Goal: Task Accomplishment & Management: Manage account settings

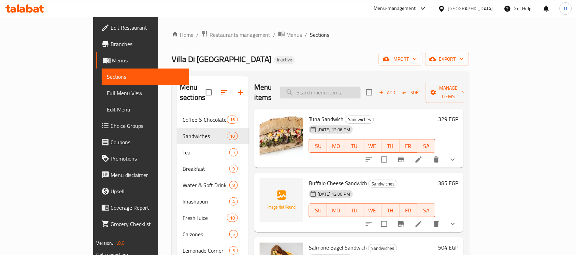
click at [346, 87] on input "search" at bounding box center [320, 93] width 80 height 12
paste input "1 side pasta"
type input "1 side pasta"
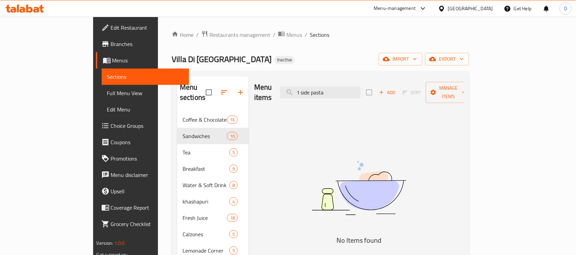
drag, startPoint x: 363, startPoint y: 89, endPoint x: 302, endPoint y: 93, distance: 60.5
click at [302, 93] on div "Menu items 1 side pasta Add Sort Manage items" at bounding box center [358, 92] width 209 height 32
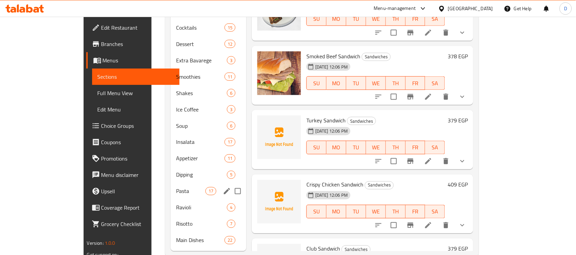
scroll to position [260, 0]
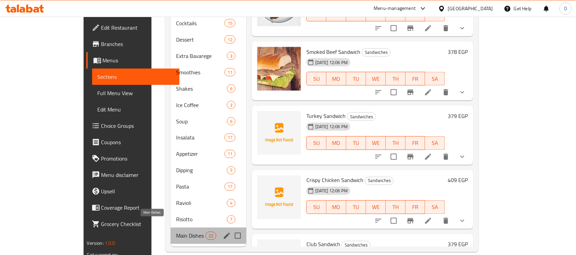
click at [176, 232] on span "Main Dishes" at bounding box center [190, 236] width 29 height 8
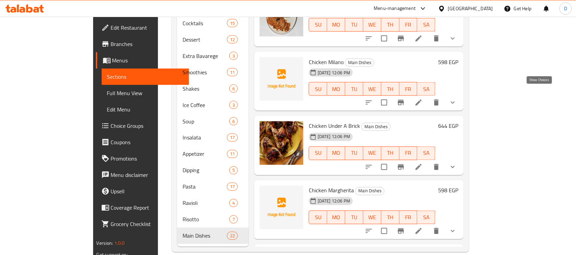
click at [457, 99] on icon "show more" at bounding box center [453, 103] width 8 height 8
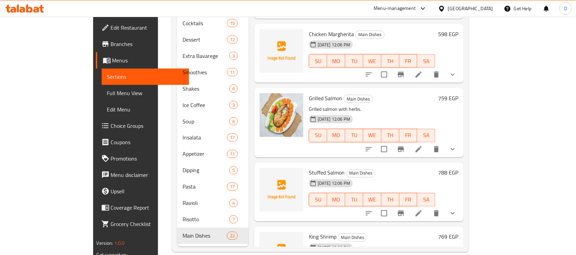
scroll to position [554, 0]
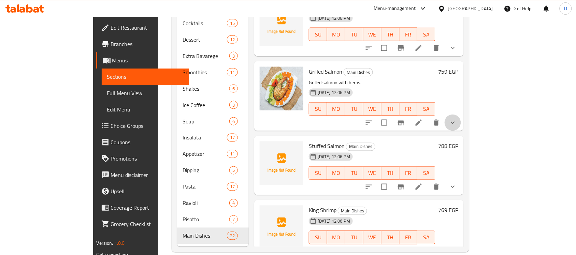
click at [461, 119] on button "show more" at bounding box center [452, 123] width 16 height 16
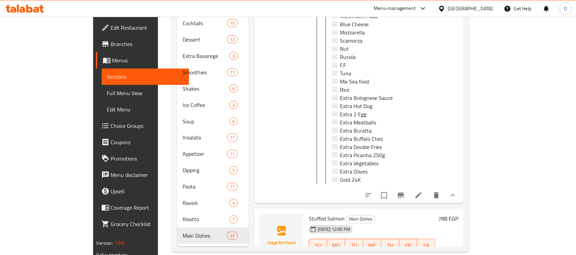
scroll to position [938, 0]
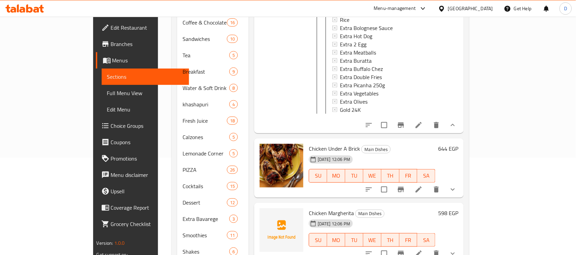
scroll to position [0, 0]
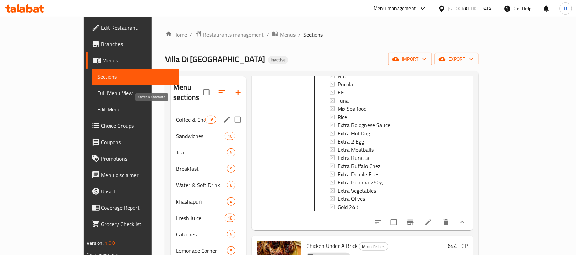
click at [171, 112] on div "Coffee & Chocolate 16" at bounding box center [209, 120] width 76 height 16
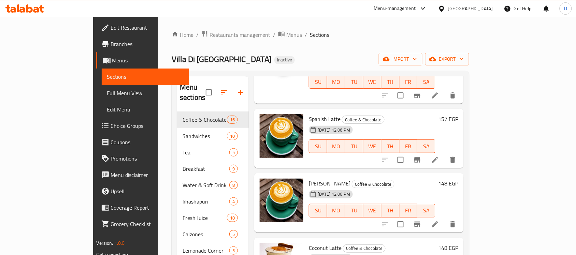
scroll to position [171, 0]
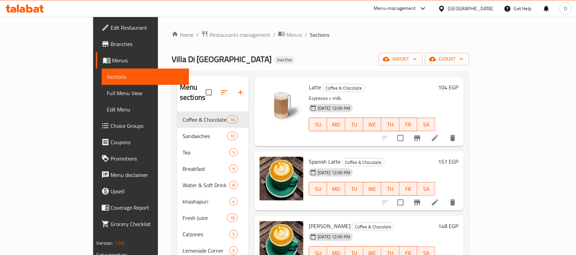
click at [444, 196] on li at bounding box center [434, 202] width 19 height 12
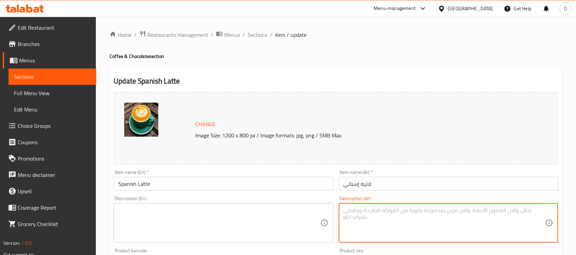
paste textarea "إسبريسو مع [PERSON_NAME] وصوص كراميل محلى بنكهة إسبانية"
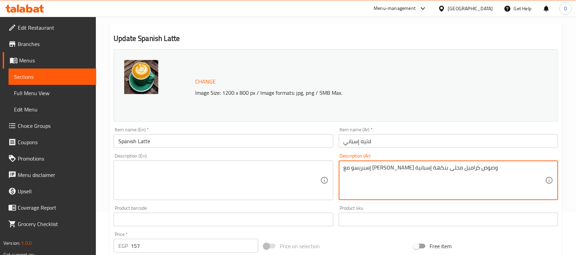
type textarea "إسبريسو مع [PERSON_NAME] وصوص كراميل محلى بنكهة إسبانية"
paste textarea "Espresso with creamy milk and sweetened caramel sauce with a Spanish flavor"
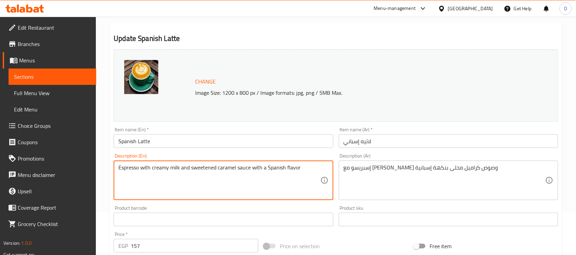
type textarea "Espresso with creamy milk and sweetened caramel sauce with a Spanish flavor"
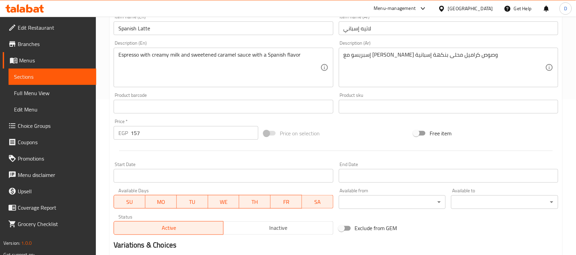
scroll to position [236, 0]
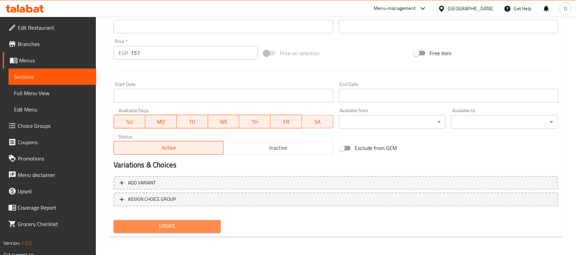
click at [182, 226] on span "Update" at bounding box center [167, 226] width 96 height 9
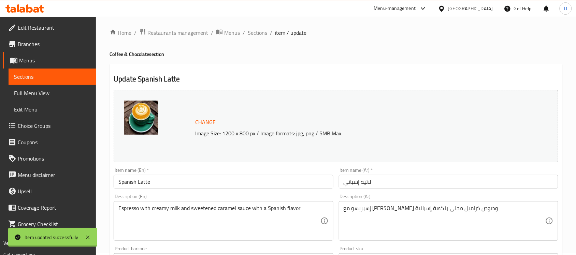
scroll to position [0, 0]
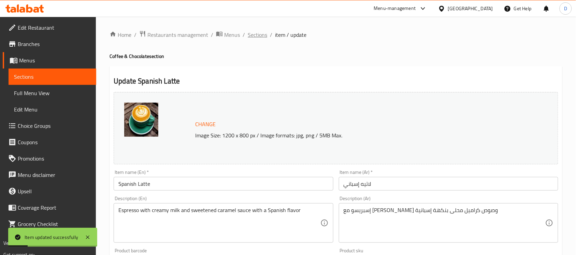
click at [256, 35] on span "Sections" at bounding box center [257, 35] width 19 height 8
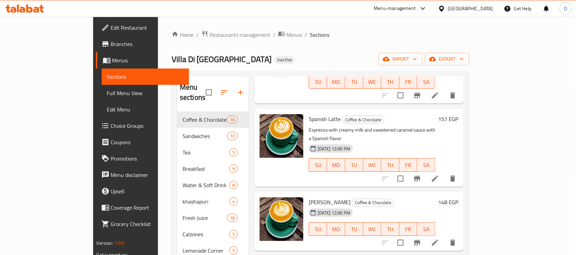
scroll to position [256, 0]
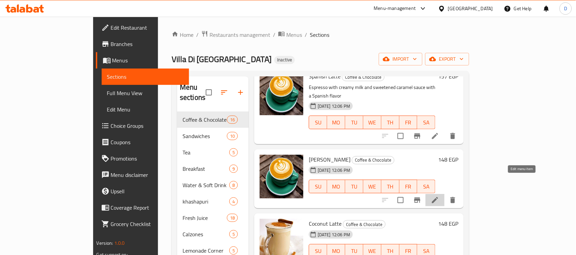
click at [439, 196] on icon at bounding box center [435, 200] width 8 height 8
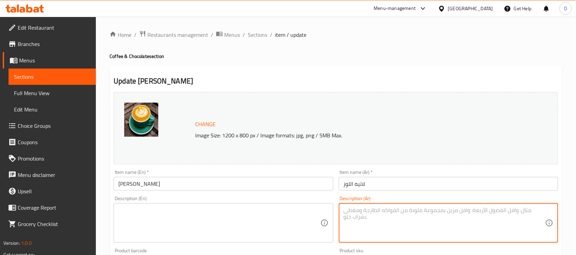
click at [405, 224] on textarea at bounding box center [444, 223] width 202 height 32
paste textarea "قهوة لاتيه ممزوجة بحليب اللوز لإحساس خفيف وصحي"
type textarea "قهوة لاتيه ممزوجة بحليب اللوز لإحساس خفيف وصحي"
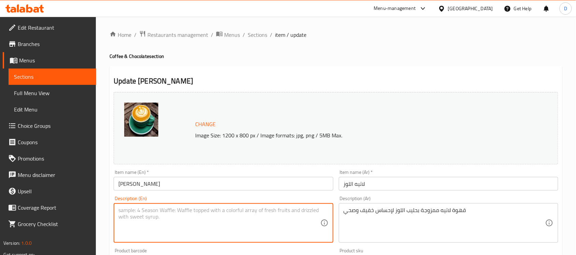
click at [208, 216] on textarea at bounding box center [219, 223] width 202 height 32
paste textarea "Latte coffee blended with almond milk for a light and healthy feel."
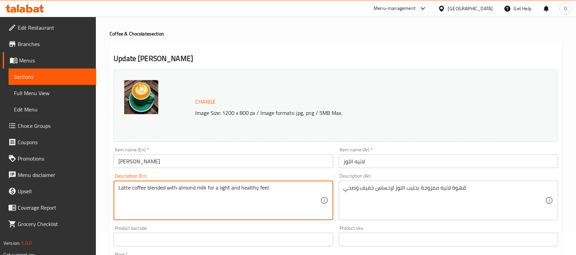
scroll to position [43, 0]
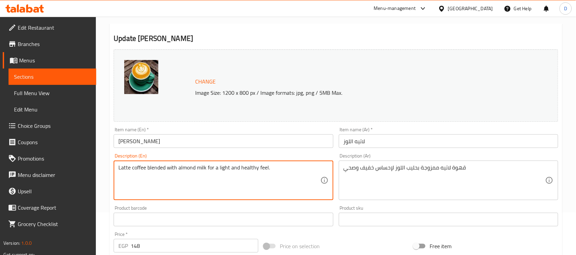
type textarea "Latte coffee blended with almond milk for a light and healthy feel."
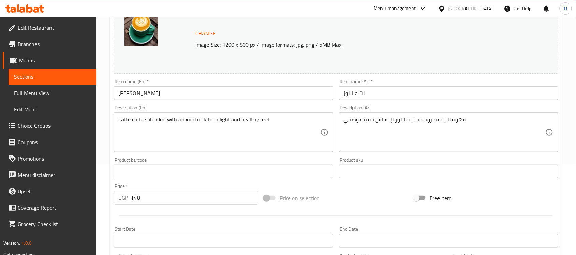
scroll to position [236, 0]
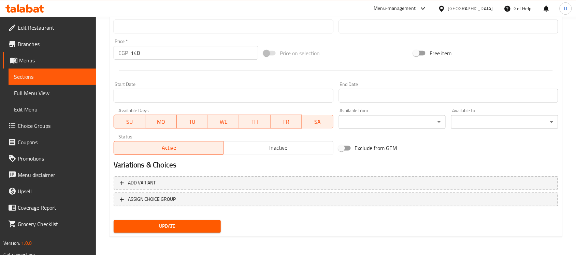
click at [165, 226] on span "Update" at bounding box center [167, 226] width 96 height 9
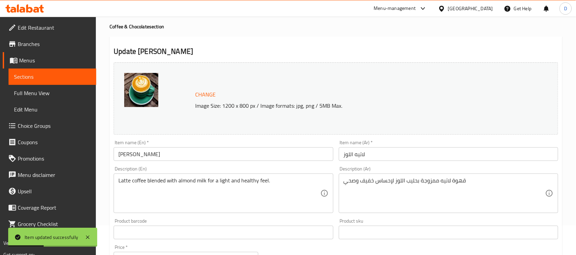
scroll to position [0, 0]
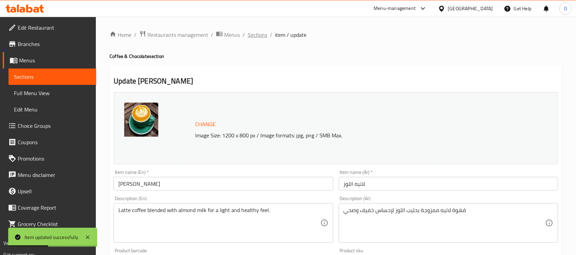
click at [253, 33] on span "Sections" at bounding box center [257, 35] width 19 height 8
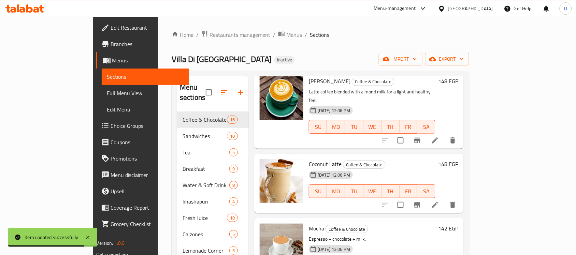
scroll to position [341, 0]
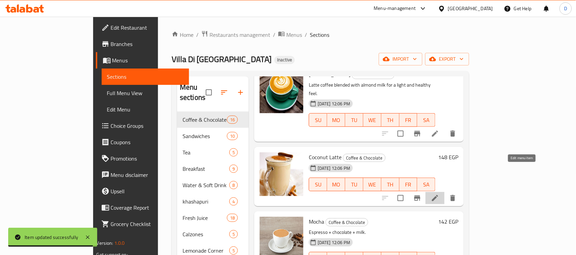
click at [439, 194] on icon at bounding box center [435, 198] width 8 height 8
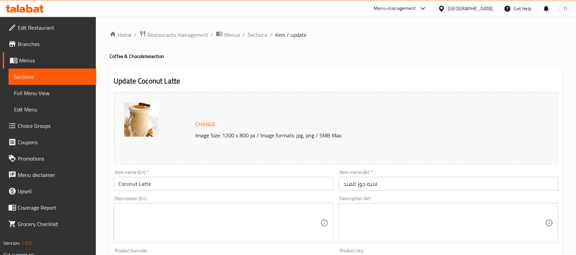
click at [436, 220] on textarea at bounding box center [444, 223] width 202 height 32
paste textarea "لاتيه غني ممزوج بحليب جوز الهند لمذاق استوائي."
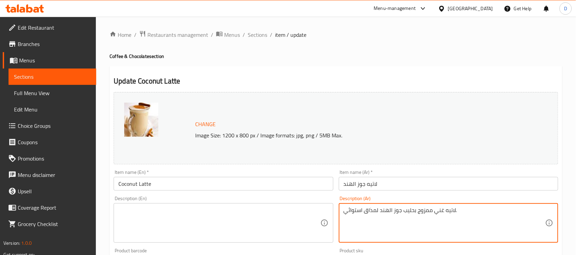
type textarea "لاتيه غني ممزوج بحليب جوز الهند لمذاق استوائي."
click at [251, 218] on textarea at bounding box center [219, 223] width 202 height 32
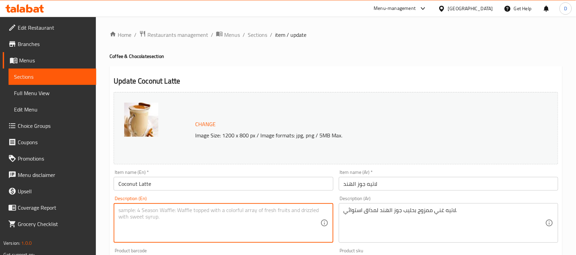
paste textarea "Rich latte blended with coconut milk for a tropical taste."
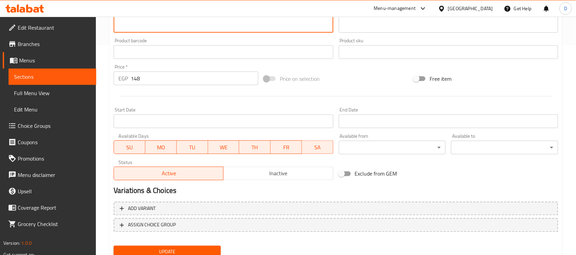
scroll to position [236, 0]
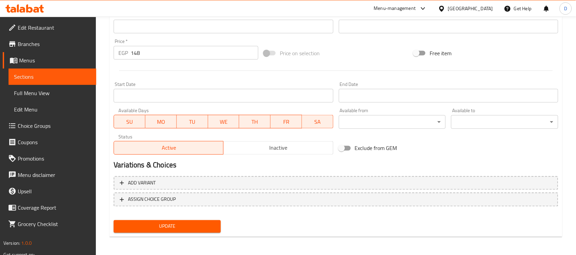
type textarea "Rich latte blended with coconut milk for a tropical taste."
click at [200, 229] on span "Update" at bounding box center [167, 226] width 96 height 9
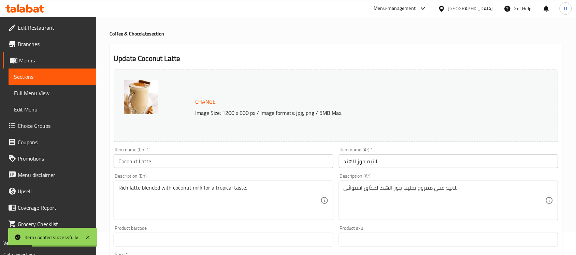
scroll to position [0, 0]
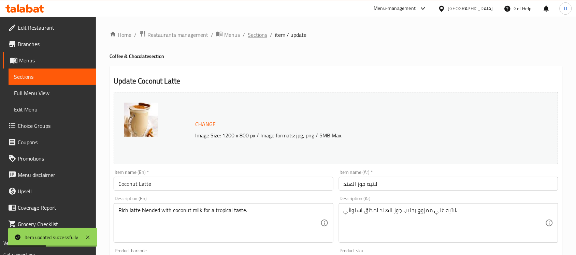
click at [262, 35] on span "Sections" at bounding box center [257, 35] width 19 height 8
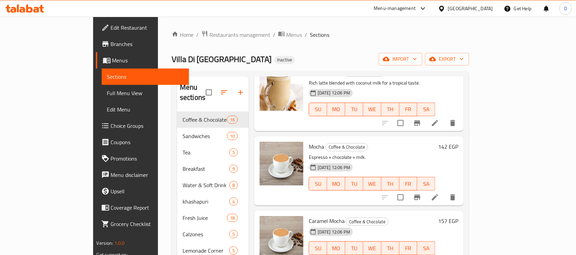
scroll to position [469, 0]
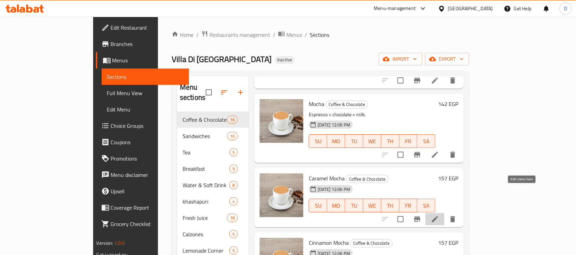
click at [439, 215] on icon at bounding box center [435, 219] width 8 height 8
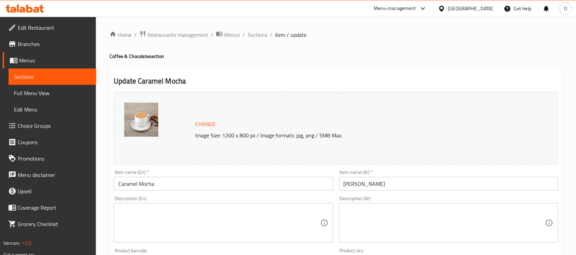
click at [436, 219] on textarea at bounding box center [444, 223] width 202 height 32
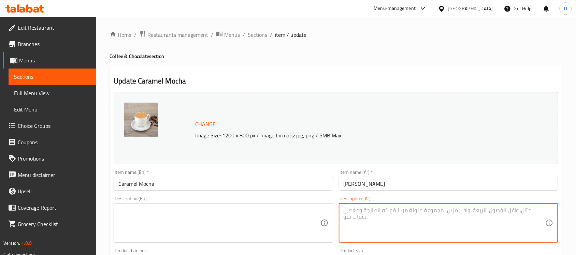
paste textarea "إسبريسو مع شوكولاتة وكراميل وحليب مخمّر مع كريمة مخفوق"
type textarea "إسبريسو مع شوكولاتة وكراميل وحليب مخمّر مع كريمة مخفوق"
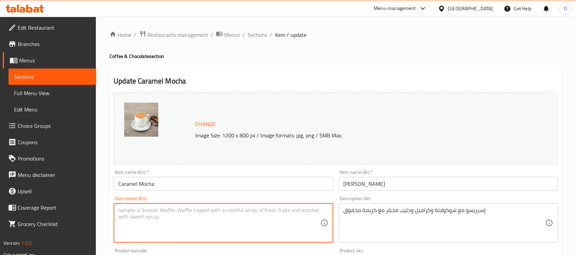
click at [269, 210] on textarea at bounding box center [219, 223] width 202 height 32
paste textarea "Espresso with chocolate, caramel, and steamed milk with whipped cream"
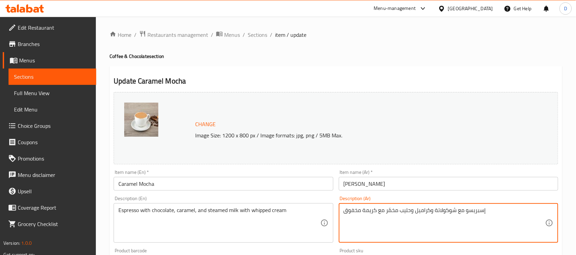
drag, startPoint x: 387, startPoint y: 214, endPoint x: 413, endPoint y: 222, distance: 27.0
click at [386, 212] on textarea "إسبريسو مع شوكولاتة وكراميل وحليب مخمّر مع كريمة مخفوق" at bounding box center [444, 223] width 202 height 32
drag, startPoint x: 385, startPoint y: 211, endPoint x: 414, endPoint y: 216, distance: 29.3
click at [414, 216] on textarea "إسبريسو مع شوكولاتة وكراميل وحليب مخمّر مع كريمة مخفوق" at bounding box center [444, 223] width 202 height 32
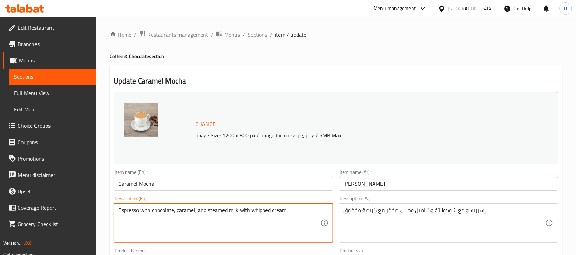
drag, startPoint x: 207, startPoint y: 209, endPoint x: 227, endPoint y: 210, distance: 19.8
click at [227, 210] on textarea "Espresso with chocolate, caramel, and steamed milk with whipped cream" at bounding box center [219, 223] width 202 height 32
paste textarea "ferment"
drag, startPoint x: 256, startPoint y: 211, endPoint x: 273, endPoint y: 212, distance: 16.7
click at [273, 212] on textarea "Espresso with chocolate, caramel, and fermented milk with whipped cream" at bounding box center [219, 223] width 202 height 32
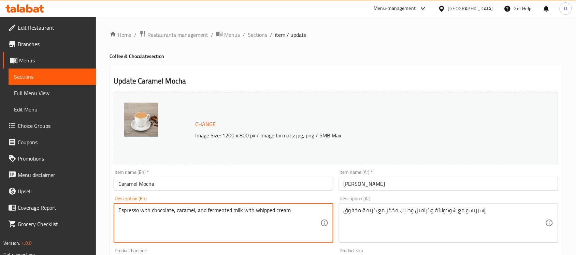
type textarea "Espresso with chocolate, caramel, and fermented milk with whipped cream"
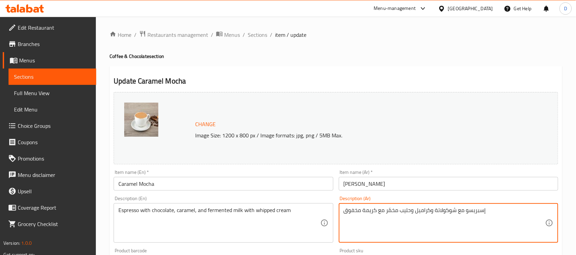
drag, startPoint x: 377, startPoint y: 210, endPoint x: 333, endPoint y: 205, distance: 44.0
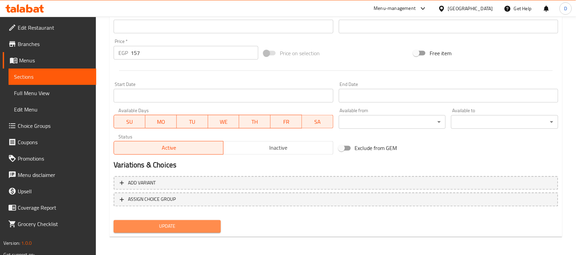
click at [163, 225] on span "Update" at bounding box center [167, 226] width 96 height 9
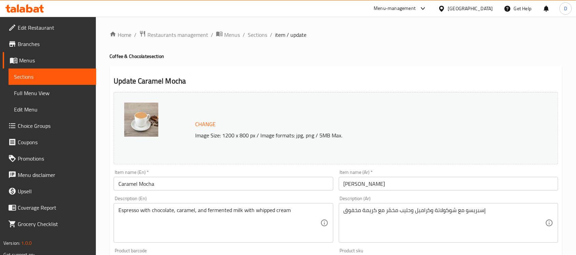
click at [251, 40] on div "Home / Restaurants management / Menus / Sections / item / update Coffee & Choco…" at bounding box center [335, 254] width 453 height 448
click at [258, 36] on span "Sections" at bounding box center [257, 35] width 19 height 8
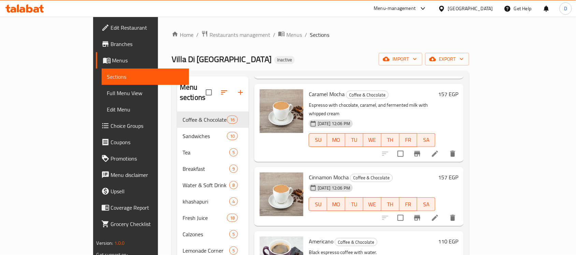
scroll to position [554, 0]
click at [444, 211] on li at bounding box center [434, 217] width 19 height 12
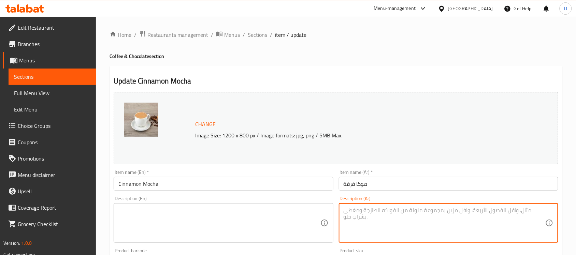
click at [380, 224] on textarea at bounding box center [444, 223] width 202 height 32
paste textarea "قهوة موكا مع لمسة من القرفة الدافئة."
type textarea "قهوة موكا مع لمسة من القرفة الدافئة."
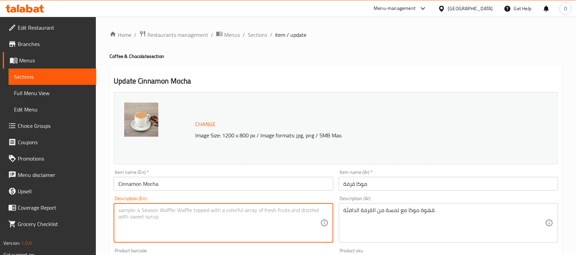
click at [206, 224] on textarea at bounding box center [219, 223] width 202 height 32
paste textarea "Mocha coffee with a warm hint of cinnamon."
type textarea "Mocha coffee with a warm hint of cinnamon."
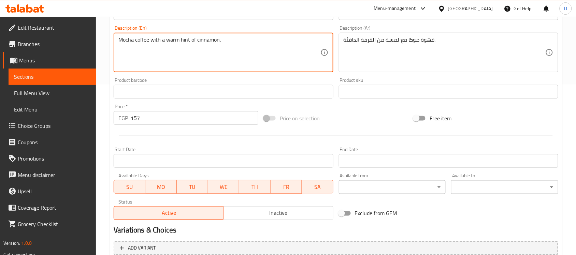
scroll to position [236, 0]
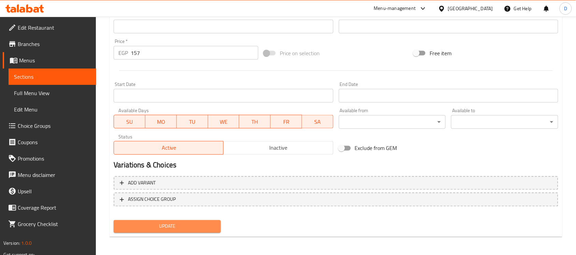
click at [176, 223] on span "Update" at bounding box center [167, 226] width 96 height 9
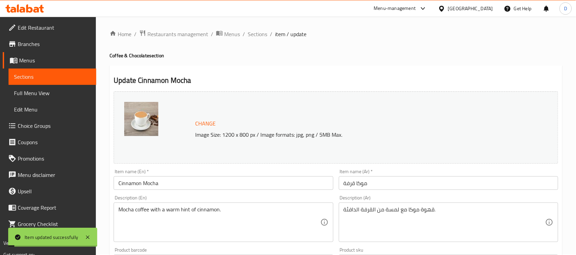
scroll to position [0, 0]
click at [252, 31] on span "Sections" at bounding box center [257, 35] width 19 height 8
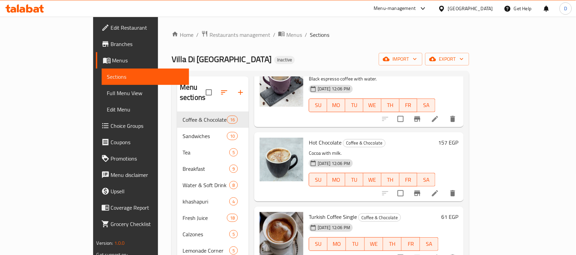
scroll to position [737, 0]
click at [444, 251] on li at bounding box center [434, 257] width 19 height 12
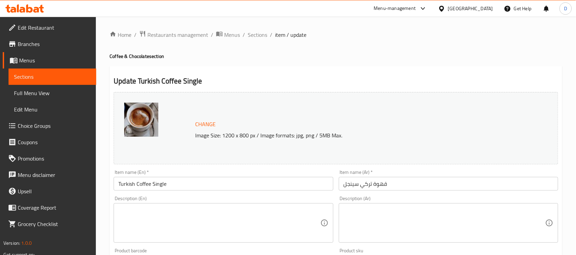
click at [359, 218] on textarea at bounding box center [444, 223] width 202 height 32
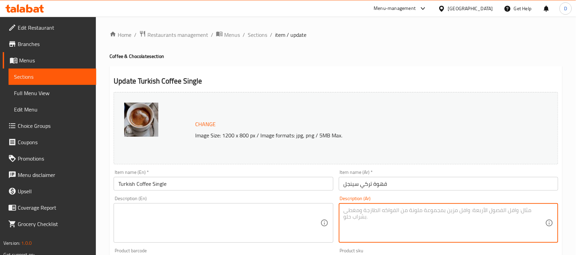
paste textarea "قهوة تركي على الطريقة التقليدية بمكيال واحد"
type textarea "قهوة تركي على الطريقة التقليدية بمكيال واحد"
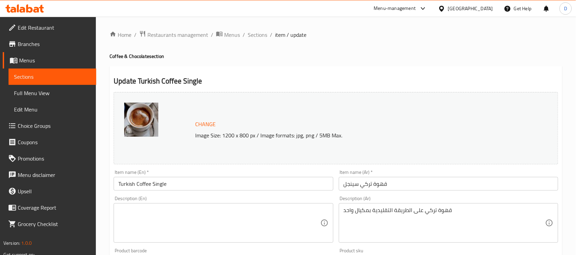
click at [199, 206] on div "Description (En)" at bounding box center [223, 223] width 219 height 40
click at [196, 204] on div "Description (En)" at bounding box center [223, 223] width 219 height 40
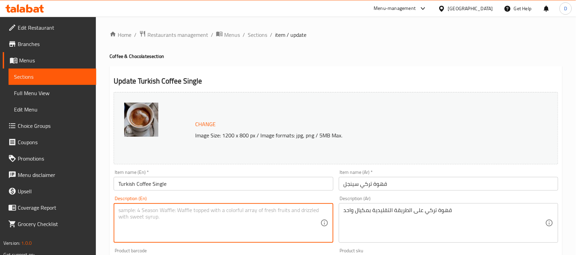
paste textarea "Turkish coffee prepared in the traditional way with a single measure."
drag, startPoint x: 152, startPoint y: 211, endPoint x: 177, endPoint y: 216, distance: 26.0
click at [177, 216] on textarea "Turkish coffee prepared in the traditional way with a single measure." at bounding box center [219, 223] width 202 height 32
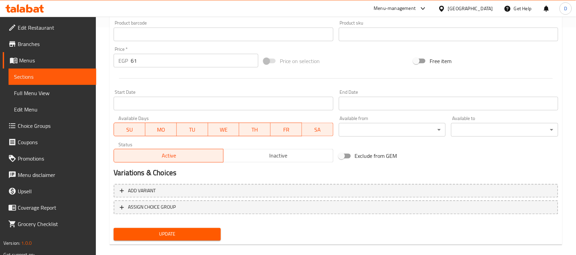
scroll to position [236, 0]
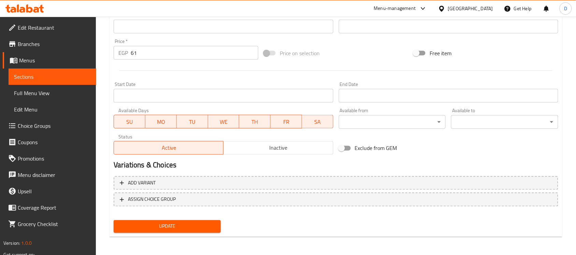
type textarea "Turkish coffee with the traditional way with a single measure."
click at [182, 222] on span "Update" at bounding box center [167, 226] width 96 height 9
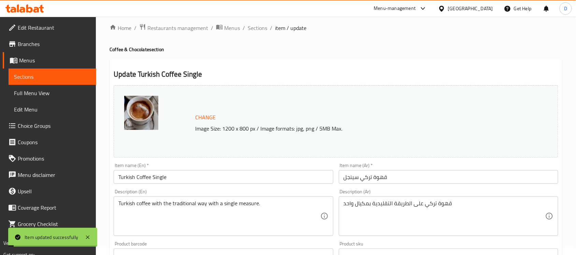
scroll to position [0, 0]
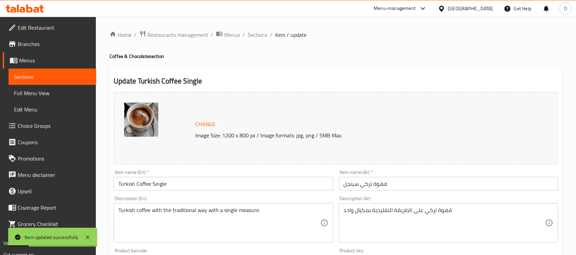
click at [254, 38] on span "Sections" at bounding box center [257, 35] width 19 height 8
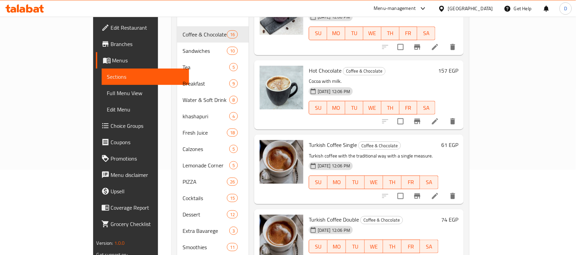
scroll to position [725, 0]
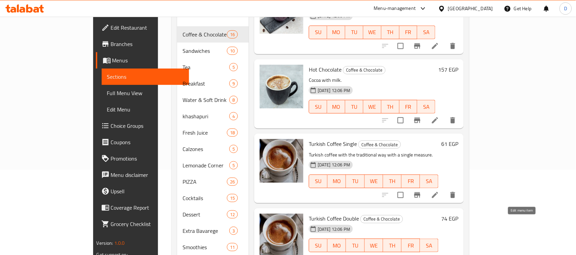
click at [439, 255] on icon at bounding box center [435, 259] width 8 height 8
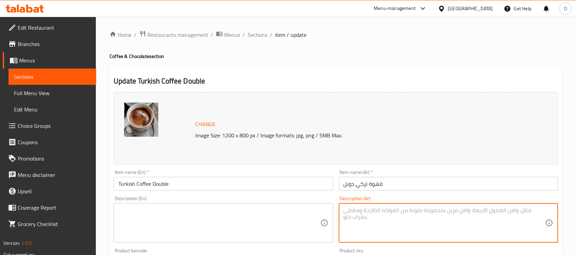
click at [454, 215] on textarea at bounding box center [444, 223] width 202 height 32
paste textarea "قهوة تركي غنية بمكيالين لمحبي الطعم الثقيل"
type textarea "قهوة تركي غنية بمكيالين لمحبي الطعم الثقيل"
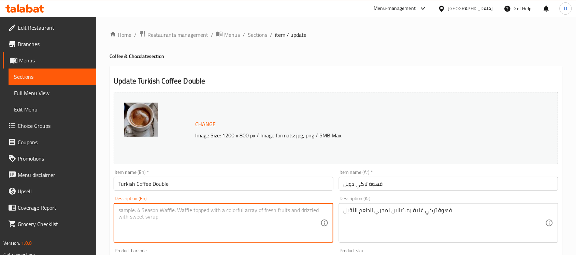
click at [216, 215] on textarea at bounding box center [219, 223] width 202 height 32
paste textarea "Rich Turkish coffee with two measures for lovers of a heavy taste"
drag, startPoint x: 182, startPoint y: 212, endPoint x: 174, endPoint y: 214, distance: 8.7
click at [174, 214] on textarea "Rich Turkish coffee with two measures for lovers of a heavy taste" at bounding box center [219, 223] width 202 height 32
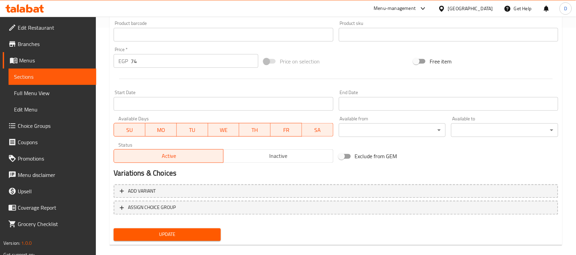
scroll to position [236, 0]
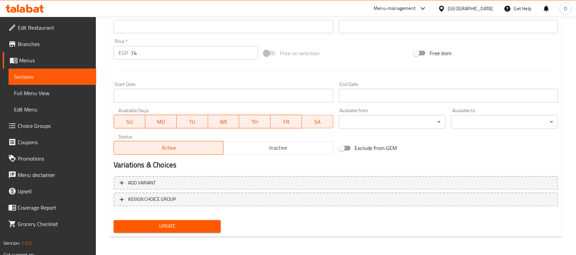
type textarea "Rich Turkish coffee with 2 measures for lovers of a heavy taste"
click at [190, 226] on span "Update" at bounding box center [167, 226] width 96 height 9
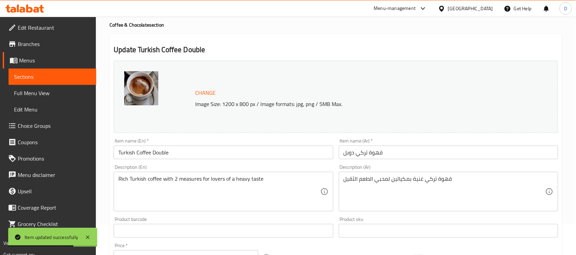
scroll to position [0, 0]
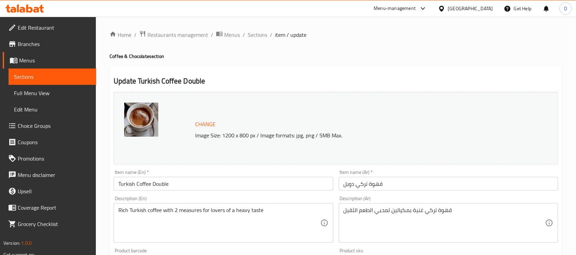
drag, startPoint x: 253, startPoint y: 32, endPoint x: 231, endPoint y: 43, distance: 24.6
click at [253, 32] on span "Sections" at bounding box center [257, 35] width 19 height 8
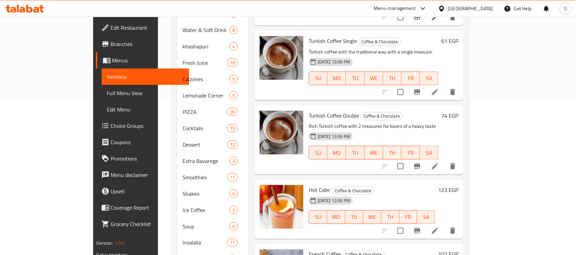
scroll to position [171, 0]
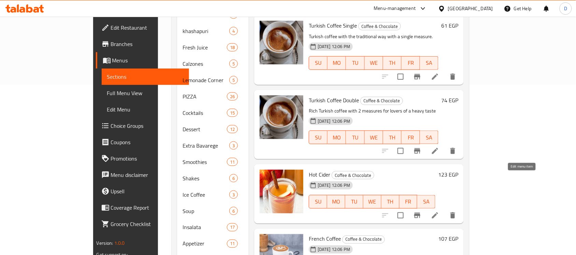
click at [439, 211] on icon at bounding box center [435, 215] width 8 height 8
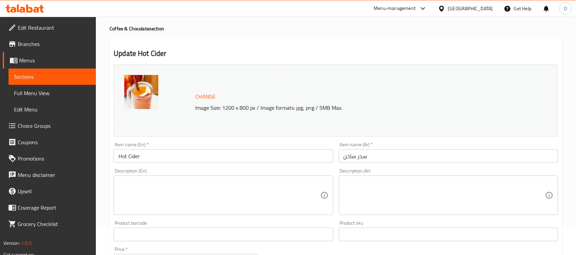
scroll to position [43, 0]
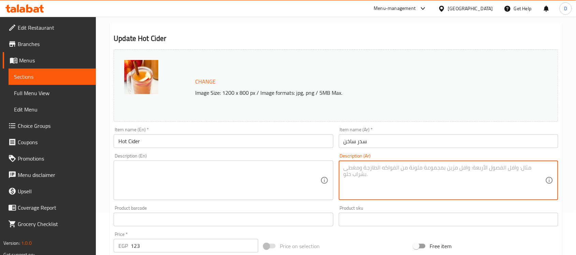
click at [430, 189] on textarea at bounding box center [444, 180] width 202 height 32
paste textarea "مشروب دافئ من التفاح المتبل بالقرفة والبهارات الشتوية"
type textarea "مشروب دافئ من التفاح المتبل بالقرفة والبهارات الشتوية"
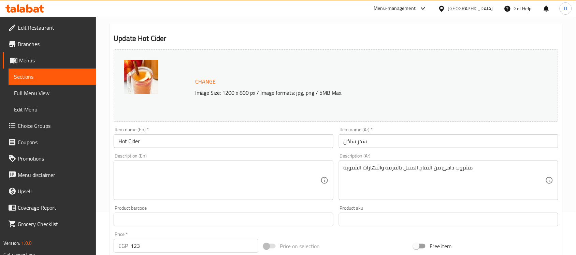
click at [232, 164] on div "Description (En)" at bounding box center [223, 181] width 219 height 40
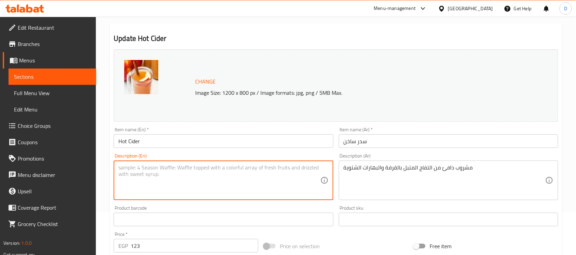
paste textarea "A warm drink of apples spiced with cinnamon and winter spices."
type textarea "A warm drink of apples spiced with cinnamon and winter spices."
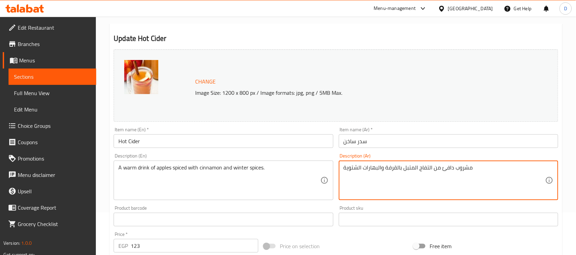
drag, startPoint x: 362, startPoint y: 167, endPoint x: 378, endPoint y: 174, distance: 17.2
click at [355, 173] on textarea "مشروب دافئ من التفاح المتبل بالقرفة والبهارات الشتوية" at bounding box center [444, 180] width 202 height 32
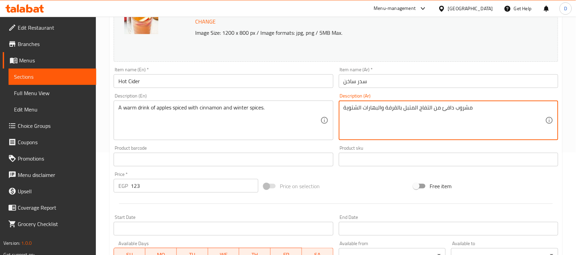
scroll to position [236, 0]
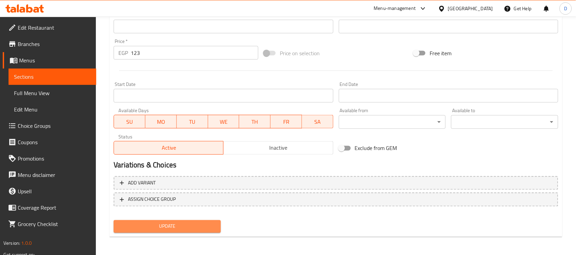
click at [208, 222] on span "Update" at bounding box center [167, 226] width 96 height 9
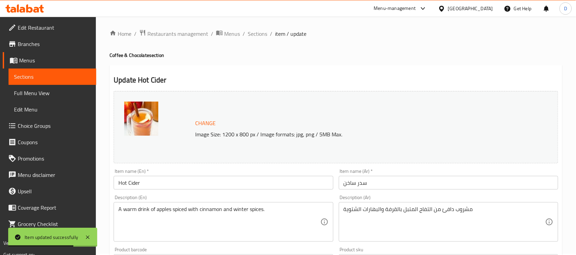
scroll to position [0, 0]
click at [259, 39] on span "Sections" at bounding box center [257, 35] width 19 height 8
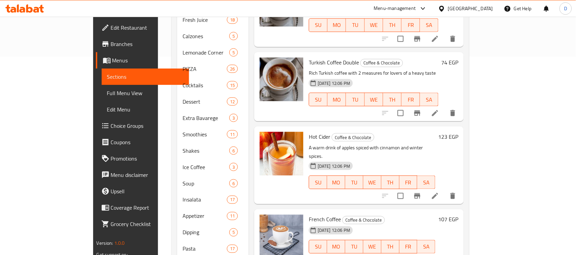
scroll to position [256, 0]
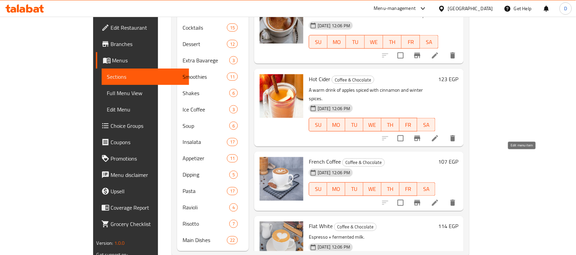
click at [439, 199] on icon at bounding box center [435, 203] width 8 height 8
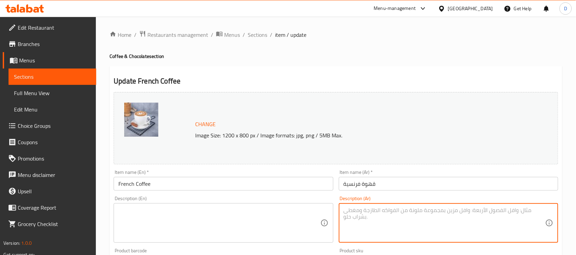
click at [394, 216] on textarea at bounding box center [444, 223] width 202 height 32
paste textarea "قهوة فرنسية مع الحليب والكريمة المخفوقة"
type textarea "قهوة فرنسية مع الحليب والكريمة المخفوقة"
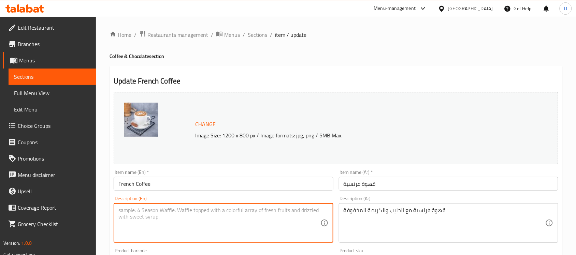
click at [298, 222] on textarea at bounding box center [219, 223] width 202 height 32
paste textarea "French coffee with milk and whipped cream"
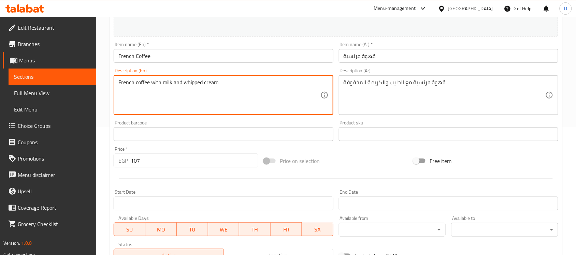
scroll to position [236, 0]
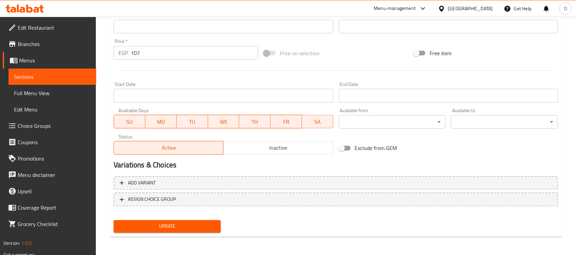
type textarea "French coffee with milk and whipped cream"
click at [171, 231] on button "Update" at bounding box center [167, 226] width 107 height 13
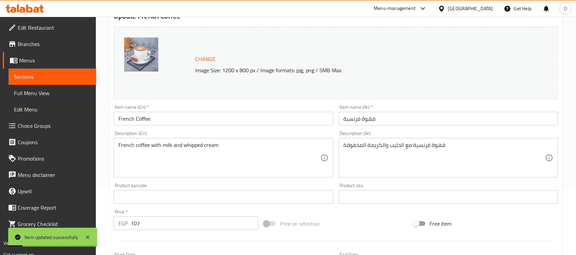
scroll to position [0, 0]
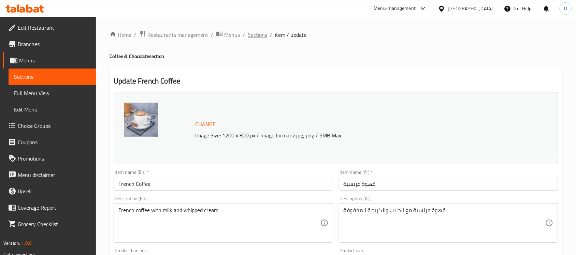
click at [256, 35] on span "Sections" at bounding box center [257, 35] width 19 height 8
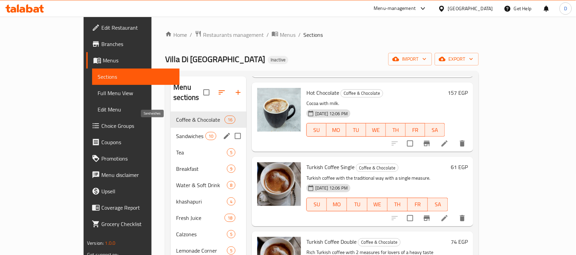
click at [176, 132] on span "Sandwiches" at bounding box center [190, 136] width 29 height 8
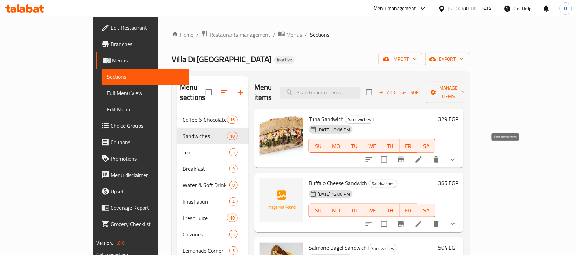
click at [422, 157] on icon at bounding box center [418, 160] width 6 height 6
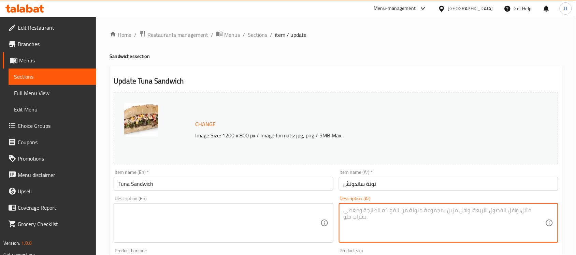
click at [442, 216] on textarea at bounding box center [444, 223] width 202 height 32
paste textarea "ساندوتش تونة طازجة مع مايونيز وخس وخيار."
type textarea "ساندوتش تونة طازجة مع مايونيز وخس وخيار."
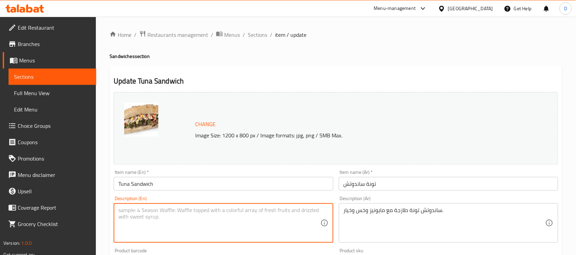
click at [251, 224] on textarea at bounding box center [219, 223] width 202 height 32
paste textarea "Fresh tuna sandwich with mayonnaise, lettuce and cucumber."
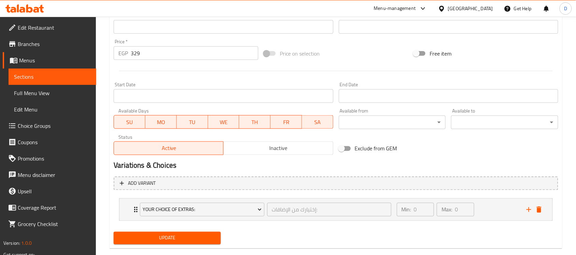
scroll to position [248, 0]
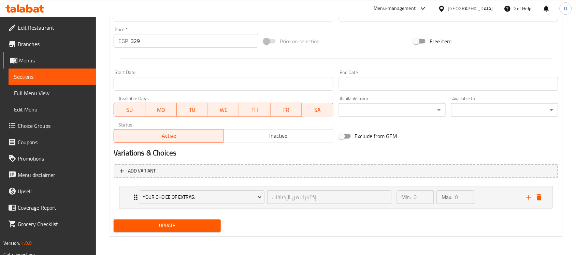
type textarea "Fresh tuna sandwich with mayonnaise, lettuce and cucumber."
click at [190, 224] on span "Update" at bounding box center [167, 226] width 96 height 9
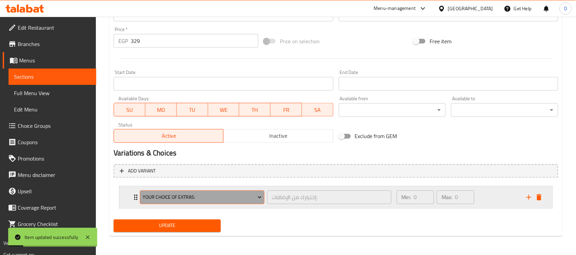
click at [258, 201] on span "Your Choice Of Extras:" at bounding box center [202, 197] width 119 height 9
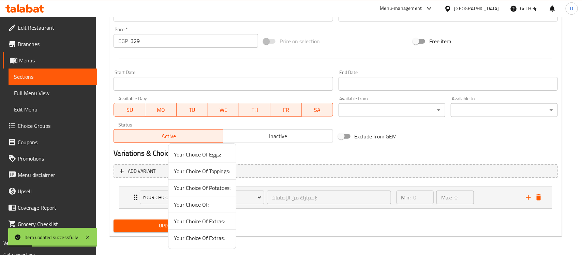
click at [262, 230] on div at bounding box center [291, 127] width 582 height 255
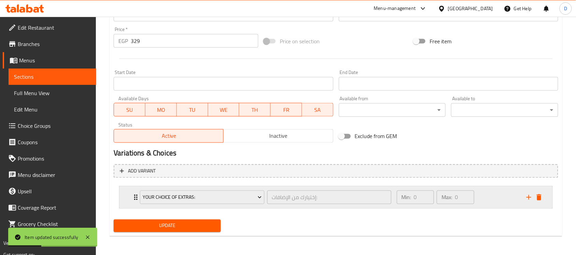
click at [132, 195] on icon "Expand" at bounding box center [136, 197] width 8 height 8
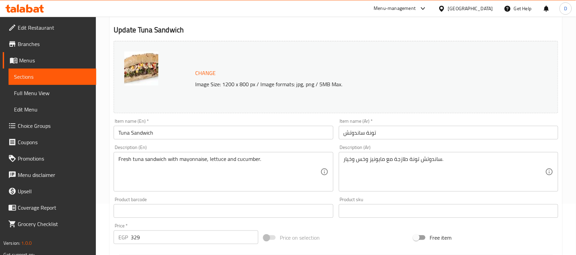
scroll to position [0, 0]
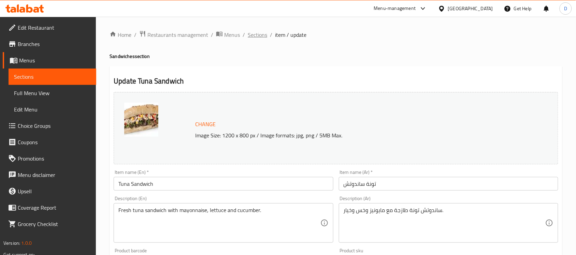
click at [261, 35] on span "Sections" at bounding box center [257, 35] width 19 height 8
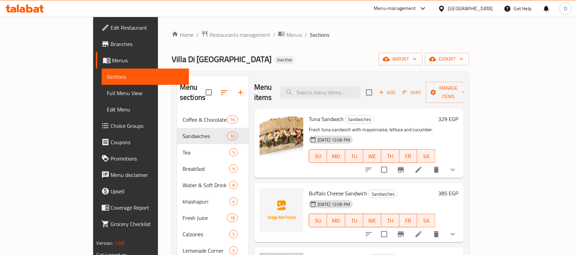
click at [422, 231] on icon at bounding box center [418, 234] width 6 height 6
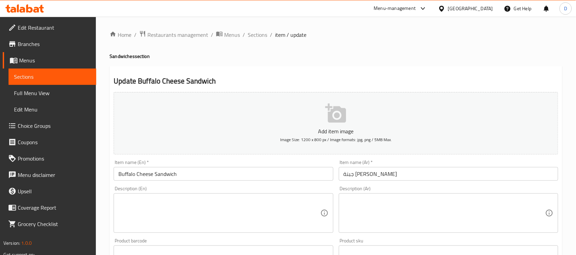
click at [425, 201] on textarea at bounding box center [444, 213] width 202 height 32
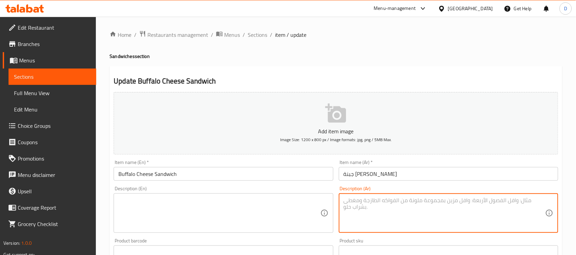
paste textarea "جبنة بافلو طازجة مع خضار وصلصة خفيفة"
type textarea "جبنة بافلو طازجة مع خضار وصلصة خفيفة"
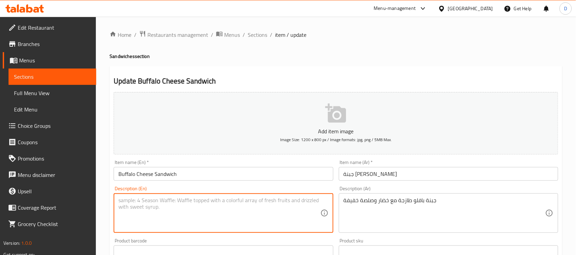
click at [235, 210] on textarea at bounding box center [219, 213] width 202 height 32
paste textarea "Fresh buffalo cheese with vegetables and light sauce"
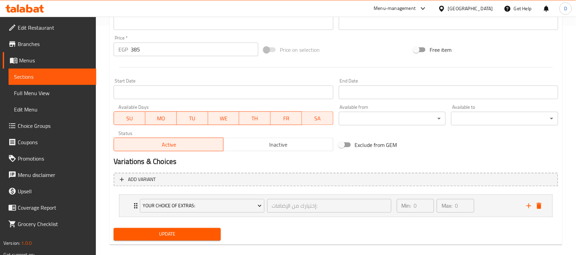
scroll to position [237, 0]
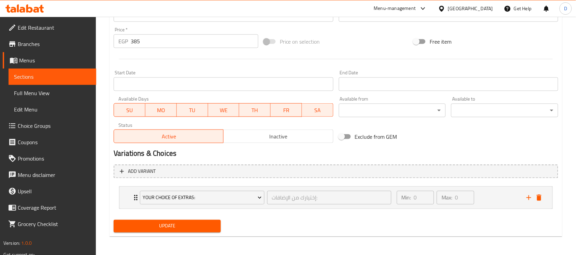
type textarea "Fresh buffalo cheese with vegetables and light sauce"
click at [175, 230] on span "Update" at bounding box center [167, 226] width 96 height 9
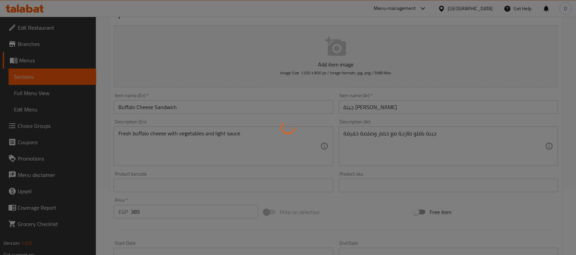
scroll to position [0, 0]
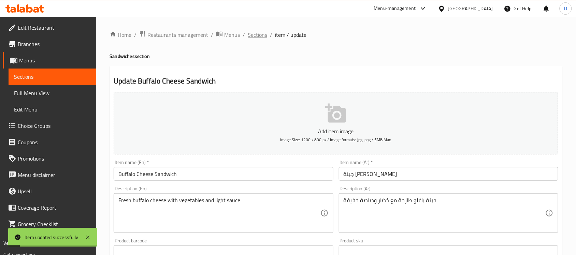
click at [248, 35] on span "Sections" at bounding box center [257, 35] width 19 height 8
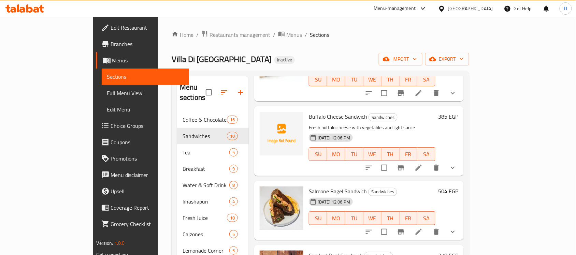
scroll to position [85, 0]
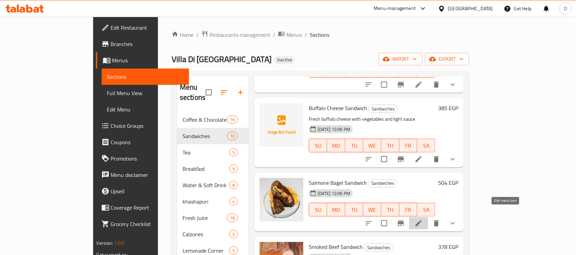
click at [423, 219] on icon at bounding box center [418, 223] width 8 height 8
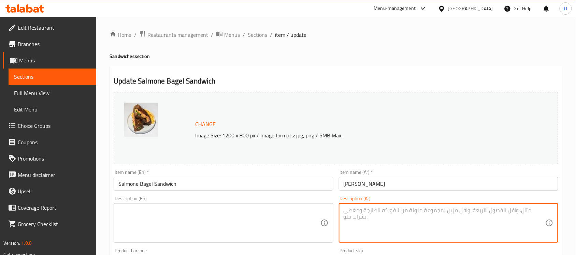
click at [470, 216] on textarea at bounding box center [444, 223] width 202 height 32
paste textarea "سالمون مدخن مع كريمة جبنة وباجل طازج"
type textarea "سالمون مدخن مع كريمة جبنة وباجل طازج"
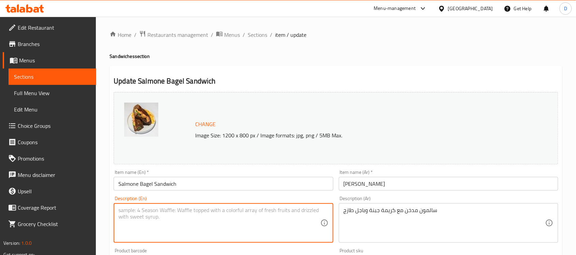
click at [222, 210] on textarea at bounding box center [219, 223] width 202 height 32
paste textarea "Smoked salmon with cream cheese and fresh bagel"
drag, startPoint x: 224, startPoint y: 211, endPoint x: 242, endPoint y: 215, distance: 18.9
click at [242, 215] on textarea "Smoked salmon with cream cheese and fresh bagel" at bounding box center [219, 223] width 202 height 32
type textarea "Smoked salmon with cream cheese and fresh bagel"
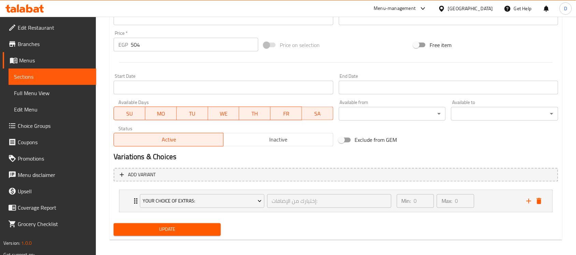
scroll to position [248, 0]
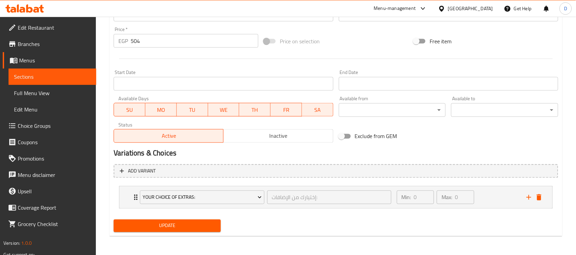
drag, startPoint x: 193, startPoint y: 227, endPoint x: 252, endPoint y: 246, distance: 61.3
click at [193, 227] on span "Update" at bounding box center [167, 226] width 96 height 9
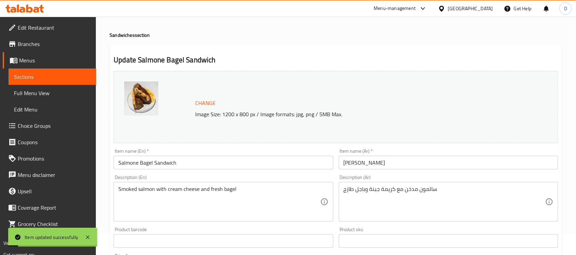
scroll to position [0, 0]
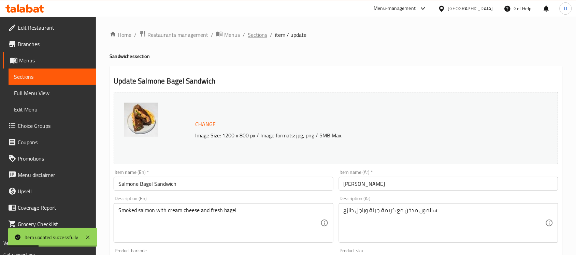
click at [264, 32] on span "Sections" at bounding box center [257, 35] width 19 height 8
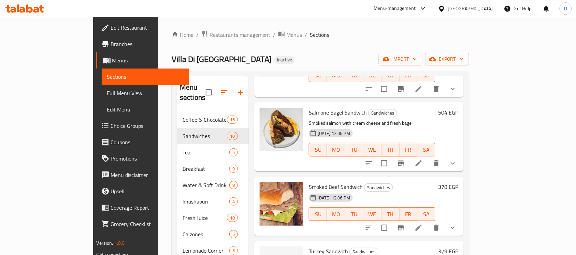
scroll to position [171, 0]
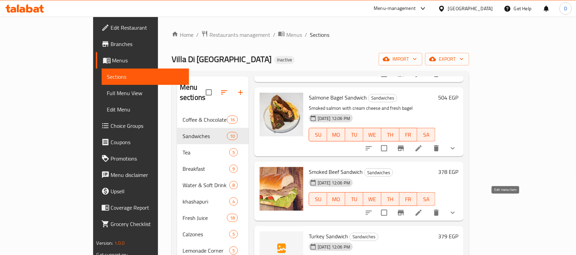
click at [423, 209] on icon at bounding box center [418, 213] width 8 height 8
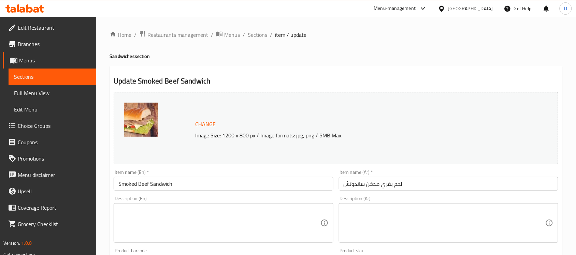
click at [379, 227] on textarea at bounding box center [444, 223] width 202 height 32
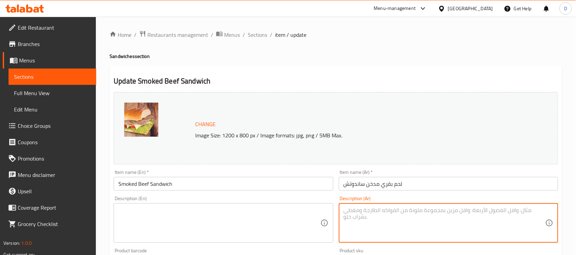
paste textarea "بيف مدخن مع جبنة وخس في خبز طازج"
type textarea "بيف مدخن مع جبنة وخس في خبز طازج"
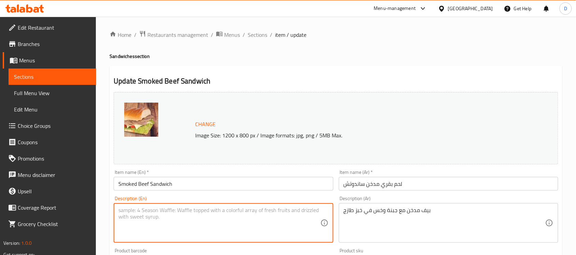
click at [188, 214] on textarea at bounding box center [219, 223] width 202 height 32
paste textarea "Smoked beef with cheese and lettuce in fresh bread"
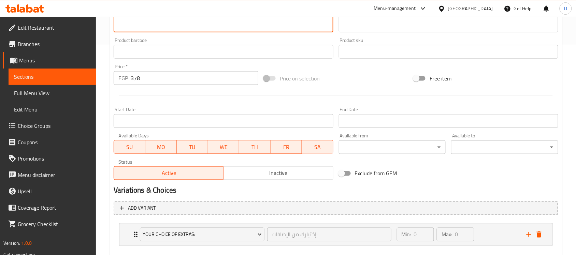
scroll to position [248, 0]
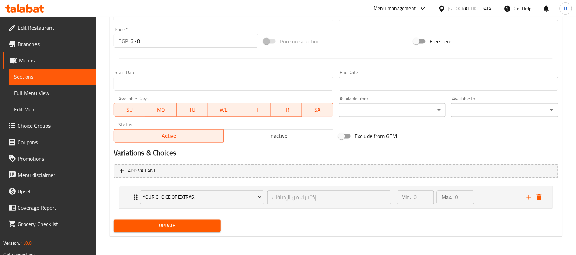
type textarea "Smoked beef with cheese and lettuce in fresh bread"
click at [177, 226] on span "Update" at bounding box center [167, 226] width 96 height 9
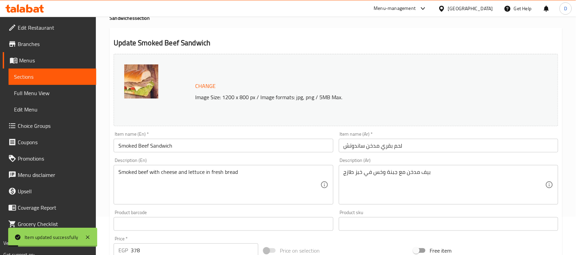
scroll to position [0, 0]
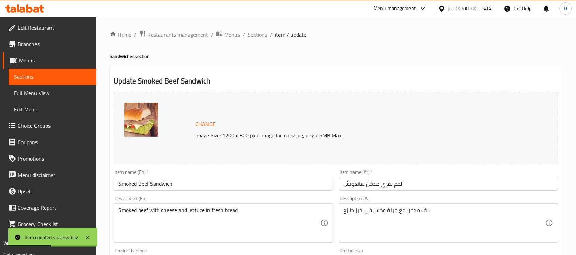
click at [254, 31] on span "Sections" at bounding box center [257, 35] width 19 height 8
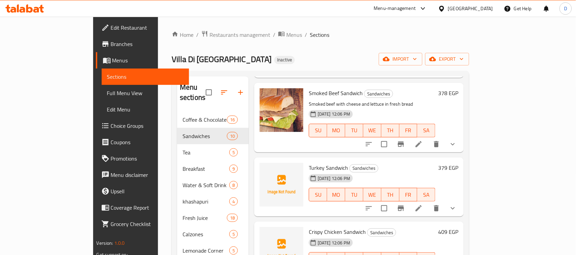
scroll to position [256, 0]
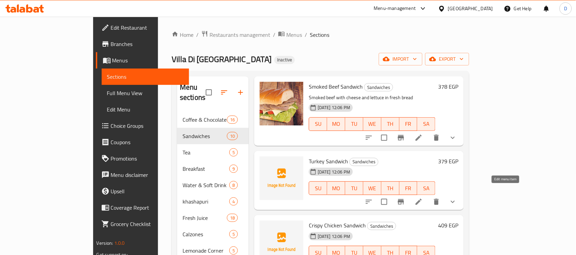
click at [423, 198] on icon at bounding box center [418, 202] width 8 height 8
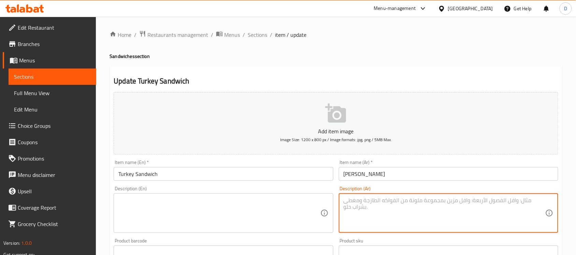
click at [382, 218] on textarea at bounding box center [444, 213] width 202 height 32
paste textarea "شرائح ديك رومي مدخن مع جبنة وصلصة خفيفة"
type textarea "شرائح ديك رومي مدخن مع جبنة وصلصة خفيفة"
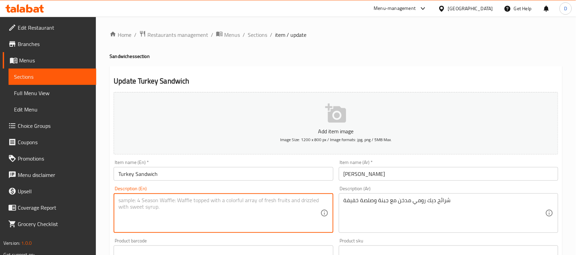
click at [199, 206] on textarea at bounding box center [219, 213] width 202 height 32
paste textarea "Smoked turkey slices with cheese and light sauce"
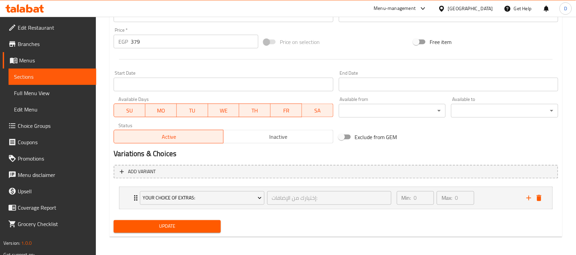
scroll to position [237, 0]
type textarea "Smoked turkey slices with cheese and light sauce"
click at [202, 227] on span "Update" at bounding box center [167, 226] width 96 height 9
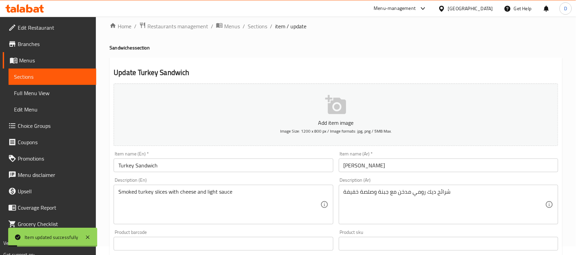
scroll to position [0, 0]
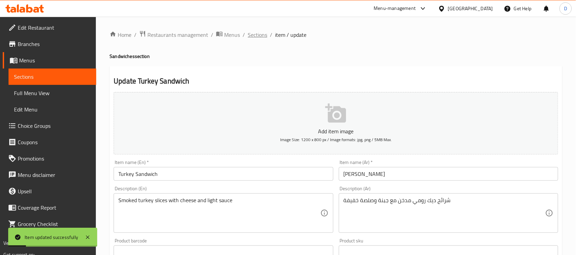
click at [256, 36] on span "Sections" at bounding box center [257, 35] width 19 height 8
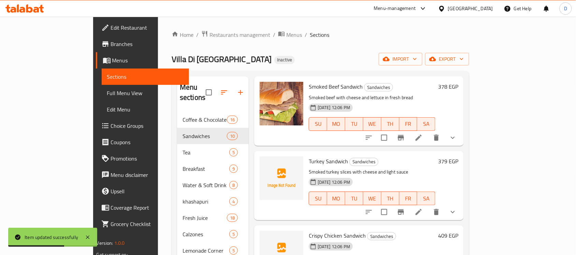
scroll to position [291, 0]
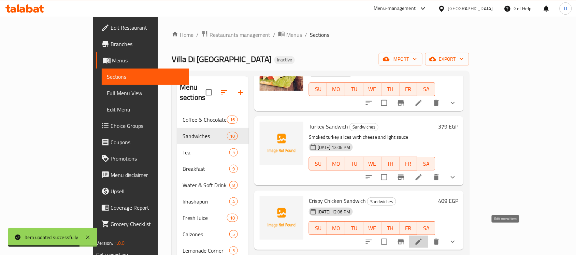
click at [423, 238] on icon at bounding box center [418, 242] width 8 height 8
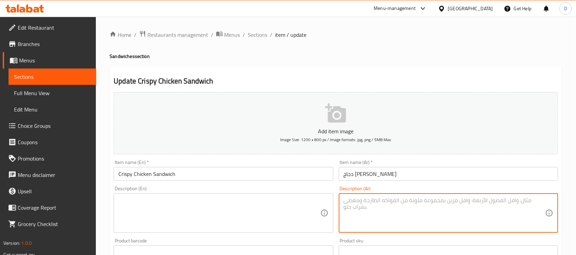
click at [417, 214] on textarea at bounding box center [444, 213] width 202 height 32
paste textarea "دجاج مقرمش مع خس وصلصة خاصة"
type textarea "دجاج مقرمش مع خس وصلصة خاصة"
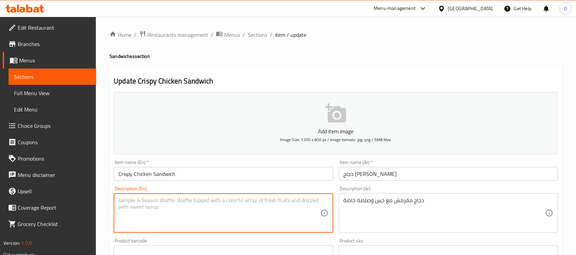
click at [185, 197] on textarea at bounding box center [219, 213] width 202 height 32
paste textarea "Crispy chicken with lettuce and special sauce"
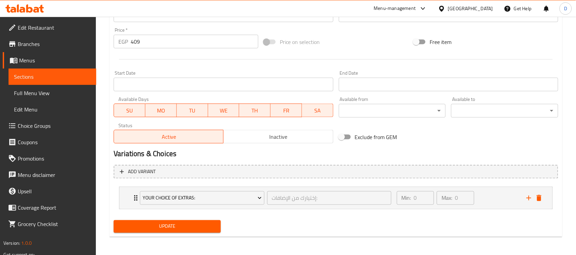
scroll to position [237, 0]
type textarea "Crispy chicken with lettuce and special sauce"
click at [172, 226] on span "Update" at bounding box center [167, 226] width 96 height 9
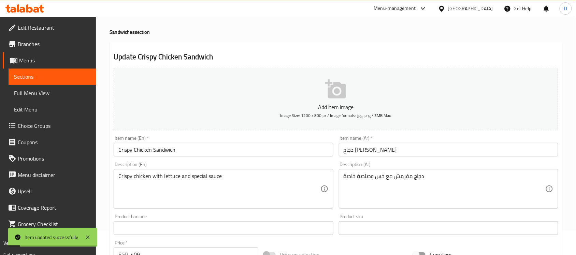
scroll to position [0, 0]
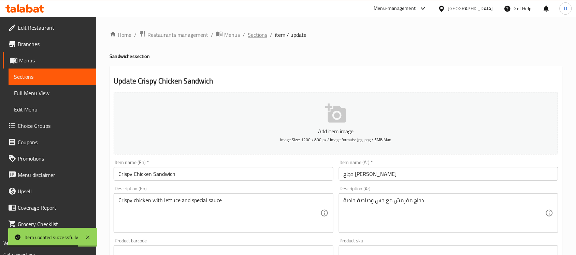
click at [260, 38] on span "Sections" at bounding box center [257, 35] width 19 height 8
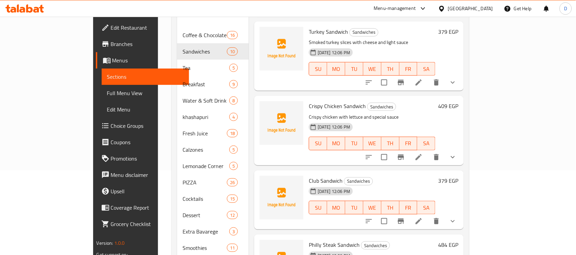
scroll to position [85, 0]
click at [423, 217] on icon at bounding box center [418, 221] width 8 height 8
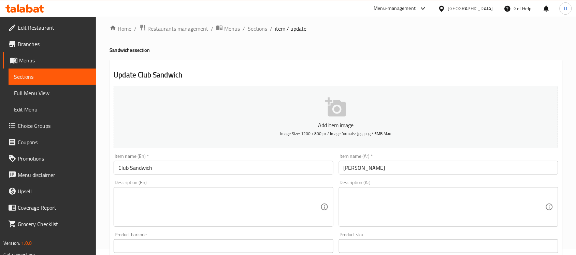
scroll to position [43, 0]
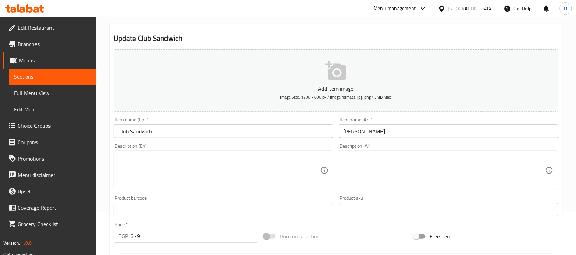
click at [418, 170] on textarea at bounding box center [444, 171] width 202 height 32
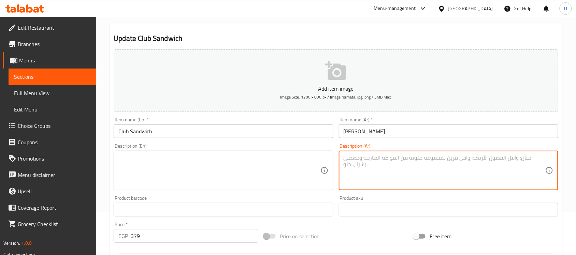
paste textarea "تريبل ساندوتش مع دجاج، [PERSON_NAME]، بيض، خضار، مايونيز."
type textarea "تريبل ساندوتش مع دجاج، [PERSON_NAME]، بيض، خضار، مايونيز."
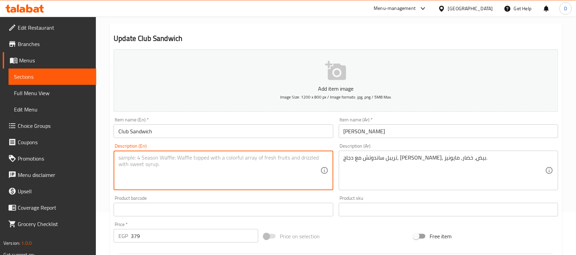
click at [187, 171] on textarea at bounding box center [219, 171] width 202 height 32
paste textarea "Triple sandwich with chicken, [GEOGRAPHIC_DATA], egg, vegetables, mayonnaise."
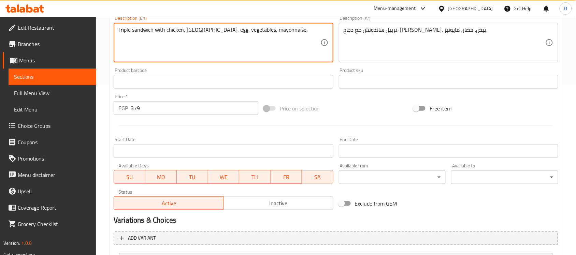
scroll to position [237, 0]
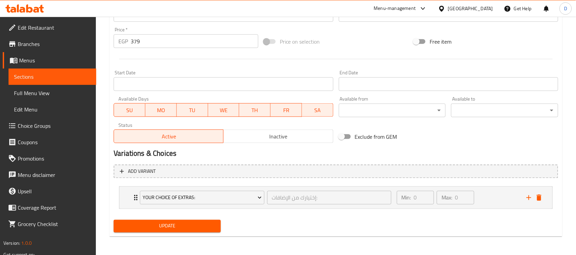
type textarea "Triple sandwich with chicken, [GEOGRAPHIC_DATA], egg, vegetables, mayonnaise."
click at [201, 229] on span "Update" at bounding box center [167, 226] width 96 height 9
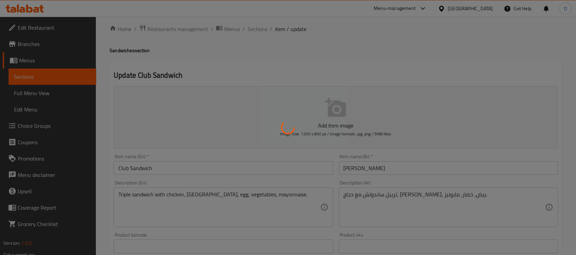
scroll to position [0, 0]
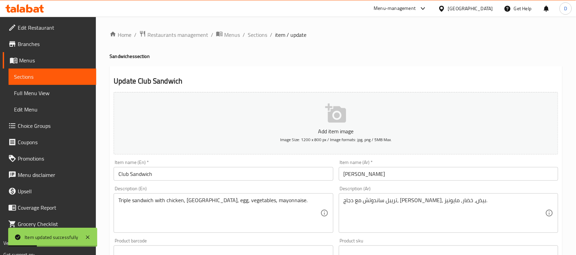
click at [258, 37] on span "Sections" at bounding box center [257, 35] width 19 height 8
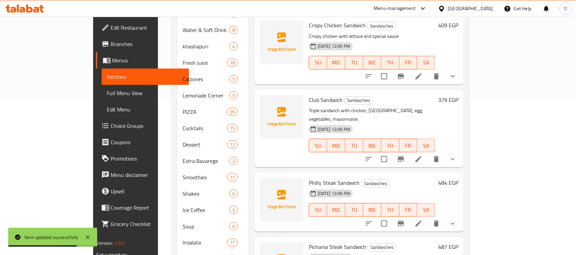
scroll to position [171, 0]
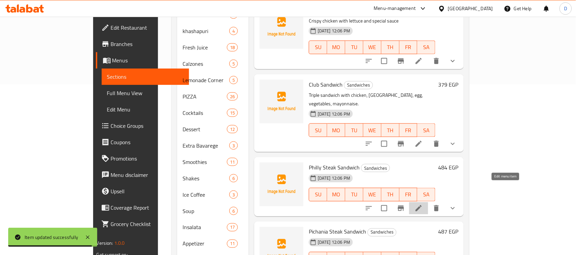
click at [422, 205] on icon at bounding box center [418, 208] width 6 height 6
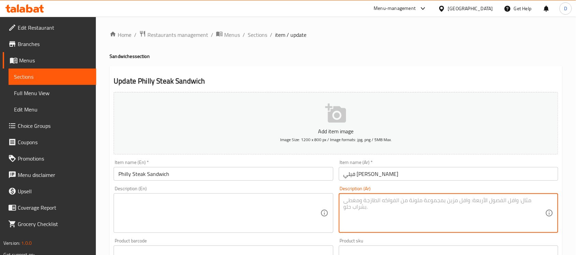
click at [420, 203] on textarea at bounding box center [444, 213] width 202 height 32
paste textarea "شرائح لحم ستيك مع جبنة [PERSON_NAME] و[PERSON_NAME]"
type textarea "شرائح لحم ستيك مع جبنة [PERSON_NAME] و[PERSON_NAME]"
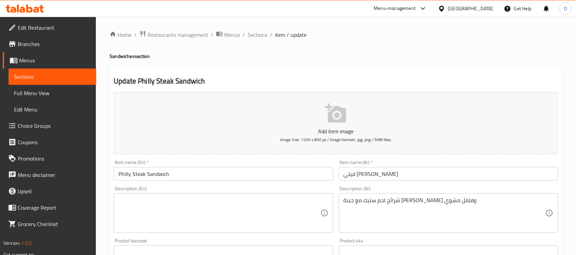
click at [197, 194] on div "Description (En)" at bounding box center [223, 213] width 219 height 40
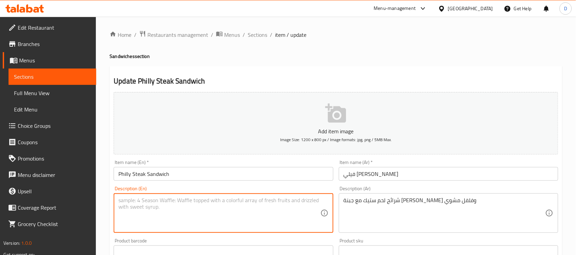
paste textarea "Steak slices with mozzarella cheese and roasted peppers"
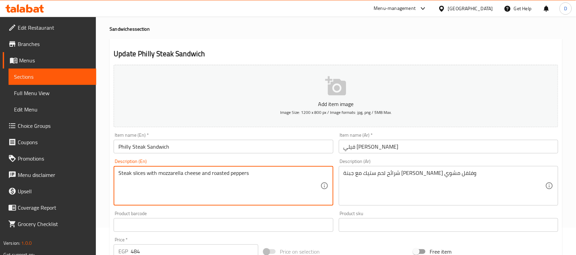
scroll to position [43, 0]
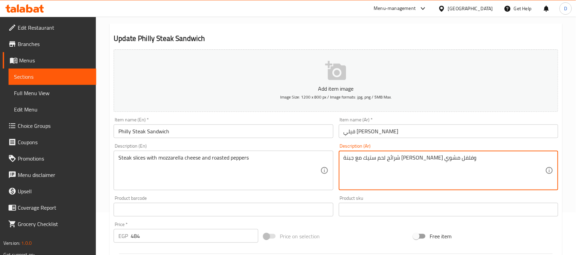
click at [432, 159] on textarea "شرائح لحم ستيك مع جبنة [PERSON_NAME] و[PERSON_NAME]" at bounding box center [444, 171] width 202 height 32
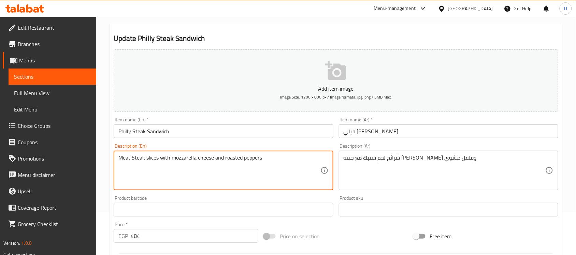
click at [133, 161] on textarea "Meat Steak slices with mozzarella cheese and roasted peppers" at bounding box center [219, 171] width 202 height 32
click at [135, 159] on textarea "Meat Steak slices with mozzarella cheese and roasted peppers" at bounding box center [219, 171] width 202 height 32
click at [135, 160] on textarea "Meat Steak slices with mozzarella cheese and roasted peppers" at bounding box center [219, 171] width 202 height 32
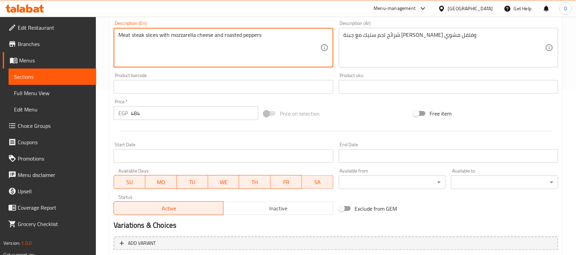
scroll to position [237, 0]
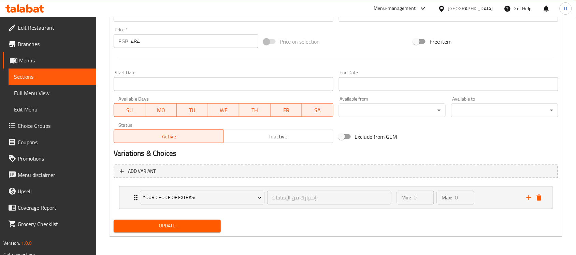
type textarea "Meat steak slices with mozzarella cheese and roasted peppers"
drag, startPoint x: 200, startPoint y: 224, endPoint x: 207, endPoint y: 216, distance: 11.4
click at [200, 224] on span "Update" at bounding box center [167, 226] width 96 height 9
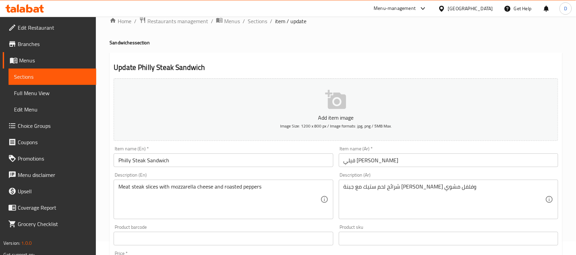
scroll to position [0, 0]
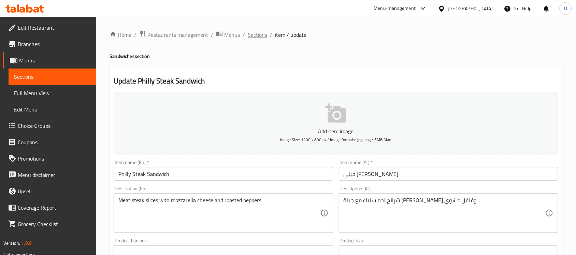
click at [256, 29] on div "Home / Restaurants management / Menus / Sections / item / update Sandwiches sec…" at bounding box center [336, 255] width 480 height 476
click at [255, 35] on span "Sections" at bounding box center [257, 35] width 19 height 8
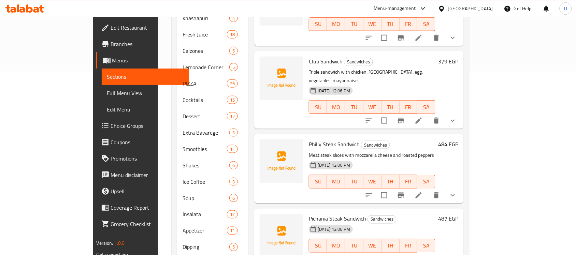
scroll to position [213, 0]
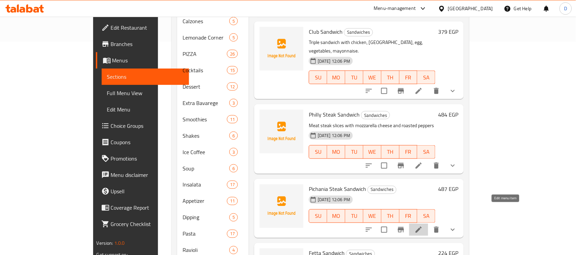
click at [423, 226] on icon at bounding box center [418, 230] width 8 height 8
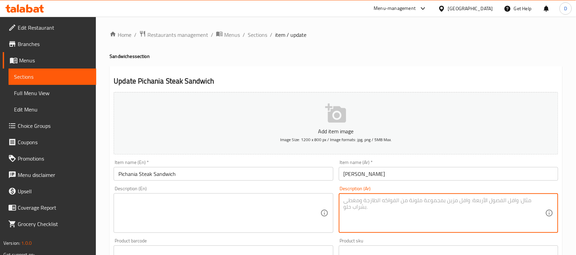
click at [411, 220] on textarea at bounding box center [444, 213] width 202 height 32
paste textarea "ستيك بيكانيا مشوي مع صوص خاص وخس"
type textarea "ستيك بيكانيا مشوي مع صوص خاص وخس"
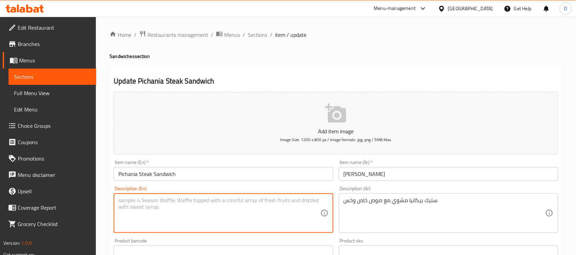
click at [225, 213] on textarea at bounding box center [219, 213] width 202 height 32
paste textarea "Grilled picanha steak with special sauce and lettuce"
click at [141, 202] on textarea "Grilled picanha steak with special sauce and lettuce" at bounding box center [219, 213] width 202 height 32
click at [152, 202] on textarea "Grilled pichanha steak with special sauce and lettuce" at bounding box center [219, 213] width 202 height 32
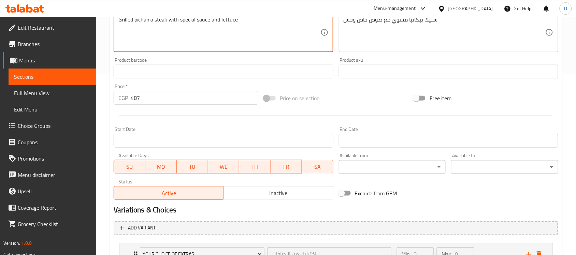
scroll to position [237, 0]
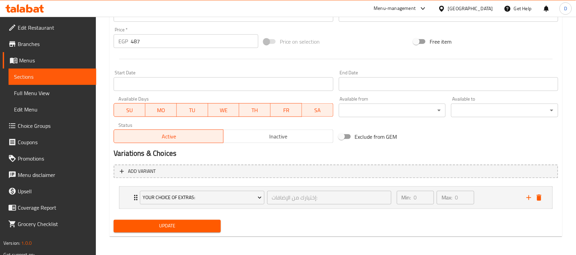
type textarea "Grilled pichania steak with special sauce and lettuce"
click at [198, 226] on span "Update" at bounding box center [167, 226] width 96 height 9
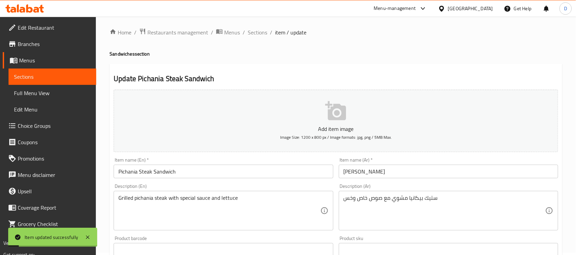
scroll to position [0, 0]
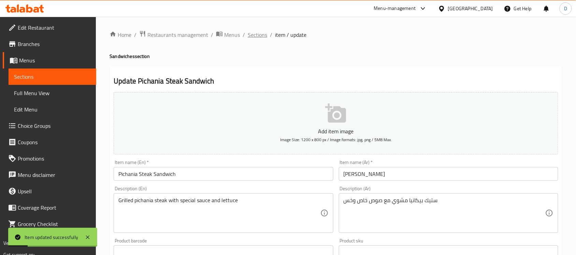
click at [260, 36] on span "Sections" at bounding box center [257, 35] width 19 height 8
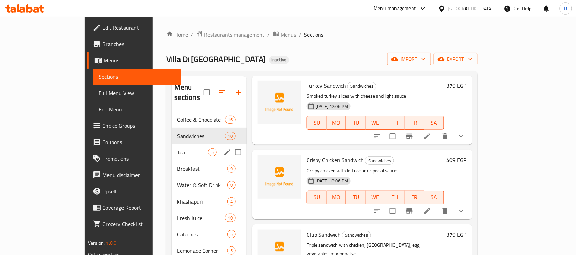
click at [177, 148] on span "Tea" at bounding box center [192, 152] width 31 height 8
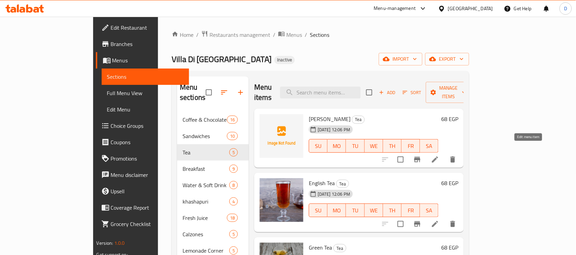
click at [439, 156] on icon at bounding box center [435, 160] width 8 height 8
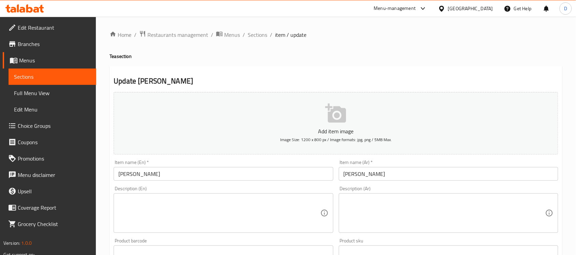
click at [449, 219] on textarea at bounding box center [444, 213] width 202 height 32
paste textarea "شاي أسود فاخر ممزوج بزيت البرغموت"
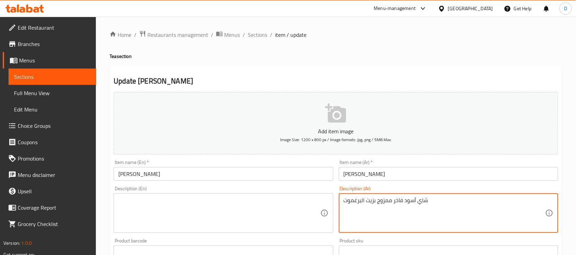
type textarea "شاي أسود فاخر ممزوج بزيت البرغموت"
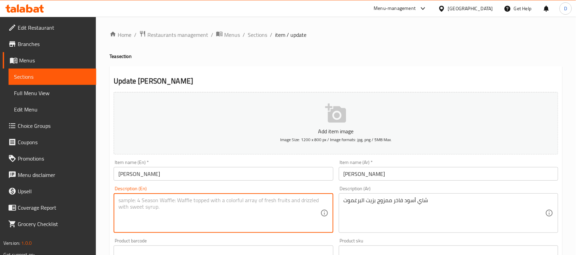
click at [222, 217] on textarea at bounding box center [219, 213] width 202 height 32
paste textarea "Luxury black tea infused with bergamot oil"
drag, startPoint x: 187, startPoint y: 200, endPoint x: 222, endPoint y: 200, distance: 35.1
click at [222, 200] on textarea "Luxury black tea infused with bergamot oil" at bounding box center [219, 213] width 202 height 32
type textarea "Luxury black tea infused with bergamot oil"
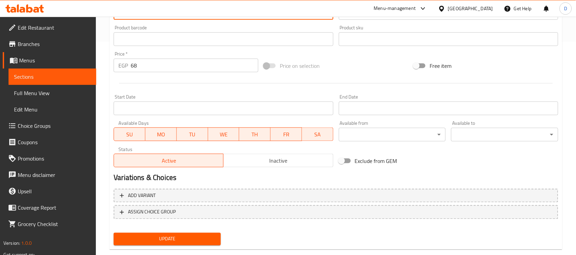
scroll to position [225, 0]
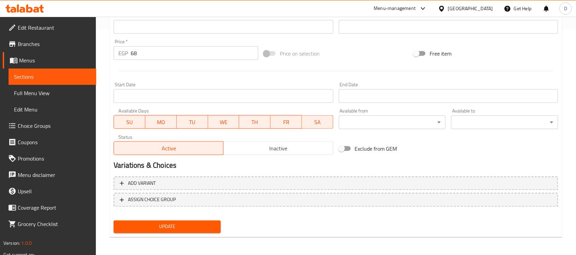
click at [184, 229] on span "Update" at bounding box center [167, 227] width 96 height 9
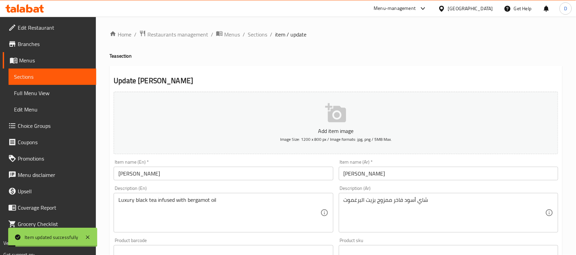
scroll to position [0, 0]
click at [253, 37] on span "Sections" at bounding box center [257, 35] width 19 height 8
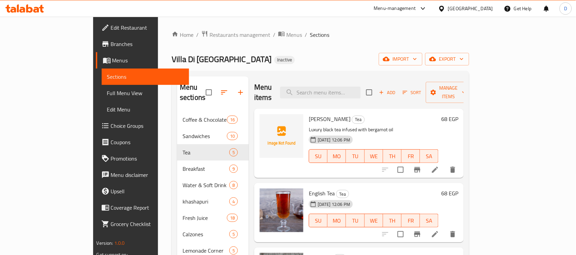
click at [439, 230] on icon at bounding box center [435, 234] width 8 height 8
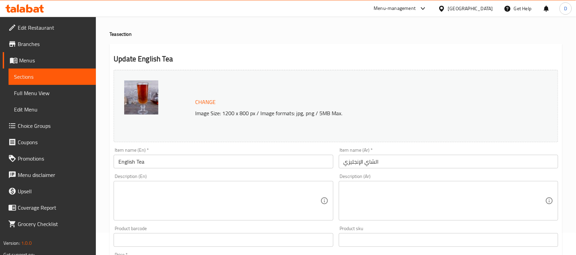
scroll to position [43, 0]
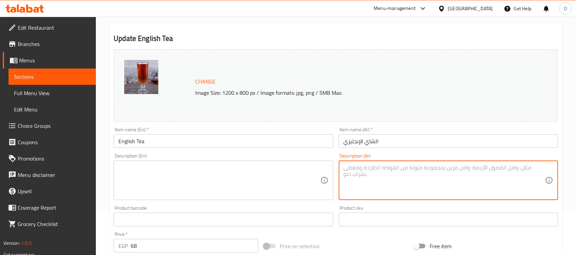
click at [397, 172] on textarea at bounding box center [444, 180] width 202 height 32
paste textarea "شاي أسود إنجليزي تقليدي"
type textarea "شاي أسود إنجليزي تقليدي"
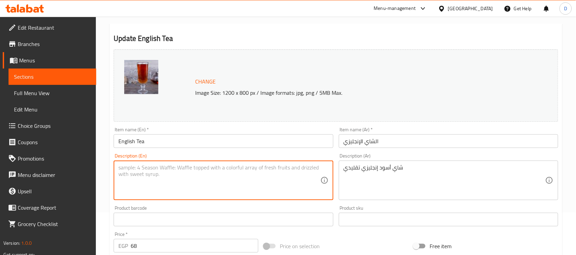
click at [224, 182] on textarea at bounding box center [219, 180] width 202 height 32
paste textarea "Traditional English Black Tea"
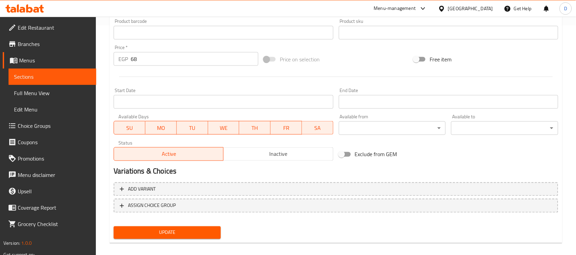
scroll to position [236, 0]
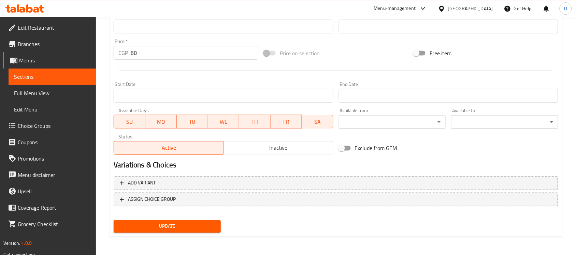
type textarea "Traditional English Black Tea"
click at [196, 223] on span "Update" at bounding box center [167, 226] width 96 height 9
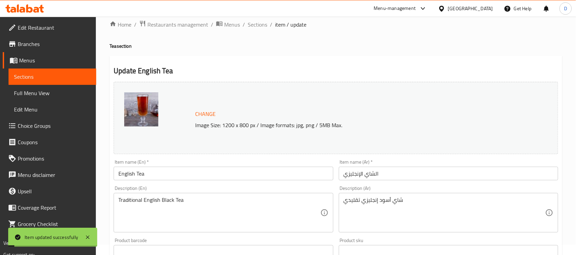
scroll to position [0, 0]
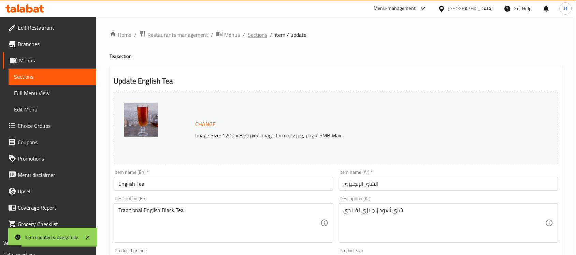
click at [263, 37] on span "Sections" at bounding box center [257, 35] width 19 height 8
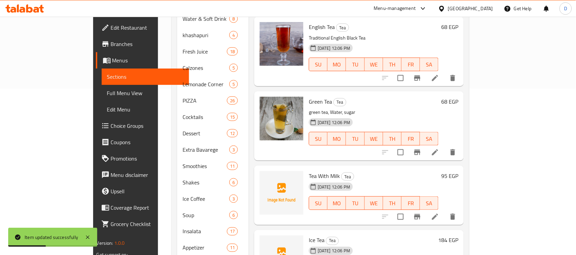
scroll to position [171, 0]
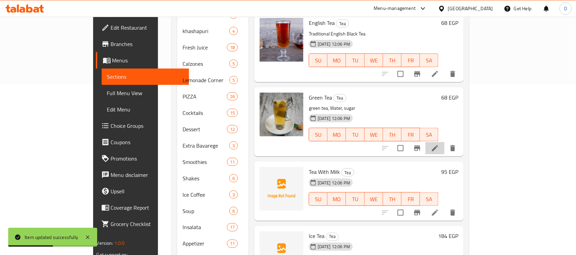
click at [444, 142] on li at bounding box center [434, 148] width 19 height 12
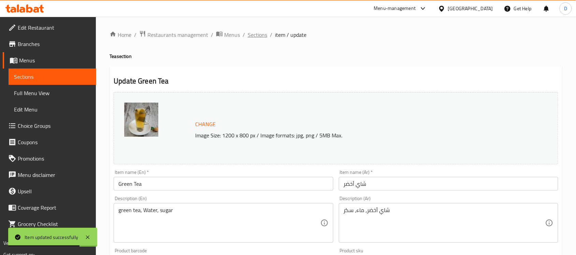
click at [259, 35] on span "Sections" at bounding box center [257, 35] width 19 height 8
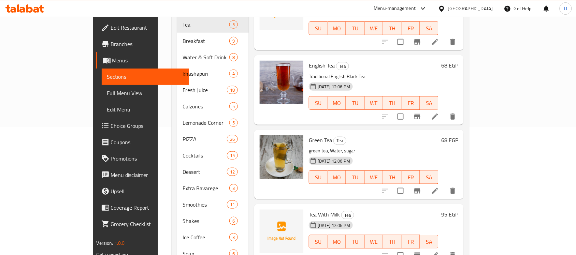
scroll to position [171, 0]
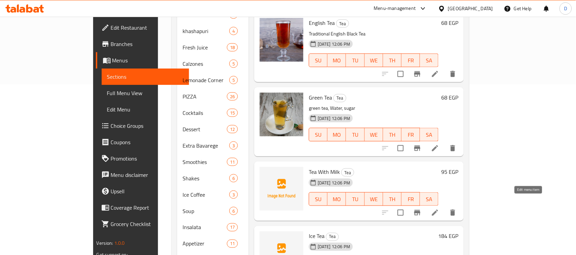
click at [438, 210] on icon at bounding box center [435, 213] width 6 height 6
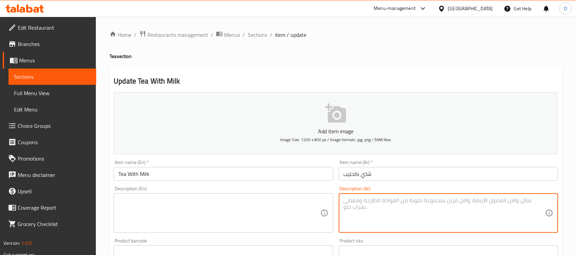
click at [411, 209] on textarea at bounding box center [444, 213] width 202 height 32
paste textarea "شاي أسود بالحليب"
type textarea "شاي أسود بالحليب"
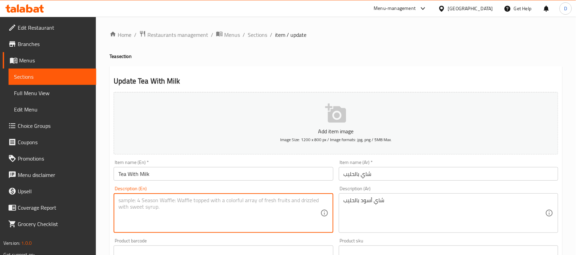
click at [218, 206] on textarea at bounding box center [219, 213] width 202 height 32
paste textarea "black tea with milk"
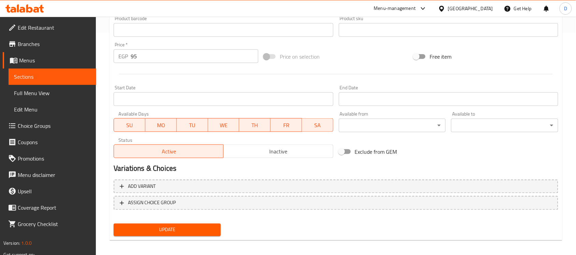
scroll to position [225, 0]
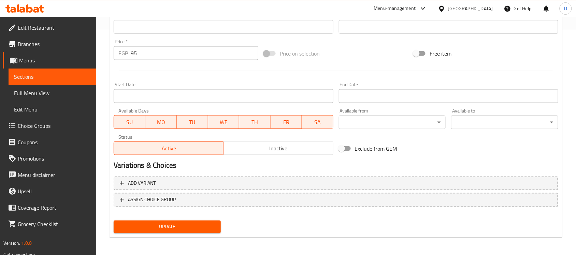
type textarea "black tea with milk"
click at [207, 226] on span "Update" at bounding box center [167, 227] width 96 height 9
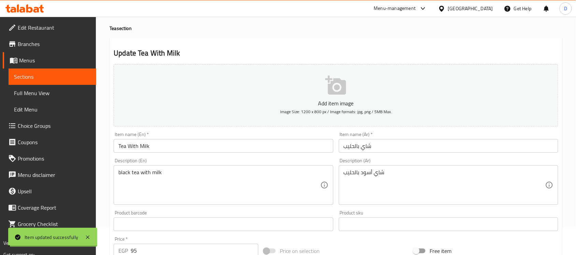
scroll to position [0, 0]
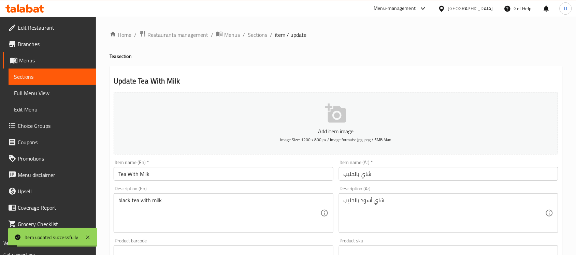
click at [259, 36] on span "Sections" at bounding box center [257, 35] width 19 height 8
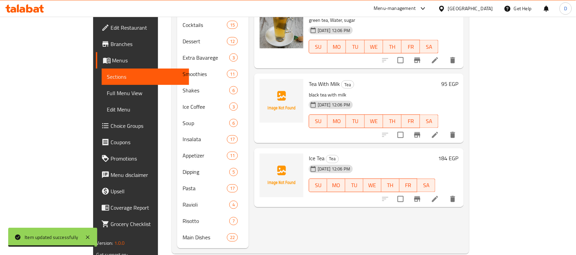
scroll to position [260, 0]
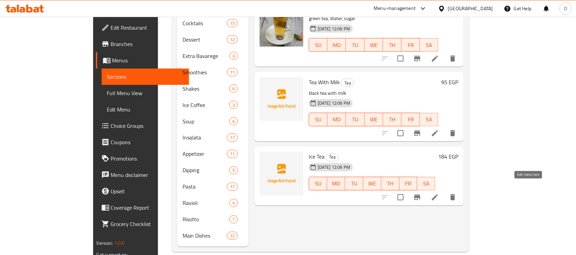
click at [439, 193] on icon at bounding box center [435, 197] width 8 height 8
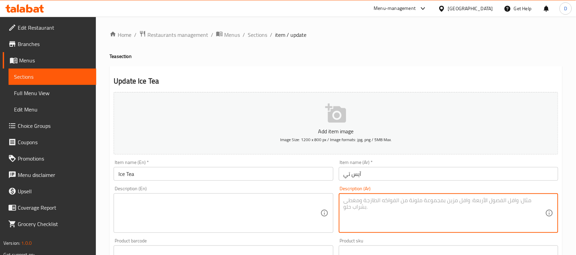
click at [389, 217] on textarea at bounding box center [444, 213] width 202 height 32
paste textarea "شاي مثلج بنكهات مختلفة."
type textarea "شاي مثلج بنكهات مختلفة."
click at [373, 203] on textarea "شاي مثلج بنكهات مختلفة." at bounding box center [444, 213] width 202 height 32
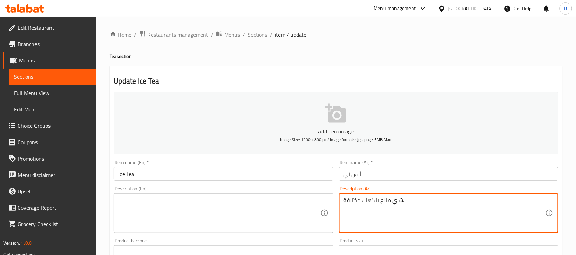
click at [373, 203] on textarea "شاي مثلج بنكهات مختلفة." at bounding box center [444, 213] width 202 height 32
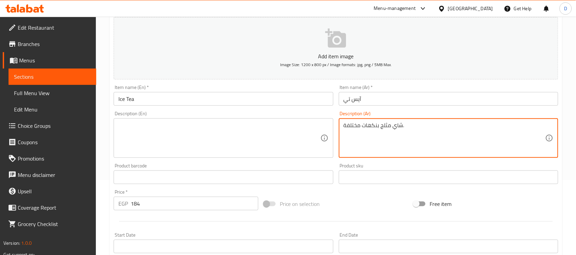
scroll to position [55, 0]
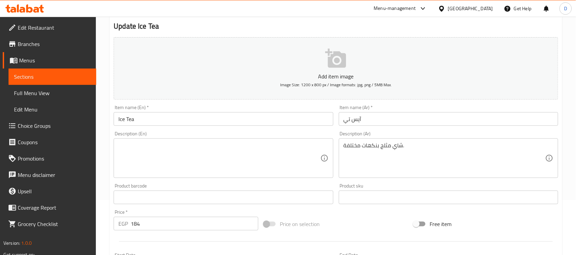
click at [514, 31] on h2 "Update Ice Tea" at bounding box center [336, 26] width 444 height 10
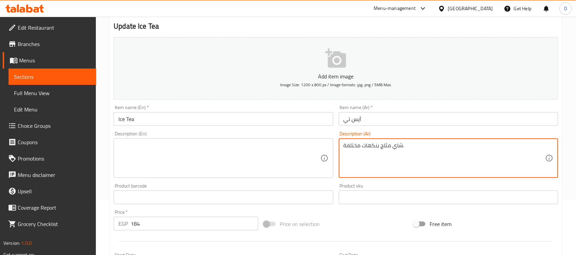
click at [385, 151] on textarea "شاي مثلج بنكهات مختلفة." at bounding box center [444, 158] width 202 height 32
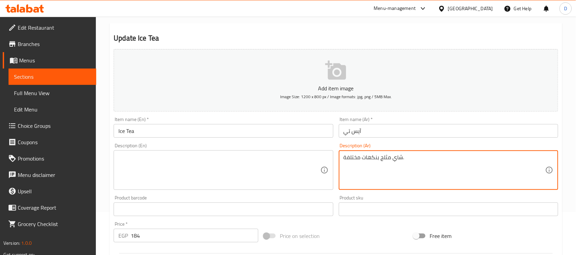
scroll to position [12, 0]
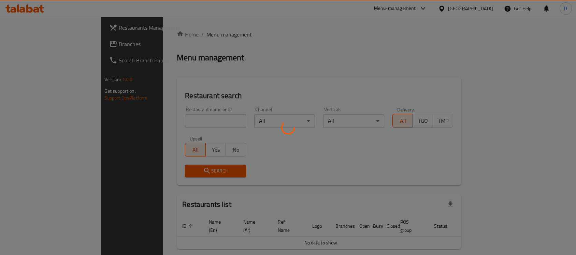
scroll to position [23, 0]
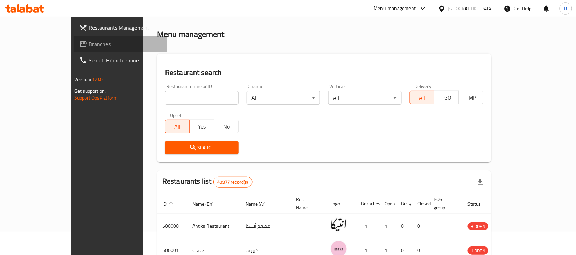
click at [89, 42] on span "Branches" at bounding box center [125, 44] width 73 height 8
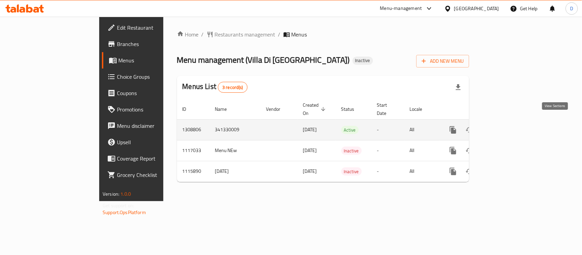
click at [506, 126] on icon "enhanced table" at bounding box center [502, 130] width 8 height 8
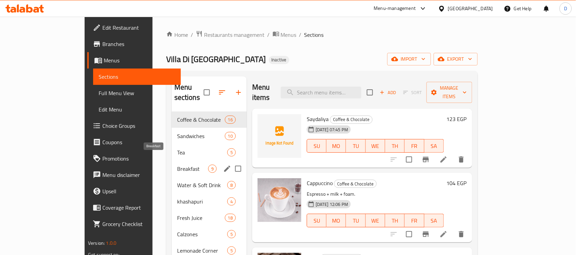
drag, startPoint x: 140, startPoint y: 159, endPoint x: 136, endPoint y: 167, distance: 9.3
click at [177, 165] on span "Breakfast" at bounding box center [192, 169] width 31 height 8
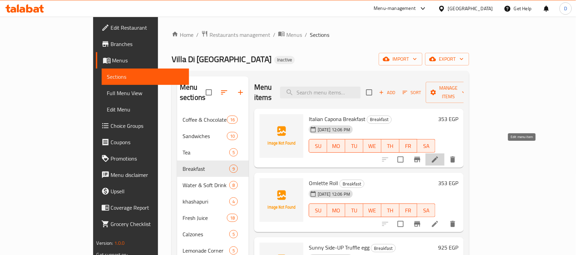
click at [439, 156] on icon at bounding box center [435, 160] width 8 height 8
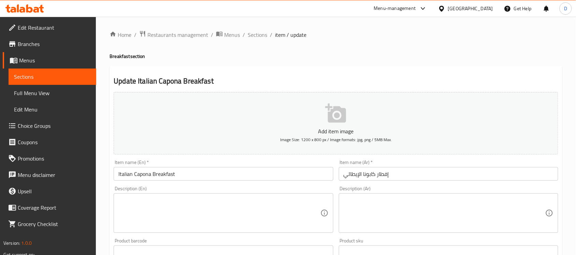
click at [367, 214] on textarea at bounding box center [444, 213] width 202 height 32
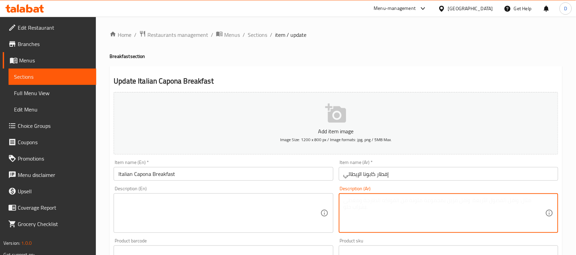
paste textarea "فطور إيطالي متكامل بالبيض والجبنة والخبز."
type textarea "فطور إيطالي متكامل بالبيض والجبنة والخبز."
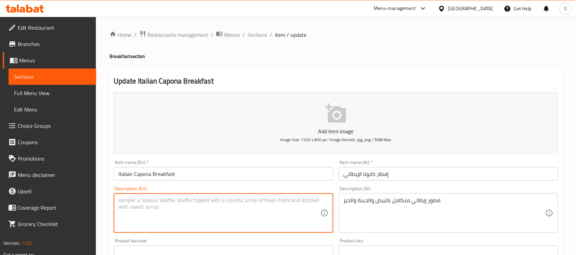
click at [200, 213] on textarea at bounding box center [219, 213] width 202 height 32
paste textarea "Full Italian breakfast with eggs, cheese and bread."
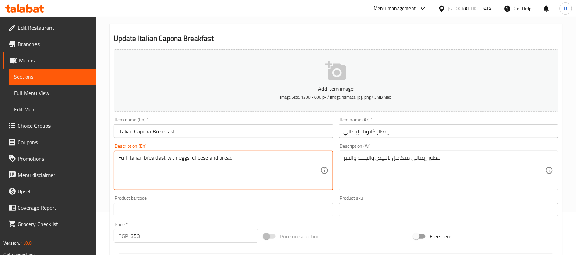
type textarea "Full Italian breakfast with eggs, cheese and bread."
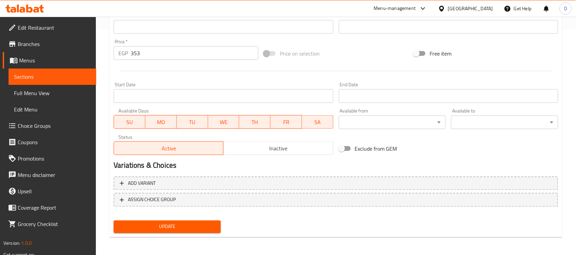
click at [171, 224] on span "Update" at bounding box center [167, 227] width 96 height 9
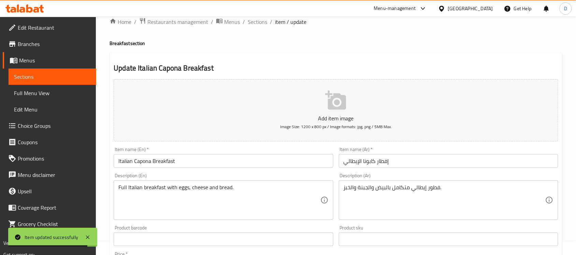
scroll to position [0, 0]
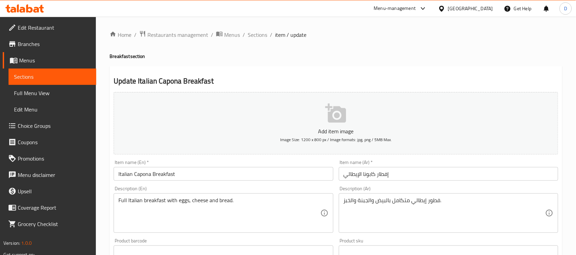
drag, startPoint x: 251, startPoint y: 35, endPoint x: 251, endPoint y: 44, distance: 8.6
click at [251, 35] on span "Sections" at bounding box center [257, 35] width 19 height 8
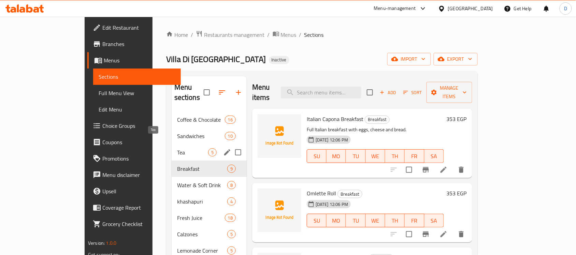
click at [177, 148] on span "Tea" at bounding box center [192, 152] width 31 height 8
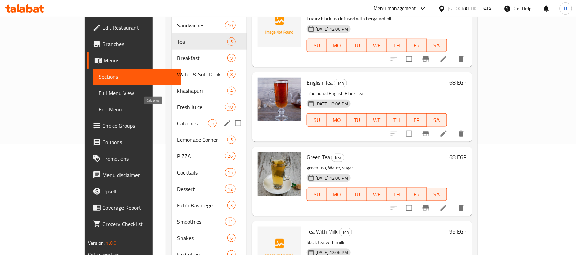
scroll to position [90, 0]
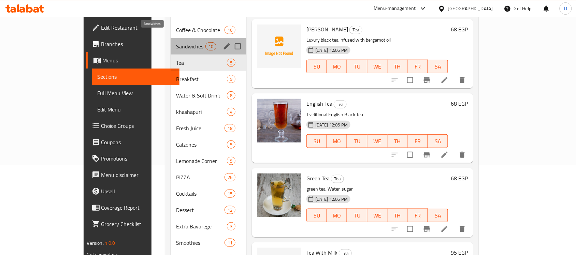
click at [176, 42] on span "Sandwiches" at bounding box center [190, 46] width 29 height 8
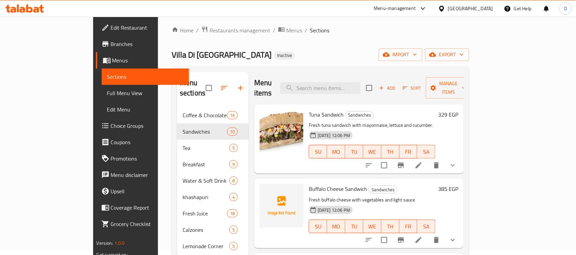
scroll to position [43, 0]
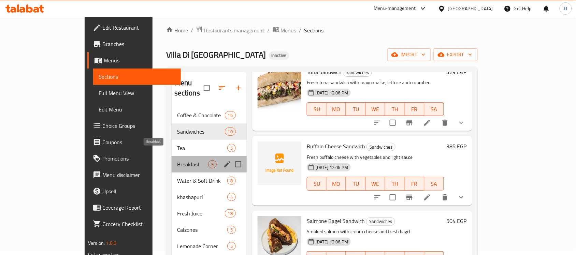
click at [177, 160] on span "Breakfast" at bounding box center [192, 164] width 31 height 8
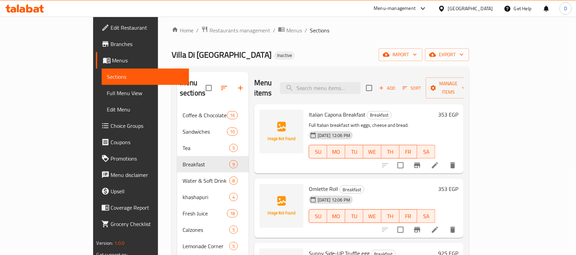
scroll to position [43, 0]
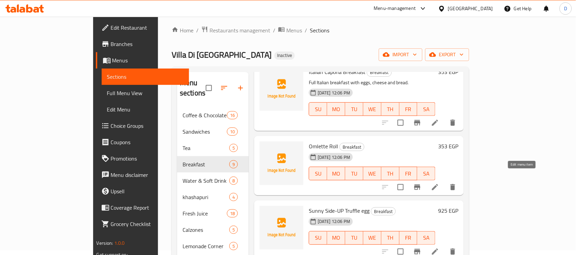
click at [439, 183] on icon at bounding box center [435, 187] width 8 height 8
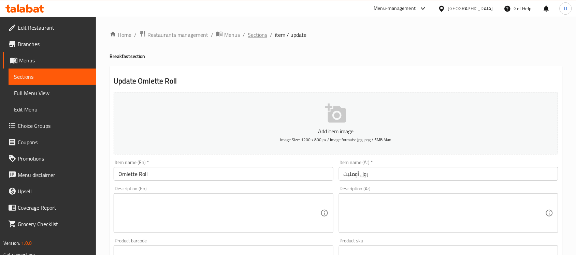
click at [258, 36] on span "Sections" at bounding box center [257, 35] width 19 height 8
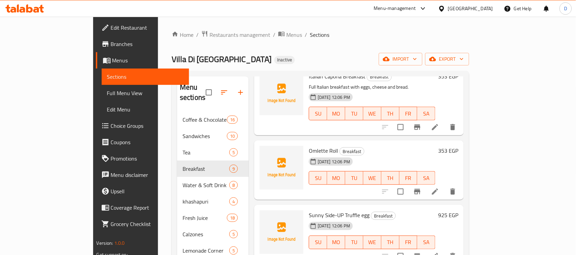
scroll to position [85, 0]
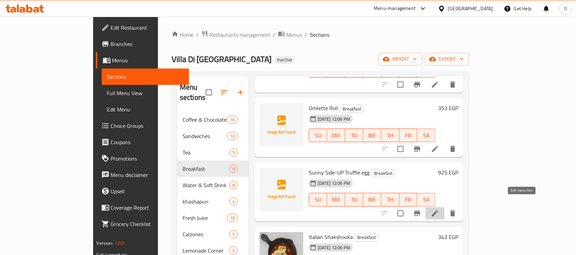
click at [438, 210] on icon at bounding box center [435, 213] width 6 height 6
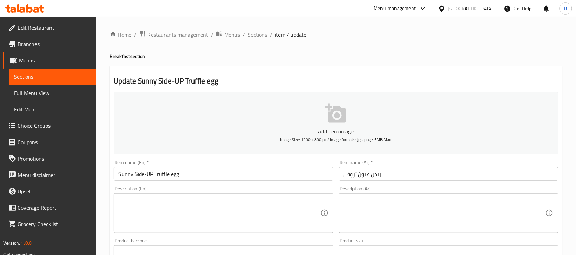
click at [391, 215] on textarea at bounding box center [444, 213] width 202 height 32
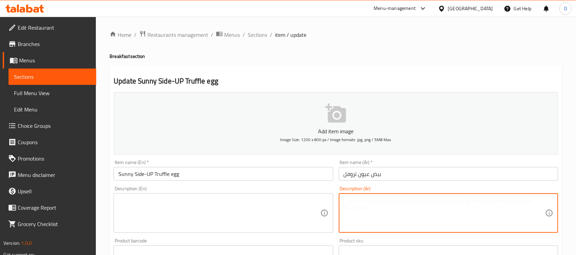
paste textarea "بيض عيون مطهو بالترفيل مع توست"
type textarea "بيض عيون مطهو بالترفيل مع توست"
click at [273, 219] on textarea at bounding box center [219, 213] width 202 height 32
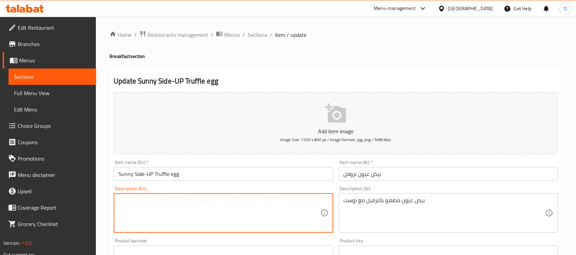
paste textarea "Fried eggs with truffles and toast"
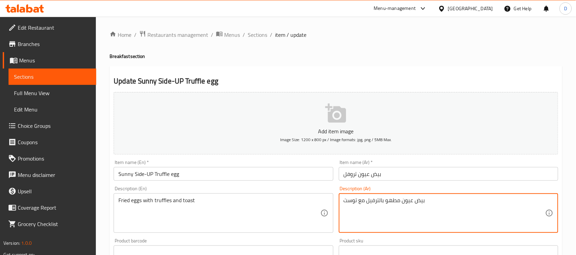
drag, startPoint x: 403, startPoint y: 202, endPoint x: 412, endPoint y: 205, distance: 9.6
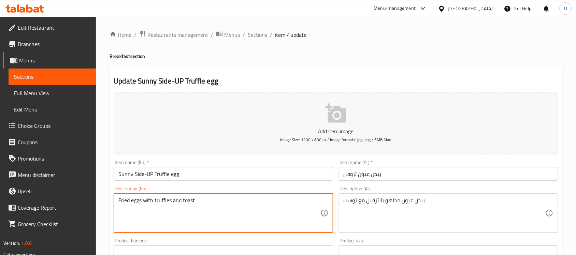
drag, startPoint x: 141, startPoint y: 202, endPoint x: 115, endPoint y: 201, distance: 25.6
paste textarea "Sunny Side up E"
click at [192, 202] on textarea "Sunny Side up Eggs with truffles and toast" at bounding box center [219, 213] width 202 height 32
drag, startPoint x: 176, startPoint y: 203, endPoint x: 189, endPoint y: 208, distance: 14.3
click at [189, 208] on textarea "Sunny Side up Eggs with truffle and toast" at bounding box center [219, 213] width 202 height 32
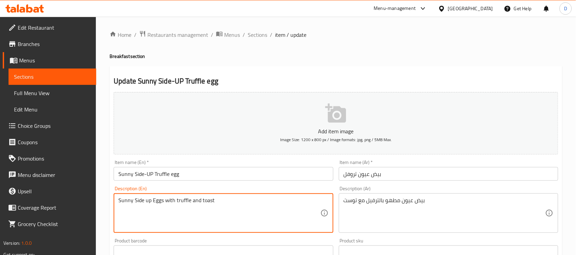
type textarea "Sunny Side up Eggs with truffle and toast"
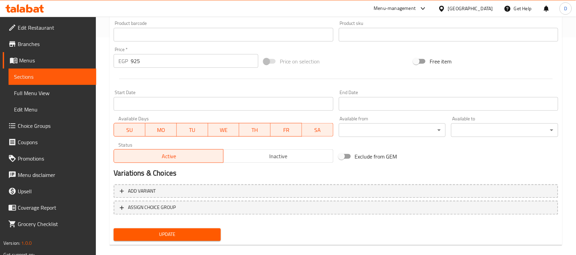
scroll to position [225, 0]
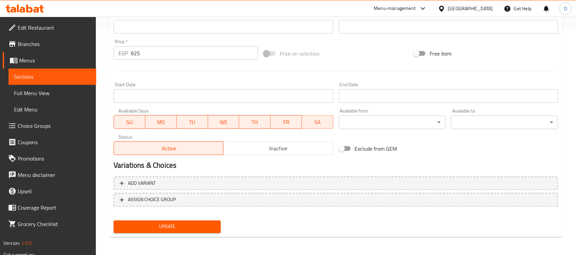
click at [159, 227] on span "Update" at bounding box center [167, 227] width 96 height 9
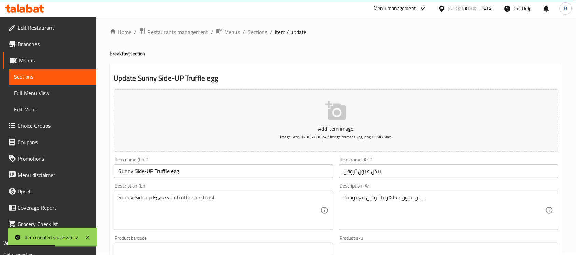
scroll to position [0, 0]
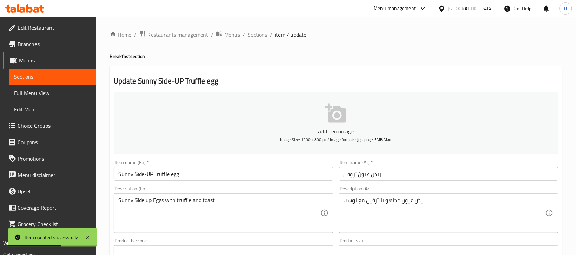
click at [263, 32] on span "Sections" at bounding box center [257, 35] width 19 height 8
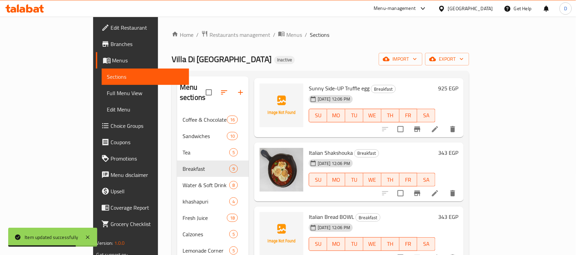
scroll to position [171, 0]
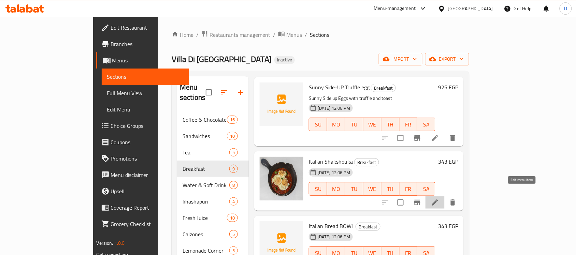
click at [439, 199] on icon at bounding box center [435, 203] width 8 height 8
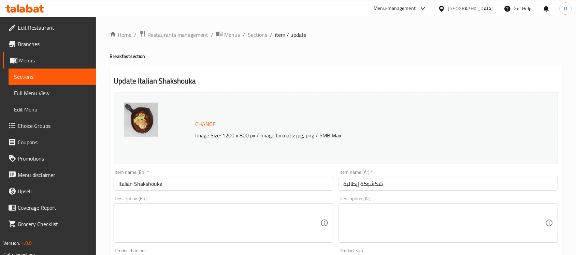
click at [381, 229] on textarea at bounding box center [444, 223] width 202 height 32
paste textarea "شكشوكة على الطريقة الإيطالية بصلصة الطماطم."
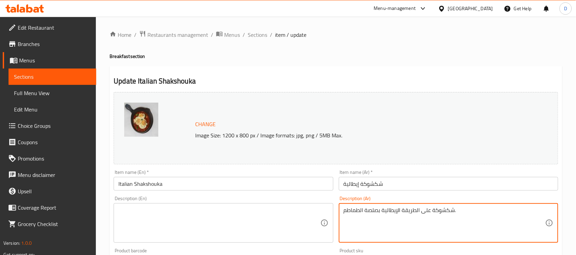
type textarea "شكشوكة على الطريقة الإيطالية بصلصة الطماطم."
click at [241, 225] on textarea at bounding box center [219, 223] width 202 height 32
paste textarea "Italian style shakshouka with tomato sauce."
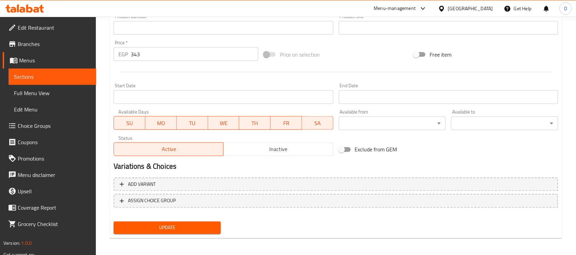
scroll to position [236, 0]
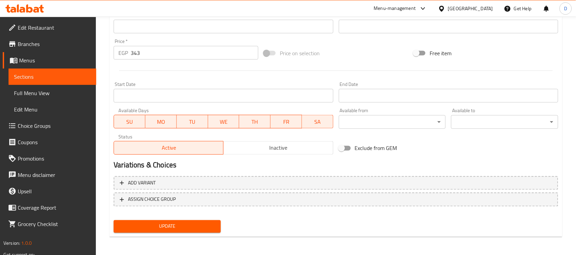
type textarea "Italian style shakshouka with tomato sauce."
click at [159, 223] on span "Update" at bounding box center [167, 226] width 96 height 9
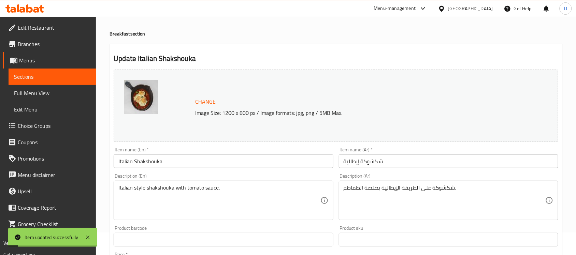
scroll to position [0, 0]
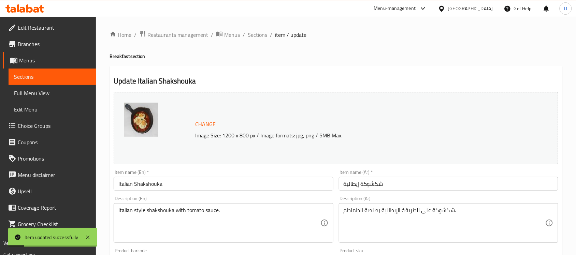
drag, startPoint x: 258, startPoint y: 36, endPoint x: 285, endPoint y: 67, distance: 40.6
click at [258, 36] on span "Sections" at bounding box center [257, 35] width 19 height 8
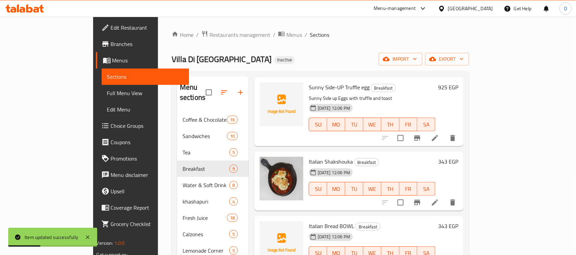
scroll to position [196, 0]
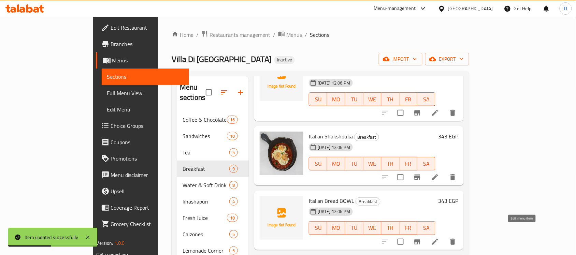
click at [439, 238] on icon at bounding box center [435, 242] width 8 height 8
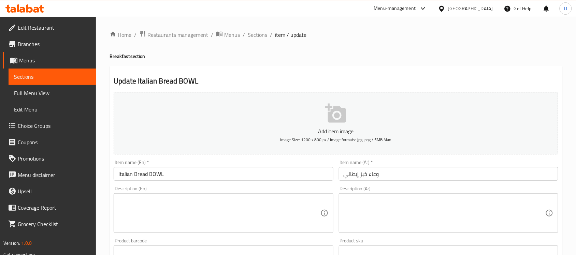
click at [381, 225] on textarea at bounding box center [444, 213] width 202 height 32
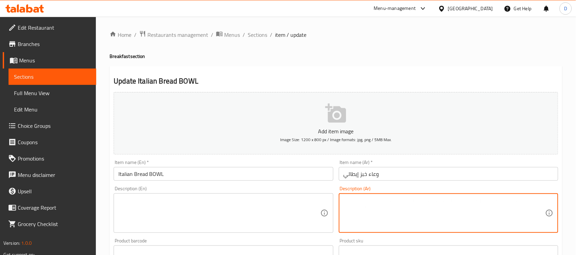
paste textarea "خبز مجوف محشو بالبيض والجبنة"
type textarea "خبز مجوف محشو بالبيض والجبنة"
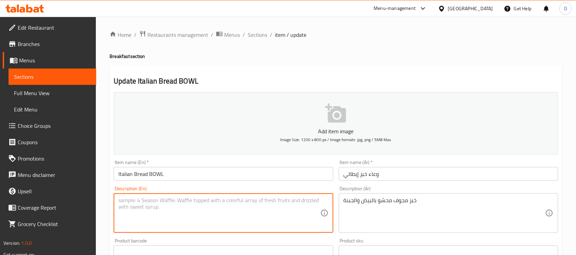
click at [215, 209] on textarea at bounding box center [219, 213] width 202 height 32
paste textarea "hollow bread filled with egg and cheese"
drag, startPoint x: 149, startPoint y: 203, endPoint x: 160, endPoint y: 207, distance: 11.3
click at [160, 207] on textarea "hollow bread filled with egg and cheese" at bounding box center [219, 213] width 202 height 32
type textarea "hollow bread stuffed with egg and cheese"
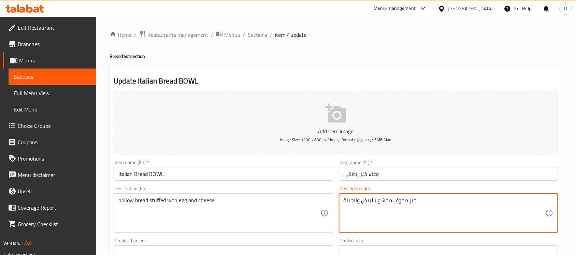
click at [396, 201] on textarea "خبز مجوف محشو بالبيض والجبنة" at bounding box center [444, 213] width 202 height 32
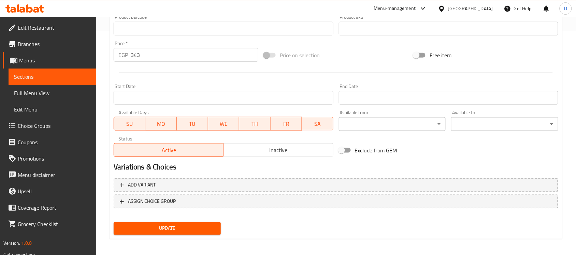
scroll to position [225, 0]
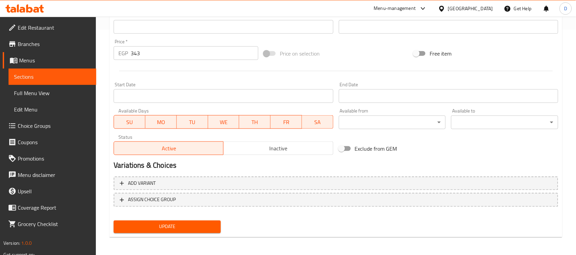
click at [178, 231] on button "Update" at bounding box center [167, 227] width 107 height 13
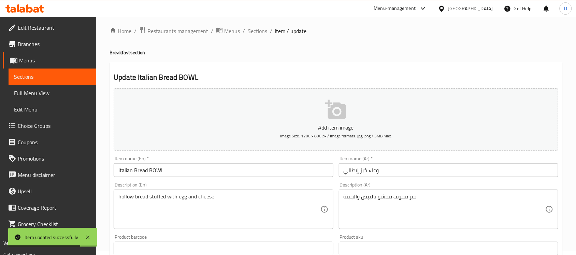
scroll to position [0, 0]
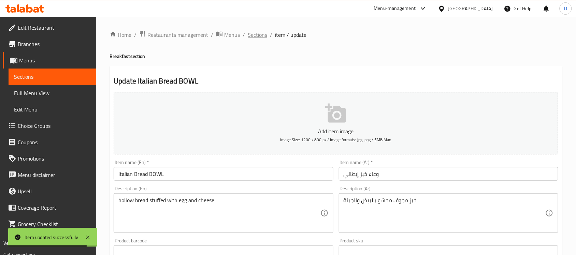
click at [262, 34] on span "Sections" at bounding box center [257, 35] width 19 height 8
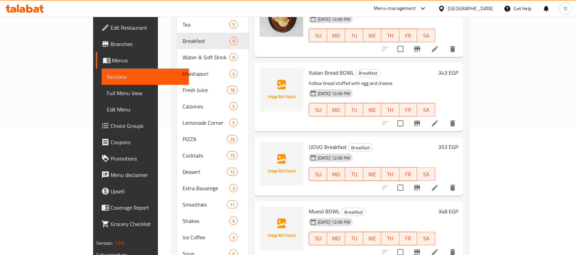
scroll to position [217, 0]
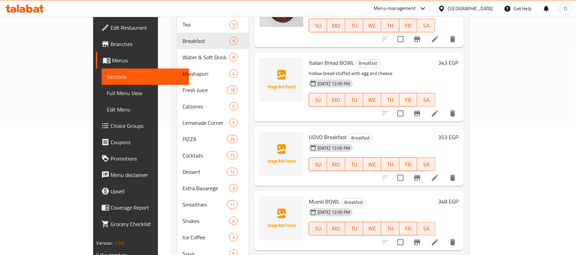
click at [444, 236] on li at bounding box center [434, 242] width 19 height 12
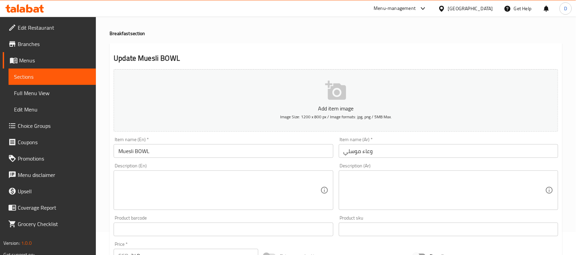
scroll to position [43, 0]
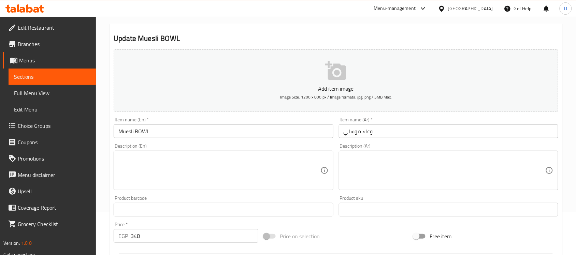
click at [393, 175] on textarea at bounding box center [444, 171] width 202 height 32
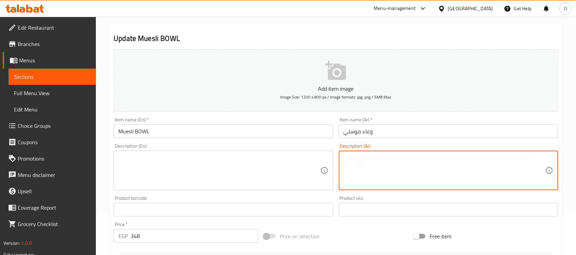
paste textarea "موسلي مع فواكه موسمية وزبادي"
type textarea "موسلي مع فواكه موسمية وزبادي"
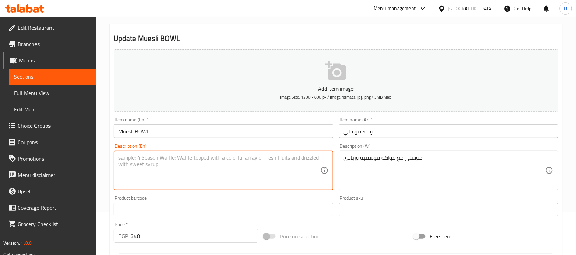
click at [258, 182] on textarea at bounding box center [219, 171] width 202 height 32
paste textarea "Muesli with seasonal fruits and yogurt"
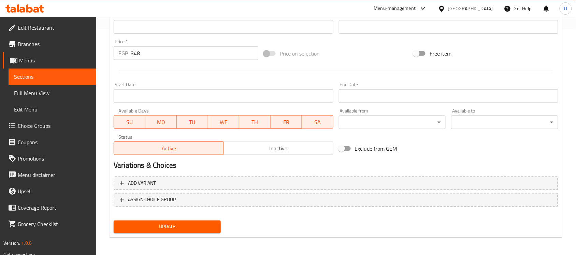
type textarea "Muesli with seasonal fruits and yogurt"
click at [168, 230] on span "Update" at bounding box center [167, 227] width 96 height 9
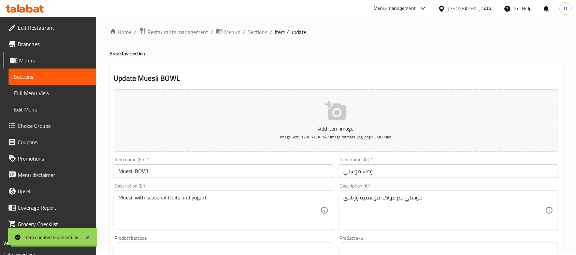
scroll to position [0, 0]
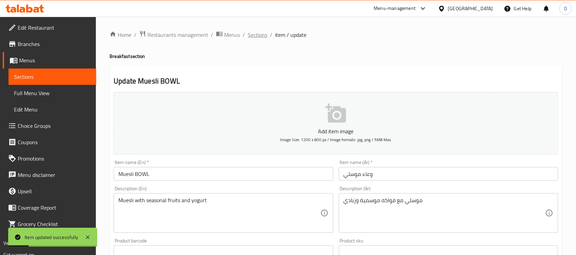
click at [257, 35] on span "Sections" at bounding box center [257, 35] width 19 height 8
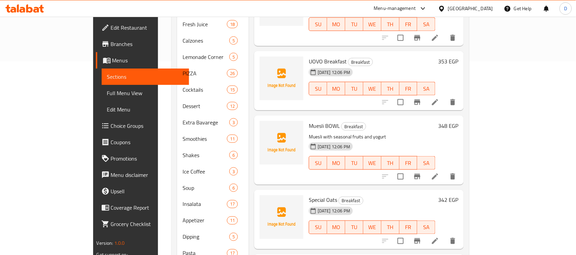
scroll to position [213, 0]
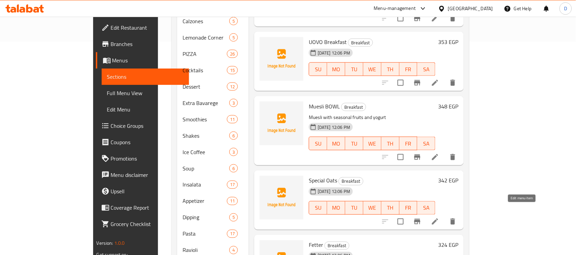
click at [439, 218] on icon at bounding box center [435, 222] width 8 height 8
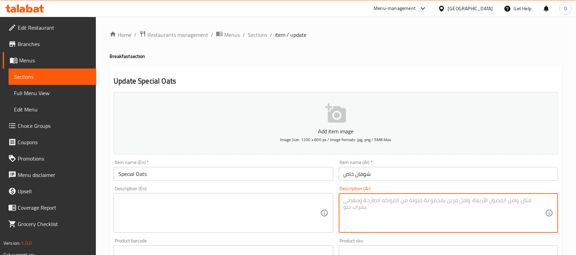
click at [399, 213] on textarea at bounding box center [444, 213] width 202 height 32
paste textarea "شوفان مطبوخ بالحليب مع عسل وفواكه"
type textarea "شوفان مطبوخ بالحليب مع عسل وفواكه"
click at [164, 216] on textarea at bounding box center [219, 213] width 202 height 32
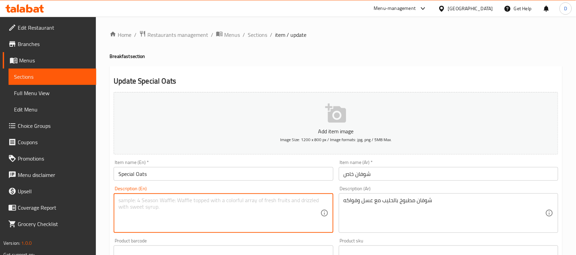
paste textarea "Oatmeal cooked with milk, honey and fruits"
drag, startPoint x: 138, startPoint y: 204, endPoint x: 128, endPoint y: 205, distance: 10.3
click at [128, 205] on textarea "Oatmeal cooked with milk, honey and fruits" at bounding box center [219, 213] width 202 height 32
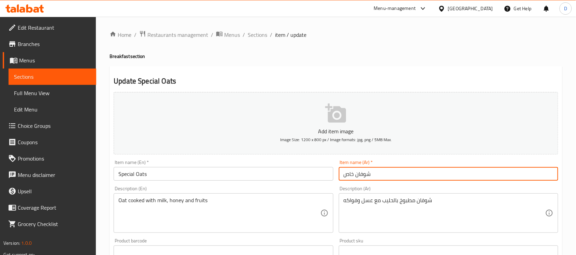
drag, startPoint x: 355, startPoint y: 176, endPoint x: 378, endPoint y: 177, distance: 22.5
click at [378, 177] on input "شوفان خاص" at bounding box center [448, 174] width 219 height 14
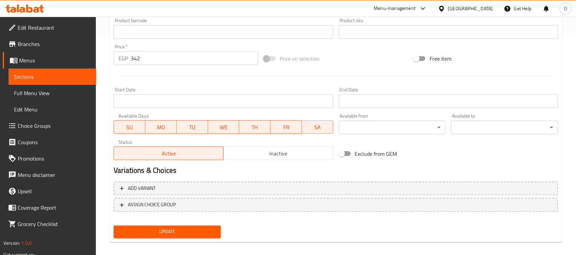
scroll to position [225, 0]
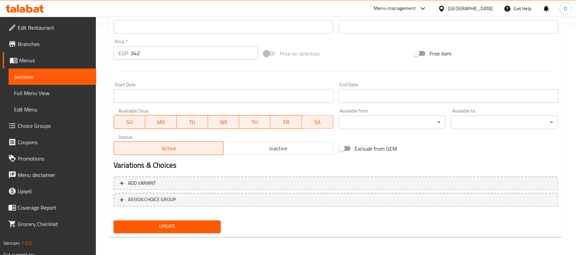
type textarea "Oats cooked with milk, honey and fruits"
click at [139, 225] on span "Update" at bounding box center [167, 227] width 96 height 9
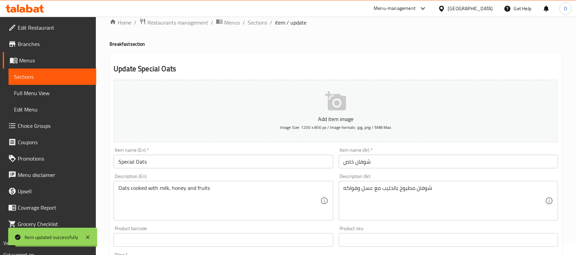
scroll to position [0, 0]
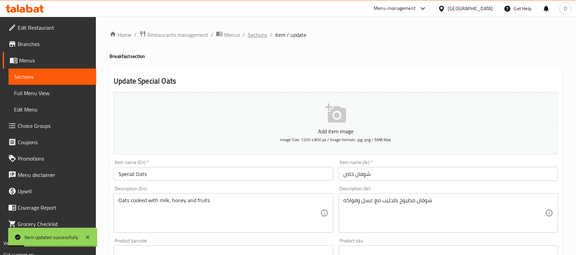
click at [259, 32] on span "Sections" at bounding box center [257, 35] width 19 height 8
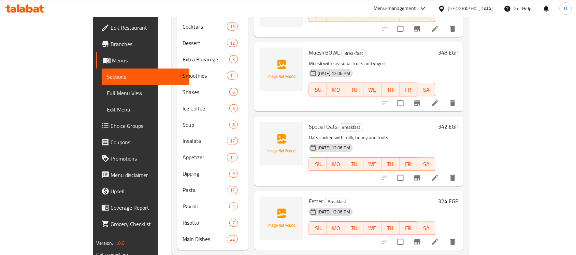
scroll to position [260, 0]
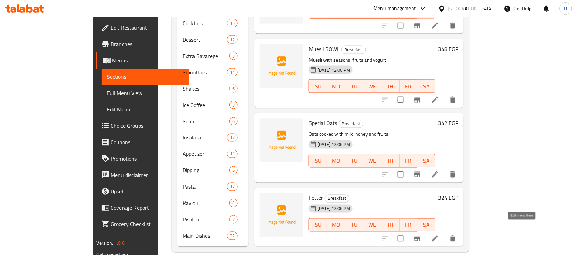
click at [439, 235] on icon at bounding box center [435, 239] width 8 height 8
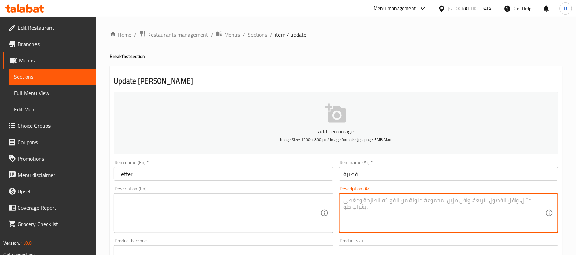
click at [379, 210] on textarea at bounding box center [444, 213] width 202 height 32
paste textarea "فطير شرقي محشو أو سادة حسب الطلب"
type textarea "فطير شرقي محشو أو سادة حسب الطلب"
click at [384, 197] on textarea "فطير شرقي محشو أو سادة حسب الطلب" at bounding box center [444, 213] width 202 height 32
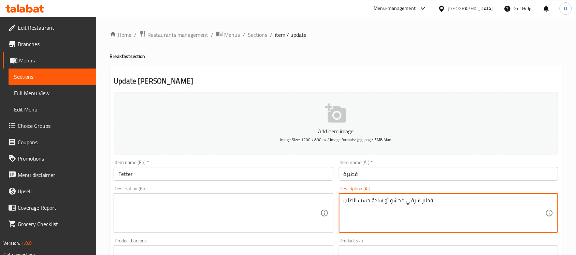
click at [384, 197] on textarea "فطير شرقي محشو أو سادة حسب الطلب" at bounding box center [444, 213] width 202 height 32
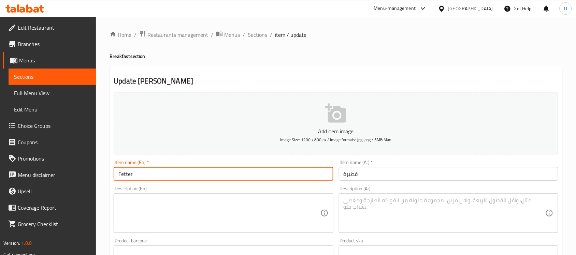
drag, startPoint x: 137, startPoint y: 176, endPoint x: 113, endPoint y: 179, distance: 24.0
click at [114, 179] on input "Fetter" at bounding box center [223, 174] width 219 height 14
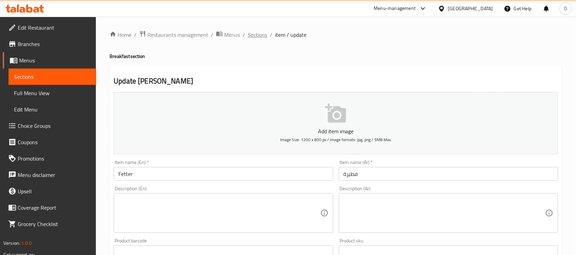
click at [259, 36] on span "Sections" at bounding box center [257, 35] width 19 height 8
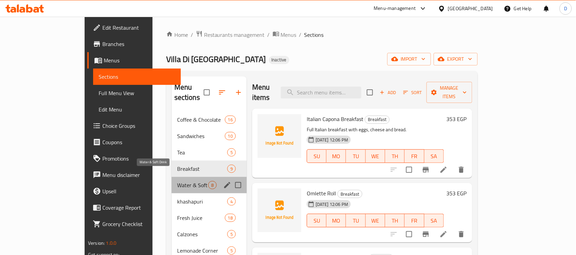
click at [177, 181] on span "Water & Soft Drink" at bounding box center [192, 185] width 31 height 8
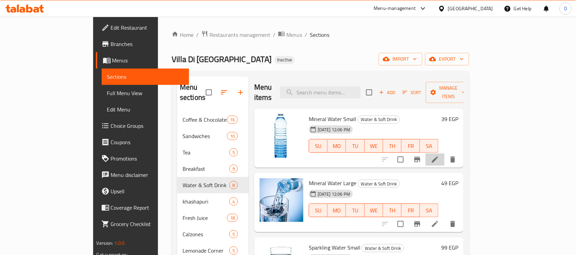
click at [444, 153] on li at bounding box center [434, 159] width 19 height 12
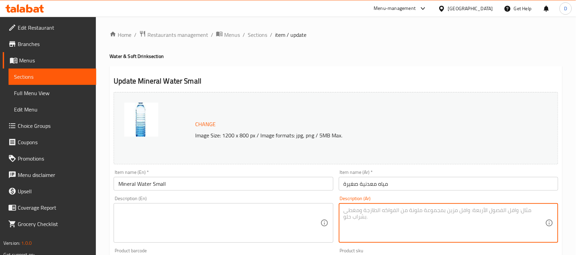
click at [389, 220] on textarea at bounding box center [444, 223] width 202 height 32
paste textarea "مياه معدنية زجاجة صغيرة"
click at [379, 213] on textarea "مياه معدنية زجاجة صغيرة" at bounding box center [444, 223] width 202 height 32
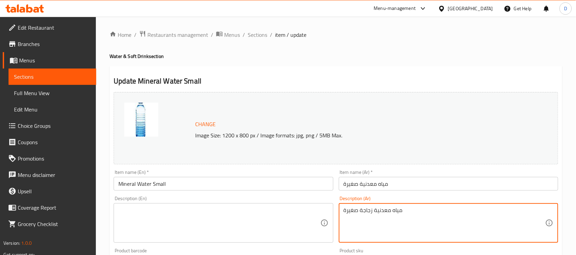
type textarea "مياه معدنية زجاجة صغيرة"
click at [210, 225] on textarea at bounding box center [219, 223] width 202 height 32
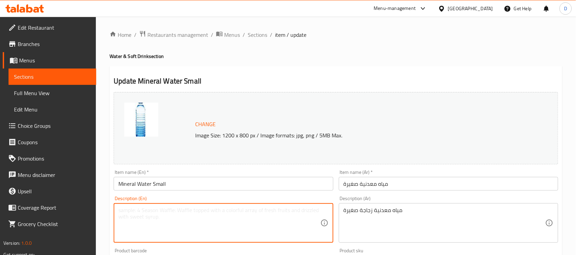
paste textarea "small bottle mineral water"
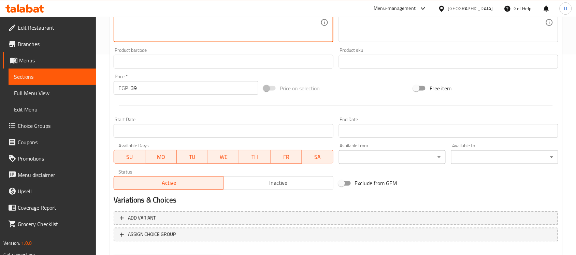
scroll to position [236, 0]
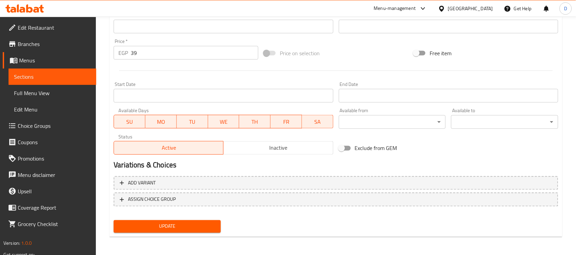
type textarea "small bottle mineral water"
click at [190, 229] on span "Update" at bounding box center [167, 226] width 96 height 9
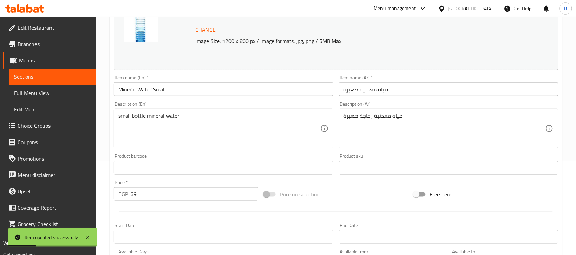
scroll to position [0, 0]
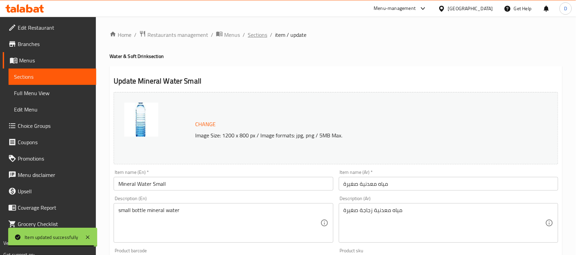
click at [262, 37] on span "Sections" at bounding box center [257, 35] width 19 height 8
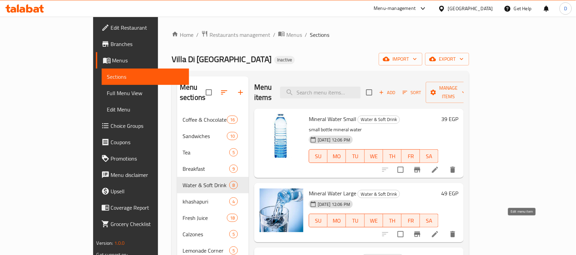
click at [439, 230] on icon at bounding box center [435, 234] width 8 height 8
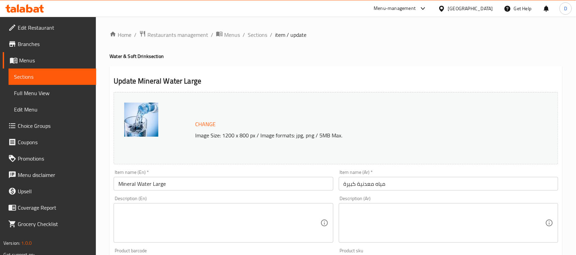
click at [403, 218] on textarea at bounding box center [444, 223] width 202 height 32
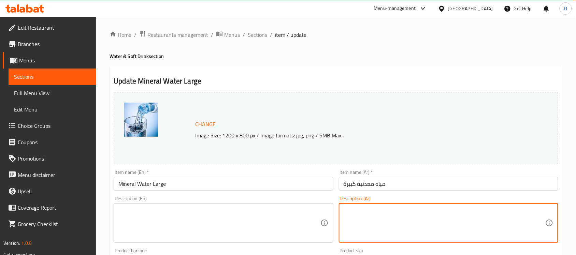
paste textarea "مياه معدنية زجاجة كبيرة"
type textarea "مياه معدنية زجاجة كبيرة"
click at [224, 219] on textarea at bounding box center [219, 223] width 202 height 32
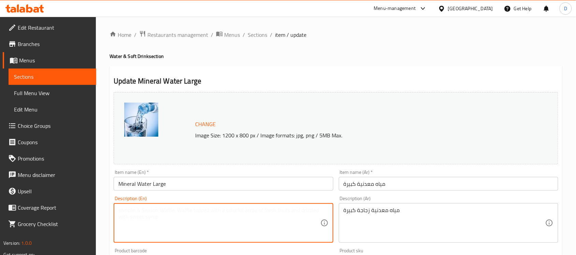
paste textarea "large bottle mineral water"
type textarea "large bottle mineral water"
click at [158, 185] on input "Mineral Water Large" at bounding box center [223, 184] width 219 height 14
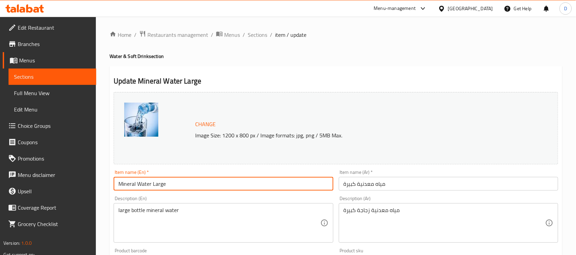
click at [158, 185] on input "Mineral Water Large" at bounding box center [223, 184] width 219 height 14
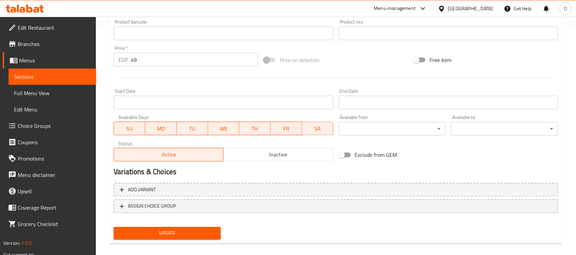
scroll to position [236, 0]
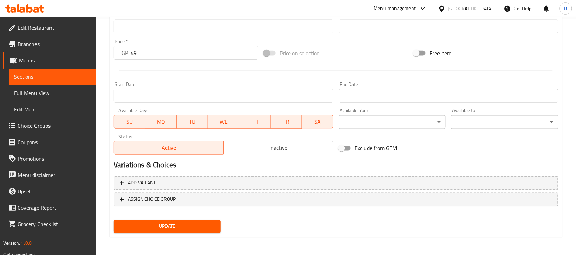
click at [177, 218] on div "Update" at bounding box center [167, 227] width 113 height 18
click at [177, 224] on span "Update" at bounding box center [167, 226] width 96 height 9
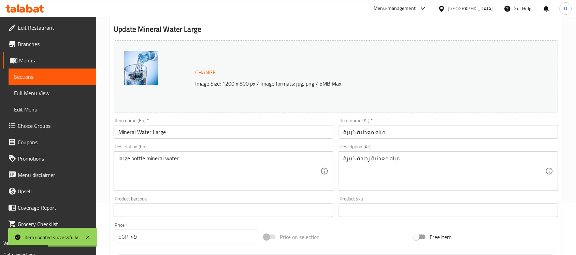
scroll to position [0, 0]
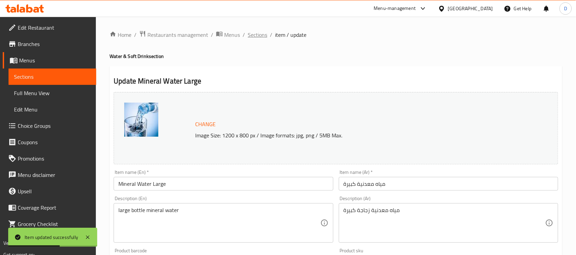
click at [259, 33] on span "Sections" at bounding box center [257, 35] width 19 height 8
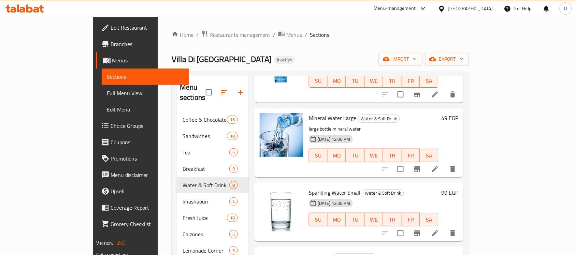
scroll to position [85, 0]
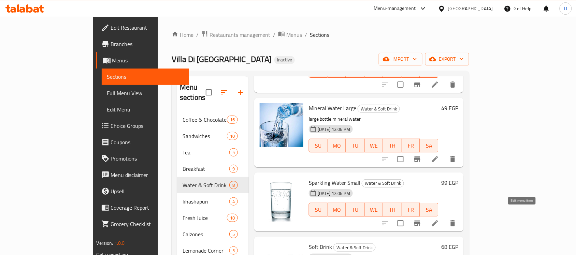
click at [439, 219] on icon at bounding box center [435, 223] width 8 height 8
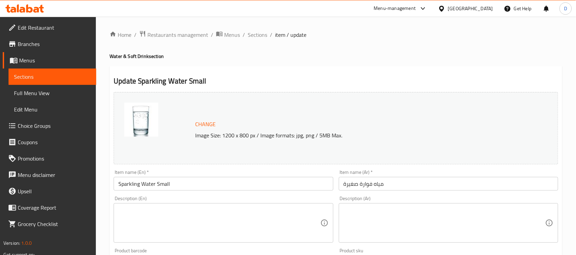
click at [466, 229] on textarea at bounding box center [444, 223] width 202 height 32
paste textarea "مياه غازية صغيرة"
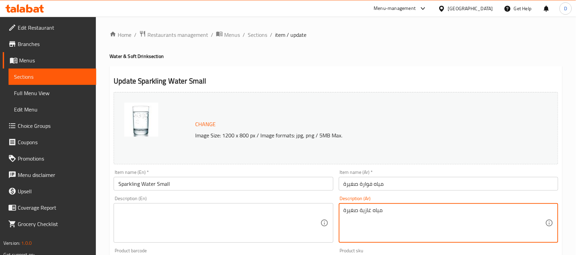
type textarea "مياه غازية صغيرة"
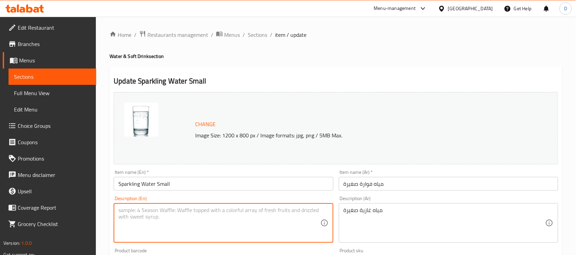
click at [164, 210] on textarea at bounding box center [219, 223] width 202 height 32
paste textarea "small"
click at [157, 209] on textarea "small" at bounding box center [219, 223] width 202 height 32
paste textarea "Carbonated water"
drag, startPoint x: 120, startPoint y: 212, endPoint x: 113, endPoint y: 213, distance: 7.6
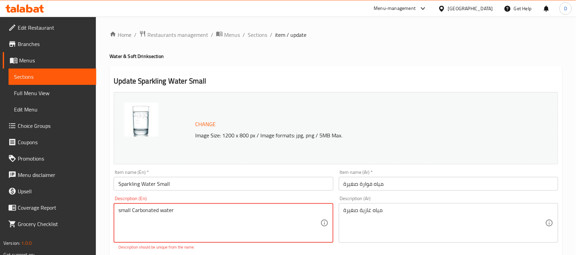
click at [113, 213] on div "Description (En) small Carbonated water Description (En) Description should be …" at bounding box center [223, 223] width 225 height 60
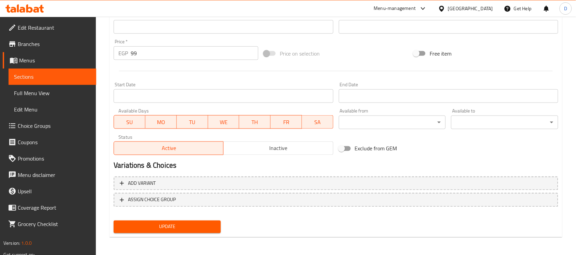
type textarea "Small Carbonated water"
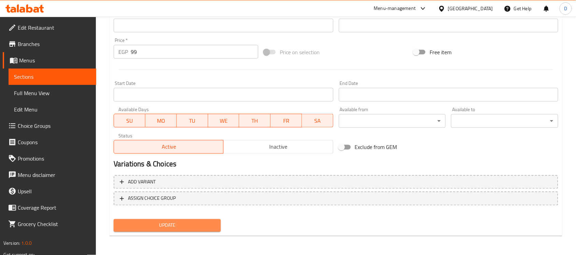
click at [183, 224] on span "Update" at bounding box center [167, 225] width 96 height 9
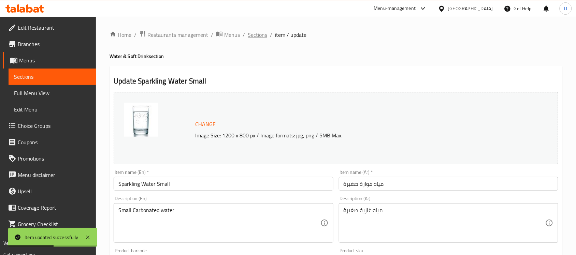
click at [260, 36] on span "Sections" at bounding box center [257, 35] width 19 height 8
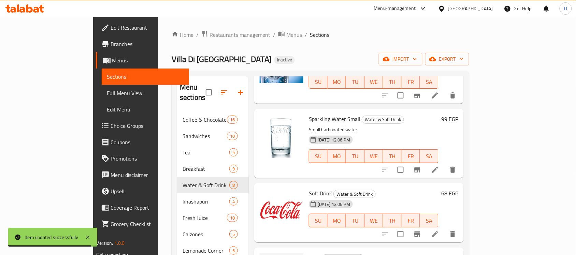
scroll to position [152, 0]
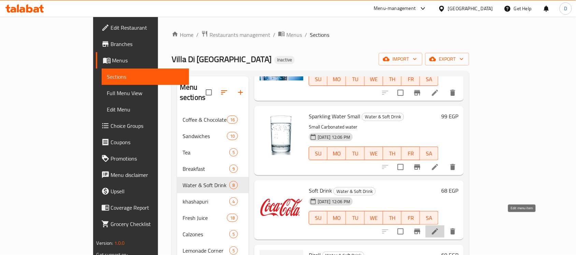
click at [439, 227] on icon at bounding box center [435, 231] width 8 height 8
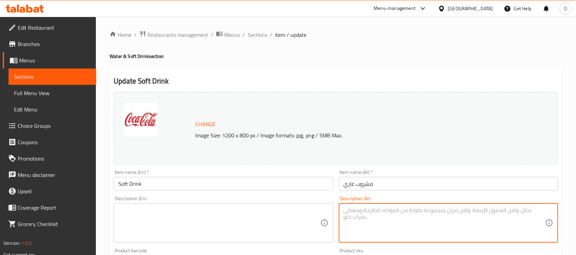
click at [357, 225] on textarea at bounding box center [444, 223] width 202 height 32
paste textarea "مشروبات غازية متنوعة"
type textarea "مشروبات غازية متنوعة"
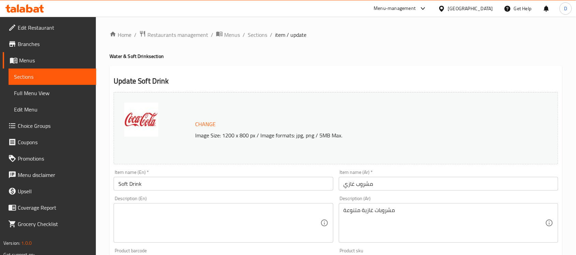
click at [144, 189] on input "Soft Drink" at bounding box center [223, 184] width 219 height 14
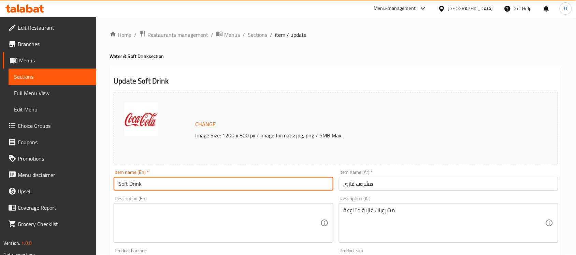
click at [144, 189] on input "Soft Drink" at bounding box center [223, 184] width 219 height 14
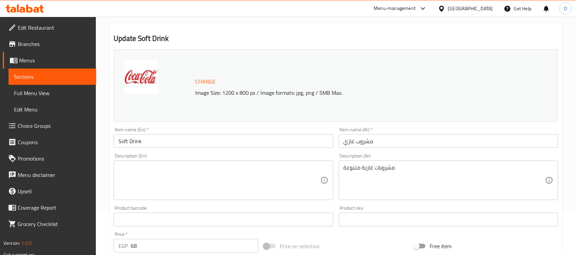
click at [528, 43] on h2 "Update Soft Drink" at bounding box center [336, 38] width 444 height 10
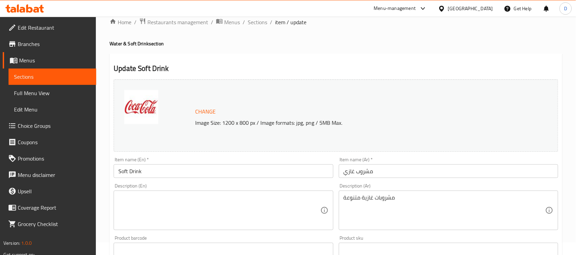
scroll to position [0, 0]
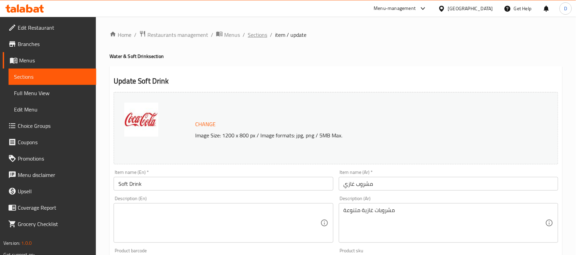
click at [253, 36] on span "Sections" at bounding box center [257, 35] width 19 height 8
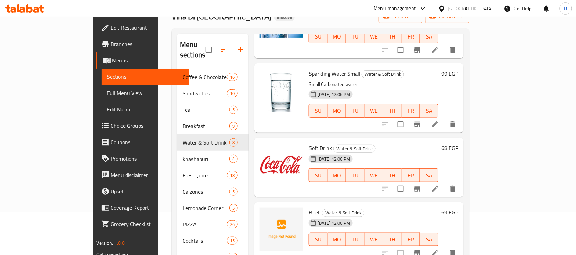
scroll to position [85, 0]
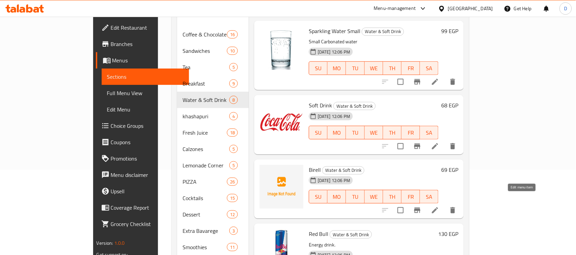
click at [439, 206] on icon at bounding box center [435, 210] width 8 height 8
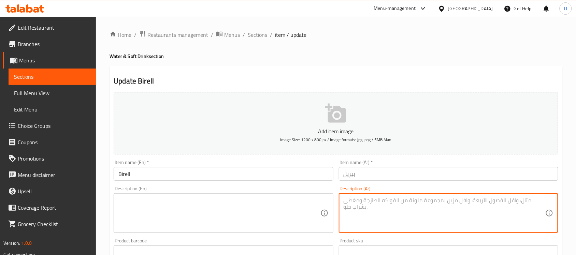
click at [431, 205] on textarea at bounding box center [444, 213] width 202 height 32
paste textarea "مشروب [PERSON_NAME]"
type textarea "مشروب [PERSON_NAME]"
click at [208, 214] on textarea at bounding box center [219, 213] width 202 height 32
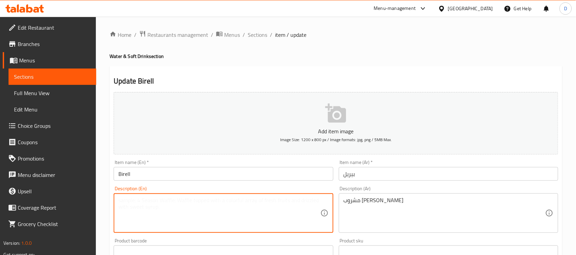
paste textarea "carbonated barley drink"
drag, startPoint x: 159, startPoint y: 205, endPoint x: 146, endPoint y: 202, distance: 13.2
click at [146, 202] on textarea "carbonated barley drink" at bounding box center [219, 213] width 202 height 32
type textarea "carbonated barley drink"
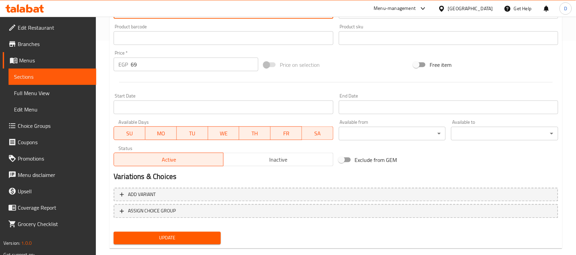
scroll to position [225, 0]
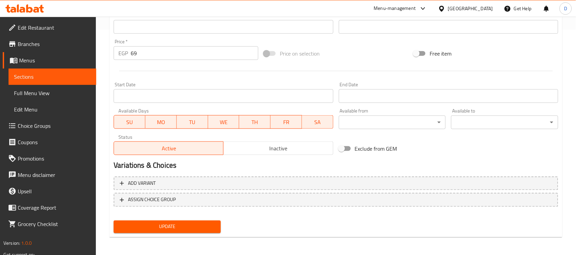
click at [179, 230] on button "Update" at bounding box center [167, 227] width 107 height 13
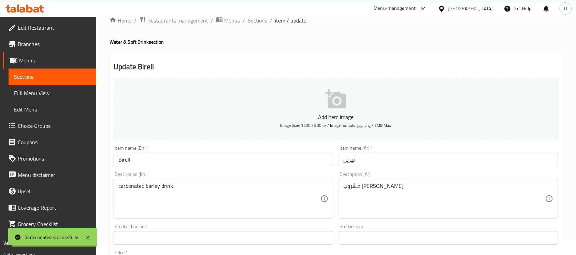
scroll to position [0, 0]
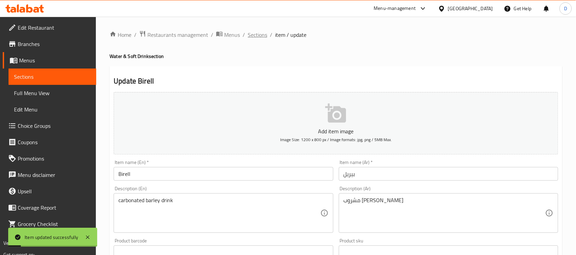
click at [254, 35] on span "Sections" at bounding box center [257, 35] width 19 height 8
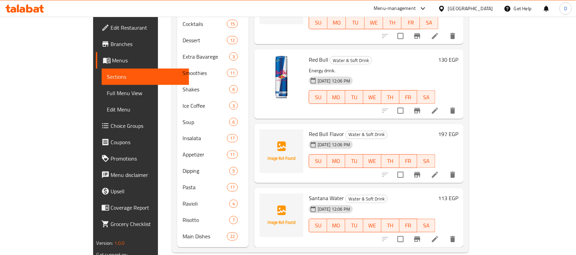
scroll to position [260, 0]
click at [439, 235] on icon at bounding box center [435, 239] width 8 height 8
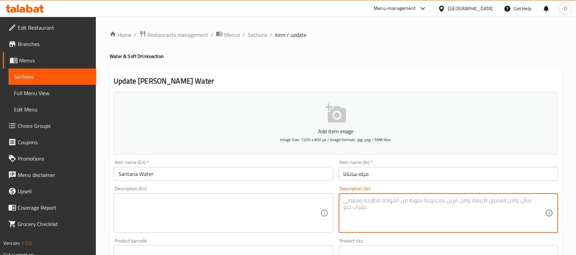
click at [436, 208] on textarea at bounding box center [444, 213] width 202 height 32
paste textarea "مياه سانتانا طبيعية"
type textarea "مياه سانتانا طبيعية"
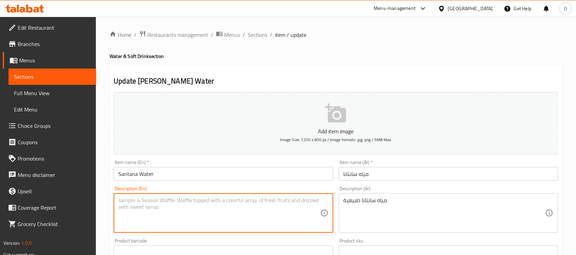
click at [232, 216] on textarea at bounding box center [219, 213] width 202 height 32
paste textarea "Santana Natural Water"
drag, startPoint x: 137, startPoint y: 201, endPoint x: 156, endPoint y: 204, distance: 19.0
click at [156, 204] on textarea "Santana Natural Water" at bounding box center [219, 213] width 202 height 32
click at [145, 200] on textarea "Santana Natural Water" at bounding box center [219, 213] width 202 height 32
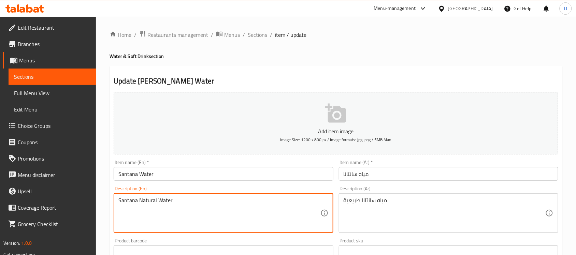
drag, startPoint x: 139, startPoint y: 200, endPoint x: 156, endPoint y: 206, distance: 18.1
click at [156, 206] on textarea "Santana Natural Water" at bounding box center [219, 213] width 202 height 32
type textarea "Santana Natural Water"
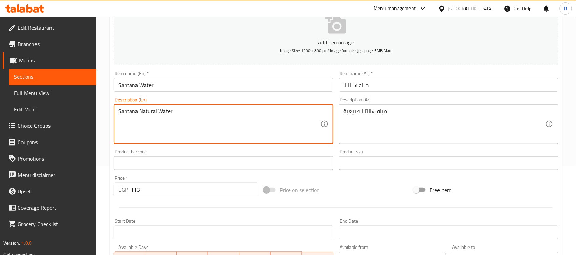
scroll to position [225, 0]
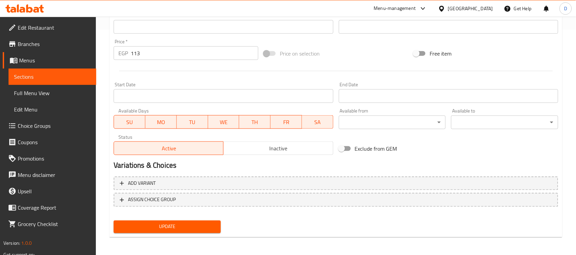
click at [147, 231] on button "Update" at bounding box center [167, 227] width 107 height 13
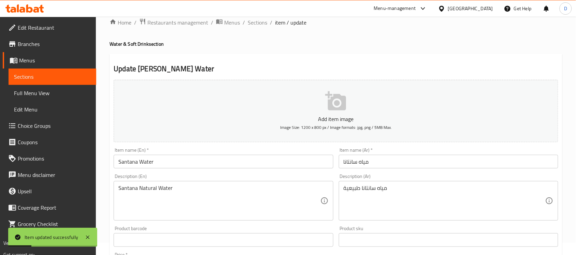
scroll to position [0, 0]
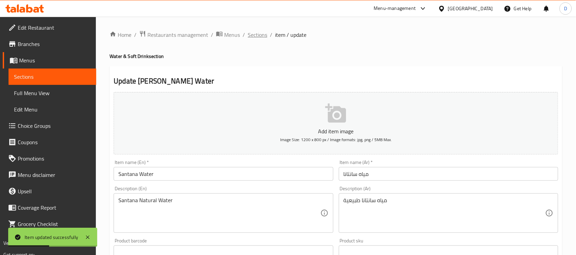
click at [254, 36] on span "Sections" at bounding box center [257, 35] width 19 height 8
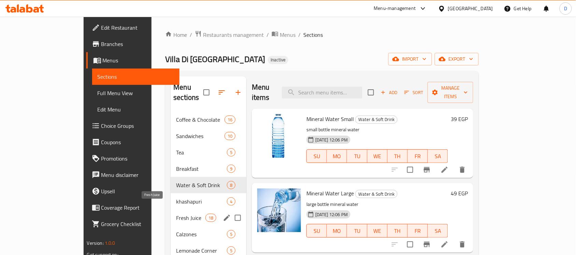
click at [176, 214] on span "Fresh Juice" at bounding box center [190, 218] width 29 height 8
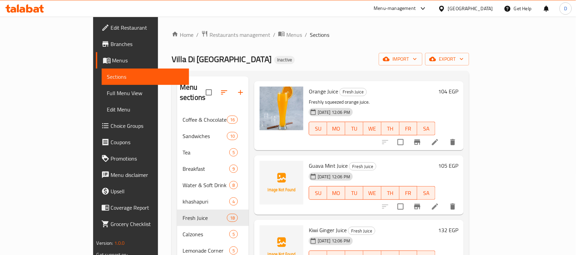
scroll to position [43, 0]
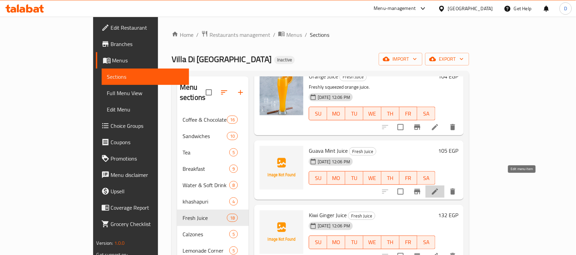
click at [438, 189] on icon at bounding box center [435, 192] width 6 height 6
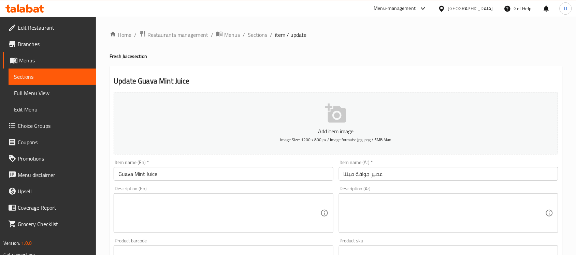
paste textarea "عصير جوافة طازج مع نكهة النعناع"
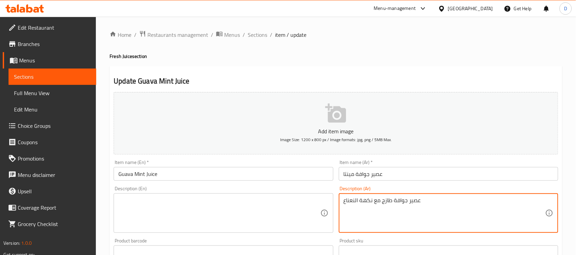
type textarea "عصير جوافة طازج مع نكهة النعناع"
click at [176, 216] on textarea at bounding box center [219, 213] width 202 height 32
paste textarea "Fresh guava juice with mint flavor"
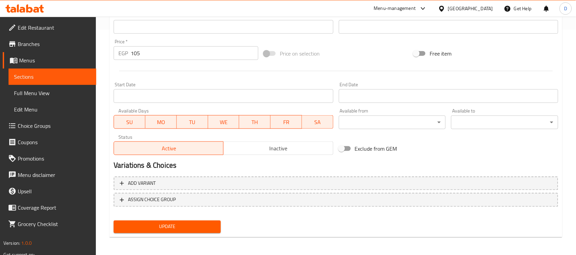
type textarea "Fresh guava juice with mint flavor"
click at [159, 224] on span "Update" at bounding box center [167, 227] width 96 height 9
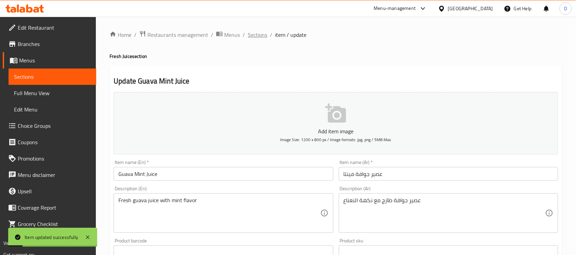
click at [262, 34] on span "Sections" at bounding box center [257, 35] width 19 height 8
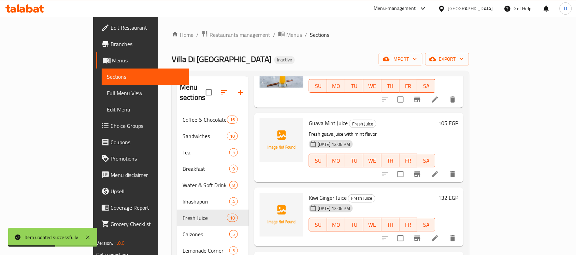
scroll to position [85, 0]
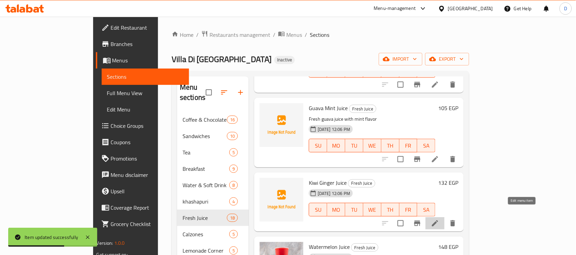
click at [439, 219] on icon at bounding box center [435, 223] width 8 height 8
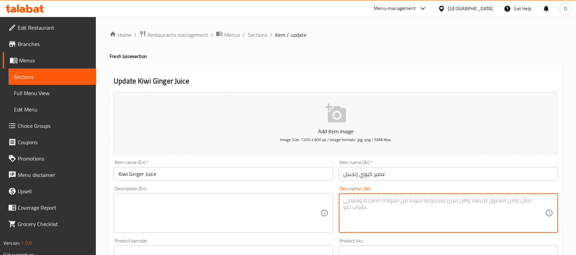
click at [493, 215] on textarea at bounding box center [444, 213] width 202 height 32
paste textarea "كيوي ممزوج مع الزنجبيل الطازج"
type textarea "كيوي ممزوج مع الزنجبيل الطازج"
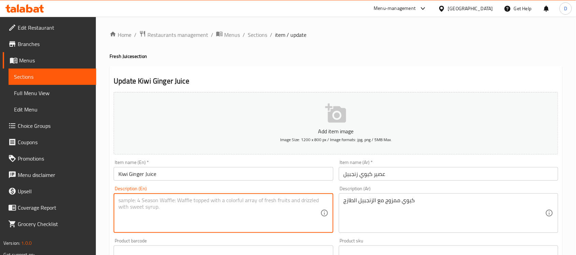
click at [176, 205] on textarea at bounding box center [219, 213] width 202 height 32
paste textarea "Kiwi mixed with fresh ginger"
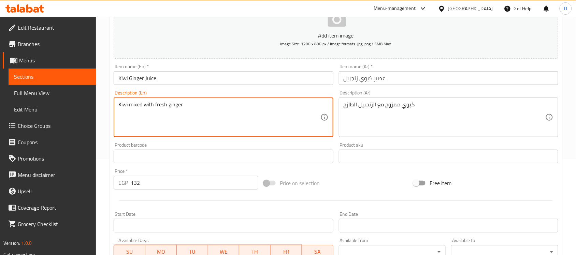
scroll to position [225, 0]
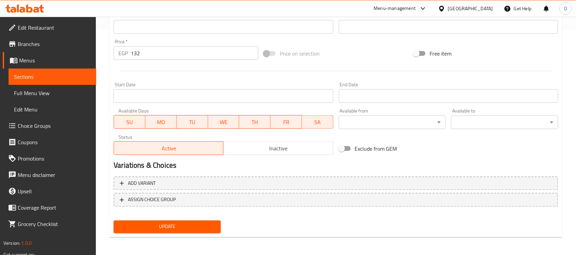
type textarea "Kiwi mixed with fresh ginger"
click at [162, 231] on button "Update" at bounding box center [167, 227] width 107 height 13
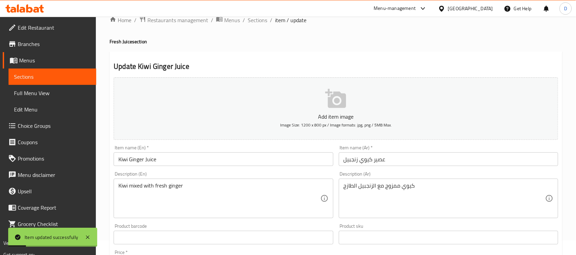
scroll to position [0, 0]
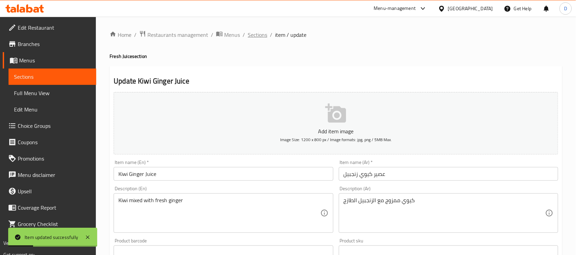
click at [260, 36] on span "Sections" at bounding box center [257, 35] width 19 height 8
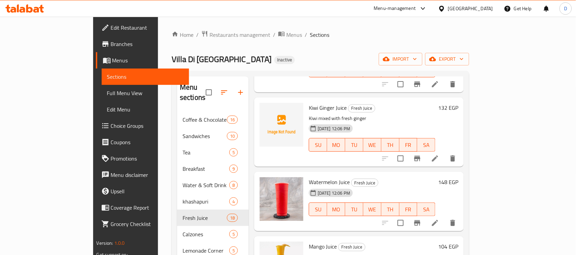
scroll to position [171, 0]
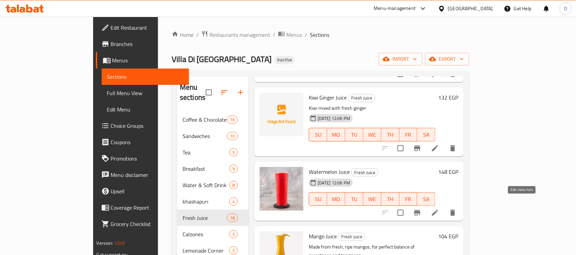
click at [439, 209] on icon at bounding box center [435, 213] width 8 height 8
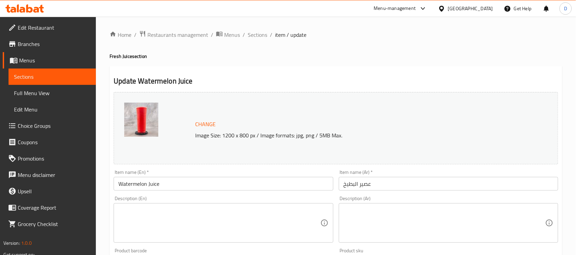
click at [405, 212] on textarea at bounding box center [444, 223] width 202 height 32
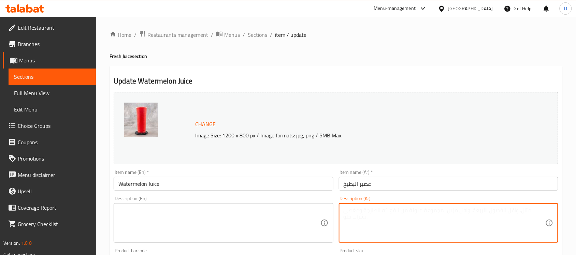
paste textarea "عصير بطيخ طبيعي منعش."
type textarea "عصير بطيخ طبيعي منعش."
click at [254, 217] on textarea at bounding box center [219, 223] width 202 height 32
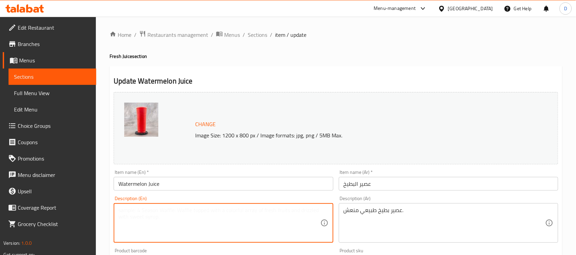
paste textarea "Refreshing natural watermelon juice."
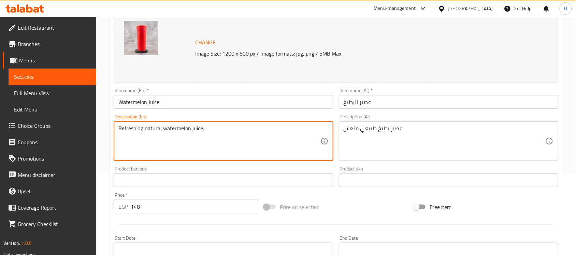
scroll to position [213, 0]
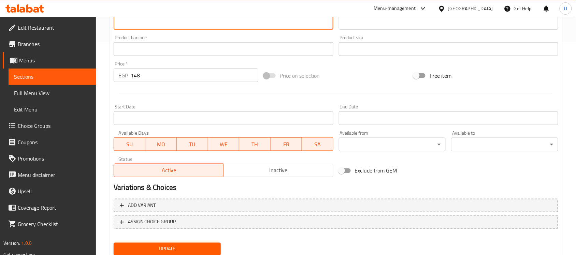
type textarea "Refreshing natural watermelon juice."
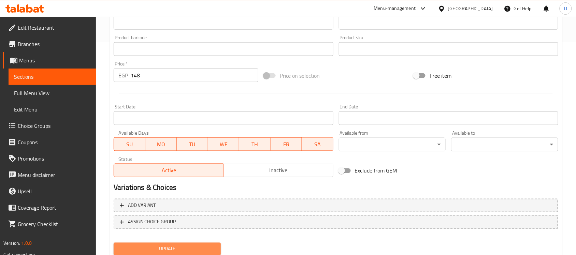
click at [169, 247] on span "Update" at bounding box center [167, 249] width 96 height 9
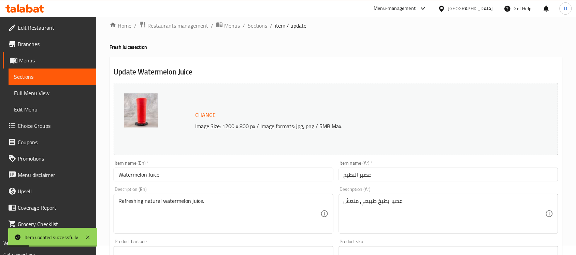
scroll to position [0, 0]
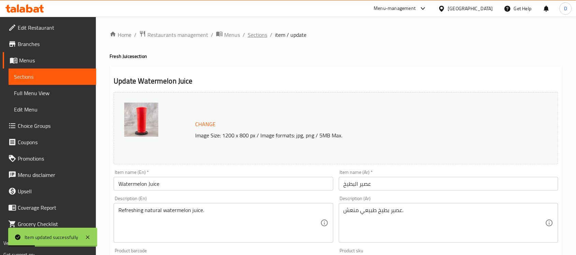
click at [253, 35] on span "Sections" at bounding box center [257, 35] width 19 height 8
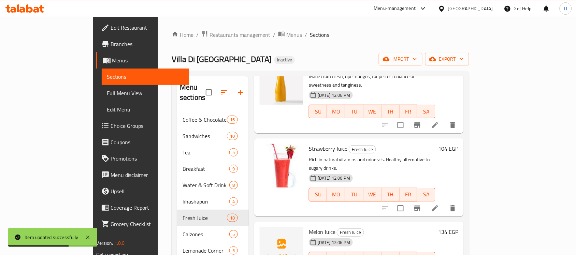
scroll to position [384, 0]
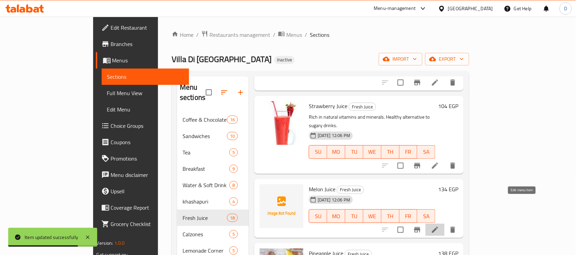
click at [439, 226] on icon at bounding box center [435, 230] width 8 height 8
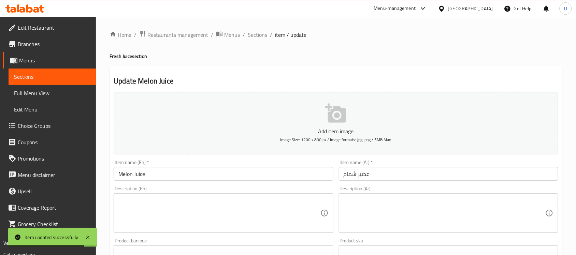
click at [431, 212] on textarea at bounding box center [444, 213] width 202 height 32
paste textarea "عصير شمام طبيعي."
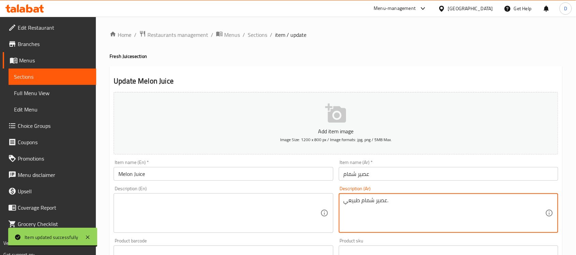
type textarea "عصير شمام طبيعي."
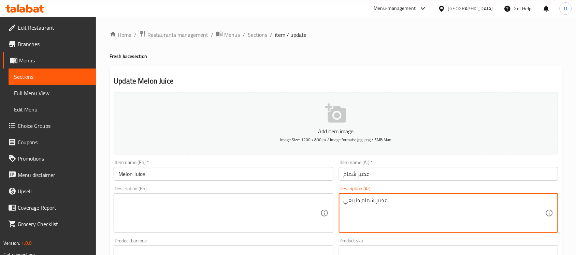
click at [241, 204] on textarea at bounding box center [219, 213] width 202 height 32
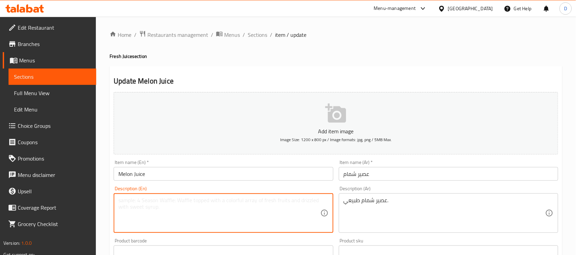
paste textarea "Natural melon juice."
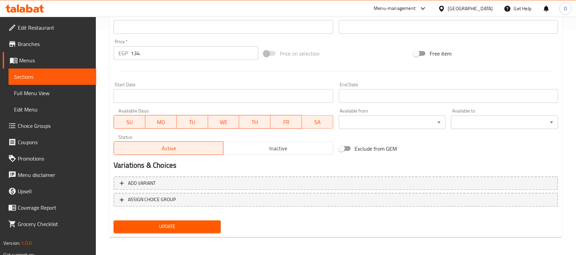
type textarea "Natural melon juice."
click at [159, 227] on span "Update" at bounding box center [167, 227] width 96 height 9
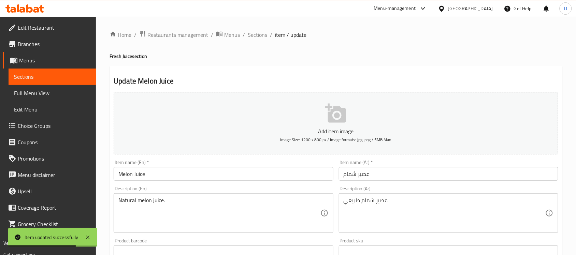
drag, startPoint x: 253, startPoint y: 38, endPoint x: 254, endPoint y: 50, distance: 12.4
click at [253, 38] on span "Sections" at bounding box center [257, 35] width 19 height 8
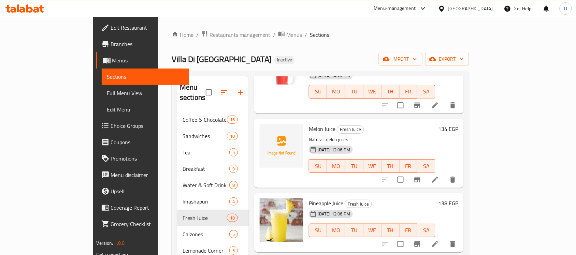
scroll to position [469, 0]
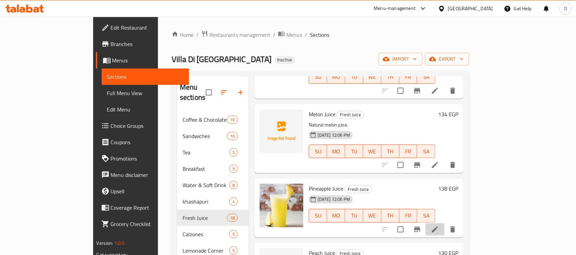
click at [444, 223] on li at bounding box center [434, 229] width 19 height 12
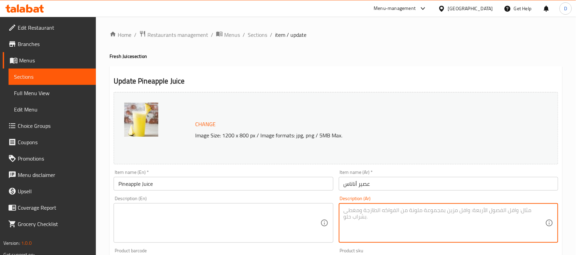
click at [428, 216] on textarea at bounding box center [444, 223] width 202 height 32
paste textarea "عصير أناناس طازج"
type textarea "عصير أناناس طازج"
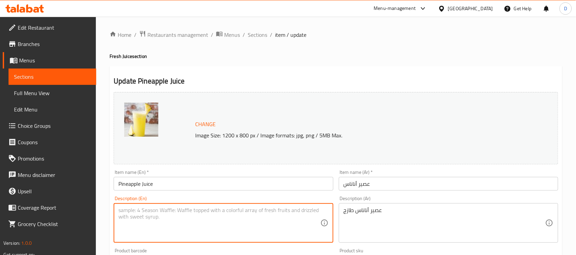
click at [220, 229] on textarea at bounding box center [219, 223] width 202 height 32
paste textarea "fresh pineapple juice"
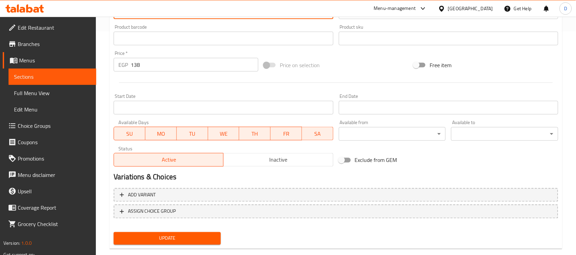
scroll to position [236, 0]
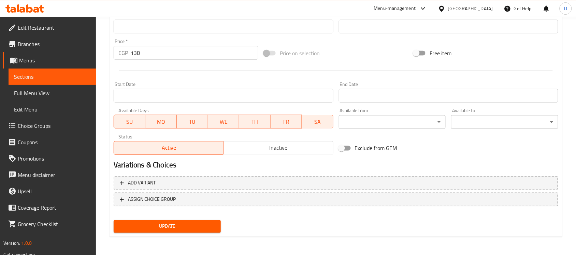
type textarea "fresh pineapple juice"
click at [181, 226] on span "Update" at bounding box center [167, 226] width 96 height 9
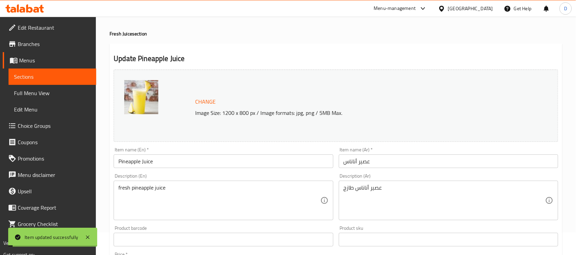
scroll to position [0, 0]
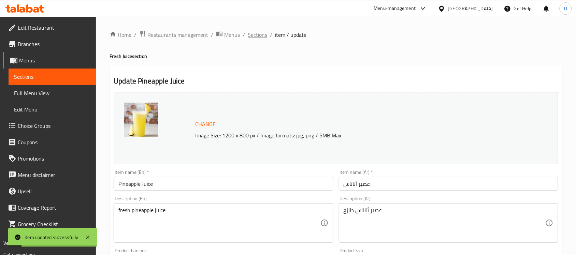
click at [260, 33] on span "Sections" at bounding box center [257, 35] width 19 height 8
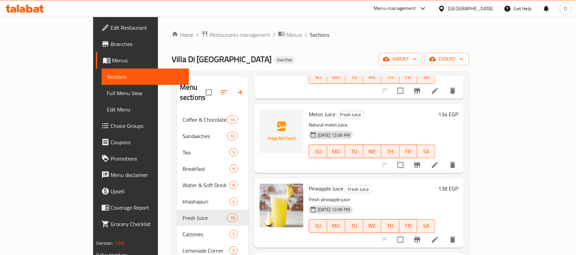
scroll to position [554, 0]
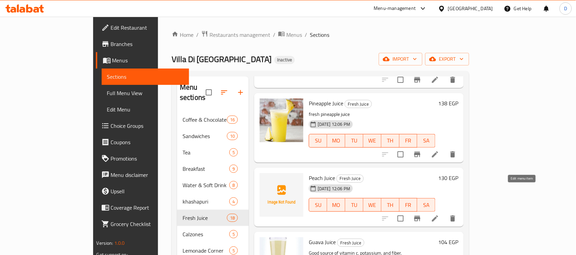
click at [438, 216] on icon at bounding box center [435, 219] width 6 height 6
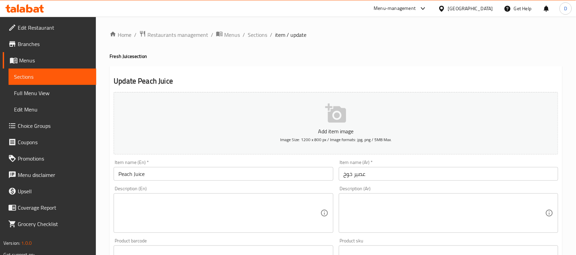
click at [390, 210] on textarea at bounding box center [444, 213] width 202 height 32
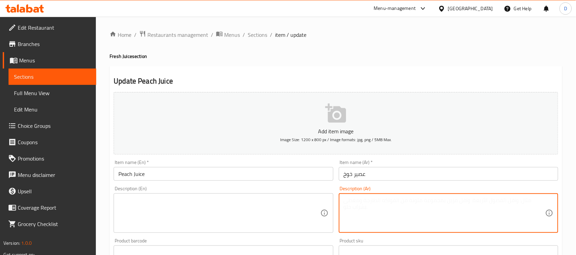
paste textarea "عصير خوخ طازج"
type textarea "عصير خوخ طازج"
click at [181, 211] on textarea at bounding box center [219, 213] width 202 height 32
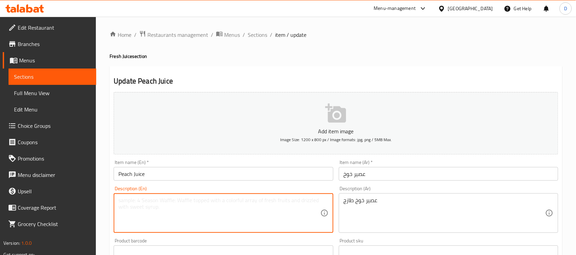
paste textarea "fresh peach juice"
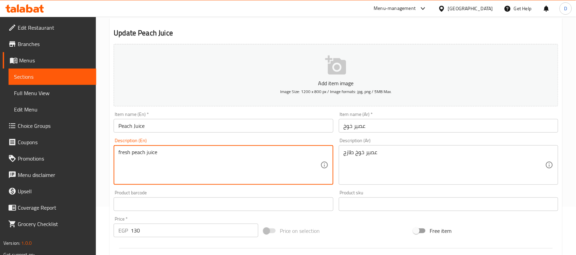
scroll to position [225, 0]
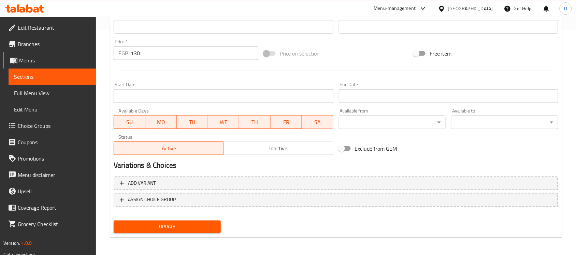
type textarea "fresh peach juice"
click at [159, 230] on span "Update" at bounding box center [167, 227] width 96 height 9
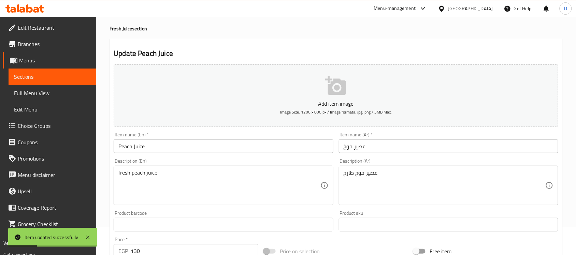
scroll to position [0, 0]
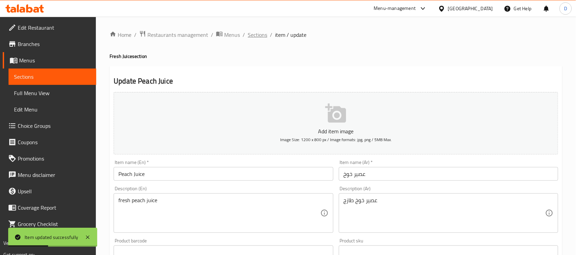
click at [259, 35] on span "Sections" at bounding box center [257, 35] width 19 height 8
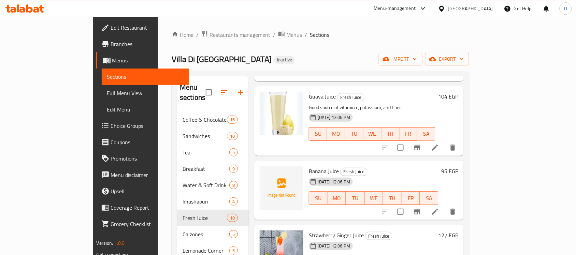
scroll to position [725, 0]
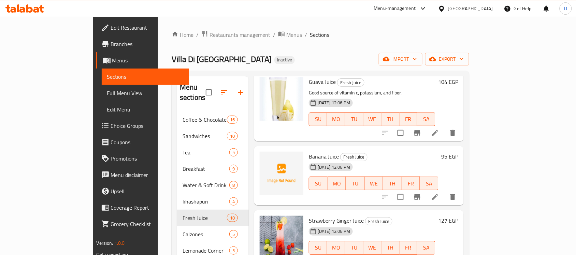
click at [444, 191] on li at bounding box center [434, 197] width 19 height 12
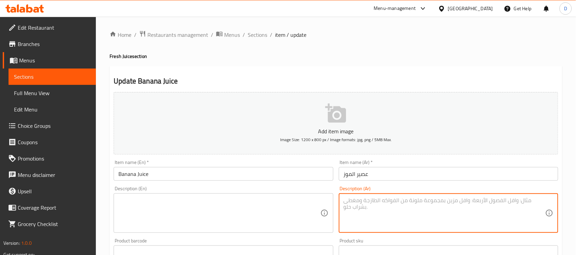
click at [418, 214] on textarea at bounding box center [444, 213] width 202 height 32
paste textarea "عصير موز بالحليب"
type textarea "عصير موز بالحليب"
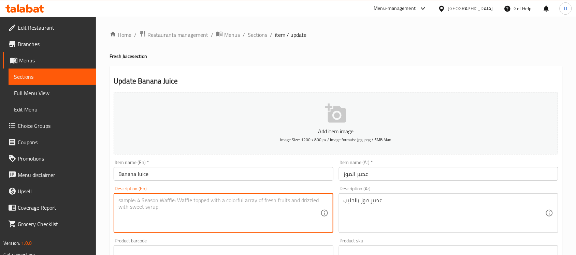
click at [236, 205] on textarea at bounding box center [219, 213] width 202 height 32
paste textarea "Banana juice with milk"
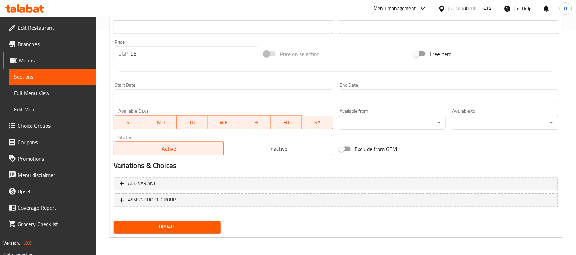
scroll to position [225, 0]
type textarea "Banana juice with milk"
click at [175, 225] on span "Update" at bounding box center [167, 227] width 96 height 9
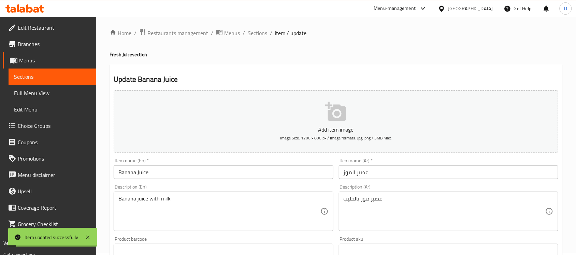
scroll to position [0, 0]
click at [254, 39] on span "Sections" at bounding box center [257, 35] width 19 height 8
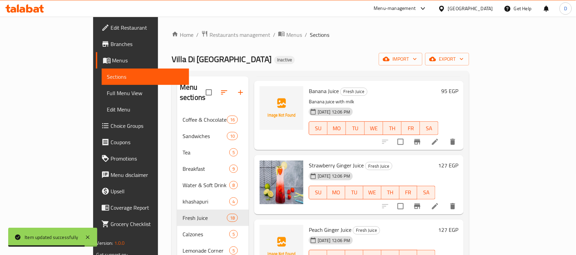
scroll to position [810, 0]
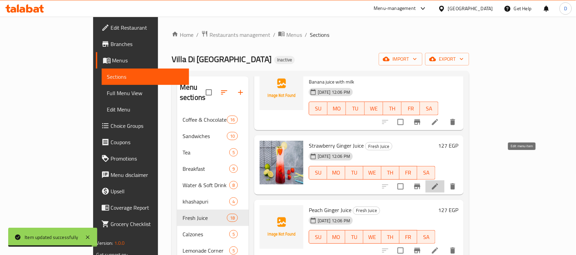
click at [438, 183] on icon at bounding box center [435, 186] width 6 height 6
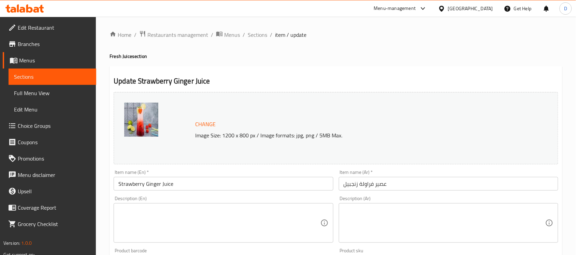
drag, startPoint x: 259, startPoint y: 35, endPoint x: 11, endPoint y: 140, distance: 269.0
click at [259, 35] on span "Sections" at bounding box center [257, 35] width 19 height 8
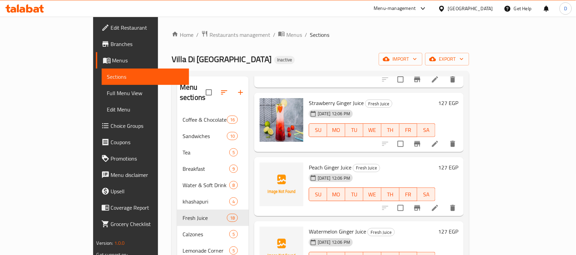
scroll to position [866, 0]
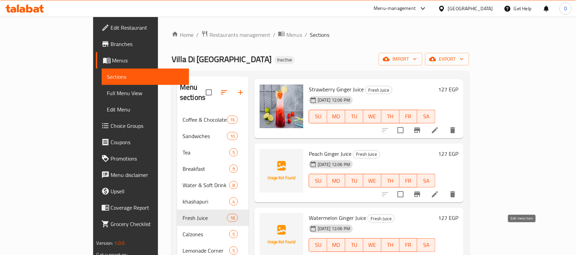
click at [439, 255] on icon at bounding box center [435, 259] width 8 height 8
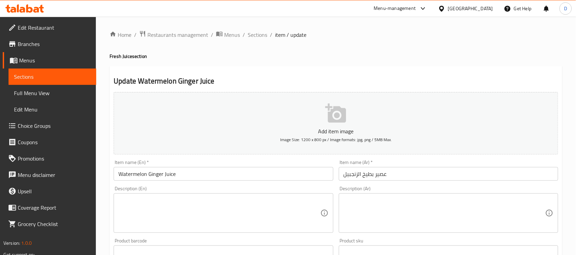
click at [472, 215] on textarea at bounding box center [444, 213] width 202 height 32
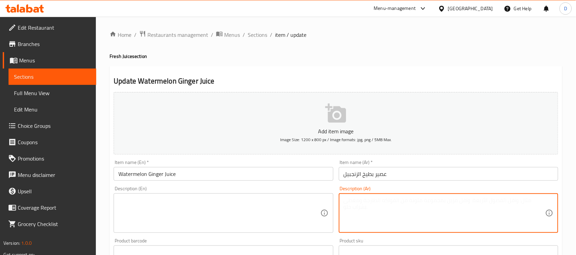
paste textarea "بطيخ طازج مع زنجبيل."
type textarea "بطيخ طازج مع زنجبيل."
click at [174, 210] on textarea at bounding box center [219, 213] width 202 height 32
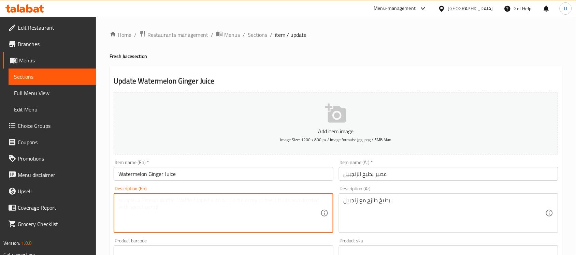
paste textarea "Fresh watermelon with ginger."
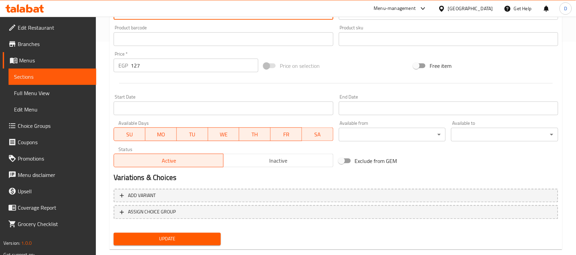
scroll to position [225, 0]
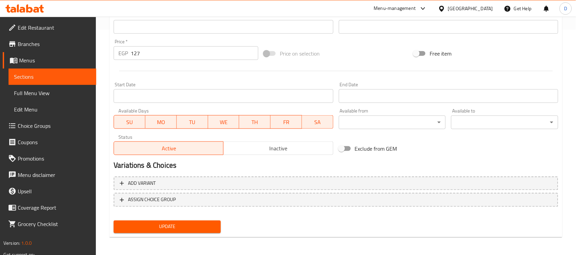
type textarea "Fresh watermelon with ginger."
click at [188, 225] on span "Update" at bounding box center [167, 227] width 96 height 9
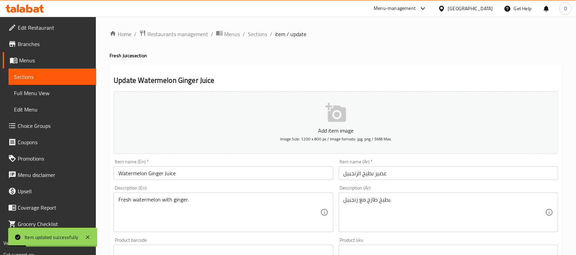
scroll to position [0, 0]
click at [258, 39] on span "Sections" at bounding box center [257, 35] width 19 height 8
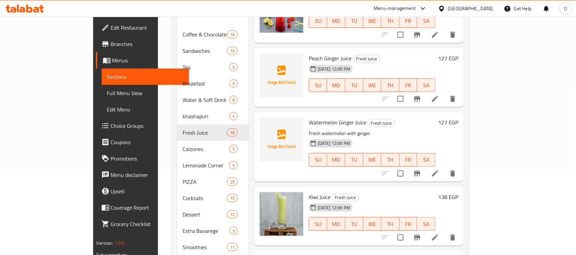
scroll to position [128, 0]
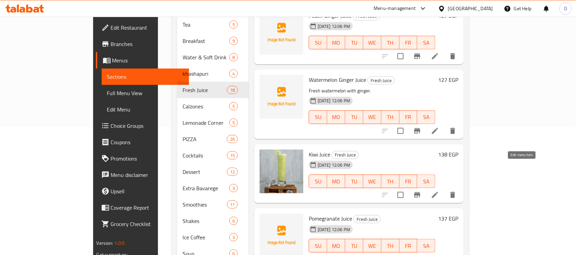
click at [439, 191] on icon at bounding box center [435, 195] width 8 height 8
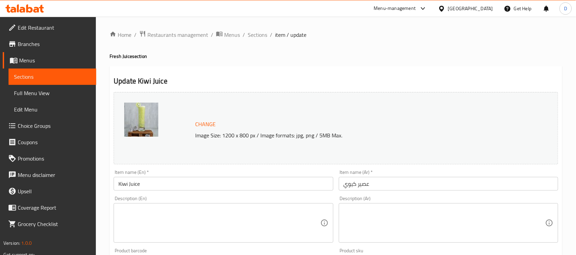
click at [466, 217] on textarea at bounding box center [444, 223] width 202 height 32
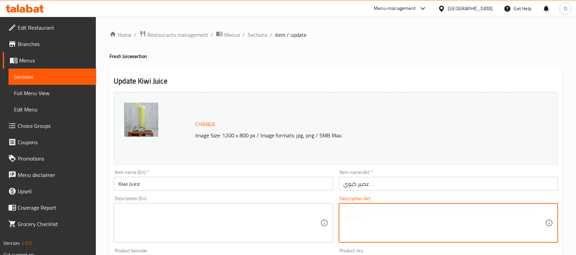
paste textarea "عصير كيوي طازج."
type textarea "عصير كيوي طازج."
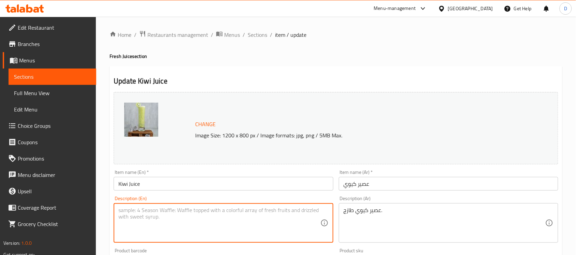
click at [183, 234] on textarea at bounding box center [219, 223] width 202 height 32
paste textarea "Fresh kiwi juice."
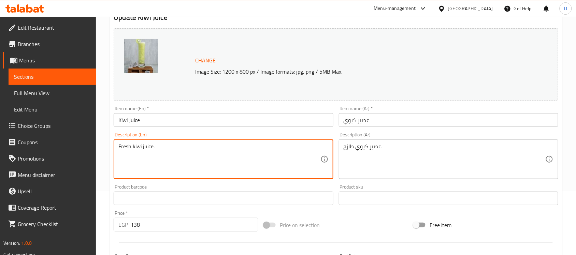
scroll to position [236, 0]
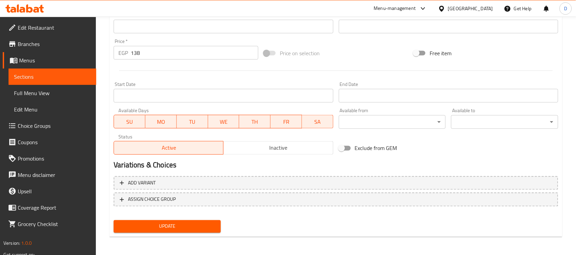
type textarea "Fresh kiwi juice."
click at [177, 229] on span "Update" at bounding box center [167, 226] width 96 height 9
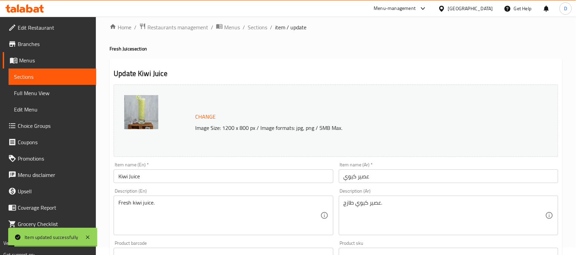
scroll to position [0, 0]
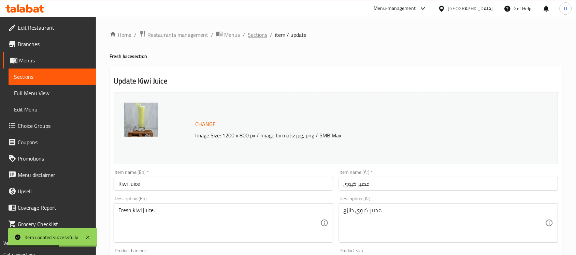
click at [256, 34] on span "Sections" at bounding box center [257, 35] width 19 height 8
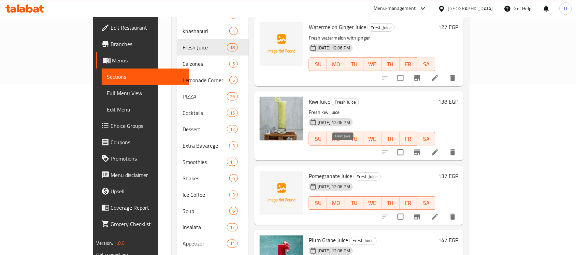
scroll to position [213, 0]
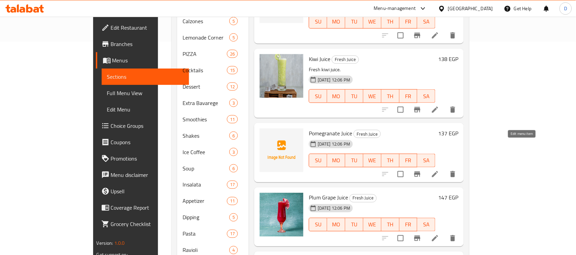
click at [439, 170] on icon at bounding box center [435, 174] width 8 height 8
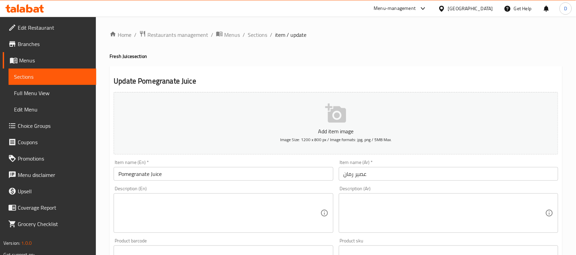
click at [410, 224] on textarea at bounding box center [444, 213] width 202 height 32
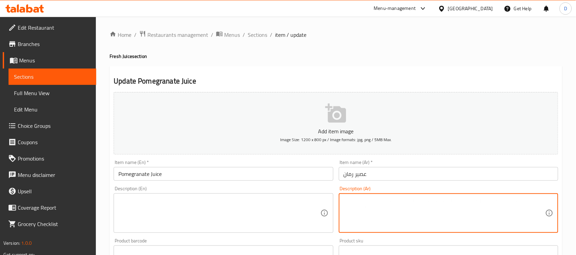
paste textarea "عصير رمان طبيعي"
type textarea "عصير رمان طبيعي"
click at [182, 210] on textarea at bounding box center [219, 213] width 202 height 32
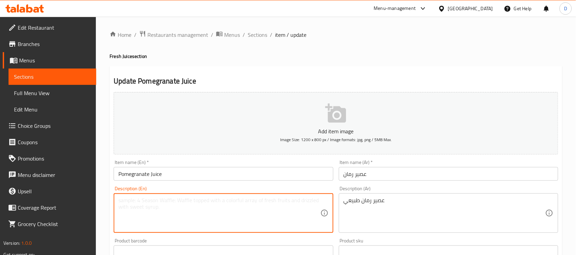
paste textarea "Natural pomegranate juice"
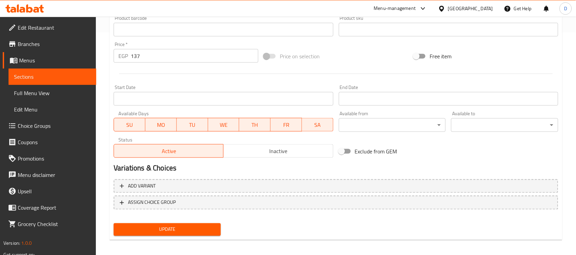
scroll to position [225, 0]
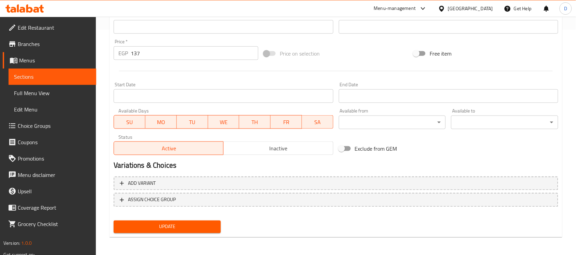
type textarea "Natural pomegranate juice"
click at [190, 223] on span "Update" at bounding box center [167, 227] width 96 height 9
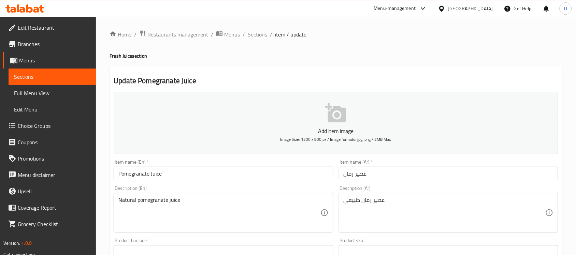
scroll to position [0, 0]
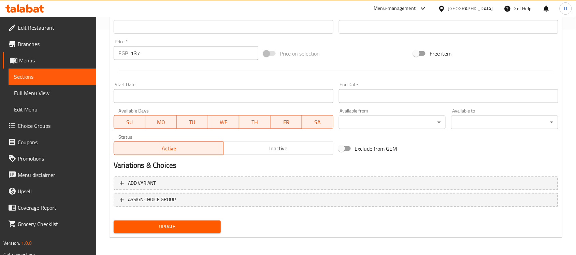
click at [197, 230] on span "Update" at bounding box center [167, 227] width 96 height 9
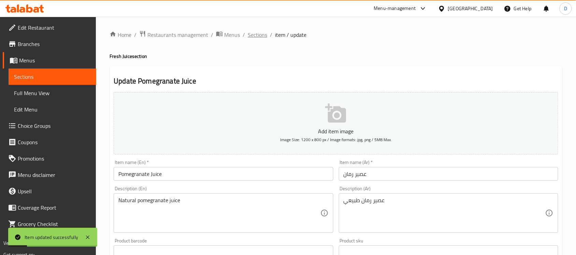
click at [260, 36] on span "Sections" at bounding box center [257, 35] width 19 height 8
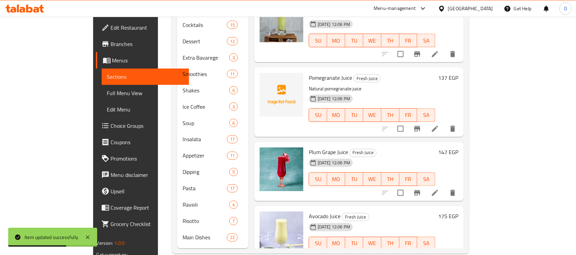
scroll to position [260, 0]
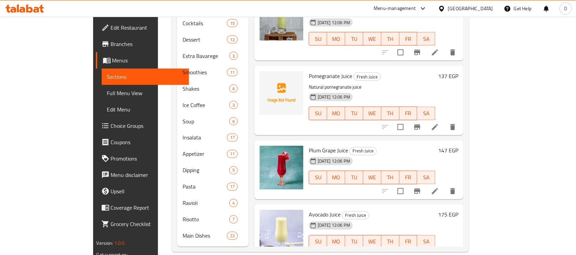
click at [439, 252] on icon at bounding box center [435, 256] width 8 height 8
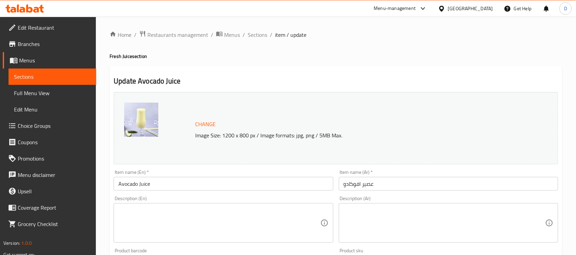
click at [407, 213] on textarea at bounding box center [444, 223] width 202 height 32
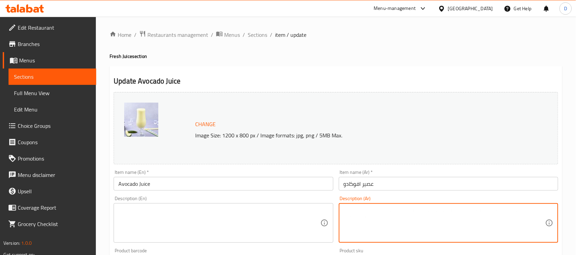
paste textarea "عصير أفوكادو كريمي بالحليب"
type textarea "عصير أفوكادو كريمي بالحليب"
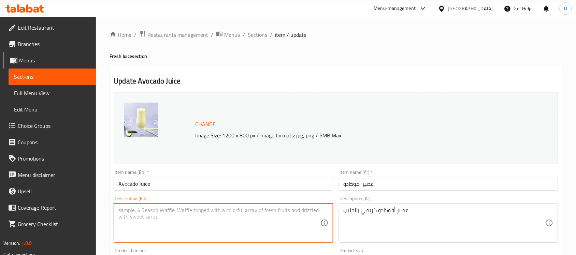
click at [178, 217] on textarea at bounding box center [219, 223] width 202 height 32
paste textarea "Creamy avocado smoothie with milk"
drag, startPoint x: 158, startPoint y: 212, endPoint x: 178, endPoint y: 214, distance: 20.2
click at [178, 214] on textarea "Creamy avocado smoothie with milk" at bounding box center [219, 223] width 202 height 32
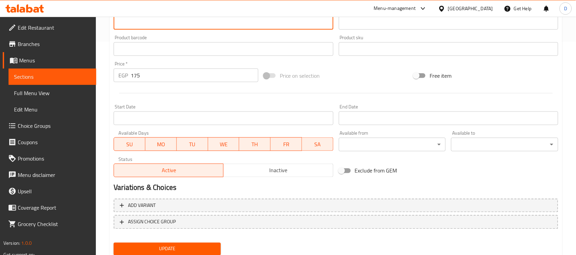
scroll to position [236, 0]
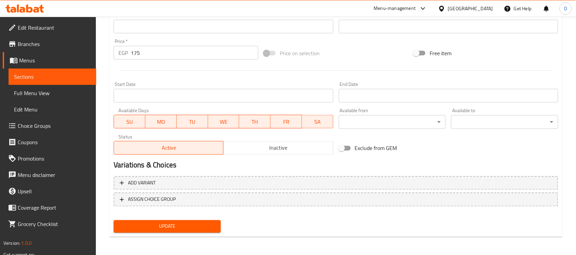
type textarea "Creamy avocado juice with milk"
click at [193, 228] on span "Update" at bounding box center [167, 226] width 96 height 9
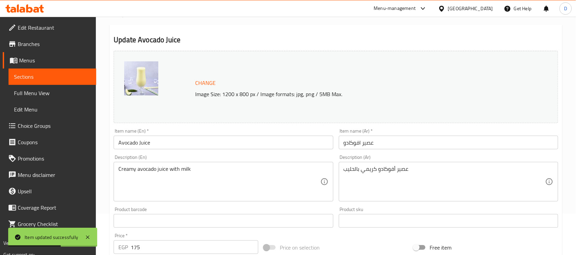
scroll to position [0, 0]
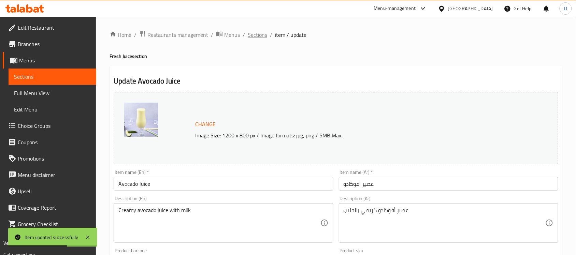
click at [261, 31] on span "Sections" at bounding box center [257, 35] width 19 height 8
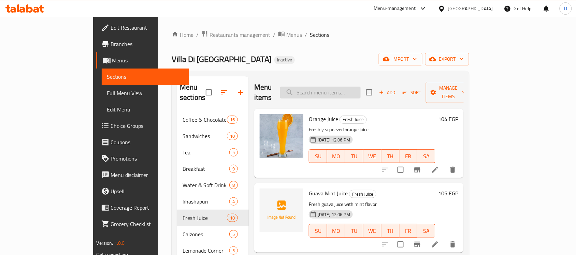
click at [354, 87] on input "search" at bounding box center [320, 93] width 80 height 12
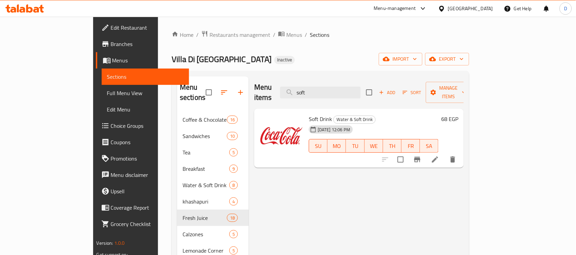
type input "soft"
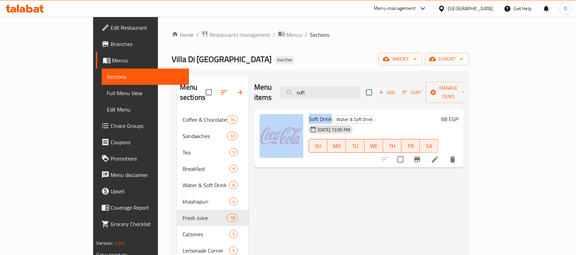
drag, startPoint x: 308, startPoint y: 108, endPoint x: 282, endPoint y: 109, distance: 25.9
click at [282, 112] on div "Soft Drink Water & Soft Drink 30-08-2025 12:06 PM SU MO TU WE TH FR SA 68 EGP" at bounding box center [359, 139] width 204 height 54
copy div "Soft Drink"
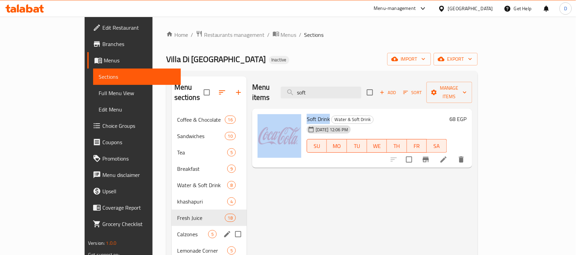
click at [177, 230] on span "Calzones" at bounding box center [192, 234] width 31 height 8
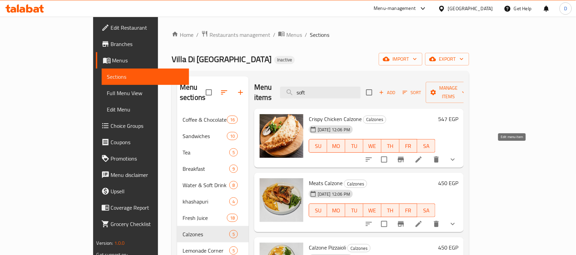
click at [423, 156] on icon at bounding box center [418, 160] width 8 height 8
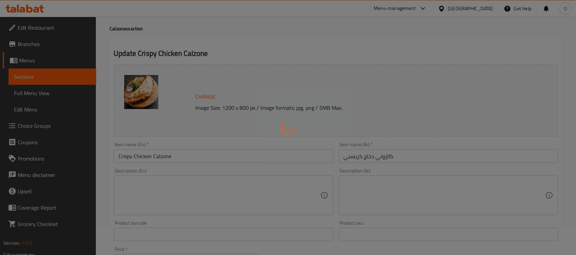
scroll to position [43, 0]
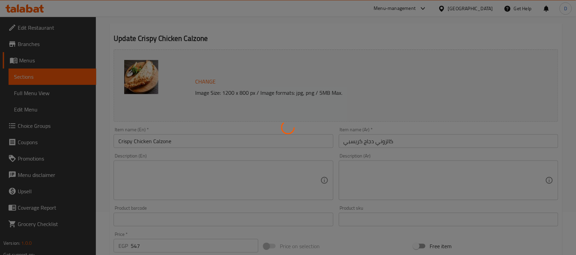
type input "إختيارك من الإضافات:"
type input "0"
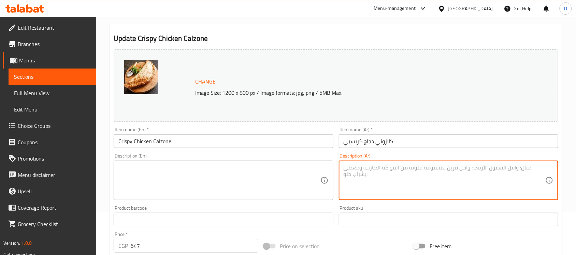
click at [407, 166] on textarea at bounding box center [444, 180] width 202 height 32
paste textarea "كالزوني محشو بدجاج مقرمش مع صوص."
type textarea "كالزوني محشو بدجاج مقرمش مع صوص."
click at [210, 187] on textarea at bounding box center [219, 180] width 202 height 32
paste textarea "Crispy chicken stuffed calzone with sauce."
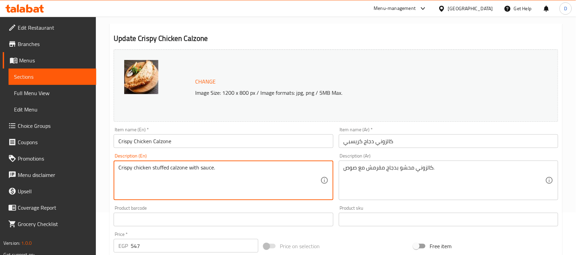
scroll to position [248, 0]
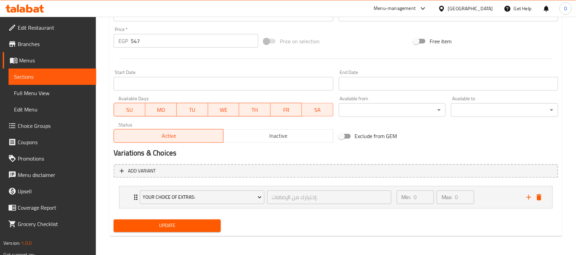
type textarea "Crispy chicken stuffed calzone with sauce."
click at [185, 222] on span "Update" at bounding box center [167, 226] width 96 height 9
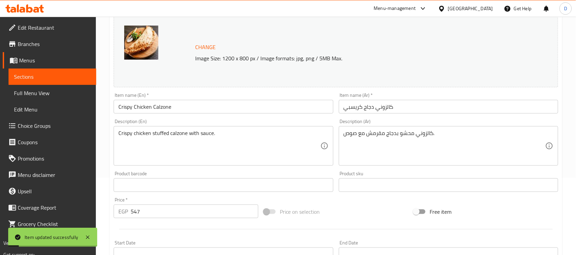
scroll to position [0, 0]
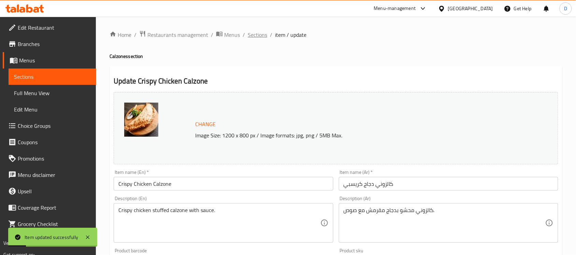
click at [260, 36] on span "Sections" at bounding box center [257, 35] width 19 height 8
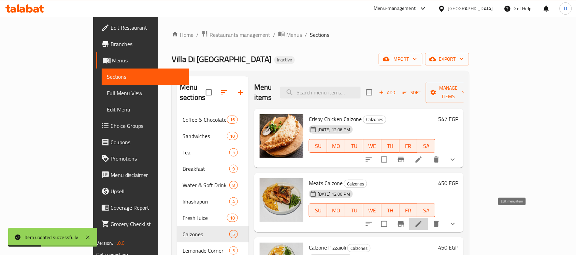
click at [422, 221] on icon at bounding box center [418, 224] width 6 height 6
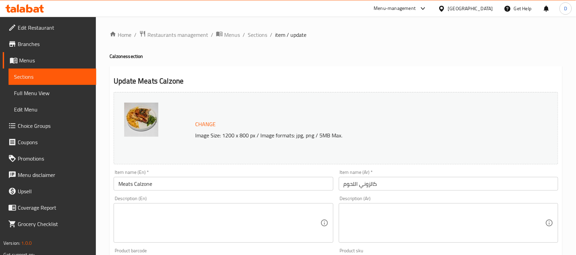
click at [456, 227] on textarea at bounding box center [444, 223] width 202 height 32
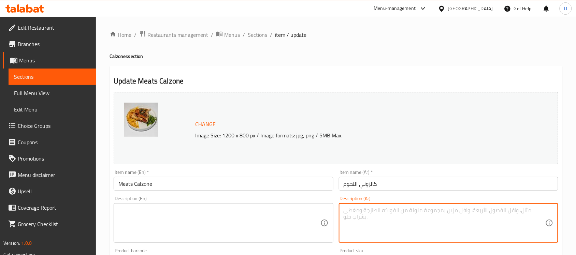
paste textarea "كالزوني باللحم المتبل"
type textarea "كالزوني باللحم المتبل"
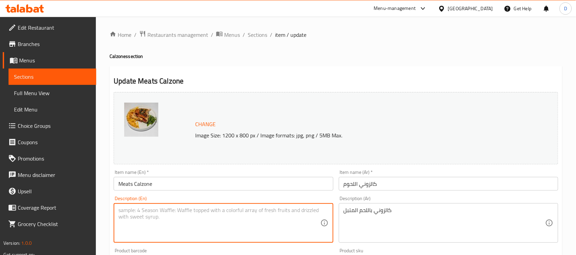
click at [179, 220] on textarea at bounding box center [219, 223] width 202 height 32
paste textarea "Seasoned Meat Calzone"
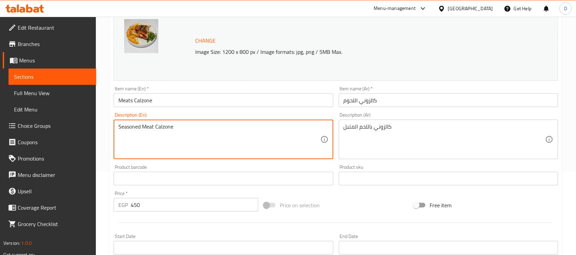
scroll to position [248, 0]
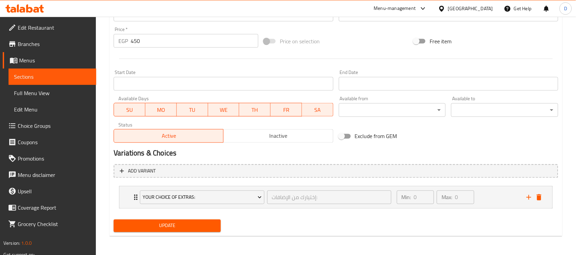
type textarea "Seasoned Meat Calzone"
click at [162, 233] on div "Update" at bounding box center [167, 226] width 113 height 18
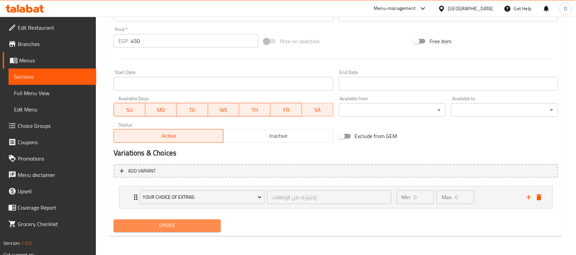
drag, startPoint x: 171, startPoint y: 227, endPoint x: 200, endPoint y: 232, distance: 29.4
click at [171, 227] on span "Update" at bounding box center [167, 226] width 96 height 9
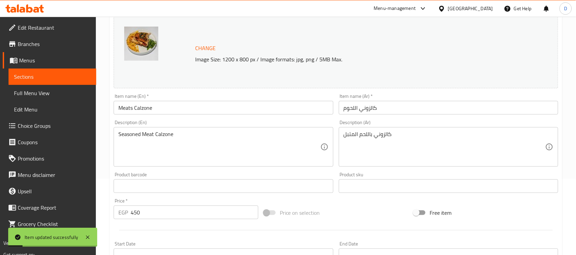
scroll to position [0, 0]
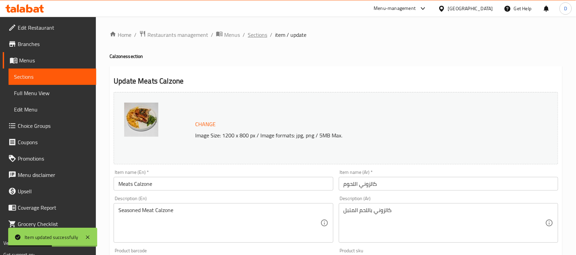
click at [258, 34] on span "Sections" at bounding box center [257, 35] width 19 height 8
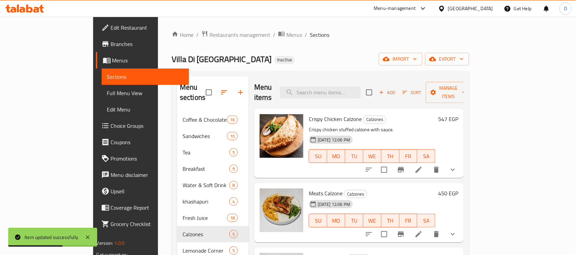
scroll to position [85, 0]
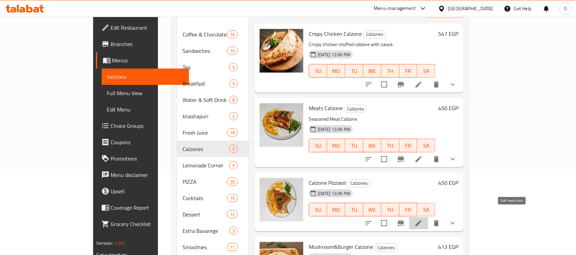
click at [423, 219] on icon at bounding box center [418, 223] width 8 height 8
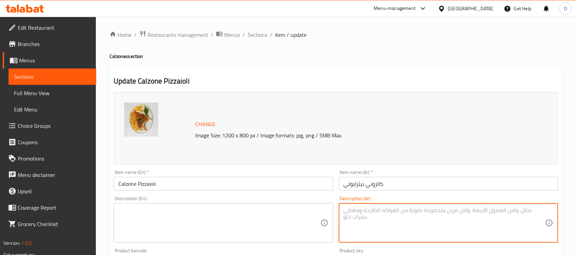
click at [461, 219] on textarea at bounding box center [444, 223] width 202 height 32
paste textarea "كالزوني على الطريقة الإيطالية التقليدية"
type textarea "كالزوني على الطريقة الإيطالية التقليدية"
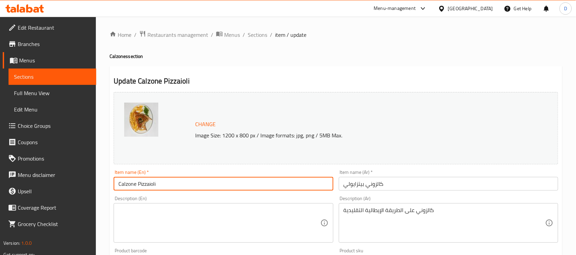
click at [176, 185] on input "Calzone Pizzaioli" at bounding box center [223, 184] width 219 height 14
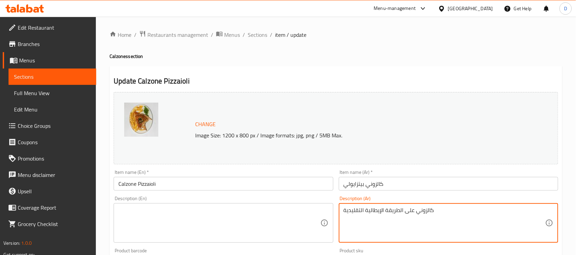
click at [411, 214] on textarea "كالزوني على الطريقة الإيطالية التقليدية" at bounding box center [444, 223] width 202 height 32
click at [217, 210] on textarea at bounding box center [219, 223] width 202 height 32
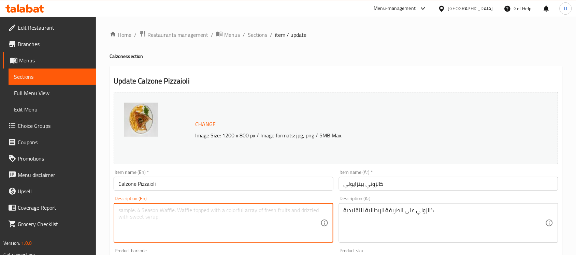
paste textarea "Calzone in the traditional Italian style"
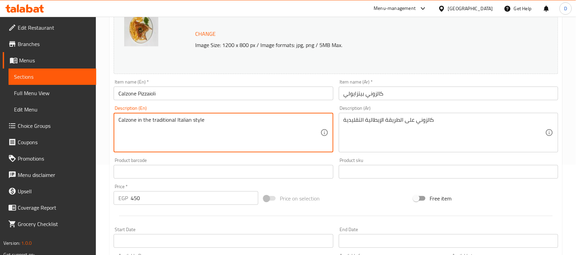
scroll to position [248, 0]
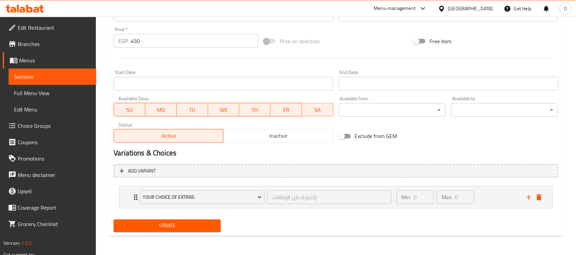
type textarea "Calzone in the traditional Italian style"
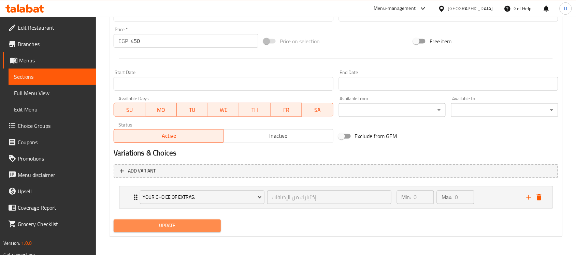
click at [199, 226] on span "Update" at bounding box center [167, 226] width 96 height 9
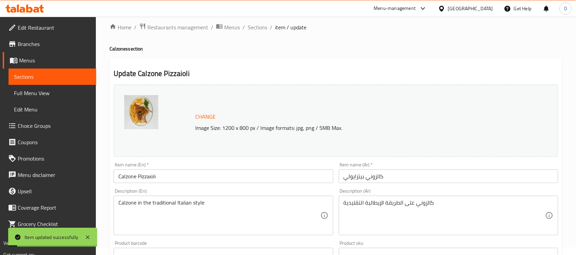
scroll to position [0, 0]
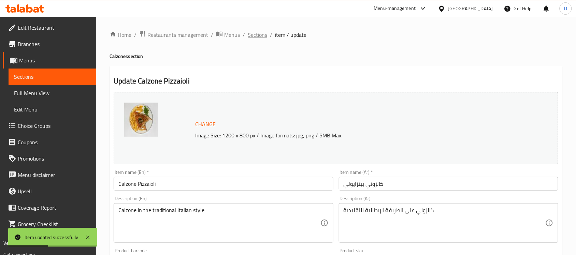
click at [254, 33] on span "Sections" at bounding box center [257, 35] width 19 height 8
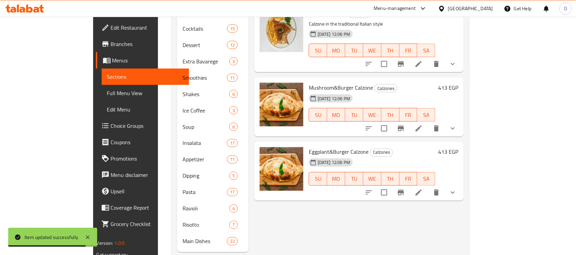
scroll to position [256, 0]
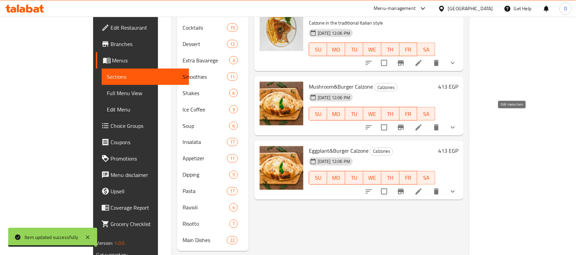
click at [423, 123] on icon at bounding box center [418, 127] width 8 height 8
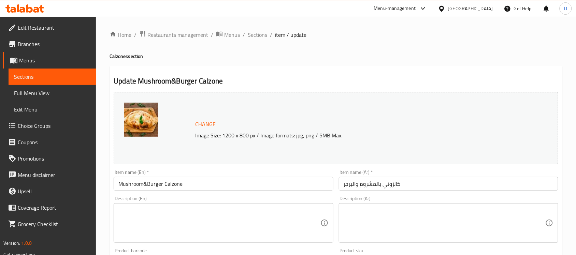
click at [138, 188] on input "Mushroom&Burger Calzone" at bounding box center [223, 184] width 219 height 14
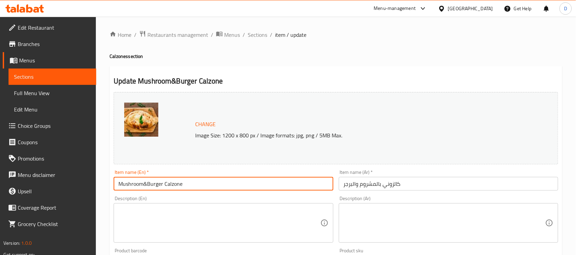
click at [138, 188] on input "Mushroom&Burger Calzone" at bounding box center [223, 184] width 219 height 14
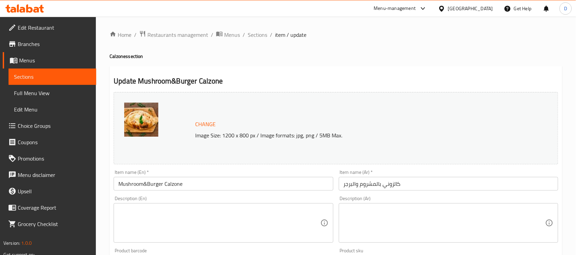
click at [388, 221] on textarea at bounding box center [444, 223] width 202 height 32
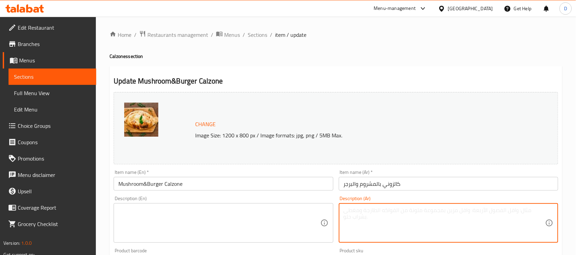
paste textarea "كالزوني باللحم والمشروم."
type textarea "كالزوني باللحم والمشروم."
paste textarea "Meat and mushroom calzone."
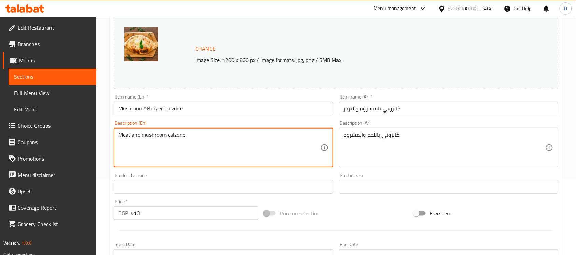
scroll to position [248, 0]
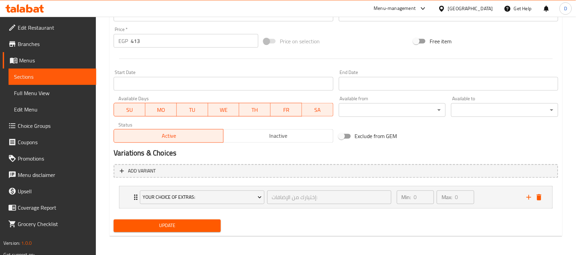
type textarea "Meat and mushroom calzone."
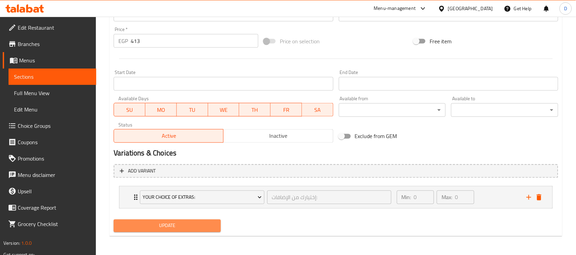
click at [184, 224] on span "Update" at bounding box center [167, 226] width 96 height 9
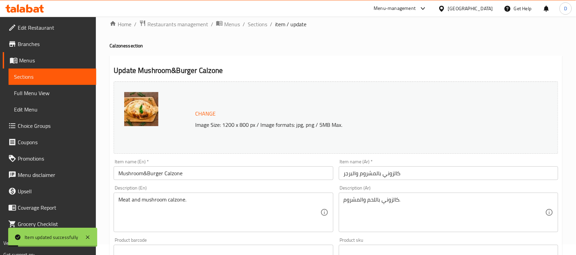
scroll to position [0, 0]
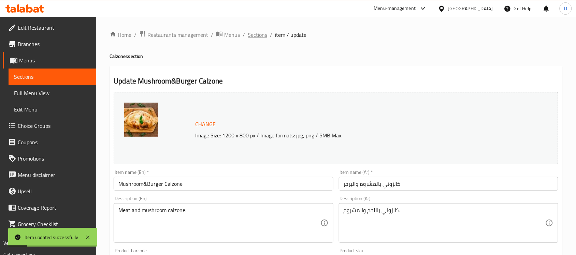
click at [248, 33] on span "Sections" at bounding box center [257, 35] width 19 height 8
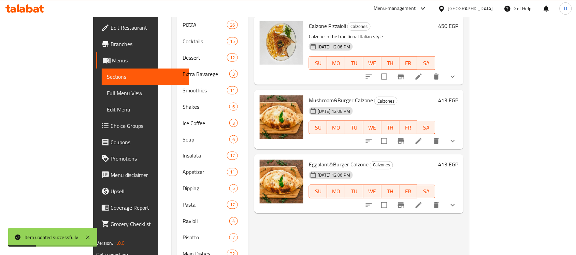
scroll to position [260, 0]
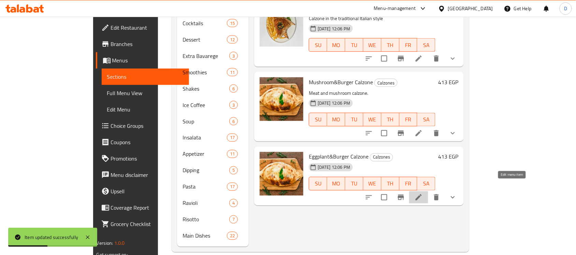
click at [423, 193] on icon at bounding box center [418, 197] width 8 height 8
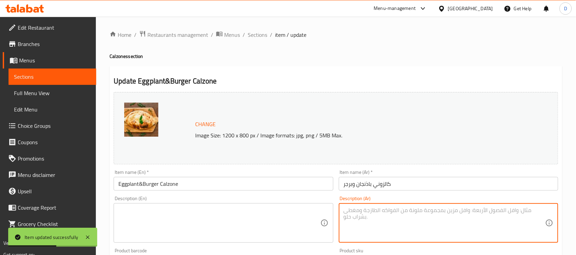
click at [431, 231] on textarea at bounding box center [444, 223] width 202 height 32
paste textarea "كالزوني بالباذنجان واللحم."
type textarea "كالزوني بالباذنجان واللحم."
click at [221, 212] on textarea at bounding box center [219, 223] width 202 height 32
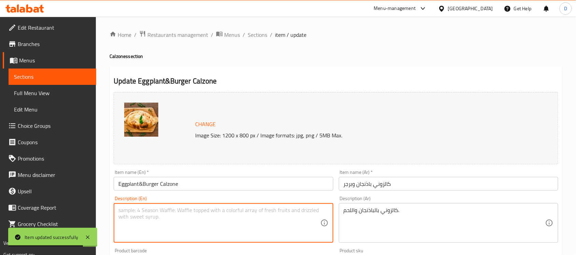
paste textarea "Calzone with eggplant and meat."
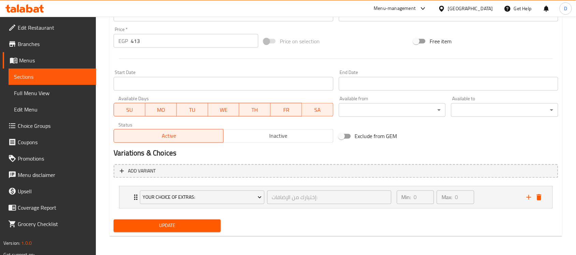
type textarea "Calzone with eggplant and meat."
click at [196, 224] on span "Update" at bounding box center [167, 226] width 96 height 9
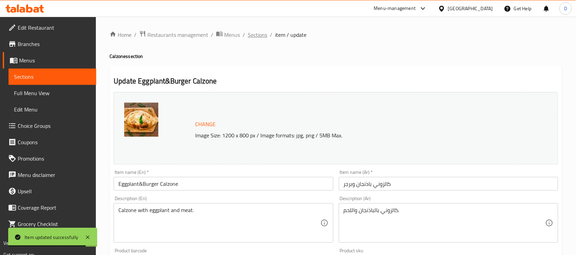
click at [251, 35] on span "Sections" at bounding box center [257, 35] width 19 height 8
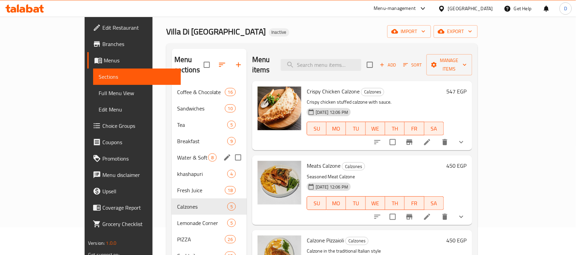
scroll to position [43, 0]
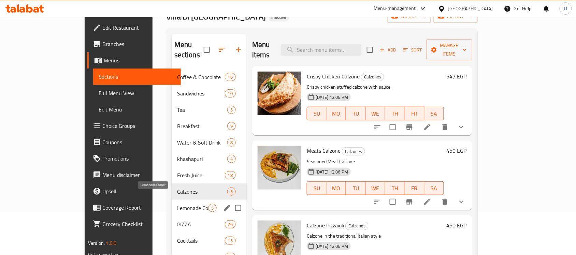
click at [177, 204] on span "Lemonade Corner" at bounding box center [192, 208] width 31 height 8
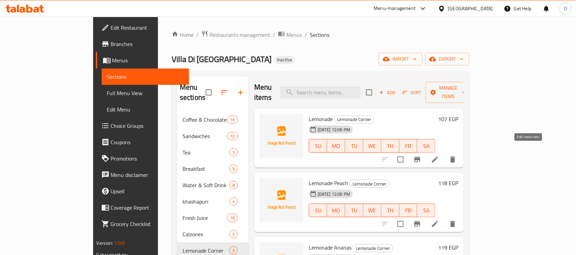
click at [439, 156] on icon at bounding box center [435, 160] width 8 height 8
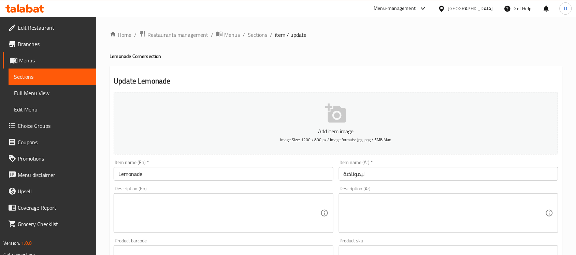
click at [445, 212] on textarea at bounding box center [444, 213] width 202 height 32
paste textarea "ليمون طبيعي منعش."
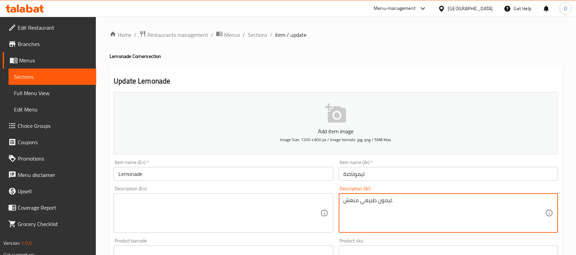
type textarea "ليمون طبيعي منعش."
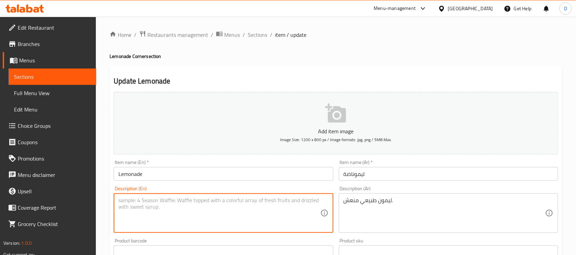
click at [194, 210] on textarea at bounding box center [219, 213] width 202 height 32
paste textarea "Naturally refreshing lemon."
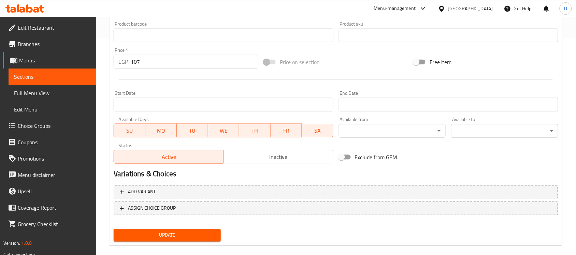
scroll to position [225, 0]
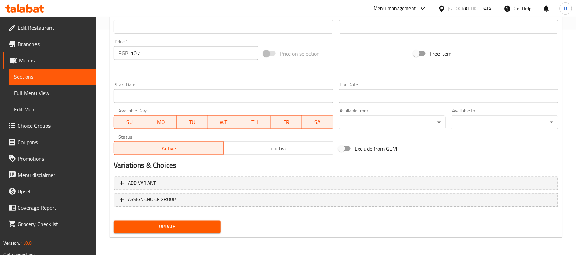
type textarea "Naturally refreshing lemon."
click at [163, 227] on span "Update" at bounding box center [167, 227] width 96 height 9
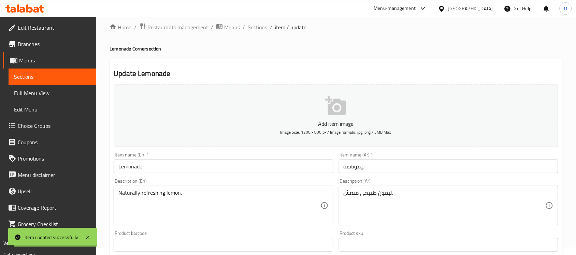
scroll to position [0, 0]
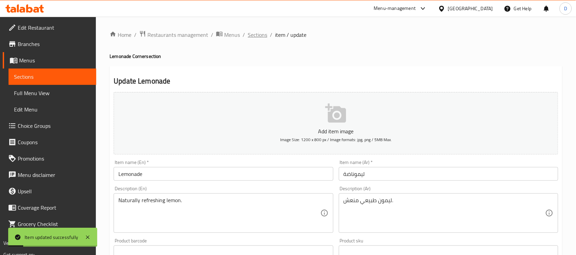
click at [258, 35] on span "Sections" at bounding box center [257, 35] width 19 height 8
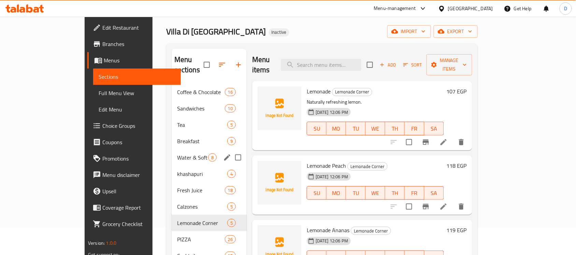
scroll to position [43, 0]
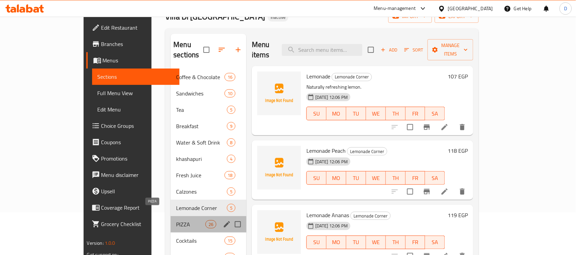
click at [176, 220] on span "PIZZA" at bounding box center [190, 224] width 29 height 8
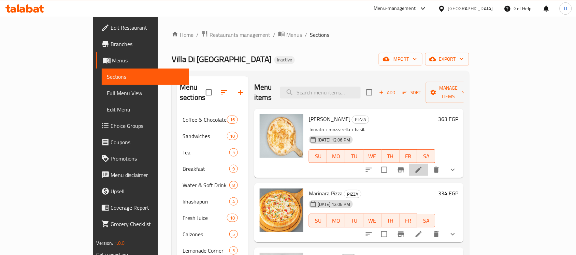
click at [428, 164] on li at bounding box center [418, 170] width 19 height 12
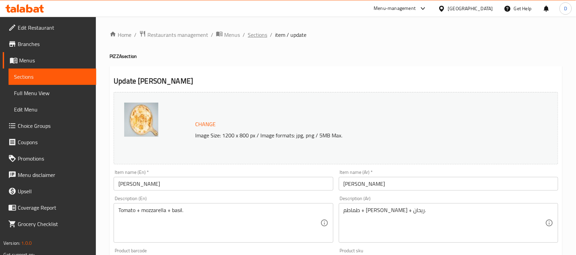
click at [262, 38] on span "Sections" at bounding box center [257, 35] width 19 height 8
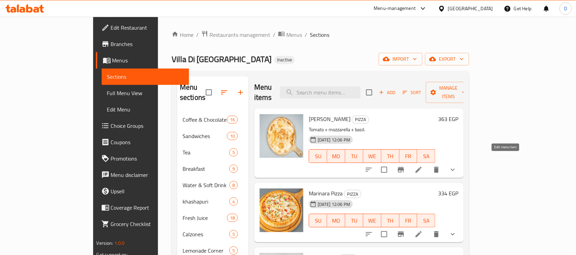
click at [422, 167] on icon at bounding box center [418, 170] width 6 height 6
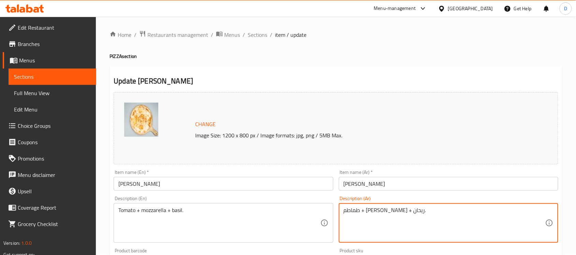
click at [391, 219] on textarea "طماطم + موتزاريلا + ريحان." at bounding box center [444, 223] width 202 height 32
paste textarea "وص طماطم + ثوم + ريحان"
type textarea "صوص طماطم + ثوم + ريحان"
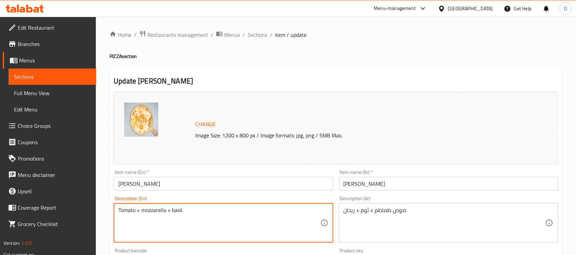
click at [156, 210] on textarea "Tomato + mozzarella + basil." at bounding box center [219, 223] width 202 height 32
paste textarea "sauce + garlic + basil"
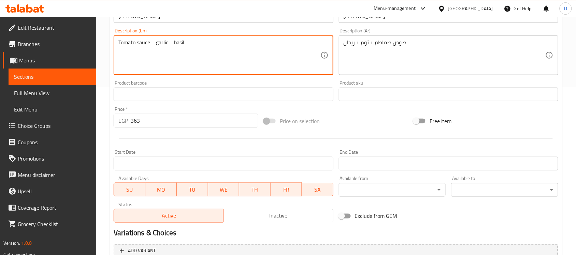
scroll to position [248, 0]
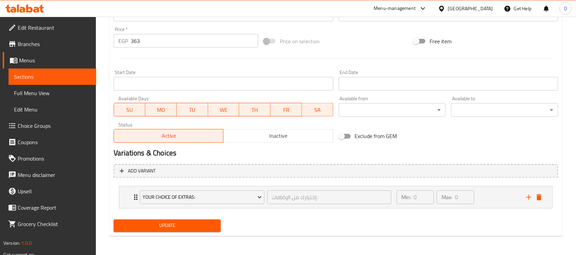
type textarea "Tomato sauce + garlic + basil"
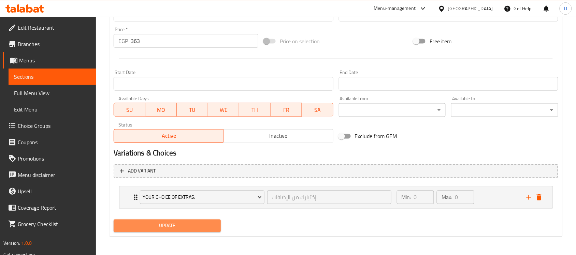
click at [195, 226] on span "Update" at bounding box center [167, 226] width 96 height 9
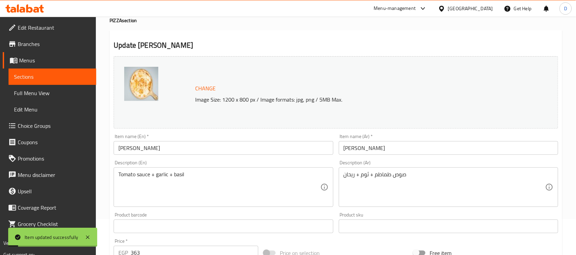
scroll to position [0, 0]
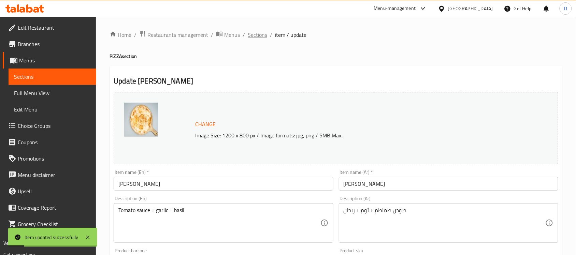
click at [257, 39] on span "Sections" at bounding box center [257, 35] width 19 height 8
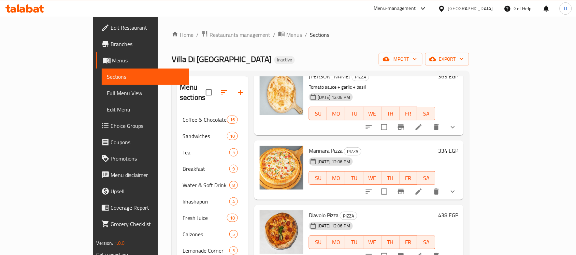
scroll to position [85, 0]
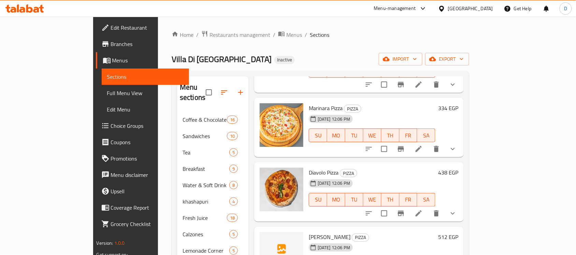
click at [428, 207] on li at bounding box center [418, 213] width 19 height 12
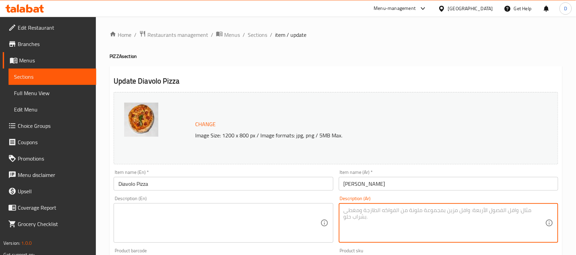
click at [414, 219] on textarea at bounding box center [444, 223] width 202 height 32
paste textarea "بيتزا سبايسي بالسلامي والفلفل الحار."
type textarea "بيتزا سبايسي بالسلامي والفلفل الحار."
click at [222, 227] on textarea at bounding box center [219, 223] width 202 height 32
paste textarea "Spicy pizza with salami and hot peppers."
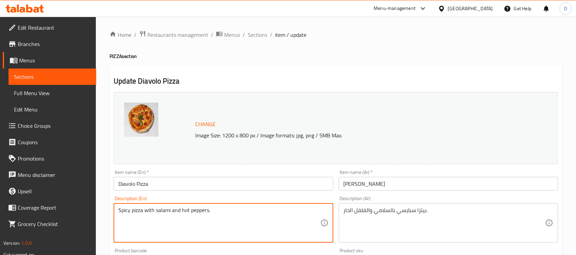
drag, startPoint x: 182, startPoint y: 210, endPoint x: 226, endPoint y: 212, distance: 44.0
click at [226, 212] on textarea "Spicy pizza with salami and hot peppers." at bounding box center [219, 223] width 202 height 32
paste textarea "Chili"
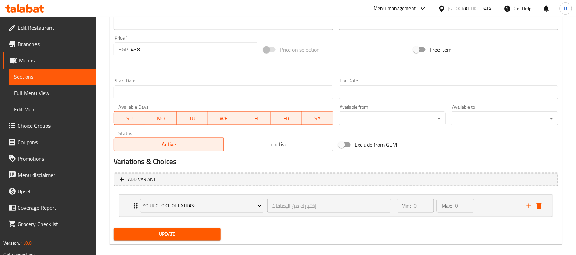
scroll to position [248, 0]
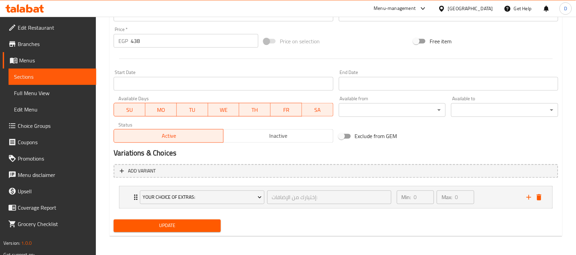
type textarea "Spicy pizza with salami and Chili"
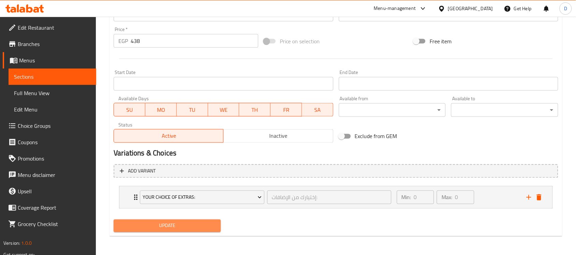
click at [178, 229] on span "Update" at bounding box center [167, 226] width 96 height 9
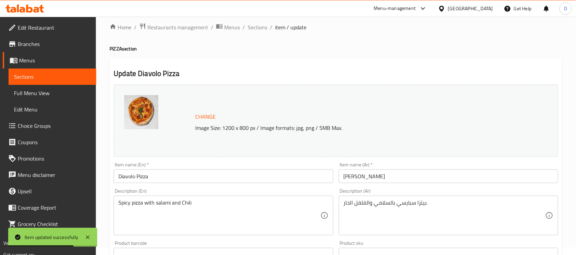
scroll to position [0, 0]
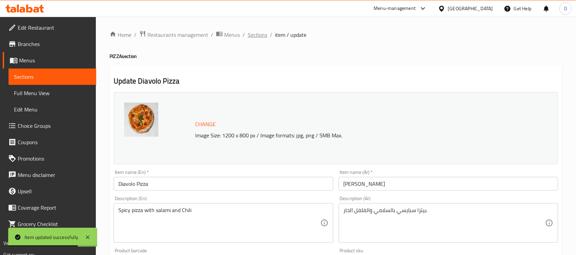
click at [258, 35] on span "Sections" at bounding box center [257, 35] width 19 height 8
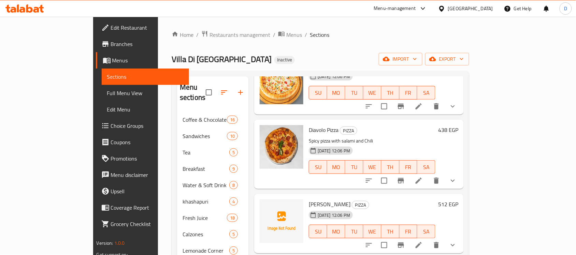
scroll to position [171, 0]
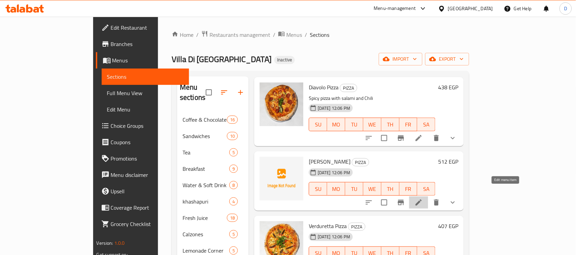
click at [422, 200] on icon at bounding box center [418, 203] width 6 height 6
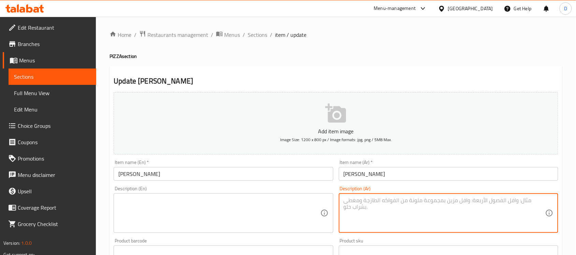
click at [466, 208] on textarea at bounding box center [444, 213] width 202 height 32
paste textarea "صوص طماطم + أنشوجة"
type textarea "صوص طماطم + أنشوجة"
click at [239, 203] on textarea at bounding box center [219, 213] width 202 height 32
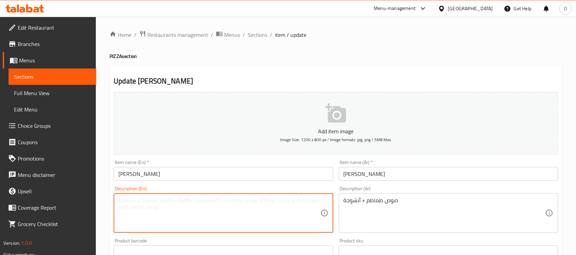
paste textarea "Tomato sauce + anchovies"
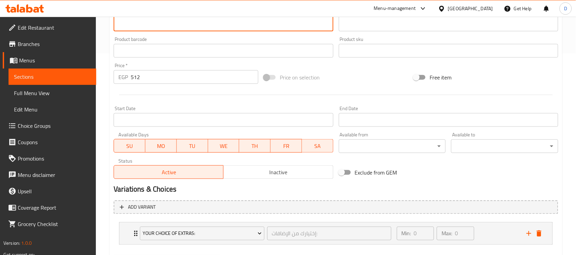
scroll to position [237, 0]
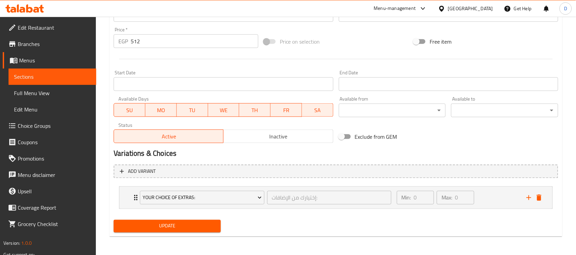
type textarea "Tomato sauce + anchovies"
click at [197, 224] on span "Update" at bounding box center [167, 226] width 96 height 9
drag, startPoint x: 188, startPoint y: 229, endPoint x: 217, endPoint y: 137, distance: 96.3
click at [188, 229] on span "Update" at bounding box center [167, 226] width 96 height 9
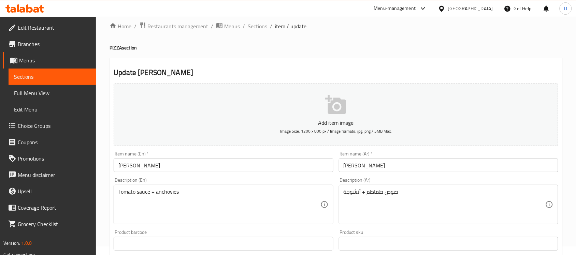
scroll to position [0, 0]
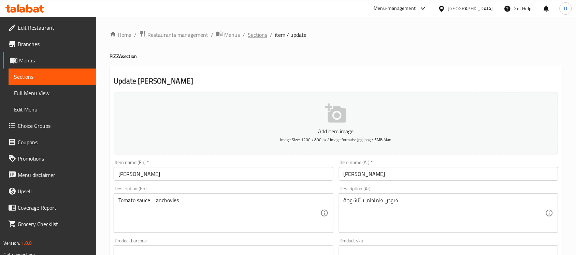
click at [249, 36] on span "Sections" at bounding box center [257, 35] width 19 height 8
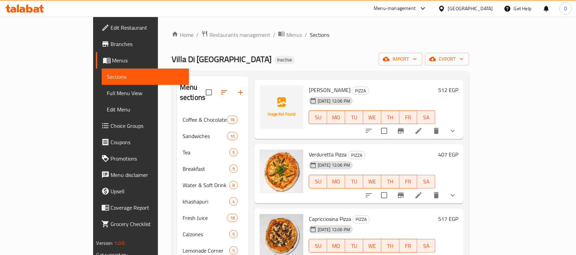
scroll to position [256, 0]
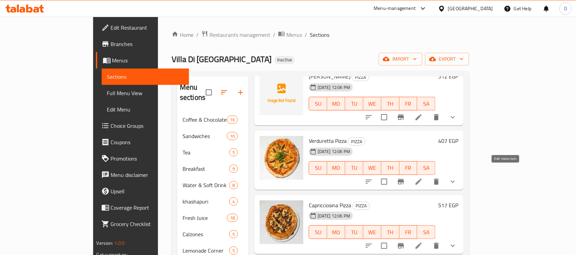
click at [422, 179] on icon at bounding box center [418, 182] width 6 height 6
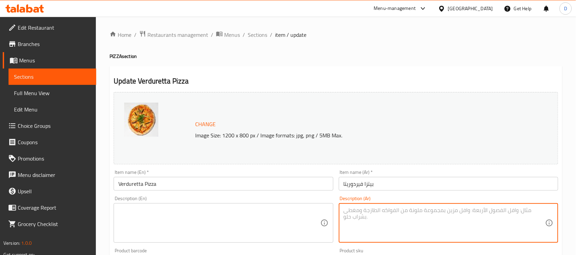
click at [392, 224] on textarea at bounding box center [444, 223] width 202 height 32
paste textarea "بيتزا خضار مشكلة"
type textarea "بيتزا خضار مشكلة"
click at [281, 227] on textarea at bounding box center [219, 223] width 202 height 32
paste textarea "Mixed Vegetable Pizza"
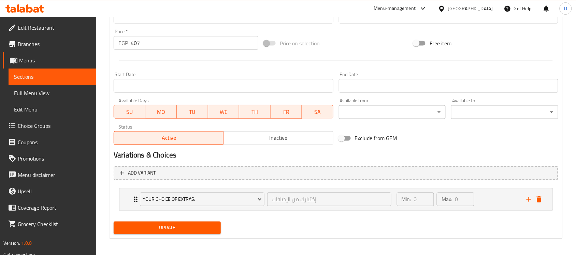
scroll to position [248, 0]
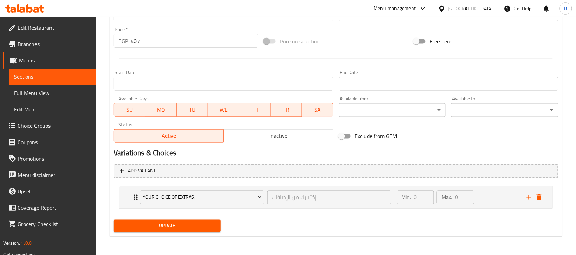
type textarea "Mixed Vegetable Pizza"
click at [172, 231] on button "Update" at bounding box center [167, 226] width 107 height 13
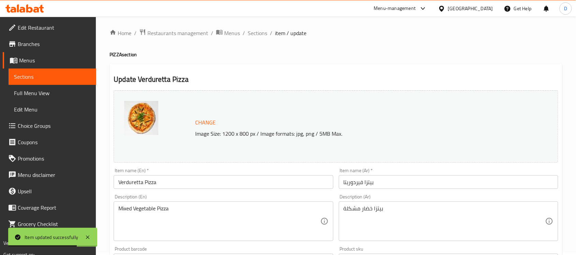
scroll to position [0, 0]
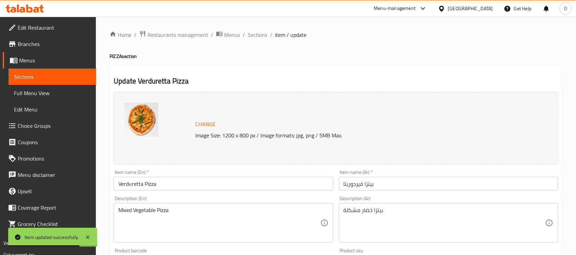
click at [254, 42] on div "Home / Restaurants management / Menus / Sections / item / update PIZZA section …" at bounding box center [335, 259] width 453 height 459
click at [256, 36] on span "Sections" at bounding box center [257, 35] width 19 height 8
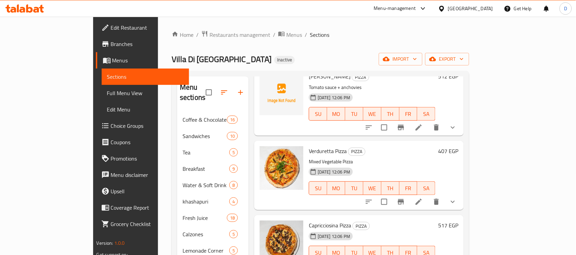
scroll to position [298, 0]
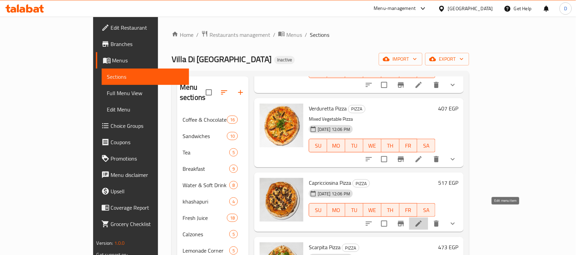
click at [423, 220] on icon at bounding box center [418, 224] width 8 height 8
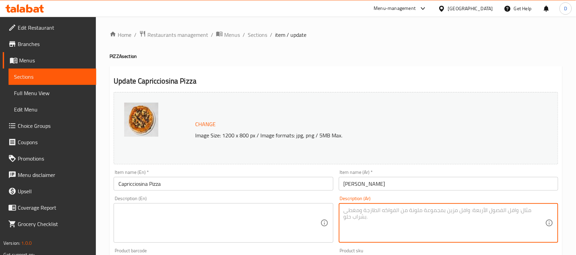
click at [380, 218] on textarea at bounding box center [444, 223] width 202 height 32
paste textarea "بيتزا تقليدية إيطالية بالخضار واللحم"
type textarea "بيتزا تقليدية إيطالية بالخضار واللحم"
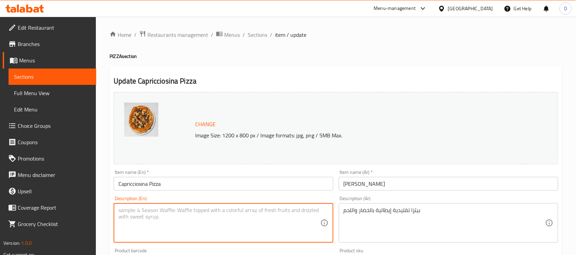
click at [216, 219] on textarea at bounding box center [219, 223] width 202 height 32
paste textarea "Traditional Italian pizza with vegetables and meat"
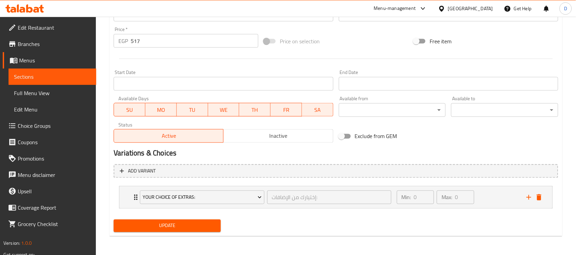
type textarea "Traditional Italian pizza with vegetables and meat"
click at [168, 222] on span "Update" at bounding box center [167, 226] width 96 height 9
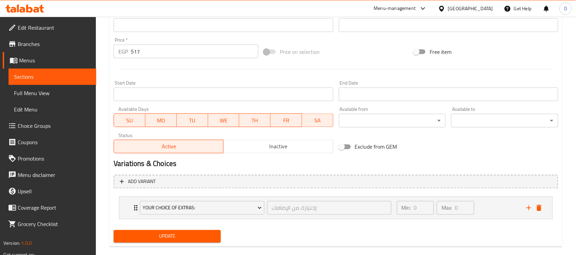
scroll to position [248, 0]
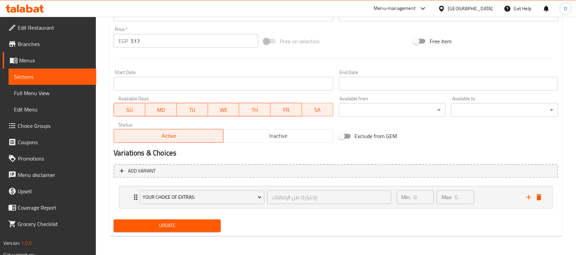
click at [190, 223] on span "Update" at bounding box center [167, 226] width 96 height 9
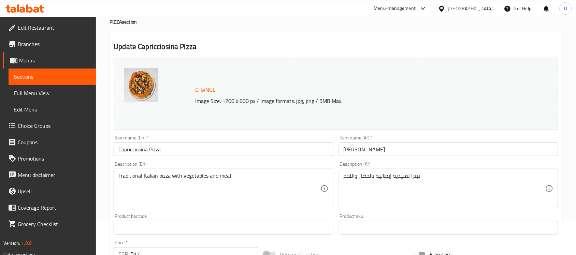
scroll to position [0, 0]
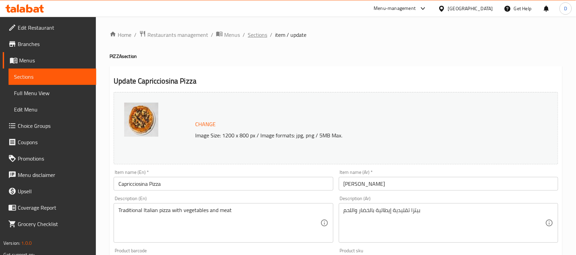
click at [261, 35] on span "Sections" at bounding box center [257, 35] width 19 height 8
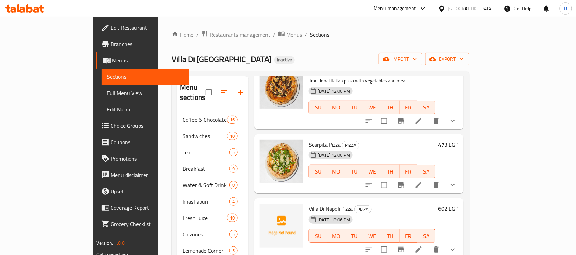
scroll to position [426, 0]
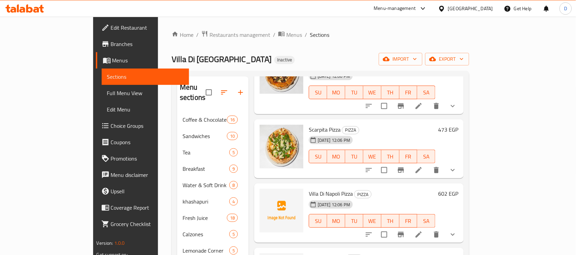
click at [423, 166] on icon at bounding box center [418, 170] width 8 height 8
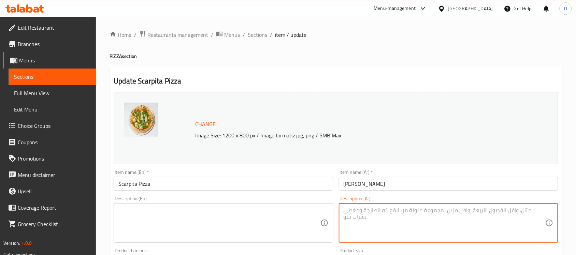
click at [420, 221] on textarea at bounding box center [444, 223] width 202 height 32
paste textarea "بيتزا محشية الأطراف بالجبنة"
type textarea "بيتزا محشية الأطراف بالجبنة"
click at [193, 219] on textarea at bounding box center [219, 223] width 202 height 32
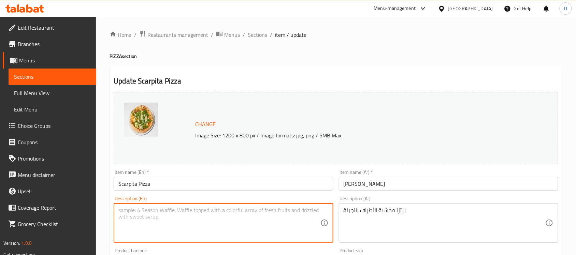
paste textarea "Cheese Stuffed Crust Pizza"
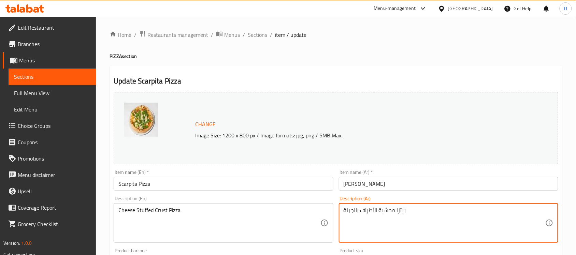
click at [378, 214] on textarea "بيتزا محشية الأطراف بالجبنة" at bounding box center [444, 223] width 202 height 32
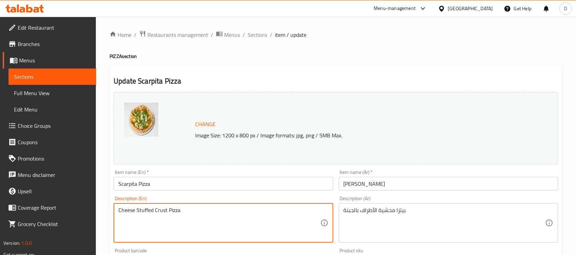
paste textarea "Stuffed-crust pizza with cheese"
click at [198, 212] on textarea "Cheese Stuffed Crust PizzaStuffed-crust pizza with cheese" at bounding box center [219, 223] width 202 height 32
paste textarea
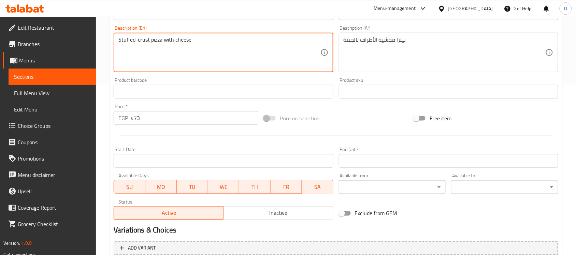
scroll to position [248, 0]
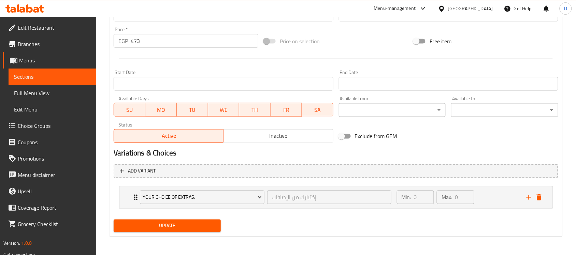
type textarea "Stuffed-crust pizza with cheese"
click at [181, 225] on span "Update" at bounding box center [167, 226] width 96 height 9
click at [188, 220] on button "Update" at bounding box center [167, 226] width 107 height 13
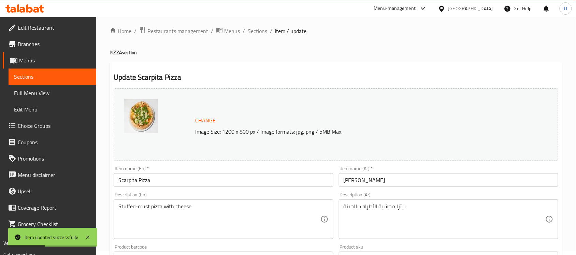
scroll to position [0, 0]
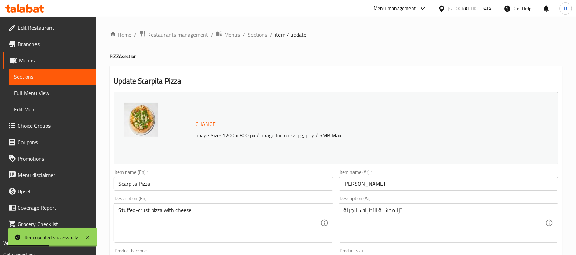
click at [263, 39] on span "Sections" at bounding box center [257, 35] width 19 height 8
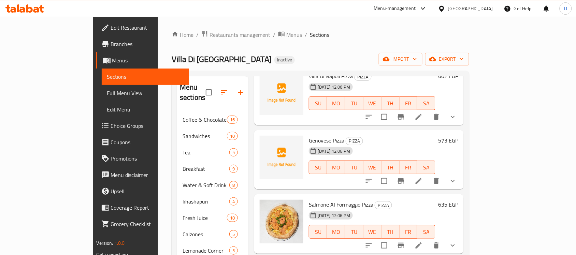
scroll to position [597, 0]
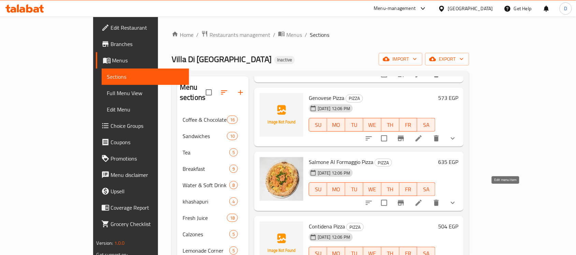
click at [423, 199] on icon at bounding box center [418, 203] width 8 height 8
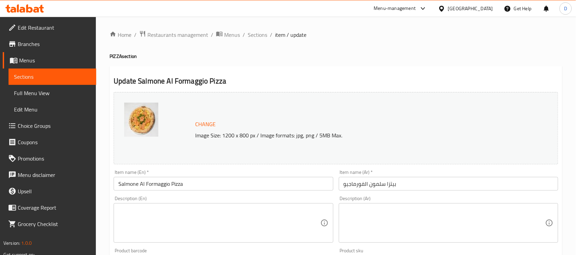
click at [449, 218] on textarea at bounding box center [444, 223] width 202 height 32
paste textarea "بيتزا بالسالمون والجبنة"
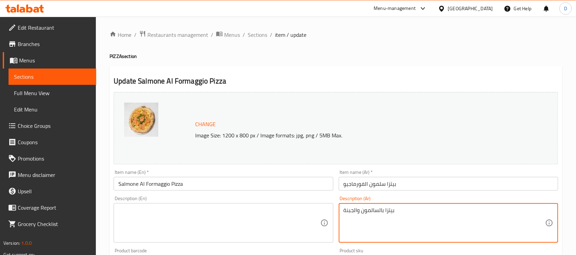
type textarea "بيتزا بالسالمون والجبنة"
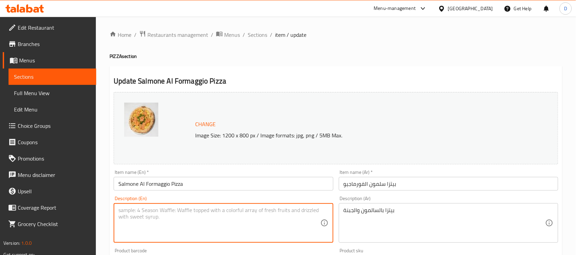
click at [258, 221] on textarea at bounding box center [219, 223] width 202 height 32
paste textarea "Salmon and Cheese Pizza"
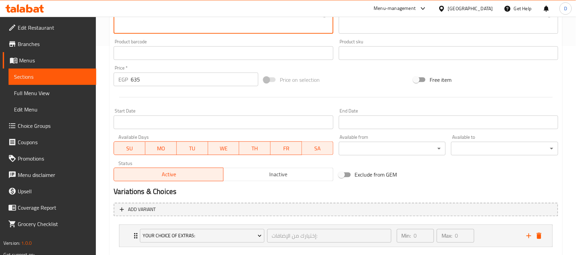
scroll to position [248, 0]
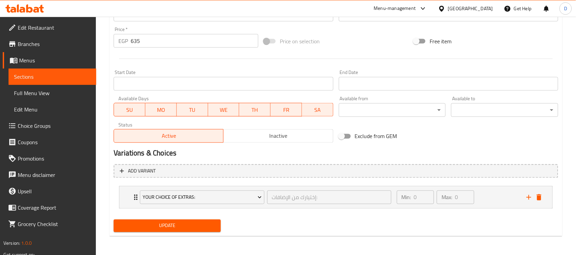
type textarea "Salmon and Cheese Pizza"
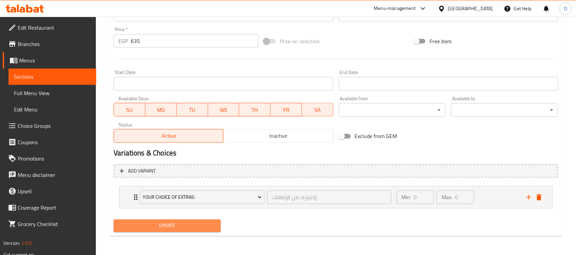
click at [195, 222] on span "Update" at bounding box center [167, 226] width 96 height 9
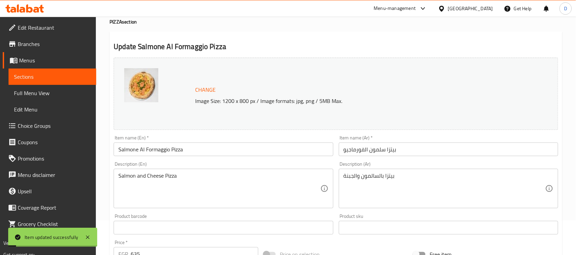
scroll to position [0, 0]
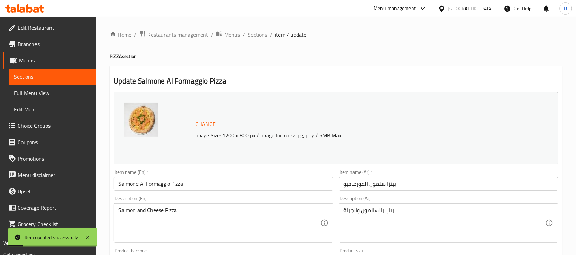
click at [260, 37] on span "Sections" at bounding box center [257, 35] width 19 height 8
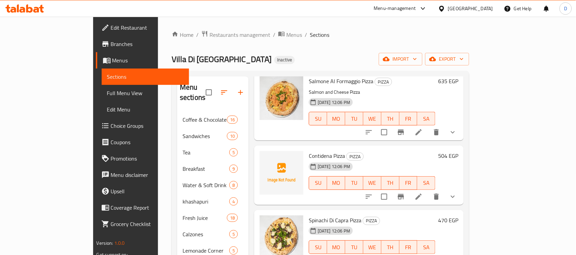
scroll to position [682, 0]
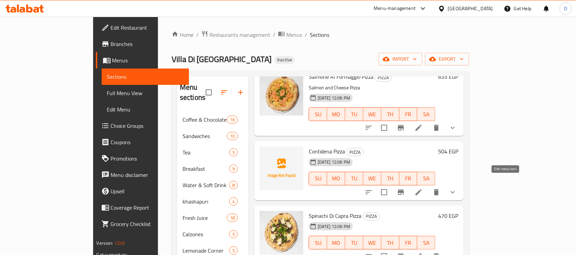
click at [422, 189] on icon at bounding box center [418, 192] width 6 height 6
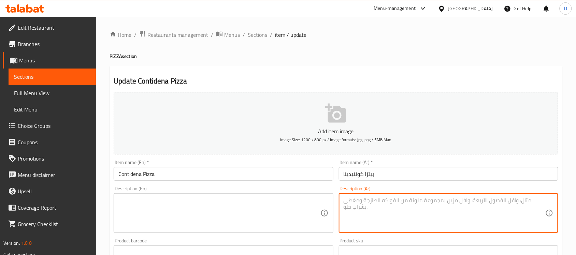
click at [465, 214] on textarea at bounding box center [444, 213] width 202 height 32
paste textarea "بيتزا إيطالية متنوعة الحشوات"
type textarea "بيتزا إيطالية متنوعة الحشوات"
click at [201, 211] on textarea at bounding box center [219, 213] width 202 height 32
paste textarea "Italian pizza with various fillings"
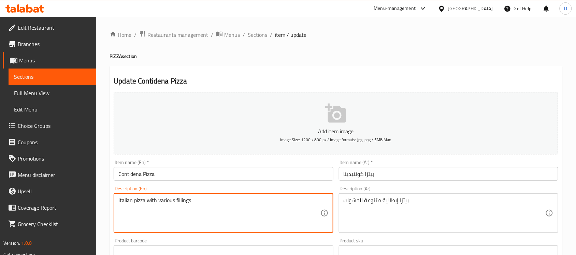
type textarea "Italian pizza with various fillings"
click at [149, 176] on input "Contidena Pizza" at bounding box center [223, 174] width 219 height 14
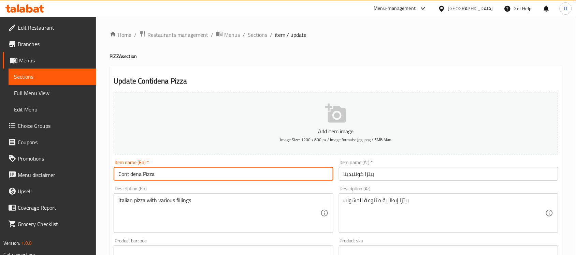
click at [149, 176] on input "Contidena Pizza" at bounding box center [223, 174] width 219 height 14
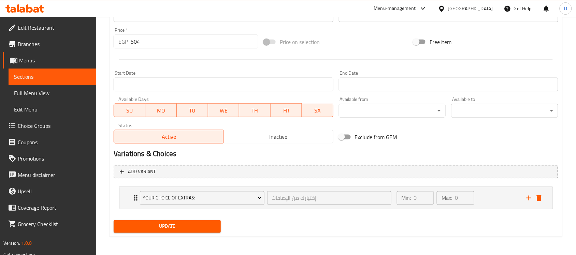
scroll to position [237, 0]
click at [201, 231] on button "Update" at bounding box center [167, 226] width 107 height 13
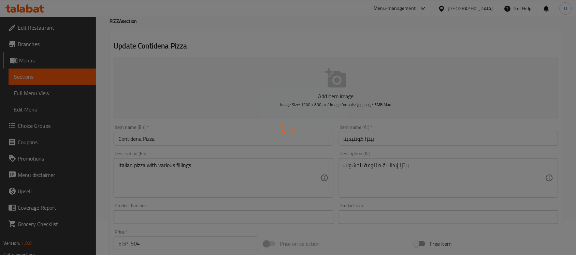
scroll to position [0, 0]
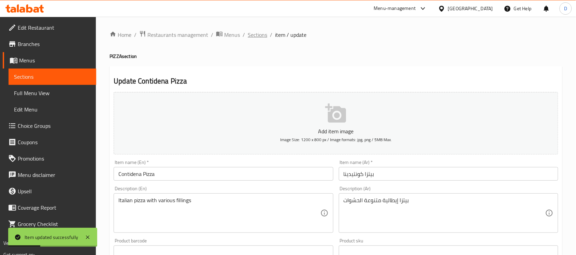
click at [252, 33] on span "Sections" at bounding box center [257, 35] width 19 height 8
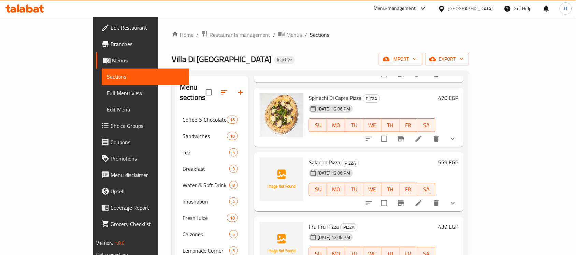
scroll to position [767, 0]
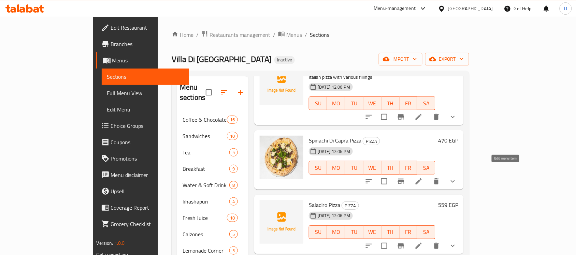
click at [423, 177] on icon at bounding box center [418, 181] width 8 height 8
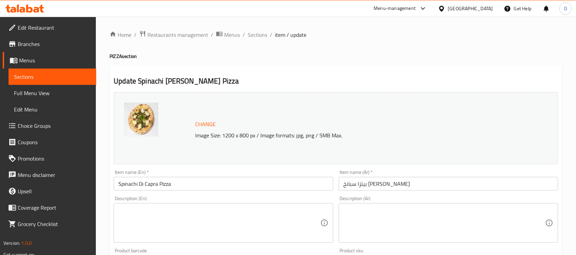
click at [403, 231] on textarea at bounding box center [444, 223] width 202 height 32
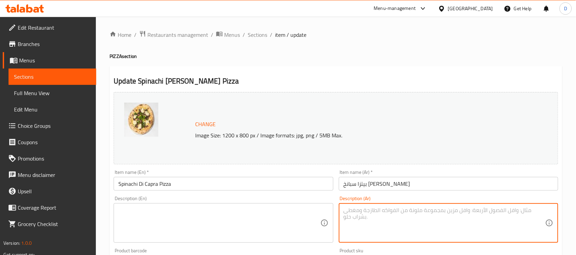
paste textarea "سبانخ مع جبنة الماعز."
type textarea "سبانخ مع جبنة الماعز."
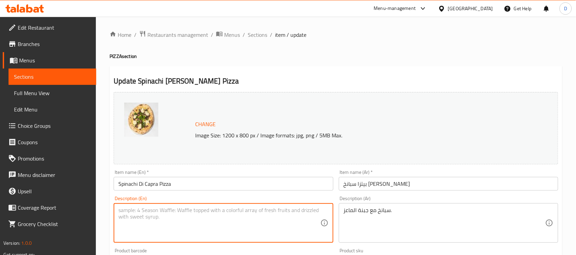
click at [236, 217] on textarea at bounding box center [219, 223] width 202 height 32
paste textarea "Spinach with goat cheese."
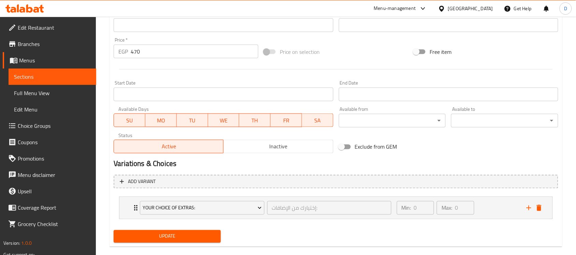
scroll to position [248, 0]
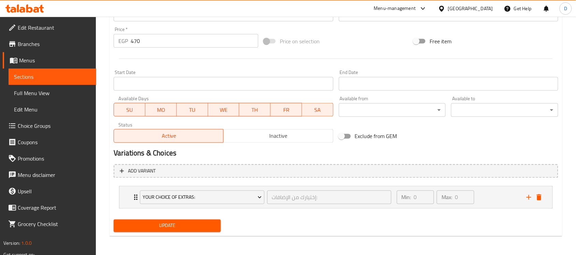
type textarea "Spinach with goat cheese."
click at [211, 227] on span "Update" at bounding box center [167, 226] width 96 height 9
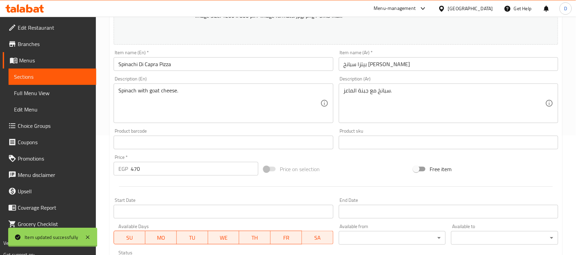
scroll to position [0, 0]
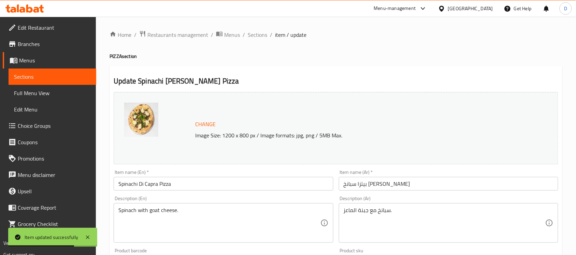
drag, startPoint x: 257, startPoint y: 36, endPoint x: 7, endPoint y: 142, distance: 271.3
click at [257, 36] on span "Sections" at bounding box center [257, 35] width 19 height 8
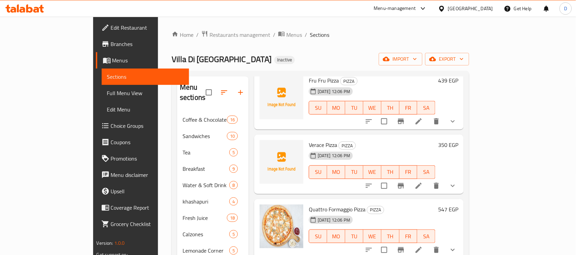
scroll to position [981, 0]
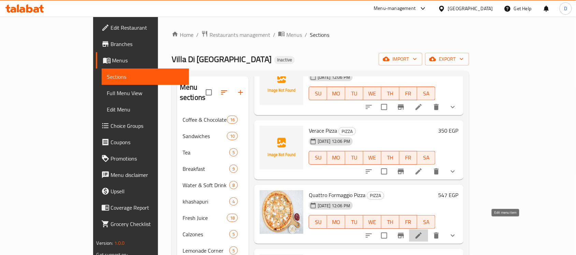
click at [423, 232] on icon at bounding box center [418, 236] width 8 height 8
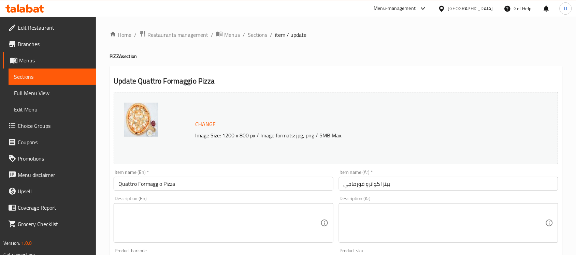
click at [383, 211] on textarea at bounding box center [444, 223] width 202 height 32
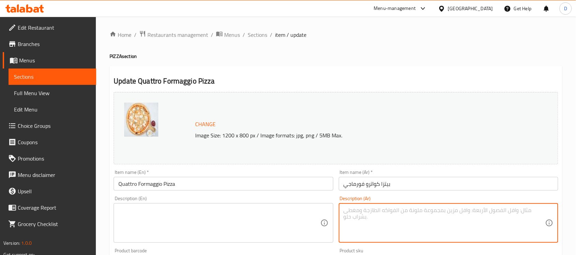
paste textarea "بيتزا بأربع أنواع جبنة"
type textarea "بيتزا بأربع أنواع جبنة"
paste textarea "Four Cheese Pizza"
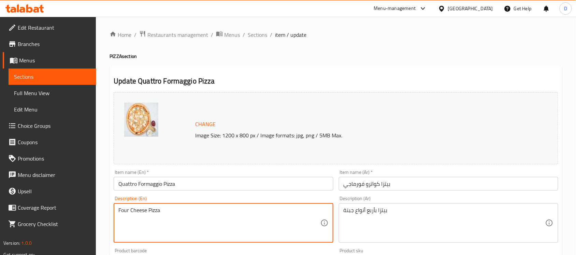
type textarea "Four Cheese Pizza"
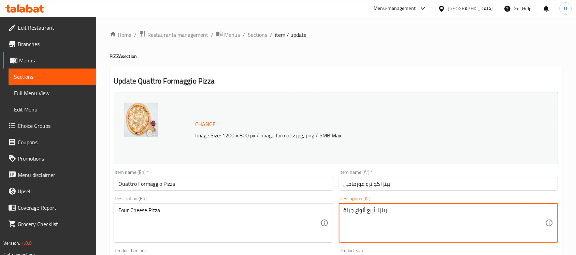
click at [375, 210] on textarea "بيتزا بأربع أنواع جبنة" at bounding box center [444, 223] width 202 height 32
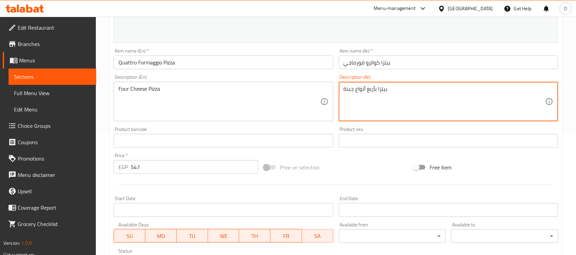
scroll to position [248, 0]
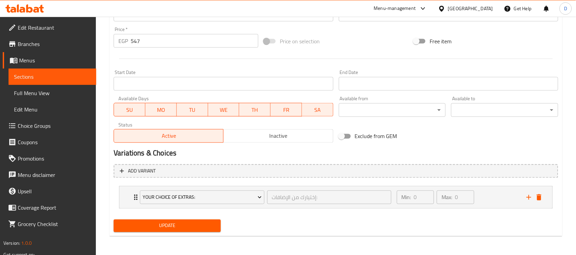
drag, startPoint x: 150, startPoint y: 227, endPoint x: 159, endPoint y: 231, distance: 9.5
click at [150, 227] on span "Update" at bounding box center [167, 226] width 96 height 9
click at [152, 226] on span "Update" at bounding box center [167, 226] width 96 height 9
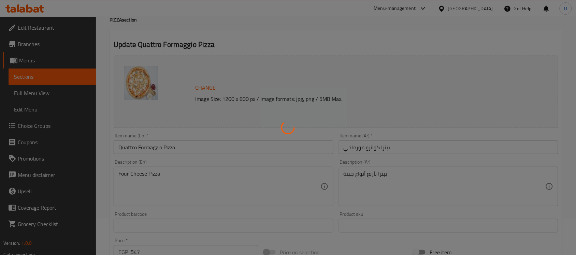
scroll to position [0, 0]
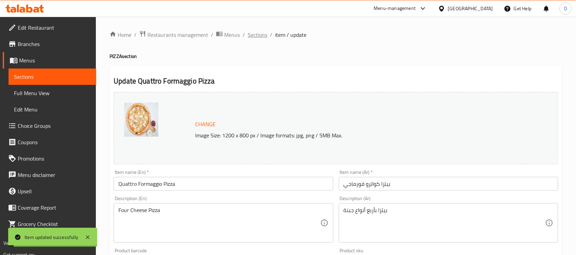
click at [260, 38] on span "Sections" at bounding box center [257, 35] width 19 height 8
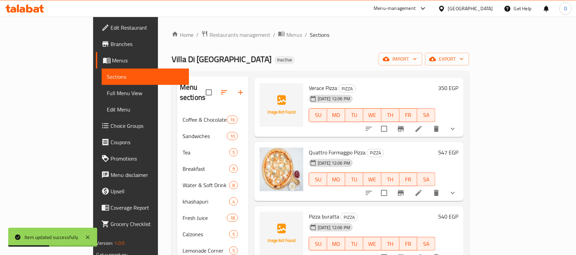
scroll to position [1066, 0]
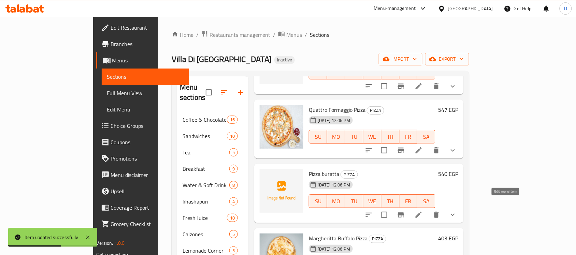
click at [422, 212] on icon at bounding box center [418, 215] width 6 height 6
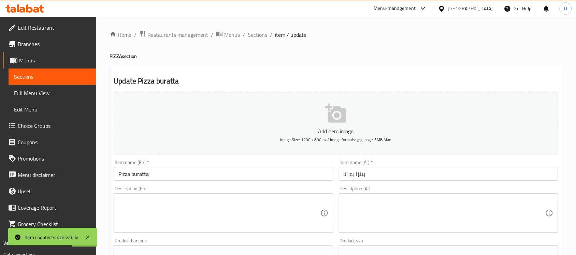
click at [376, 214] on textarea at bounding box center [444, 213] width 202 height 32
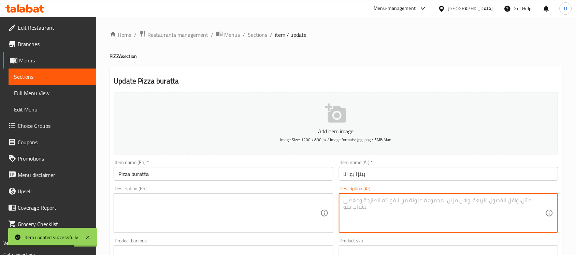
paste textarea "بيتزا بوراتا طازجة مع طماطم"
type textarea "بيتزا بوراتا طازجة مع طماطم"
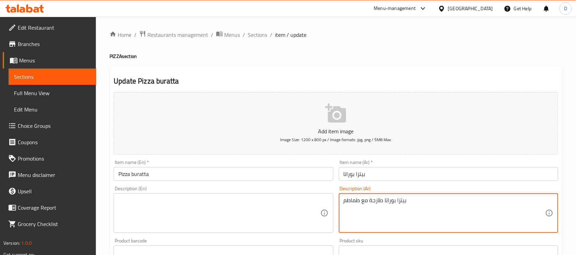
click at [181, 204] on textarea at bounding box center [219, 213] width 202 height 32
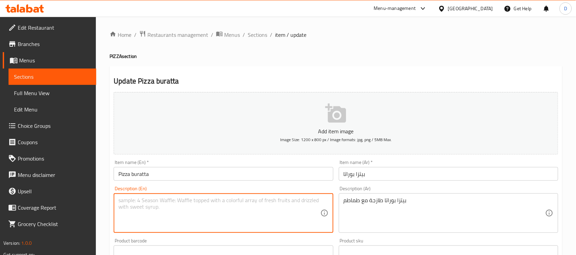
paste textarea "Fresh burrata pizza with tomatoes"
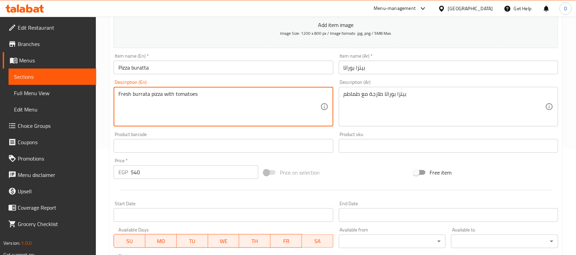
scroll to position [237, 0]
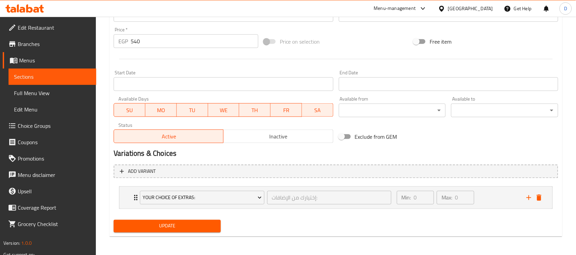
type textarea "Fresh burrata pizza with tomatoes"
click at [195, 228] on span "Update" at bounding box center [167, 226] width 96 height 9
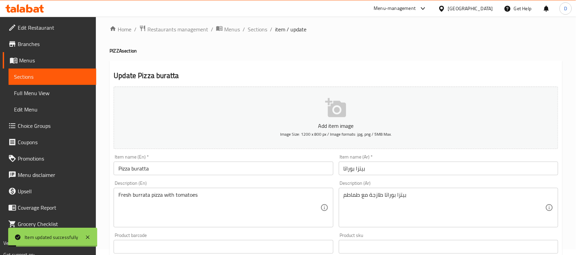
scroll to position [0, 0]
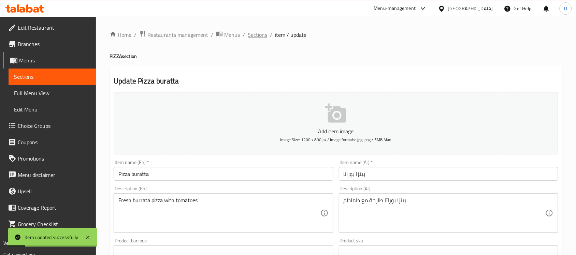
click at [258, 35] on span "Sections" at bounding box center [257, 35] width 19 height 8
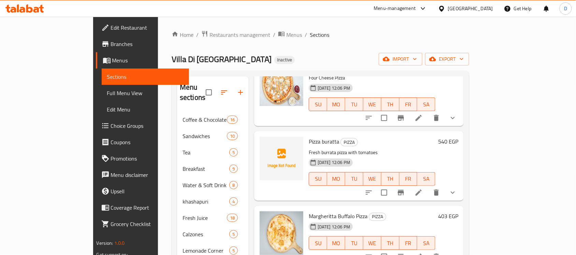
scroll to position [1151, 0]
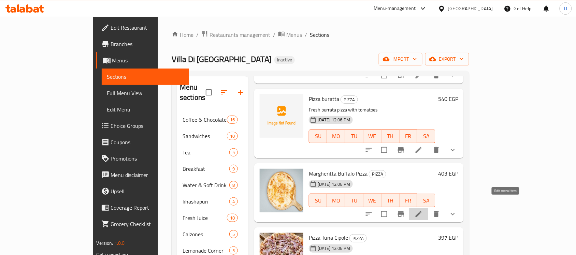
click at [423, 210] on icon at bounding box center [418, 214] width 8 height 8
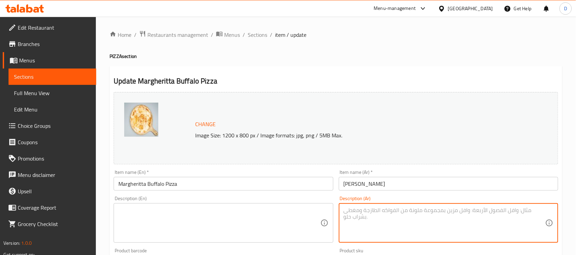
click at [420, 217] on textarea at bounding box center [444, 223] width 202 height 32
paste textarea "Margheritta Buffalo Pizza"
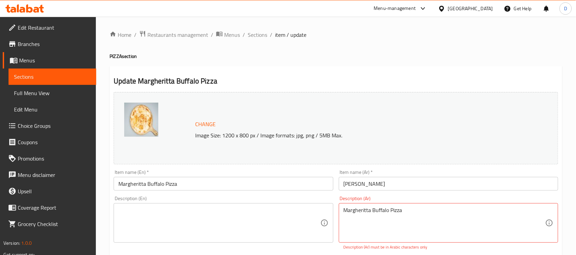
click at [354, 211] on textarea "Margheritta Buffalo Pizza" at bounding box center [444, 223] width 202 height 32
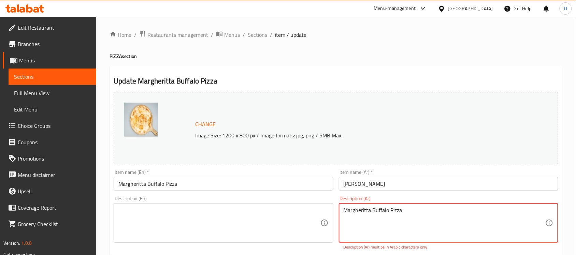
click at [354, 211] on textarea "Margheritta Buffalo Pizza" at bounding box center [444, 223] width 202 height 32
paste textarea "[PERSON_NAME] مع جبنة بوفالو."
type textarea "[PERSON_NAME] مع جبنة بوفالو."
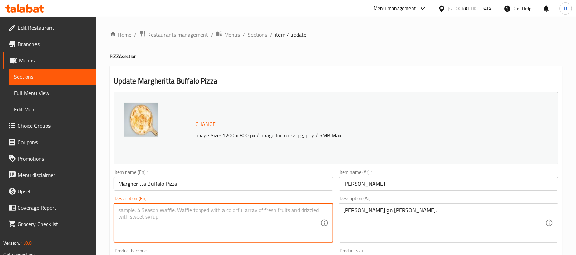
click at [206, 219] on textarea at bounding box center [219, 223] width 202 height 32
paste textarea "Margherita pizza with buffalo cheese."
type textarea "Margherita pizza with buffalo cheese."
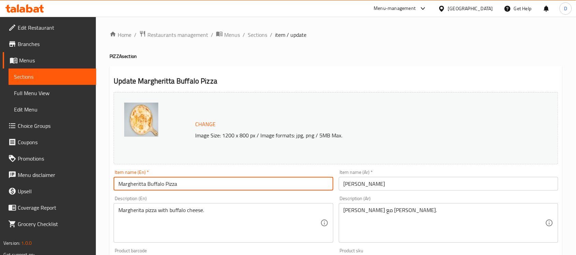
drag, startPoint x: 162, startPoint y: 186, endPoint x: 159, endPoint y: 184, distance: 3.5
click at [159, 184] on input "Margheritta Buffalo Pizza" at bounding box center [223, 184] width 219 height 14
drag, startPoint x: 163, startPoint y: 187, endPoint x: 148, endPoint y: 184, distance: 14.9
click at [148, 184] on input "Margheritta Buffalo Pizza" at bounding box center [223, 184] width 219 height 14
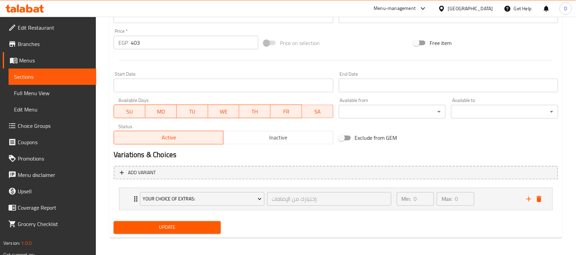
scroll to position [248, 0]
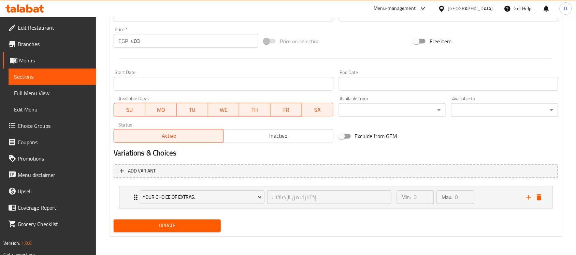
click at [179, 222] on span "Update" at bounding box center [167, 226] width 96 height 9
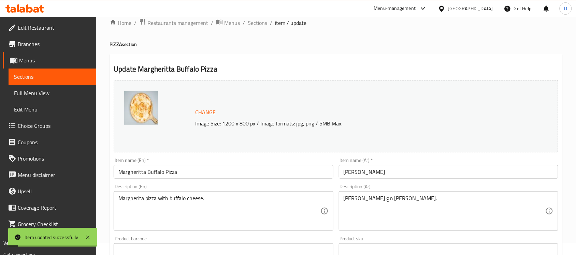
scroll to position [0, 0]
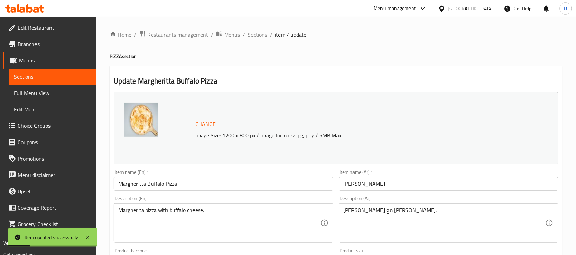
drag, startPoint x: 253, startPoint y: 36, endPoint x: 266, endPoint y: 45, distance: 16.3
click at [253, 36] on span "Sections" at bounding box center [257, 35] width 19 height 8
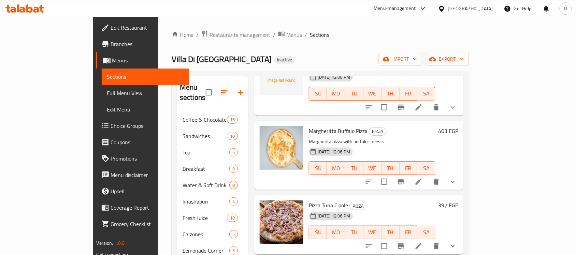
scroll to position [1236, 0]
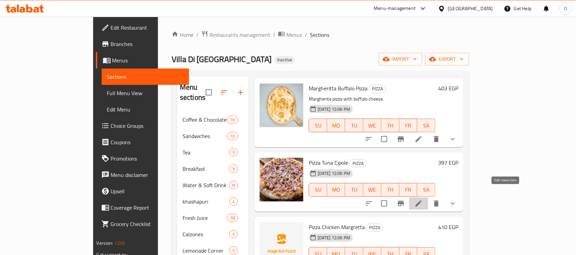
click at [423, 200] on icon at bounding box center [418, 204] width 8 height 8
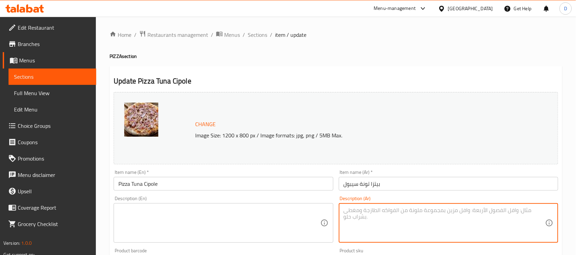
click at [449, 216] on textarea at bounding box center [444, 223] width 202 height 32
paste textarea "بيتزا تونة وبصل"
type textarea "بيتزا تونة وبصل"
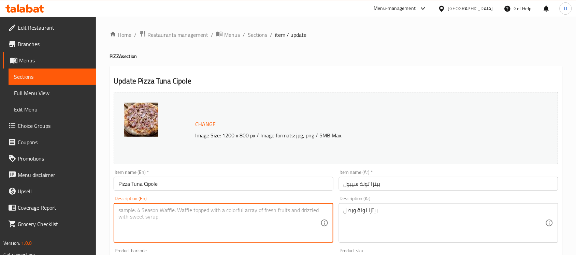
click at [188, 223] on textarea at bounding box center [219, 223] width 202 height 32
paste textarea "Tuna and Onion Pizza"
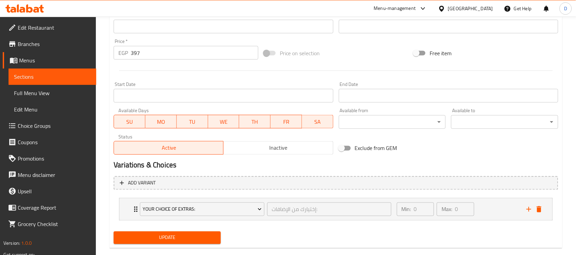
scroll to position [248, 0]
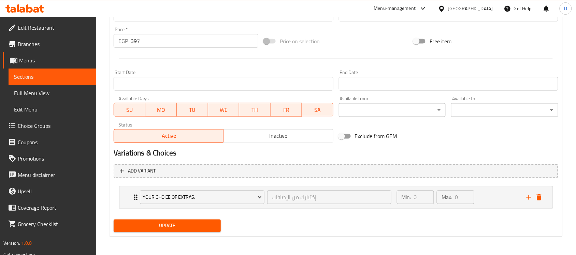
type textarea "Tuna and Onion Pizza"
click at [181, 218] on div "Update" at bounding box center [167, 226] width 113 height 18
click at [178, 225] on span "Update" at bounding box center [167, 226] width 96 height 9
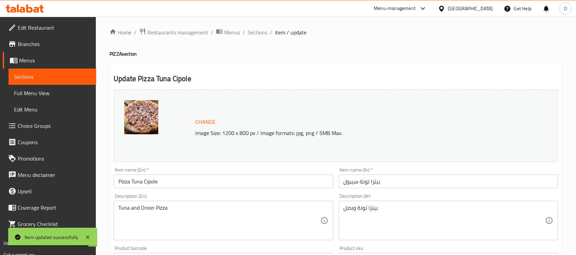
scroll to position [0, 0]
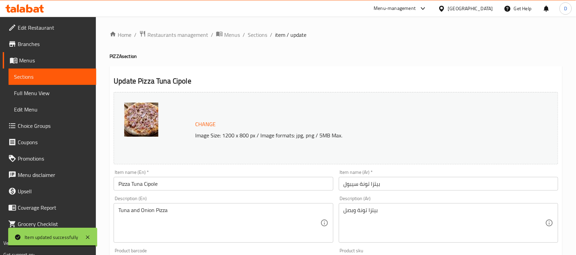
click at [251, 33] on span "Sections" at bounding box center [257, 35] width 19 height 8
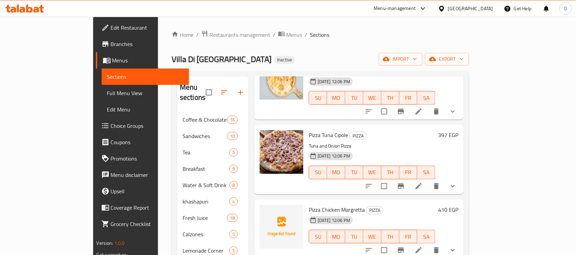
scroll to position [1279, 0]
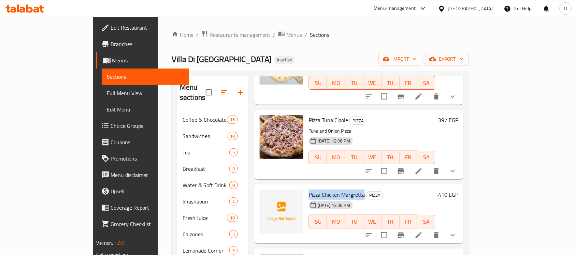
drag, startPoint x: 341, startPoint y: 181, endPoint x: 285, endPoint y: 181, distance: 56.3
click at [306, 187] on div "Pizza Chicken Margretta PIZZA 30-08-2025 12:06 PM SU MO TU WE TH FR SA" at bounding box center [372, 214] width 132 height 54
copy span "Pizza Chicken Margretta"
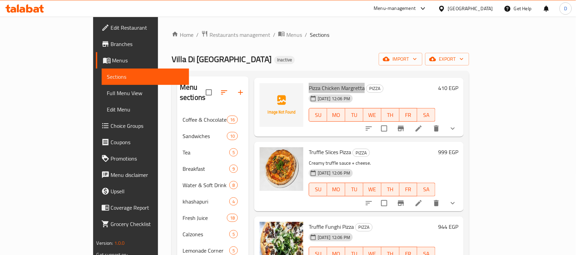
scroll to position [1407, 0]
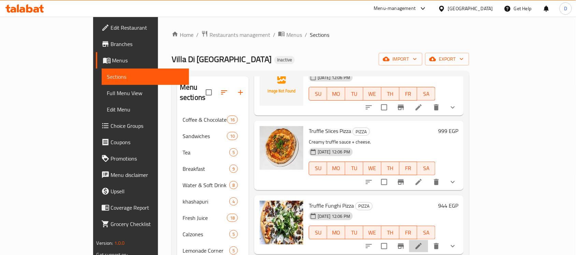
click at [428, 240] on li at bounding box center [418, 246] width 19 height 12
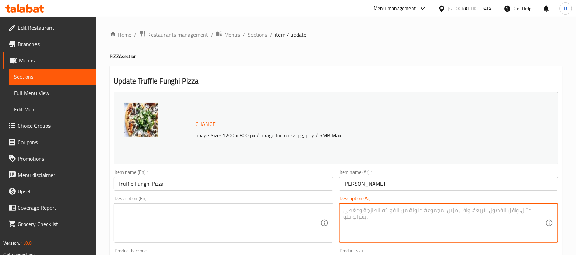
click at [474, 228] on textarea at bounding box center [444, 223] width 202 height 32
paste textarea "بيتزا بالمشروم وصوص الترفل"
type textarea "بيتزا بالمشروم وصوص الترفل"
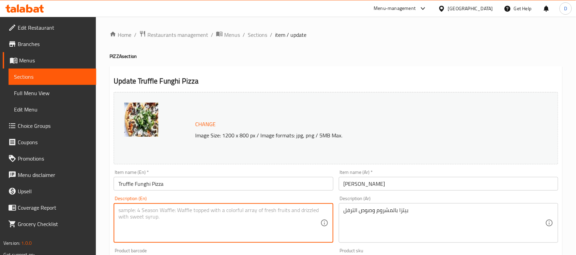
click at [185, 208] on textarea at bounding box center [219, 223] width 202 height 32
paste textarea "Mushroom Pizza with Truffle Sauce"
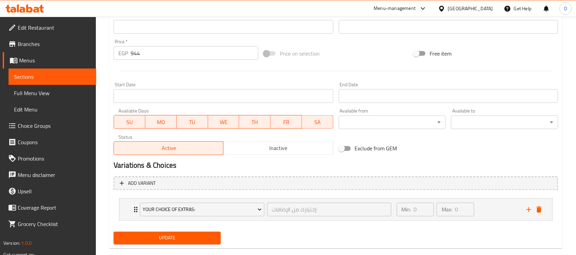
scroll to position [248, 0]
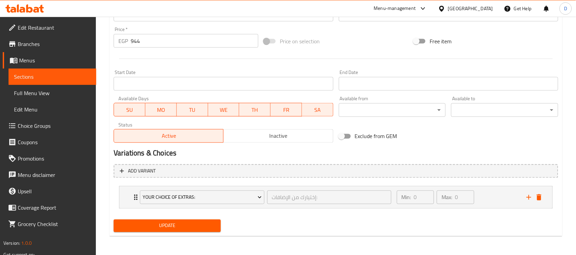
type textarea "Mushroom Pizza with Truffle Sauce"
click at [170, 233] on div "Update" at bounding box center [167, 226] width 113 height 18
click at [198, 231] on button "Update" at bounding box center [167, 226] width 107 height 13
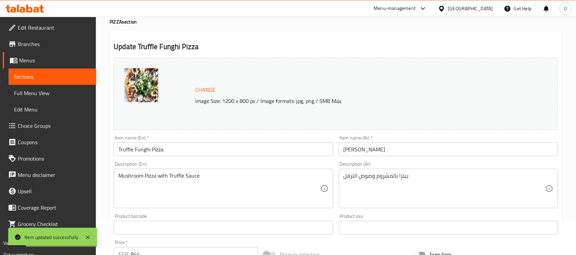
scroll to position [0, 0]
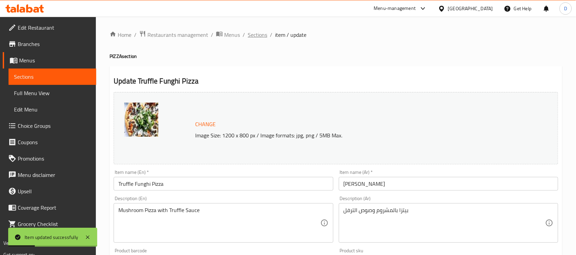
click at [256, 38] on span "Sections" at bounding box center [257, 35] width 19 height 8
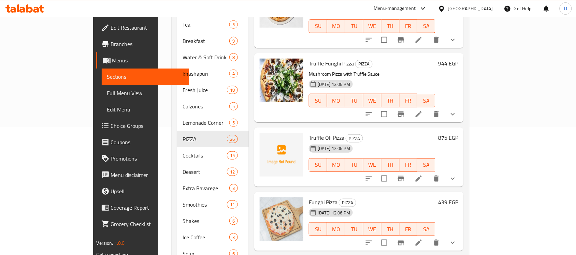
scroll to position [171, 0]
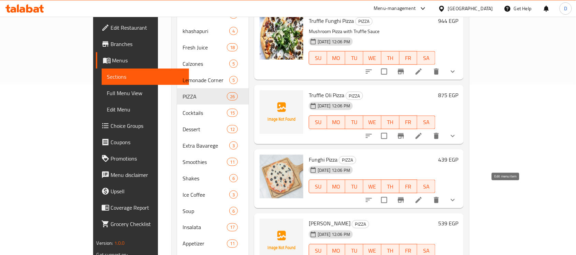
click at [423, 196] on icon at bounding box center [418, 200] width 8 height 8
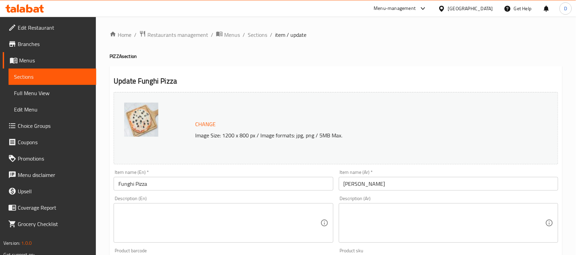
drag, startPoint x: 440, startPoint y: 229, endPoint x: 440, endPoint y: 233, distance: 3.4
click at [440, 229] on textarea at bounding box center [444, 223] width 202 height 32
paste textarea "بيتزا بالمشروم الطازج."
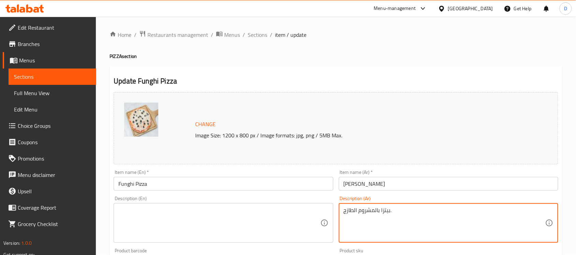
type textarea "بيتزا بالمشروم الطازج."
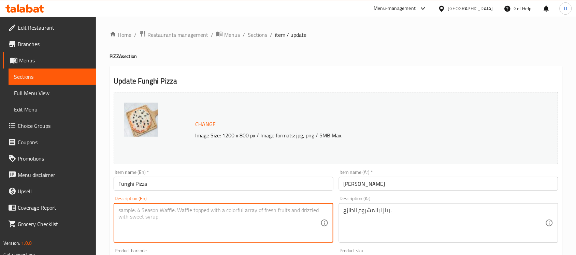
click at [167, 216] on textarea at bounding box center [219, 223] width 202 height 32
paste textarea "Fresh mushroom pizza."
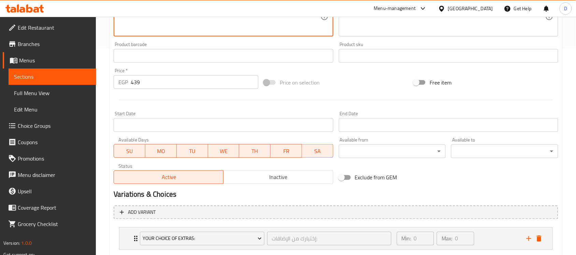
scroll to position [248, 0]
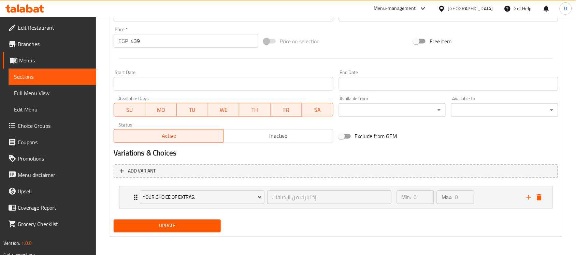
type textarea "Fresh mushroom pizza."
click at [182, 229] on span "Update" at bounding box center [167, 226] width 96 height 9
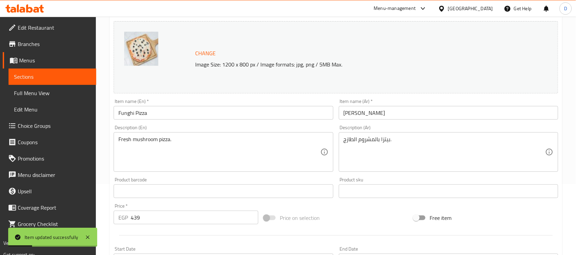
scroll to position [0, 0]
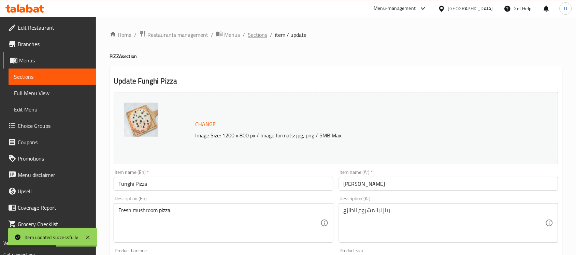
click at [260, 33] on span "Sections" at bounding box center [257, 35] width 19 height 8
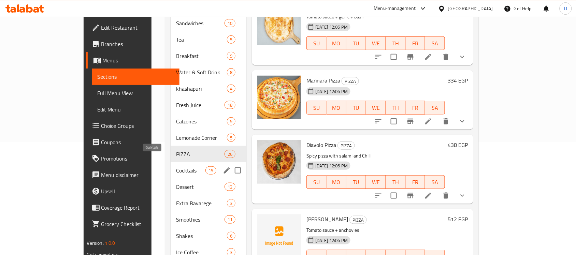
scroll to position [128, 0]
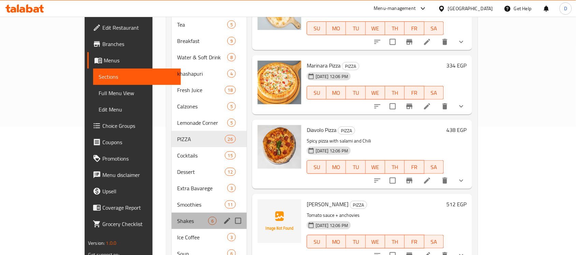
click at [172, 213] on div "Shakes 6" at bounding box center [209, 221] width 75 height 16
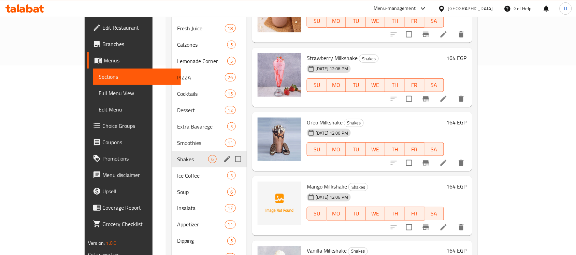
scroll to position [171, 0]
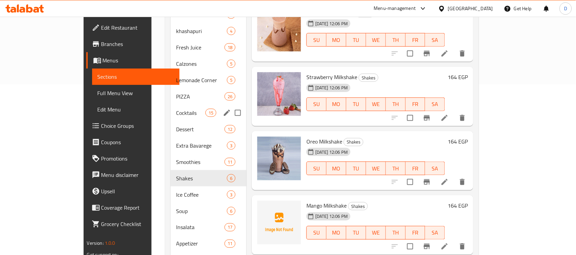
click at [171, 105] on div "Cocktails 15" at bounding box center [209, 113] width 76 height 16
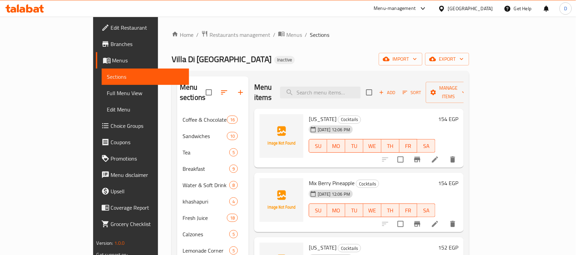
click at [444, 155] on li at bounding box center [434, 159] width 19 height 12
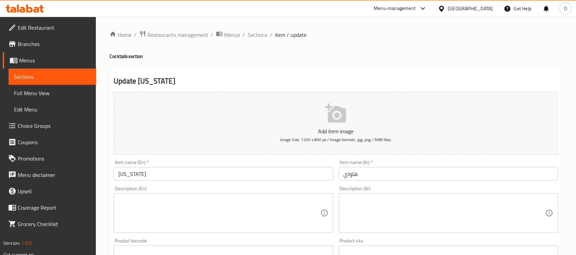
click at [477, 211] on textarea at bounding box center [444, 213] width 202 height 32
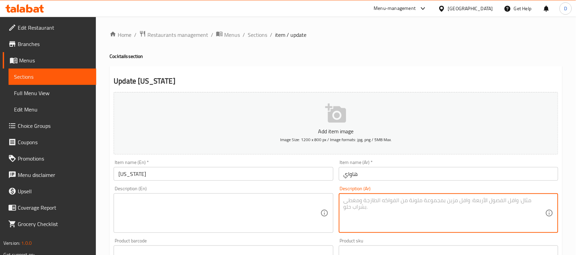
paste textarea "عصير استوائي بالأناناس وجوز الهند"
type textarea "عصير استوائي بالأناناس وجوز الهند"
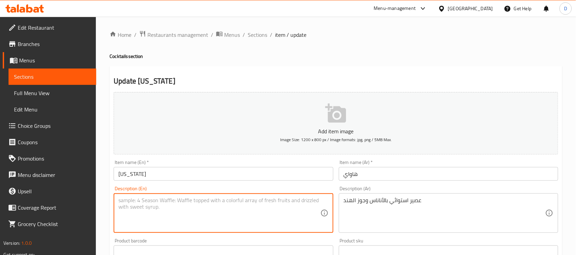
click at [174, 212] on textarea at bounding box center [219, 213] width 202 height 32
paste textarea "Tropical Pineapple and Coconut Juice"
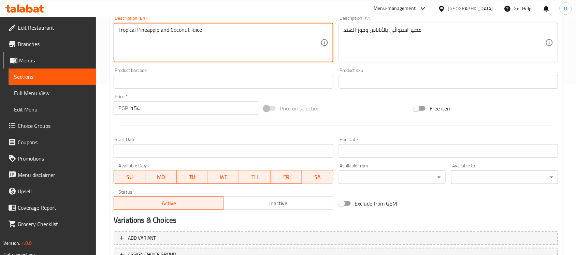
scroll to position [225, 0]
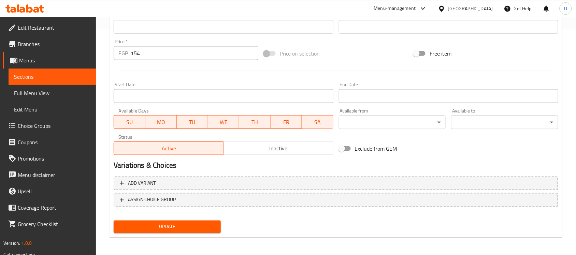
type textarea "Tropical Pineapple and Coconut Juice"
click at [174, 227] on span "Update" at bounding box center [167, 227] width 96 height 9
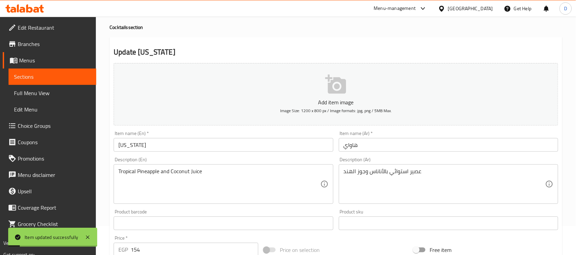
scroll to position [0, 0]
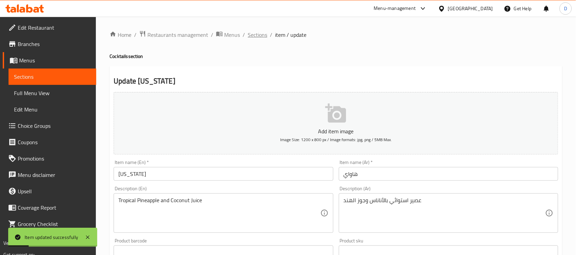
click at [253, 36] on span "Sections" at bounding box center [257, 35] width 19 height 8
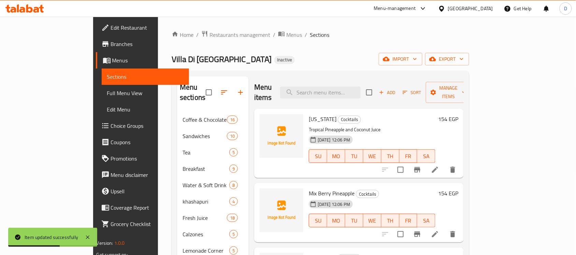
scroll to position [43, 0]
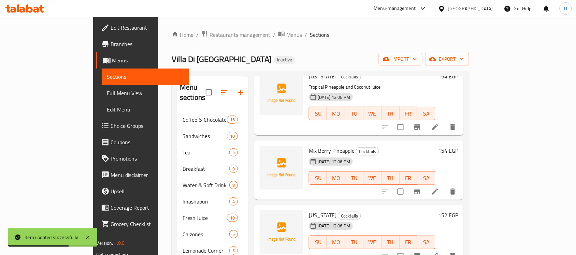
click at [439, 188] on icon at bounding box center [435, 192] width 8 height 8
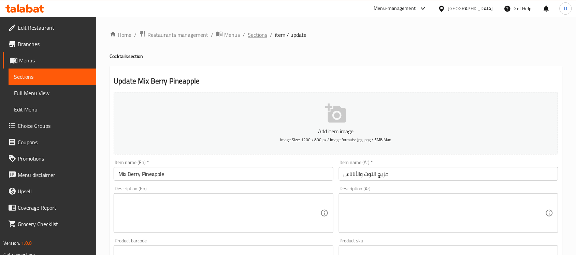
click at [251, 36] on span "Sections" at bounding box center [257, 35] width 19 height 8
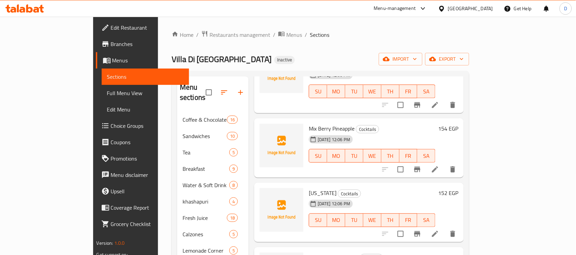
scroll to position [85, 0]
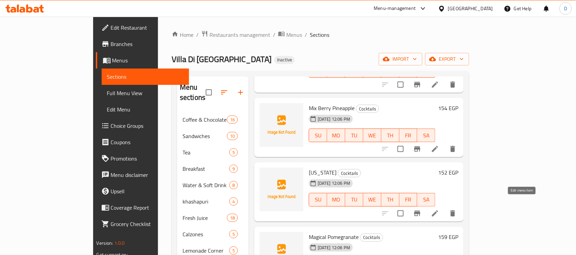
click at [439, 209] on icon at bounding box center [435, 213] width 8 height 8
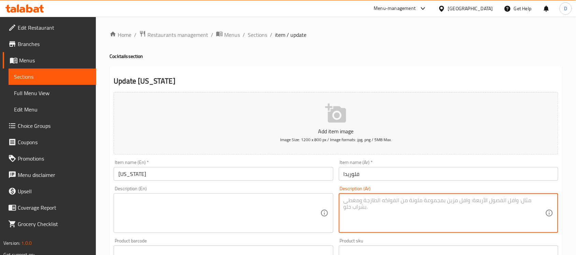
click at [505, 224] on textarea at bounding box center [444, 213] width 202 height 32
paste textarea "عصير استوائي برتقالي النكهة"
type textarea "عصير استوائي برتقالي النكهة"
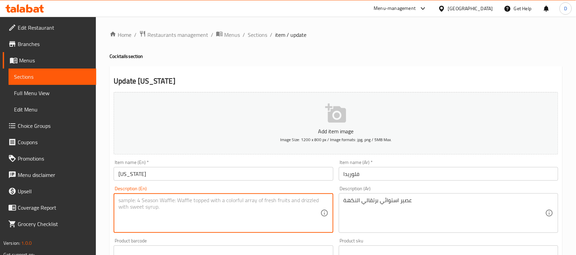
click at [253, 210] on textarea at bounding box center [219, 213] width 202 height 32
paste textarea "Tropical orange flavored juice"
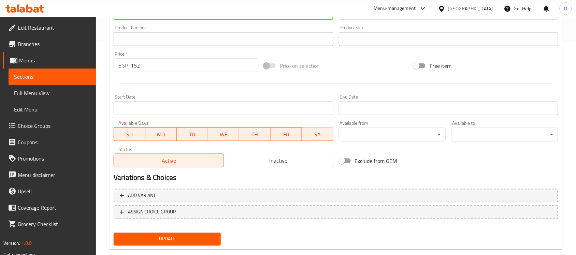
scroll to position [225, 0]
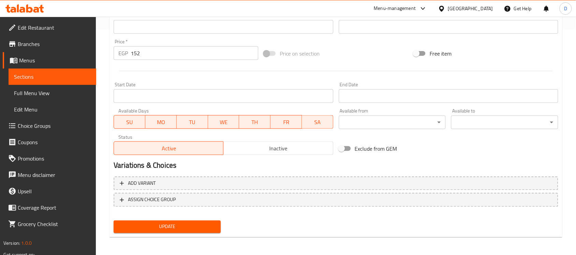
type textarea "Tropical orange flavored juice"
click at [179, 227] on span "Update" at bounding box center [167, 227] width 96 height 9
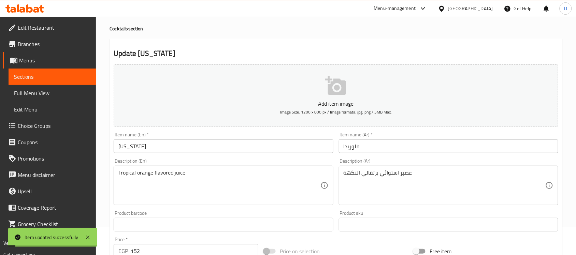
scroll to position [0, 0]
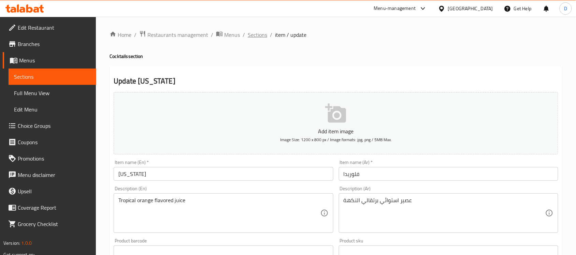
click at [258, 33] on span "Sections" at bounding box center [257, 35] width 19 height 8
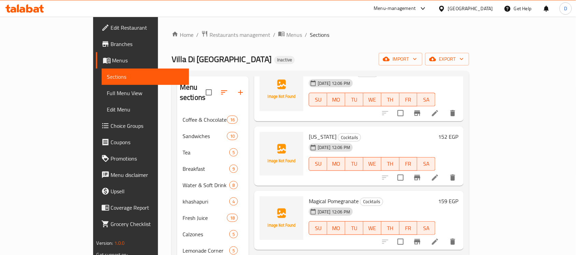
scroll to position [128, 0]
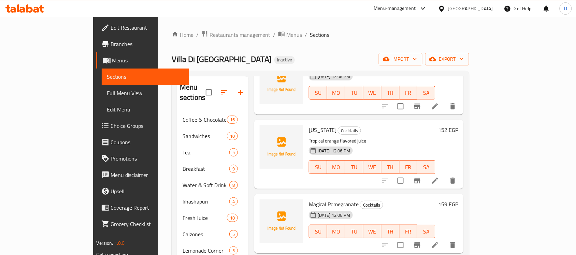
click at [439, 177] on icon at bounding box center [435, 181] width 8 height 8
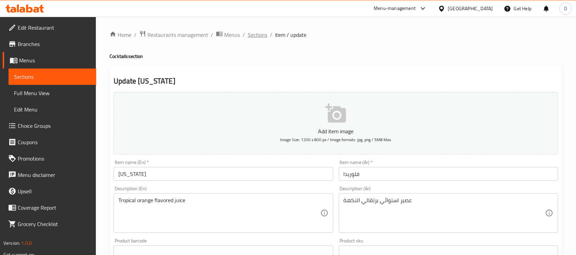
click at [260, 35] on span "Sections" at bounding box center [257, 35] width 19 height 8
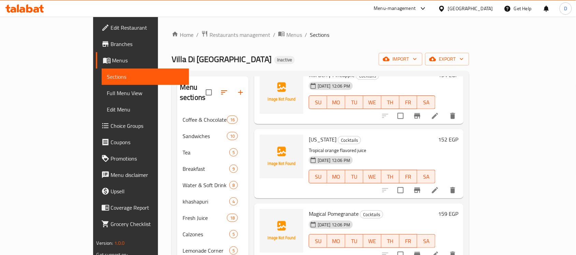
scroll to position [128, 0]
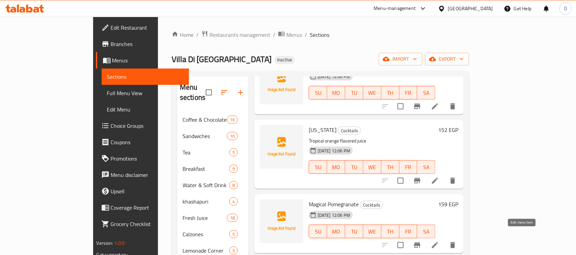
click at [439, 241] on icon at bounding box center [435, 245] width 8 height 8
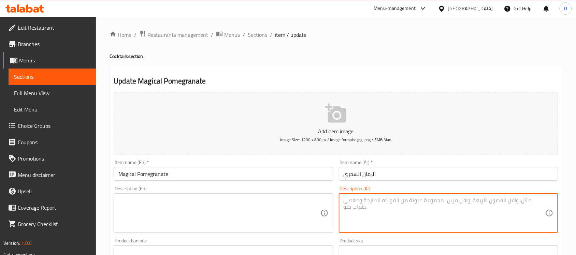
click at [386, 218] on textarea at bounding box center [444, 213] width 202 height 32
paste textarea "كوكتيل رمان منعش."
type textarea "كوكتيل رمان منعش."
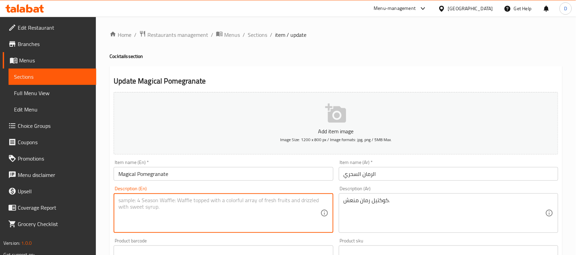
click at [141, 202] on textarea at bounding box center [219, 213] width 202 height 32
paste textarea "Refreshing pomegranate cocktail."
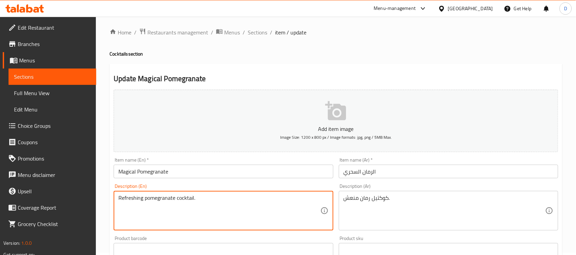
scroll to position [225, 0]
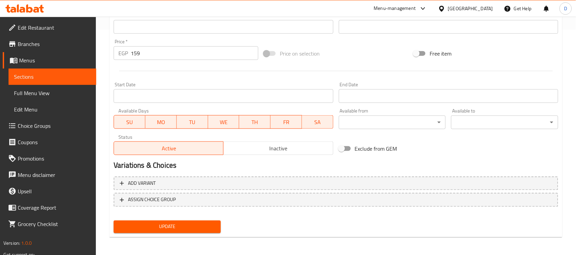
type textarea "Refreshing pomegranate cocktail."
click at [199, 227] on span "Update" at bounding box center [167, 227] width 96 height 9
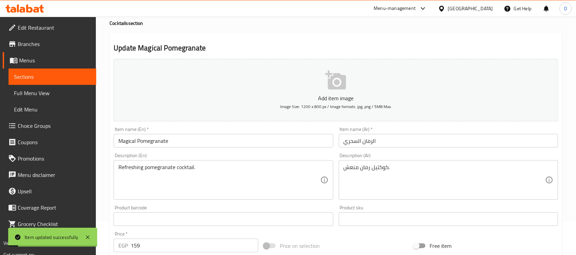
scroll to position [0, 0]
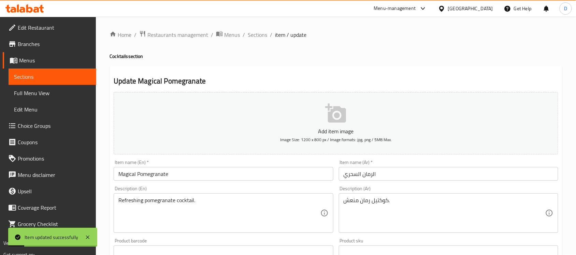
drag, startPoint x: 263, startPoint y: 34, endPoint x: 276, endPoint y: 50, distance: 21.3
click at [263, 34] on span "Sections" at bounding box center [257, 35] width 19 height 8
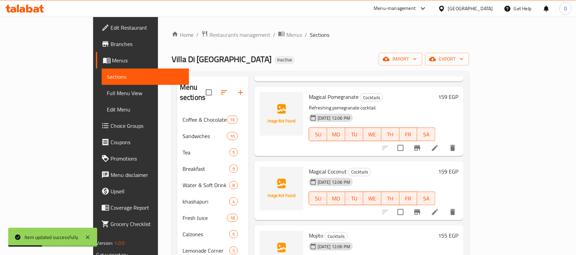
scroll to position [256, 0]
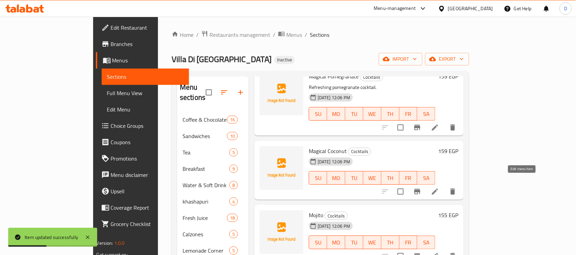
click at [439, 188] on icon at bounding box center [435, 192] width 8 height 8
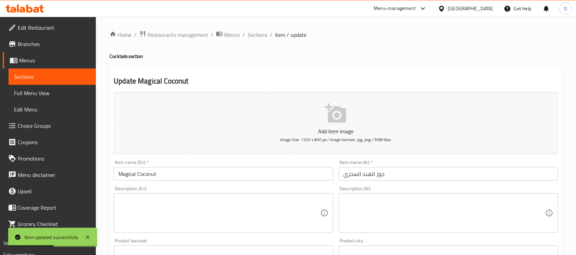
click at [389, 210] on textarea at bounding box center [444, 213] width 202 height 32
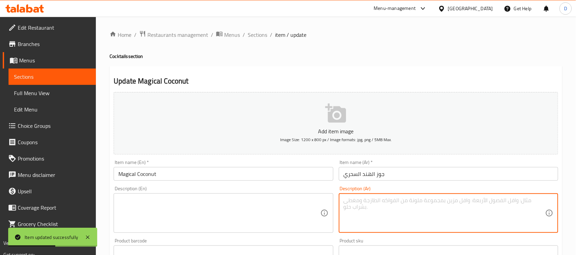
paste textarea "مشروب جوز هند بارد."
type textarea "مشروب جوز هند بارد."
click at [176, 211] on textarea at bounding box center [219, 213] width 202 height 32
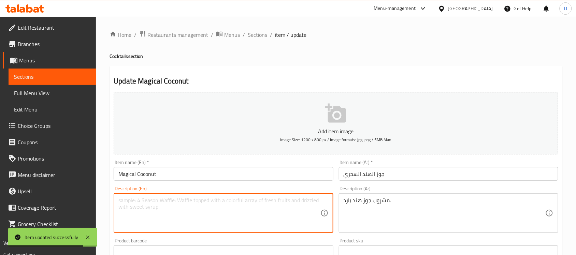
paste textarea "Cold coconut drink."
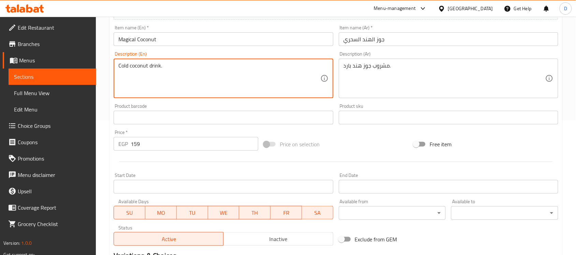
scroll to position [225, 0]
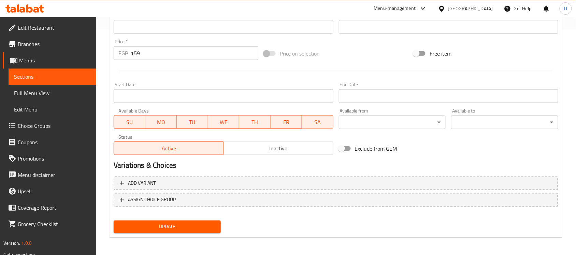
type textarea "Cold coconut drink."
click at [159, 229] on span "Update" at bounding box center [167, 227] width 96 height 9
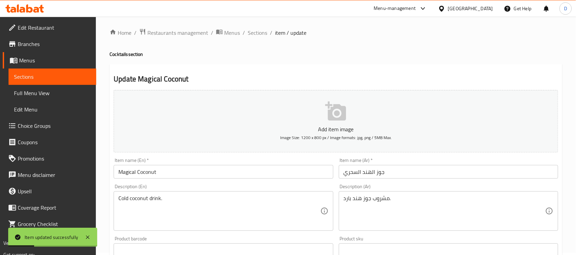
scroll to position [0, 0]
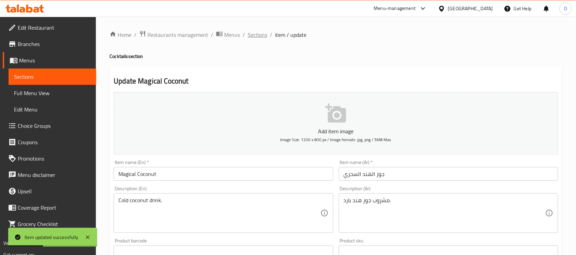
click at [260, 36] on span "Sections" at bounding box center [257, 35] width 19 height 8
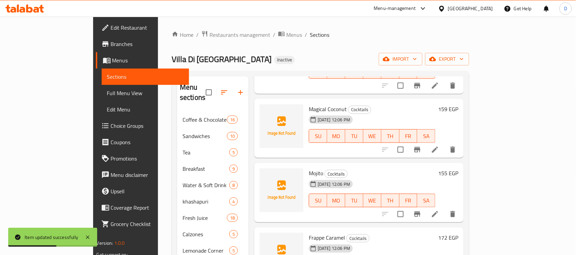
scroll to position [298, 0]
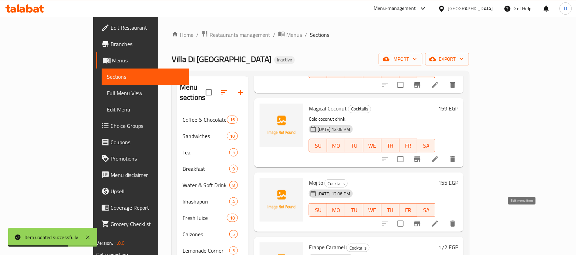
click at [439, 220] on icon at bounding box center [435, 224] width 8 height 8
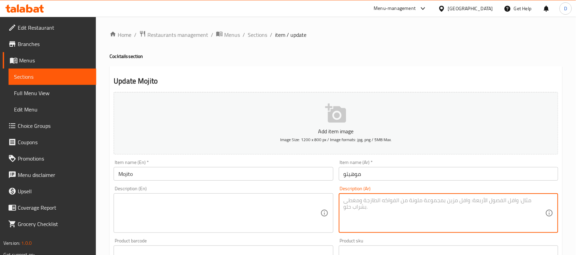
click at [429, 225] on textarea at bounding box center [444, 213] width 202 height 32
paste textarea "ليمون بالنعناع مع صودا"
type textarea "ليمون بالنعناع مع صودا"
click at [191, 214] on textarea at bounding box center [219, 213] width 202 height 32
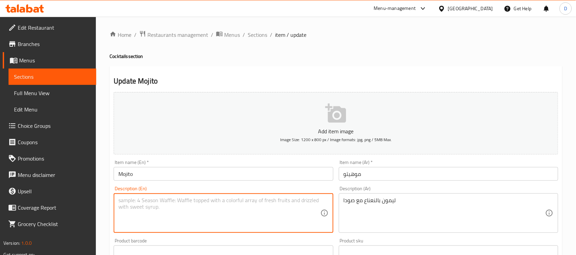
paste textarea "Lemon mint with soda"
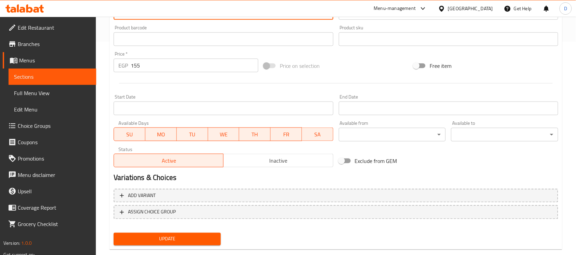
scroll to position [225, 0]
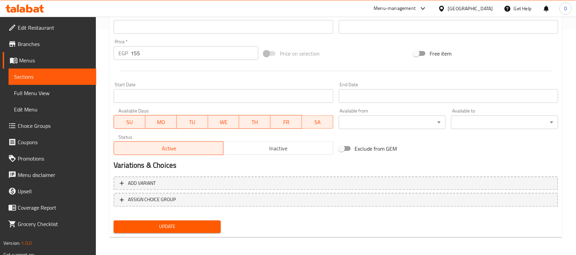
type textarea "Lemon mint with soda"
click at [185, 229] on span "Update" at bounding box center [167, 227] width 96 height 9
click at [203, 224] on span "Update" at bounding box center [167, 227] width 96 height 9
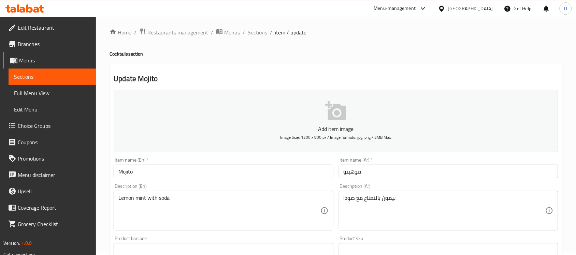
scroll to position [0, 0]
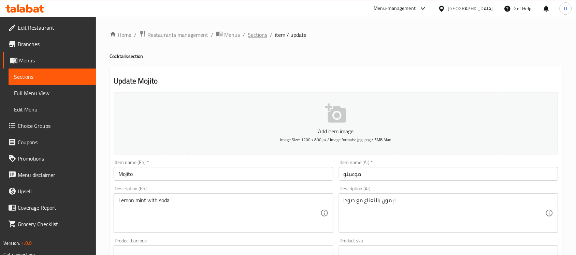
click at [257, 36] on span "Sections" at bounding box center [257, 35] width 19 height 8
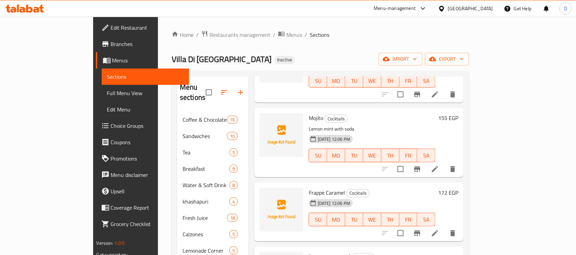
scroll to position [384, 0]
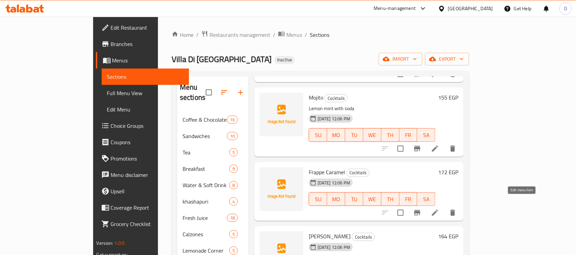
click at [439, 209] on icon at bounding box center [435, 213] width 8 height 8
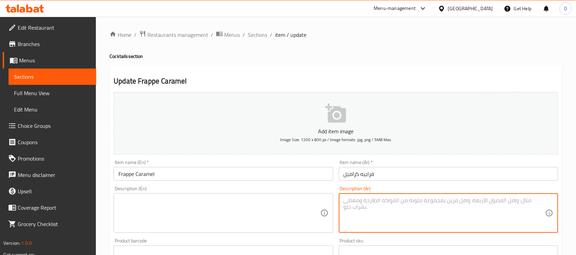
click at [468, 213] on textarea at bounding box center [444, 213] width 202 height 32
paste textarea "فرابتشينو مثلج بالكراميل"
type textarea "فرابتشينو مثلج بالكراميل"
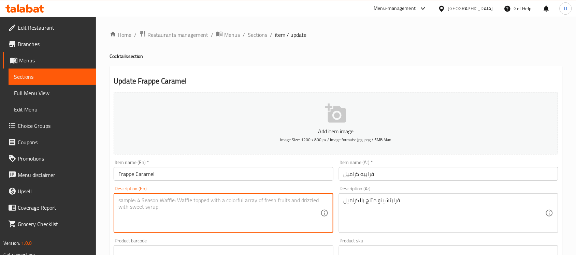
click at [181, 205] on textarea at bounding box center [219, 213] width 202 height 32
paste textarea "Iced Caramel Frappuccino"
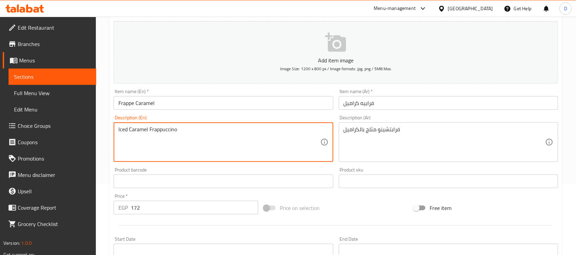
scroll to position [225, 0]
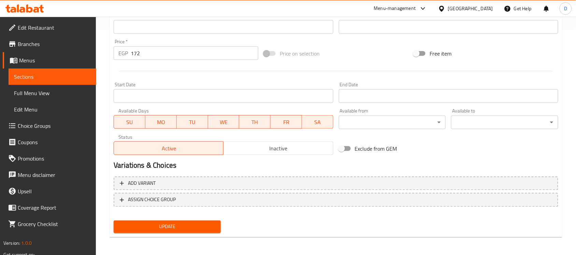
type textarea "Iced Caramel Frappuccino"
click at [189, 226] on span "Update" at bounding box center [167, 227] width 96 height 9
click at [180, 226] on span "Update" at bounding box center [167, 227] width 96 height 9
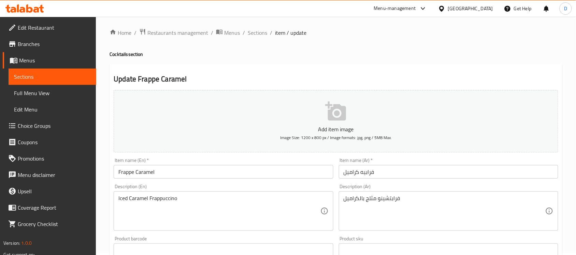
scroll to position [0, 0]
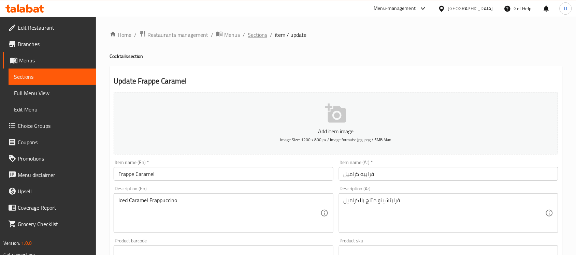
click at [262, 37] on span "Sections" at bounding box center [257, 35] width 19 height 8
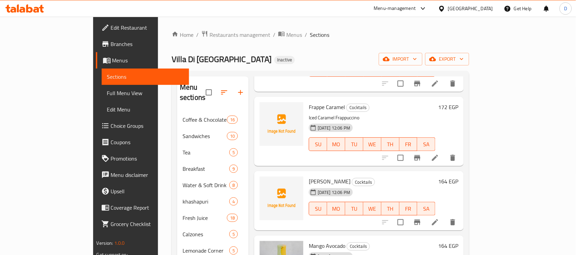
scroll to position [469, 0]
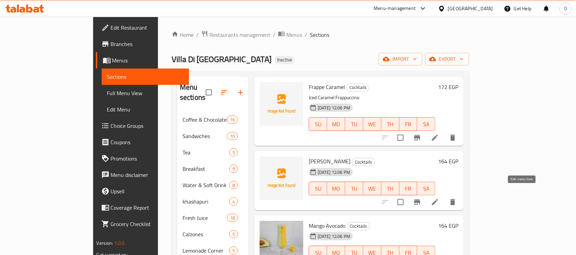
click at [439, 198] on icon at bounding box center [435, 202] width 8 height 8
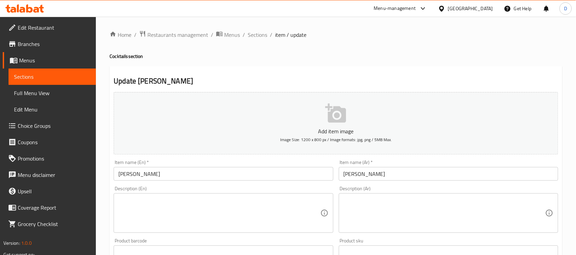
click at [291, 215] on textarea at bounding box center [219, 213] width 202 height 32
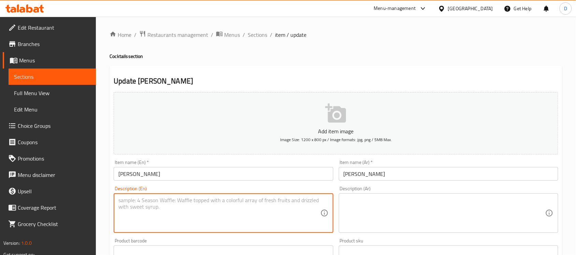
paste textarea "Harmonious blend of mango and kiwi."
type textarea "Harmonious blend of mango and kiwi."
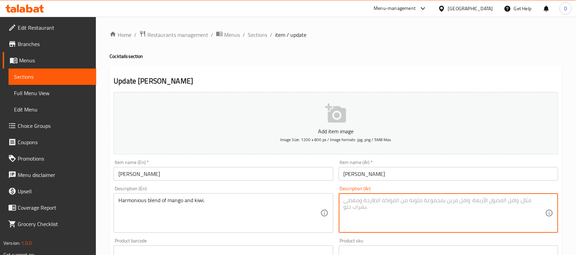
click at [391, 218] on textarea at bounding box center [444, 213] width 202 height 32
paste textarea "مزيج متناغم من المانجو والكيوي."
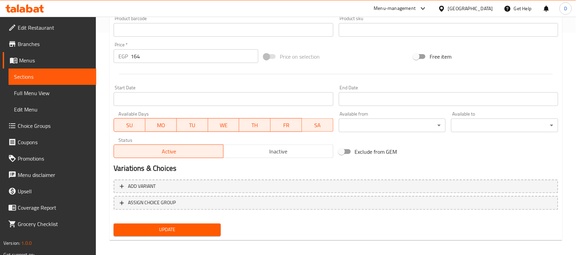
scroll to position [225, 0]
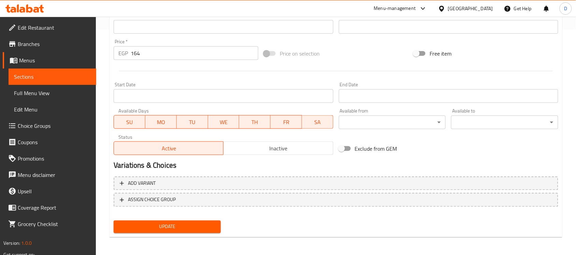
type textarea "مزيج متناغم من المانجو والكيوي."
click at [205, 226] on span "Update" at bounding box center [167, 227] width 96 height 9
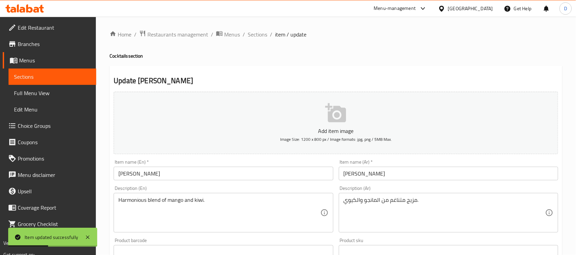
scroll to position [0, 0]
click at [252, 36] on span "Sections" at bounding box center [257, 35] width 19 height 8
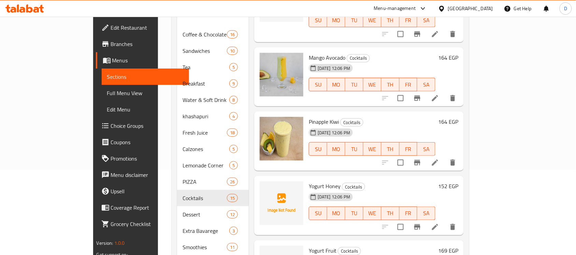
scroll to position [547, 0]
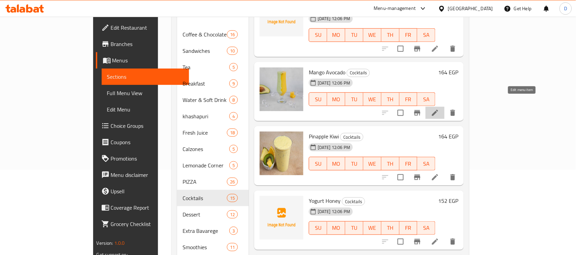
click at [439, 109] on icon at bounding box center [435, 113] width 8 height 8
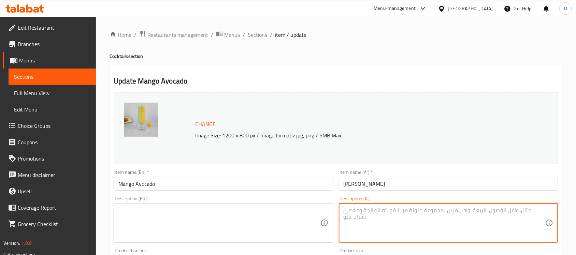
click at [394, 213] on textarea at bounding box center [444, 223] width 202 height 32
paste textarea "مانجو وأفوكادو كريمي"
type textarea "مانجو وأفوكادو كريمي"
click at [219, 207] on textarea at bounding box center [219, 223] width 202 height 32
paste textarea "Creamy mango and avocado"
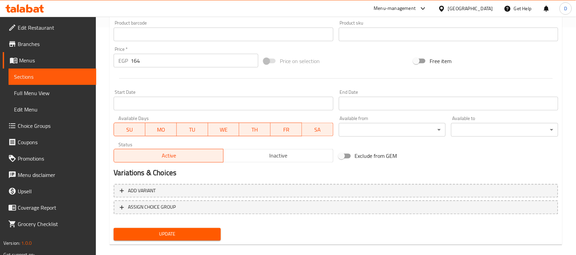
scroll to position [236, 0]
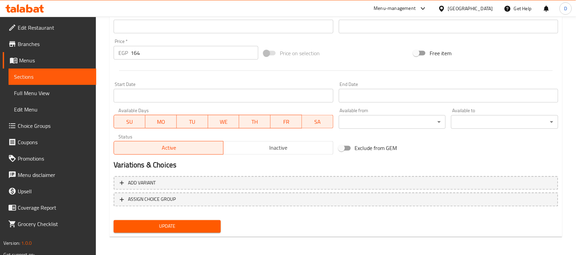
type textarea "Creamy mango and avocado"
click at [146, 229] on span "Update" at bounding box center [167, 226] width 96 height 9
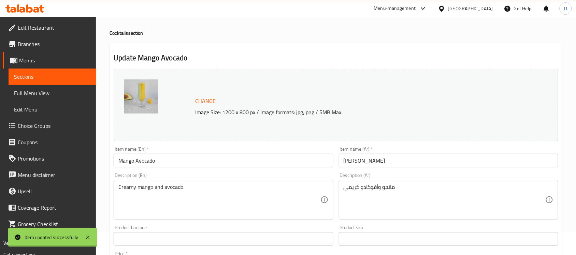
scroll to position [0, 0]
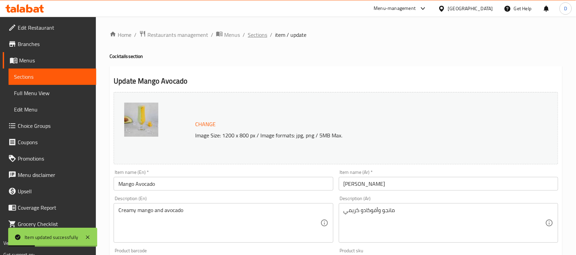
click at [250, 35] on span "Sections" at bounding box center [257, 35] width 19 height 8
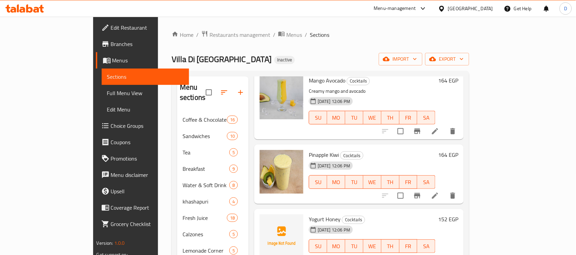
scroll to position [639, 0]
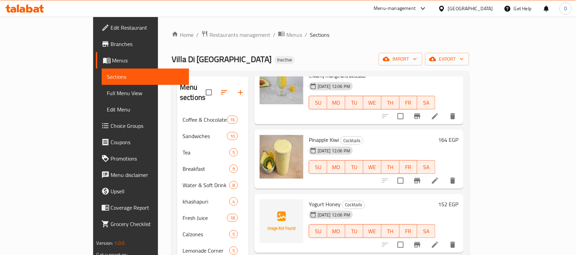
click at [444, 175] on li at bounding box center [434, 181] width 19 height 12
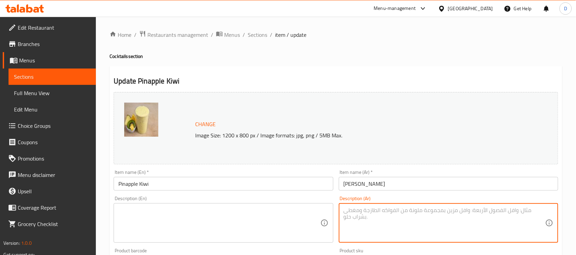
click at [352, 223] on textarea at bounding box center [444, 223] width 202 height 32
paste textarea "Combination of fresh pineapple, kiwi fruits and suger"
type textarea "Combination of fresh pineapple, kiwi fruits and suger"
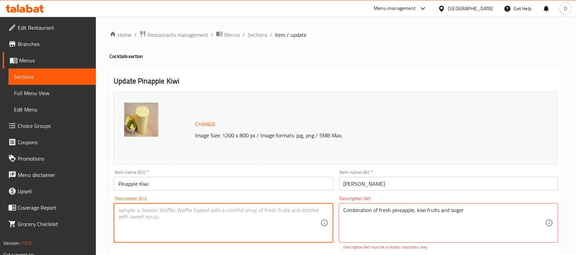
click at [201, 224] on textarea at bounding box center [219, 223] width 202 height 32
paste textarea "Combination of fresh pineapple, kiwi fruits and suger"
type textarea "Combination of fresh pineapple, kiwi fruits and suger"
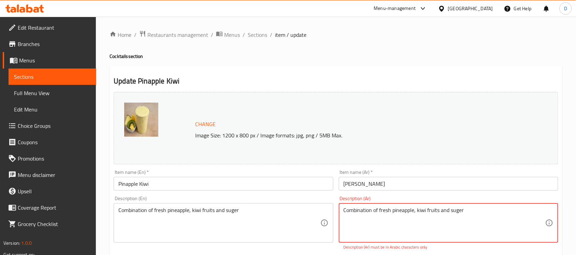
click at [373, 212] on textarea "Combination of fresh pineapple, kiwi fruits and suger" at bounding box center [444, 223] width 202 height 32
paste textarea "مزيج من أناناس طازج، فاكهة الكيوي وسكر"
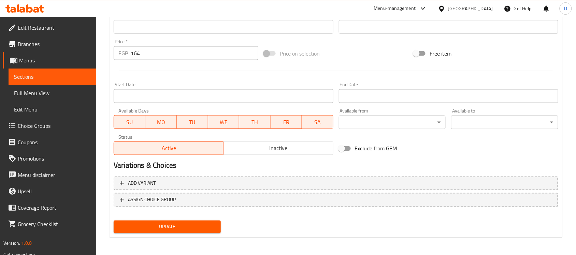
type textarea "مزيج من أناناس طازج، فاكهة الكيوي وسكر"
click at [189, 222] on span "Update" at bounding box center [167, 226] width 96 height 9
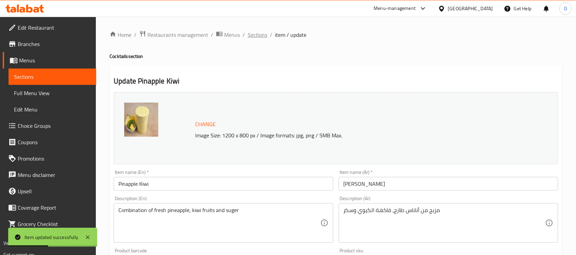
click at [261, 31] on span "Sections" at bounding box center [257, 35] width 19 height 8
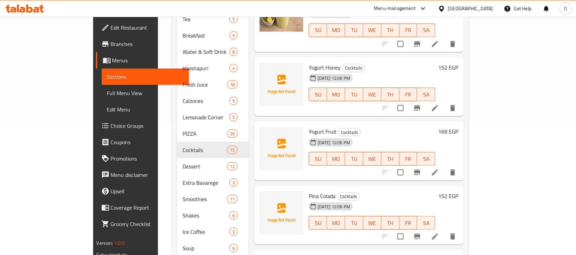
scroll to position [171, 0]
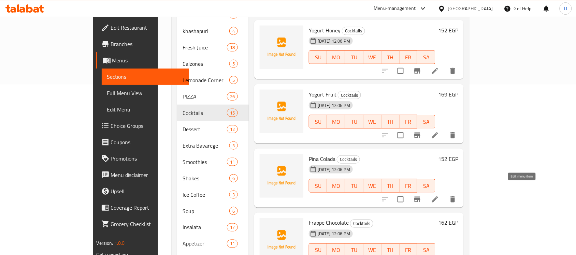
click at [439, 195] on icon at bounding box center [435, 199] width 8 height 8
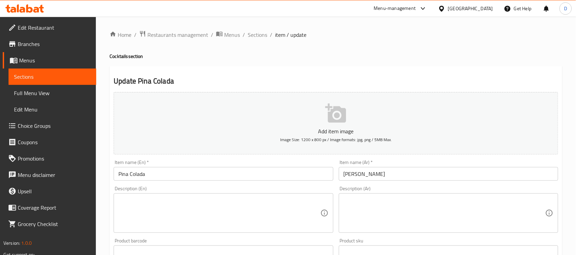
click at [408, 210] on textarea at bounding box center [444, 213] width 202 height 32
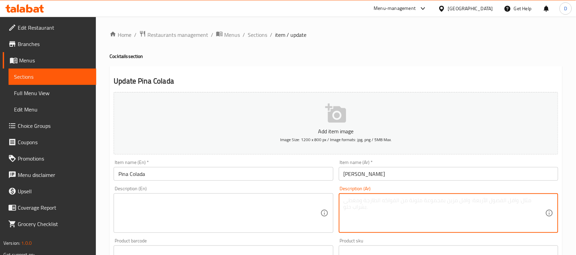
paste textarea "أناناس مع جوز هند بالحليب"
type textarea "أناناس مع جوز هند بالحليب"
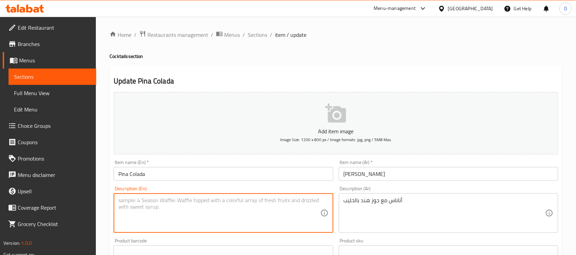
click at [228, 210] on textarea at bounding box center [219, 213] width 202 height 32
paste textarea "Pineapple with coconut milk"
click at [172, 200] on textarea "Pineapple with coconut milk" at bounding box center [219, 213] width 202 height 32
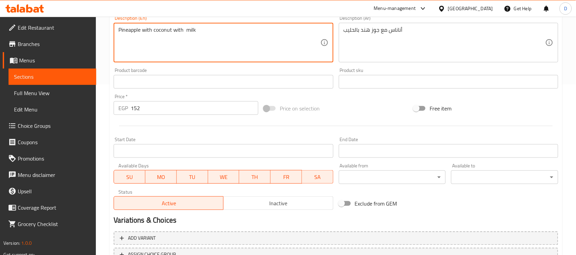
scroll to position [225, 0]
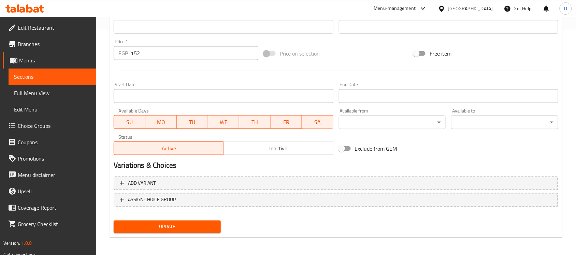
type textarea "Pineapple with coconut with milk"
click at [182, 226] on span "Update" at bounding box center [167, 227] width 96 height 9
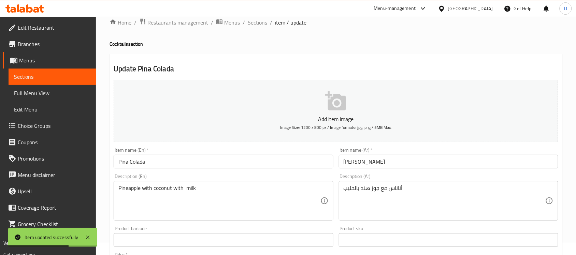
scroll to position [0, 0]
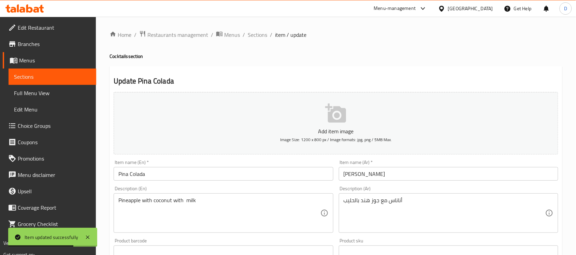
drag, startPoint x: 262, startPoint y: 36, endPoint x: 263, endPoint y: 27, distance: 9.6
click at [262, 36] on span "Sections" at bounding box center [257, 35] width 19 height 8
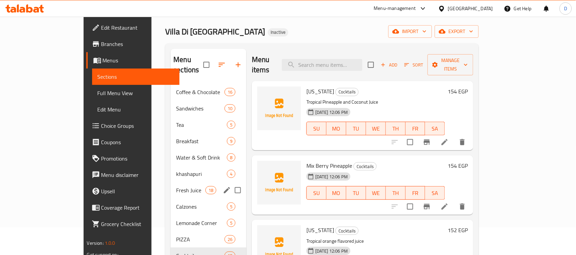
scroll to position [43, 0]
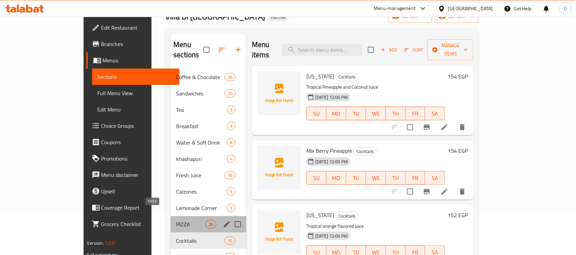
click at [176, 220] on span "PIZZA" at bounding box center [190, 224] width 29 height 8
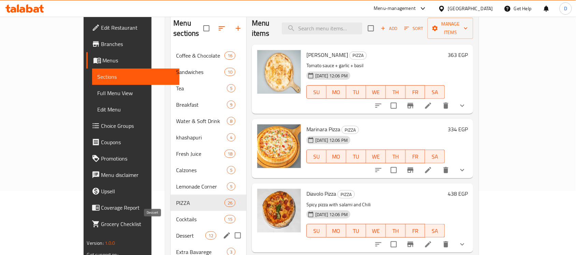
scroll to position [85, 0]
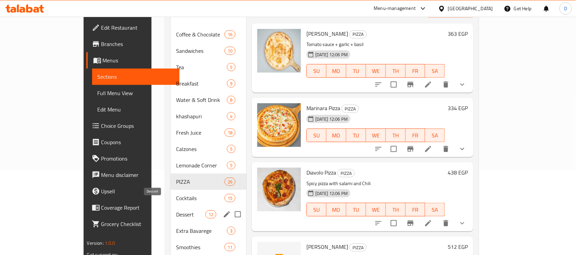
click at [176, 210] on span "Dessert" at bounding box center [190, 214] width 29 height 8
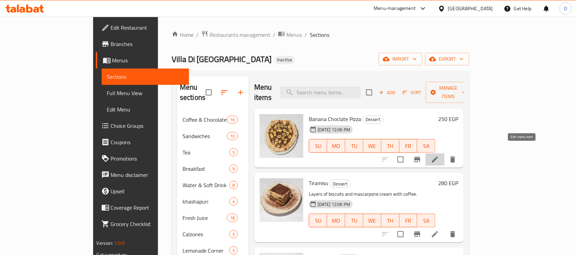
click at [439, 156] on icon at bounding box center [435, 160] width 8 height 8
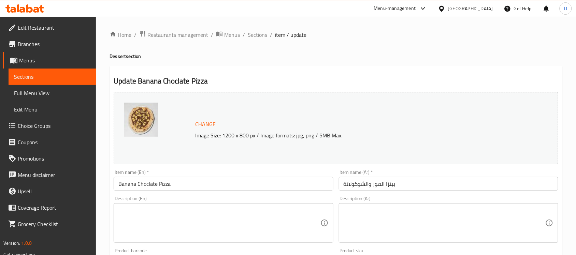
click at [367, 220] on textarea at bounding box center [444, 223] width 202 height 32
paste textarea "بيتزا حلوة بالموز والشوكولاتة."
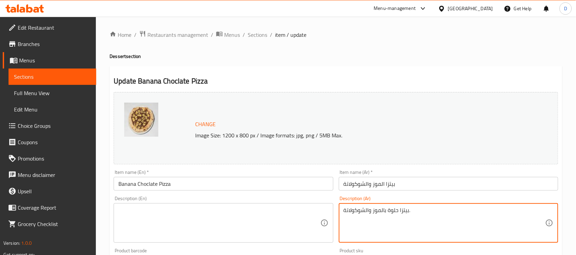
type textarea "بيتزا حلوة بالموز والشوكولاتة."
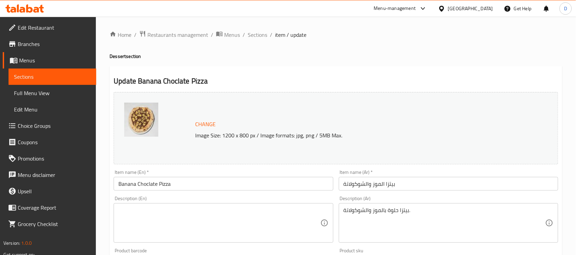
click at [170, 203] on div "Description (En)" at bounding box center [223, 223] width 219 height 40
paste textarea "Sweet pizza with banana and chocolate."
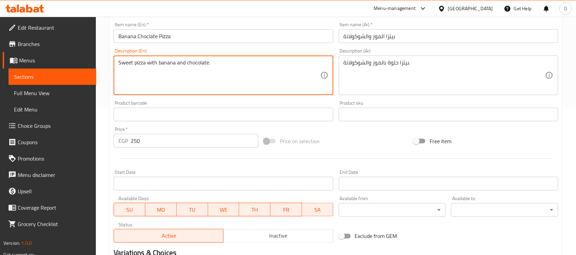
scroll to position [236, 0]
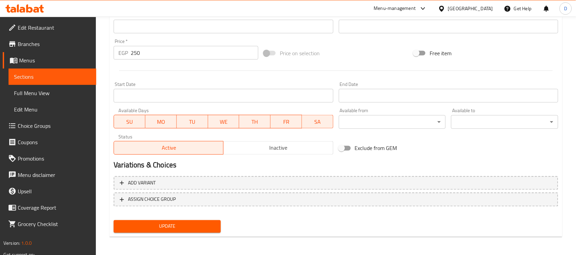
type textarea "Sweet pizza with banana and chocolate."
click at [178, 225] on span "Update" at bounding box center [167, 226] width 96 height 9
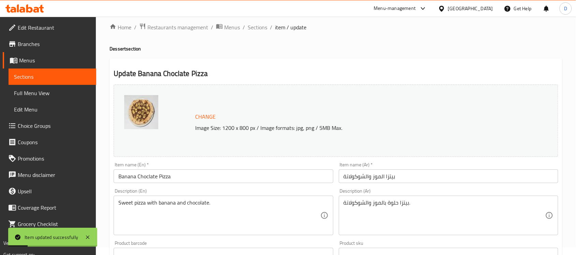
scroll to position [0, 0]
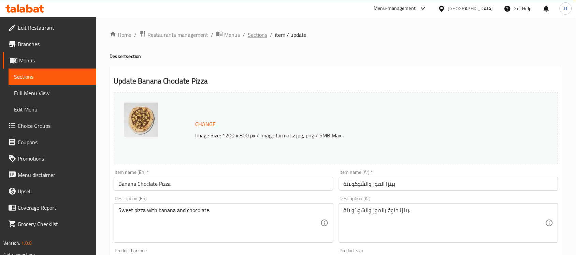
click at [263, 39] on span "Sections" at bounding box center [257, 35] width 19 height 8
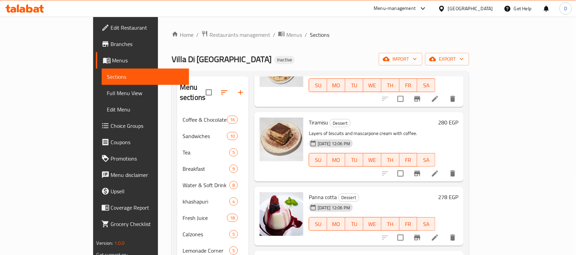
scroll to position [85, 0]
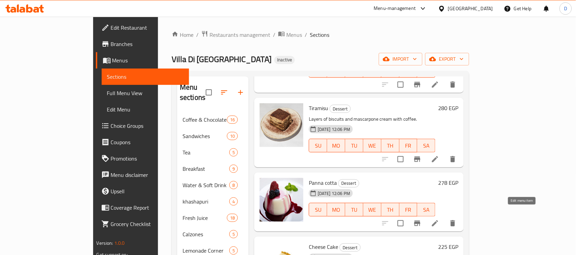
click at [439, 219] on icon at bounding box center [435, 223] width 8 height 8
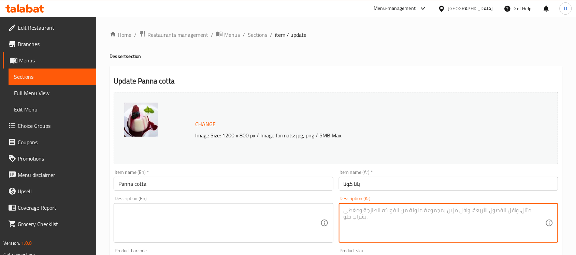
click at [437, 222] on textarea at bounding box center [444, 223] width 202 height 32
paste textarea "تحلية إيطالية بالكريمة والجيلاتين."
type textarea "تحلية إيطالية بالكريمة والجيلاتين."
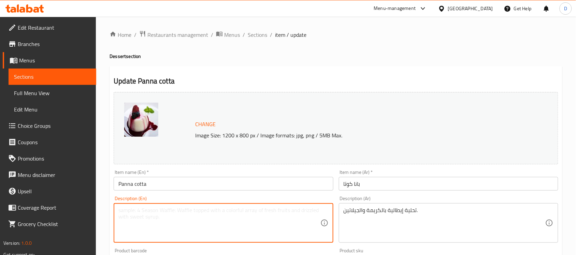
paste textarea "Italian dessert with cream and gelatin."
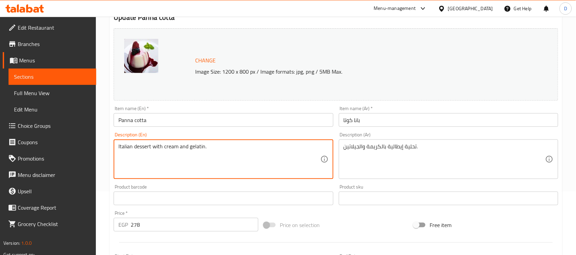
scroll to position [213, 0]
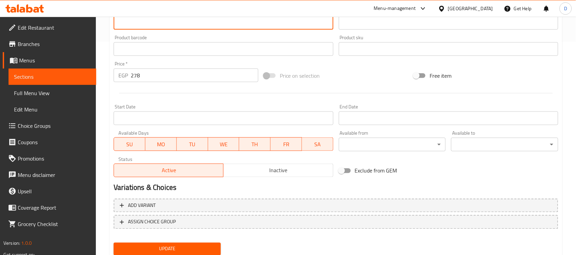
type textarea "Italian dessert with cream and gelatin."
click at [153, 246] on span "Update" at bounding box center [167, 249] width 96 height 9
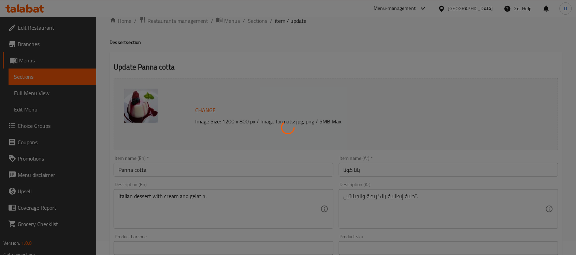
scroll to position [0, 0]
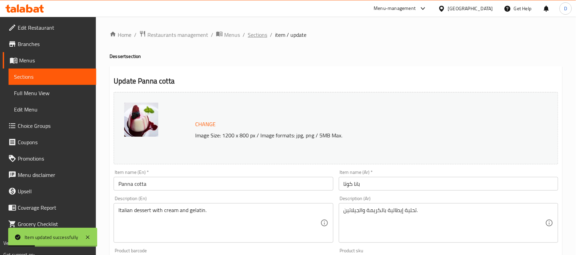
click at [258, 36] on span "Sections" at bounding box center [257, 35] width 19 height 8
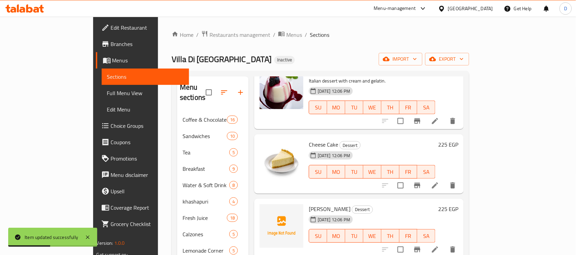
scroll to position [213, 0]
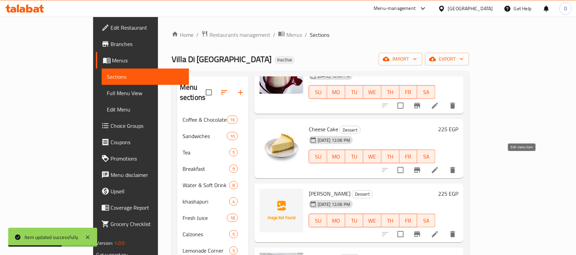
click at [439, 166] on icon at bounding box center [435, 170] width 8 height 8
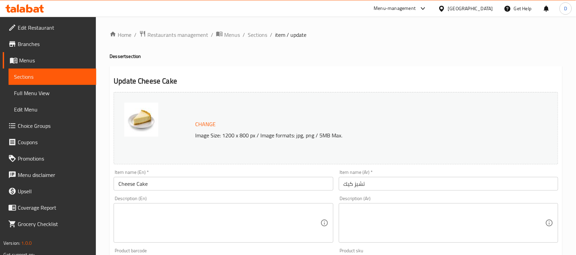
click at [382, 233] on textarea at bounding box center [444, 223] width 202 height 32
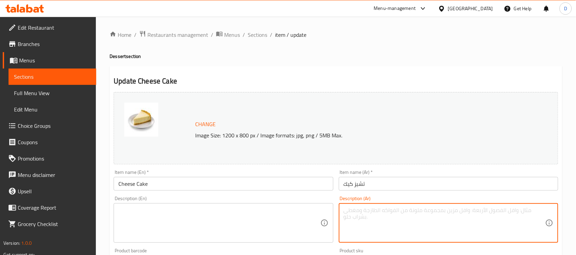
paste textarea "تشيز كيك بنكهات مختلفة"
type textarea "تشيز كيك بنكهات مختلفة"
click at [367, 208] on textarea "تشيز كيك بنكهات مختلفة" at bounding box center [444, 223] width 202 height 32
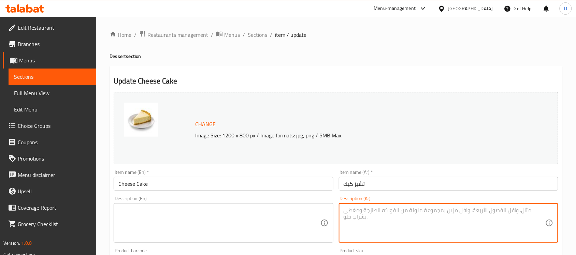
click at [168, 180] on input "Cheese Cake" at bounding box center [223, 184] width 219 height 14
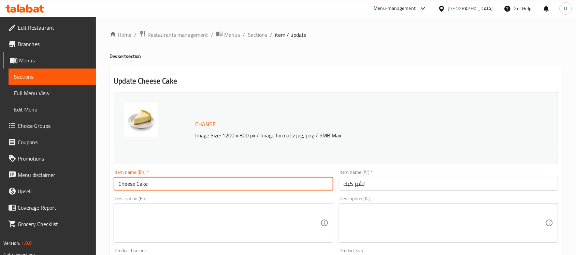
click at [168, 180] on input "Cheese Cake" at bounding box center [223, 184] width 219 height 14
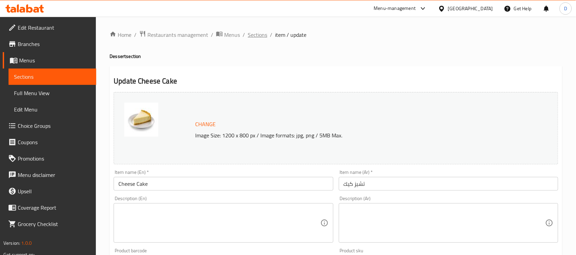
click at [258, 33] on span "Sections" at bounding box center [257, 35] width 19 height 8
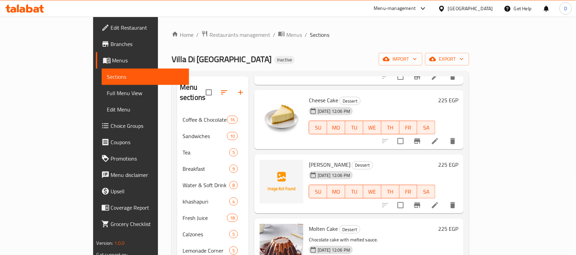
scroll to position [256, 0]
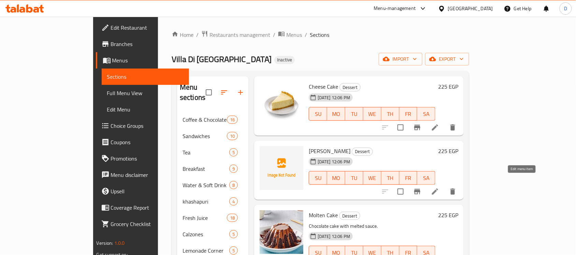
click at [439, 188] on icon at bounding box center [435, 192] width 8 height 8
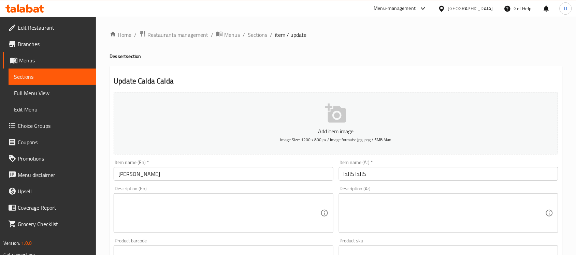
click at [410, 209] on textarea at bounding box center [444, 213] width 202 height 32
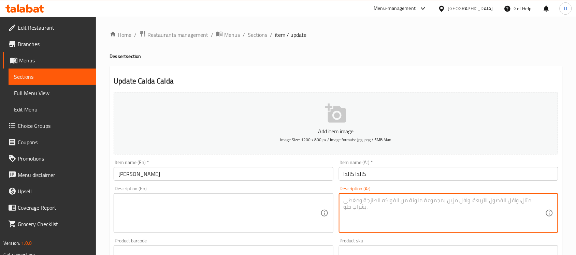
paste textarea "حلوى ساخنة بالشوكولاتة."
type textarea "حلوى ساخنة بالشوكولاتة."
click at [176, 213] on textarea at bounding box center [219, 213] width 202 height 32
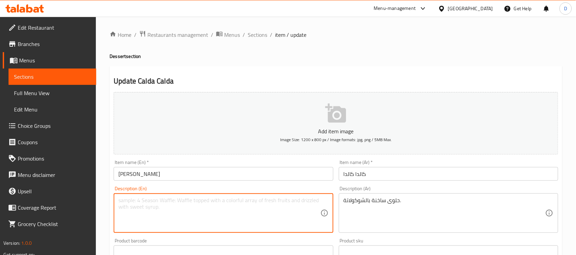
paste textarea "Hot chocolate fudge."
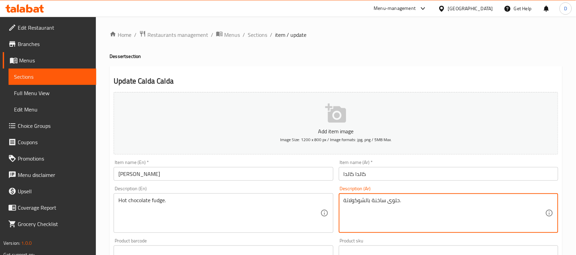
click at [372, 203] on textarea "حلوى ساخنة بالشوكولاتة." at bounding box center [444, 213] width 202 height 32
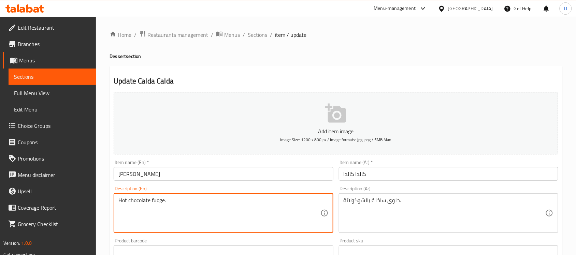
paste textarea "Hot Chocolate Dessert"
click at [200, 200] on textarea "Hot chocolate fudge.Hot Chocolate Dessert" at bounding box center [219, 213] width 202 height 32
paste textarea
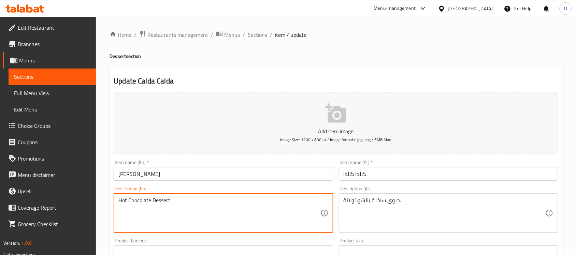
drag, startPoint x: 150, startPoint y: 203, endPoint x: 128, endPoint y: 203, distance: 21.8
click at [128, 203] on textarea "Hot Chocolate Dessert" at bounding box center [219, 213] width 202 height 32
click at [178, 205] on textarea "Hot Dessert" at bounding box center [219, 213] width 202 height 32
paste textarea "Chocolate"
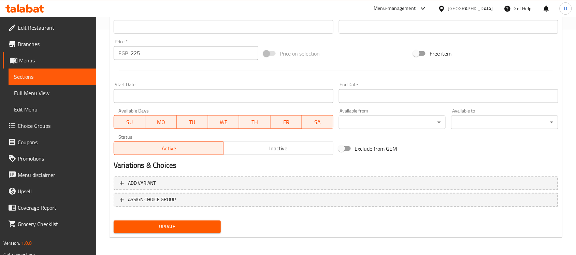
type textarea "Hot Dessert with Chocolate"
click at [170, 224] on span "Update" at bounding box center [167, 227] width 96 height 9
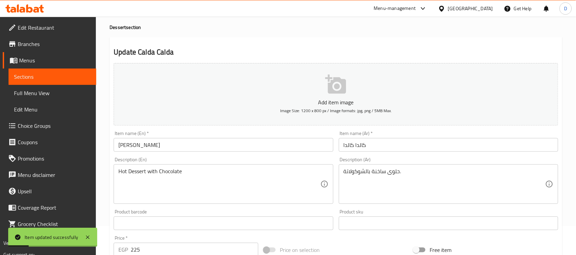
scroll to position [0, 0]
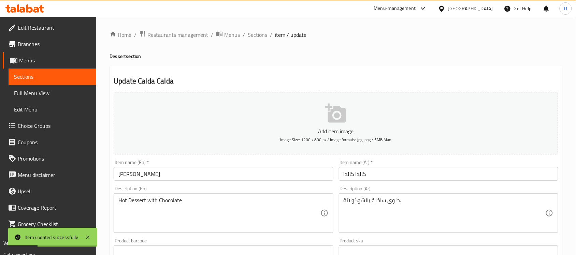
click at [253, 40] on div "Home / Restaurants management / Menus / Sections / item / update Dessert sectio…" at bounding box center [335, 249] width 453 height 438
click at [253, 35] on span "Sections" at bounding box center [257, 35] width 19 height 8
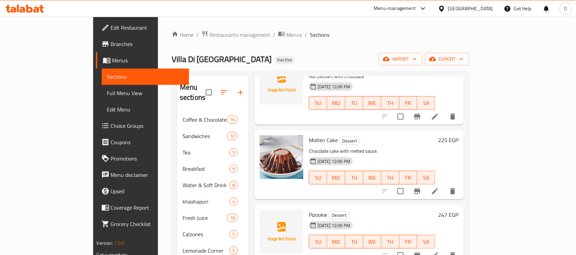
scroll to position [384, 0]
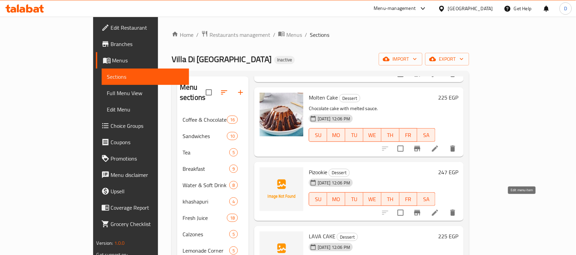
click at [438, 210] on icon at bounding box center [435, 213] width 6 height 6
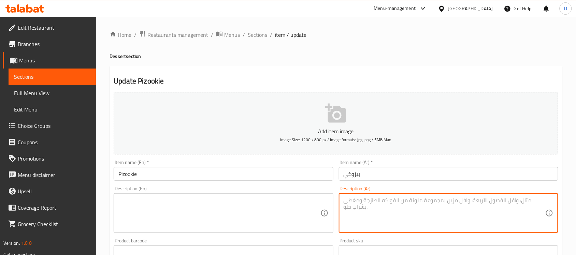
click at [493, 207] on textarea at bounding box center [444, 213] width 202 height 32
paste textarea "كوكيز كبير مع [PERSON_NAME]"
type textarea "كوكيز كبير مع [PERSON_NAME]"
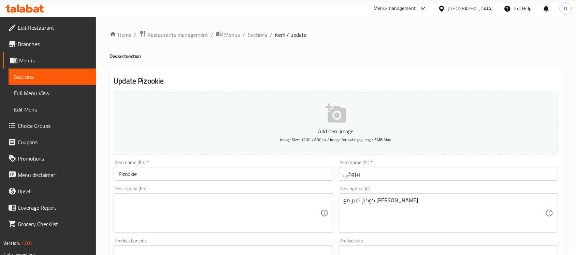
click at [210, 195] on div "Description (En)" at bounding box center [223, 213] width 219 height 40
paste textarea "Big cookies with ice cream"
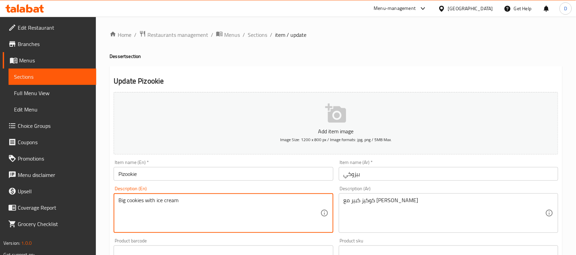
drag, startPoint x: 126, startPoint y: 200, endPoint x: 112, endPoint y: 200, distance: 14.0
click at [112, 200] on div "Description (En) Big cookies with ice cream Description (En)" at bounding box center [223, 209] width 225 height 52
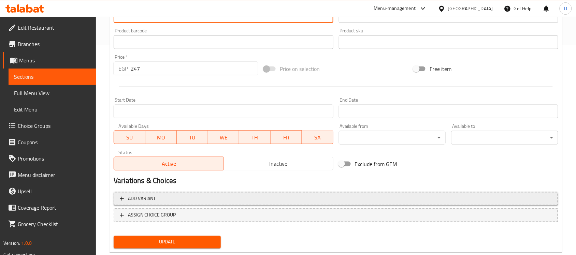
scroll to position [213, 0]
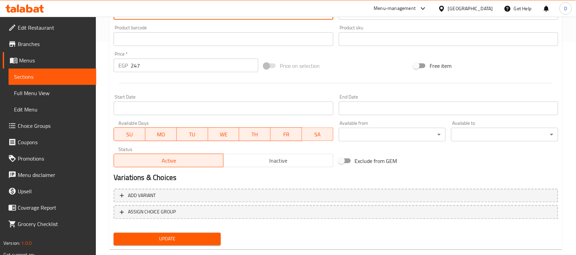
type textarea "large cookies with ice cream"
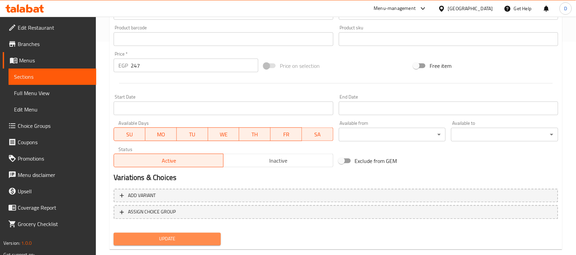
click at [174, 244] on button "Update" at bounding box center [167, 239] width 107 height 13
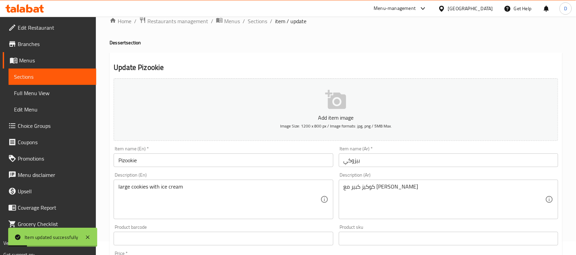
scroll to position [0, 0]
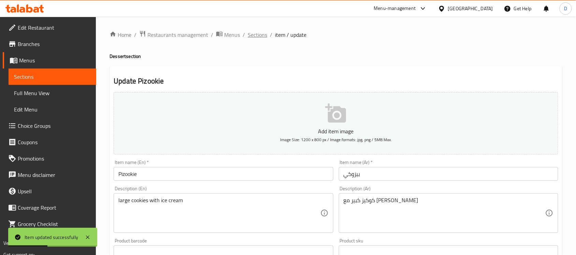
click at [259, 33] on span "Sections" at bounding box center [257, 35] width 19 height 8
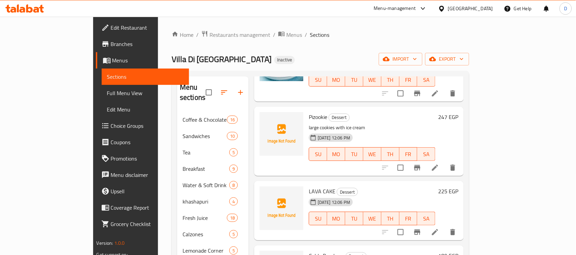
scroll to position [450, 0]
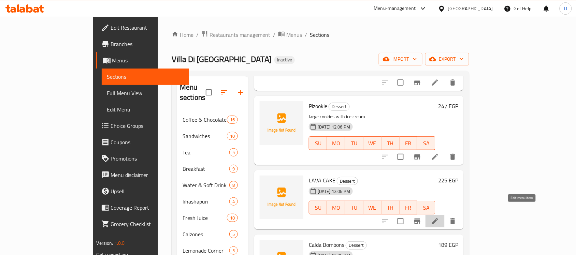
click at [439, 217] on icon at bounding box center [435, 221] width 8 height 8
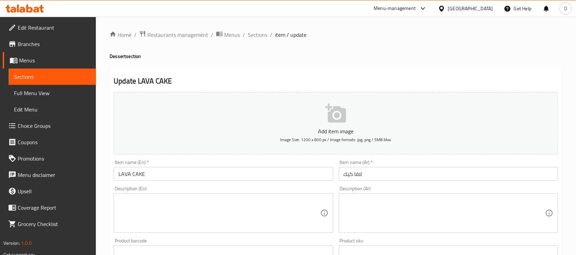
click at [419, 221] on textarea at bounding box center [444, 213] width 202 height 32
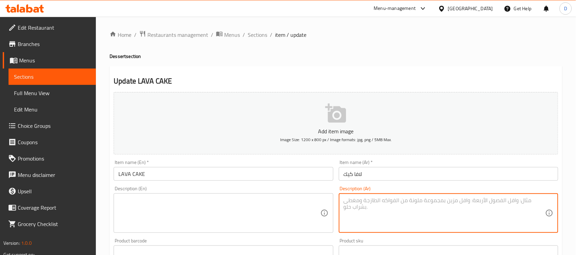
paste textarea "كيك شوكولاتة سايح من الداخل"
type textarea "كيك شوكولاتة سايح من الداخل"
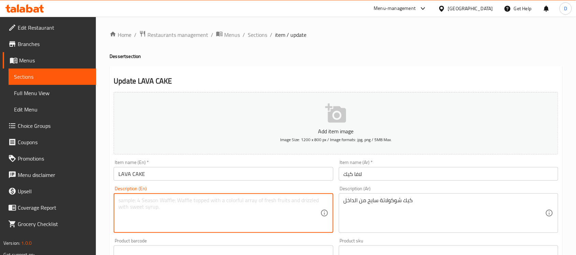
paste textarea "Melt chocolate cake from the inside"
type textarea "Melt chocolate cake from the inside"
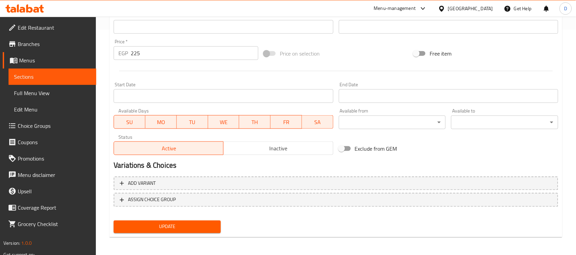
type textarea "Melt chocolate cake from the inside"
click at [185, 227] on span "Update" at bounding box center [167, 227] width 96 height 9
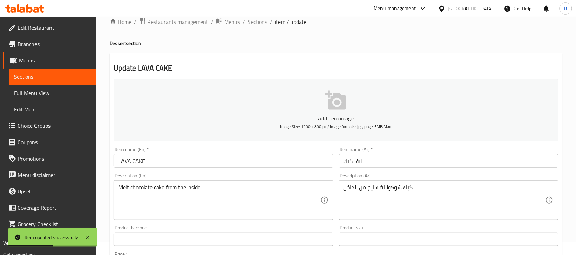
scroll to position [0, 0]
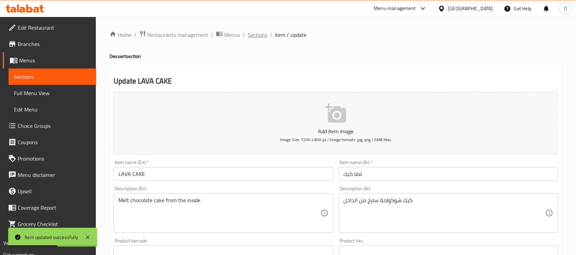
click at [253, 35] on span "Sections" at bounding box center [257, 35] width 19 height 8
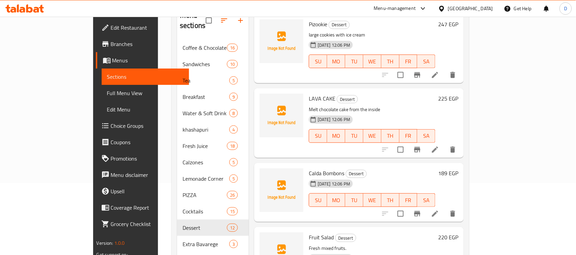
scroll to position [85, 0]
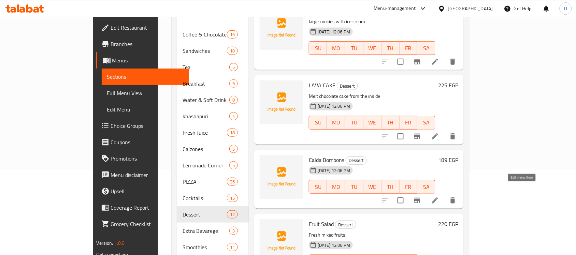
click at [439, 196] on icon at bounding box center [435, 200] width 8 height 8
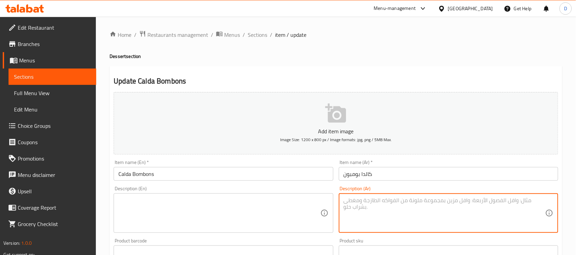
click at [420, 210] on textarea at bounding box center [444, 213] width 202 height 32
paste textarea "بونبون ساخن محشو بالشوكولاتة"
type textarea "بونبون ساخن محشو بالشوكولاتة"
click at [181, 215] on textarea at bounding box center [219, 213] width 202 height 32
paste textarea "Hot bonbons filled with chocolate"
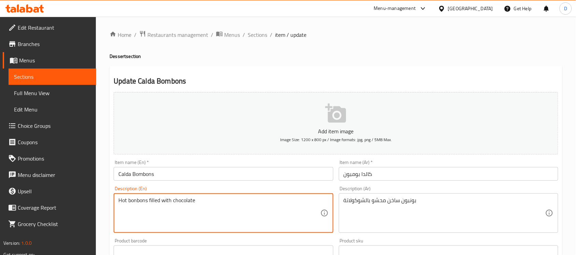
drag, startPoint x: 149, startPoint y: 200, endPoint x: 159, endPoint y: 201, distance: 10.6
click at [159, 201] on textarea "Hot bonbons filled with chocolate" at bounding box center [219, 213] width 202 height 32
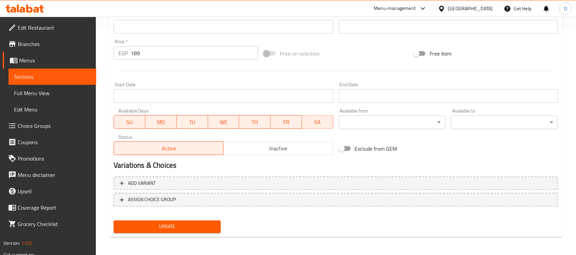
type textarea "Hot bonbons stuffed with chocolate"
click at [175, 223] on span "Update" at bounding box center [167, 227] width 96 height 9
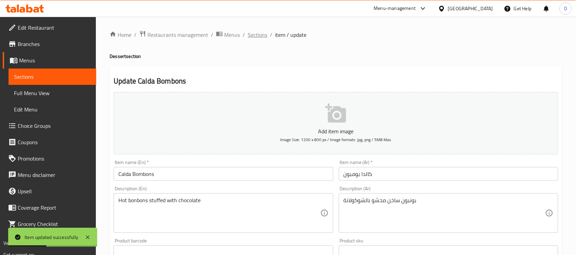
click at [252, 38] on span "Sections" at bounding box center [257, 35] width 19 height 8
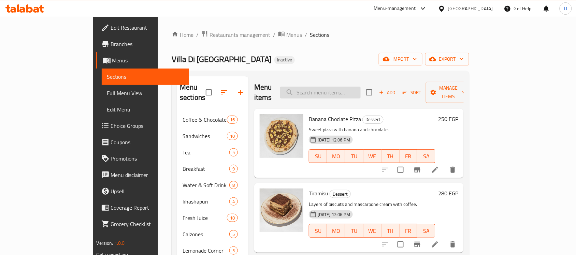
click at [361, 87] on input "search" at bounding box center [320, 93] width 80 height 12
paste input "Extra Flavor"
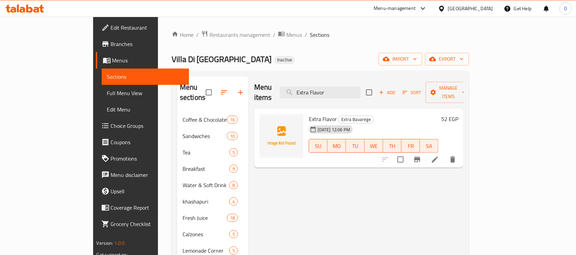
type input "Extra Flavor"
click at [444, 153] on li at bounding box center [434, 159] width 19 height 12
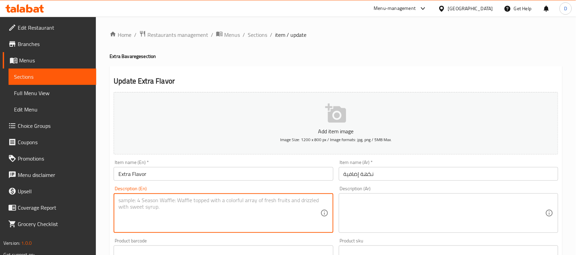
click at [275, 206] on textarea at bounding box center [219, 213] width 202 height 32
paste textarea "Additional flavor boost for the dish."
type textarea "Additional flavor boost for the dish."
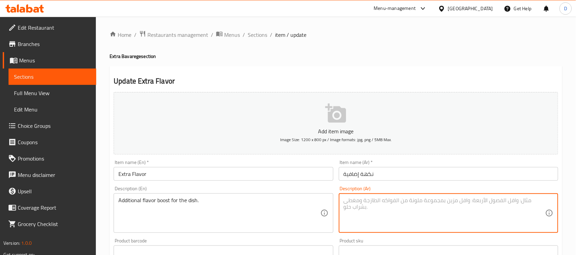
click at [391, 212] on textarea at bounding box center [444, 213] width 202 height 32
paste textarea "تعزيز نكهة إضافية للطبق."
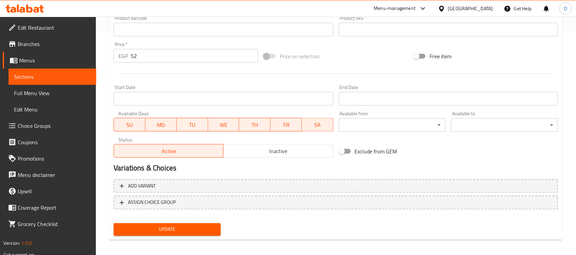
scroll to position [225, 0]
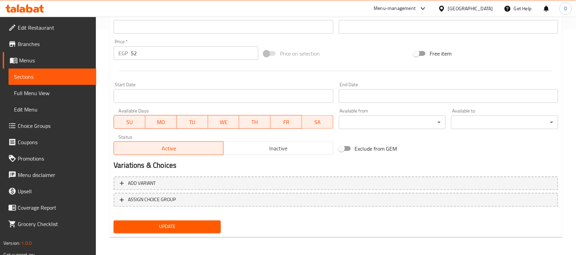
type textarea "تعزيز نكهة إضافية للطبق."
click at [160, 221] on button "Update" at bounding box center [167, 227] width 107 height 13
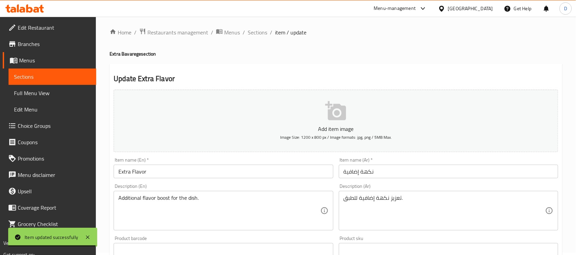
scroll to position [0, 0]
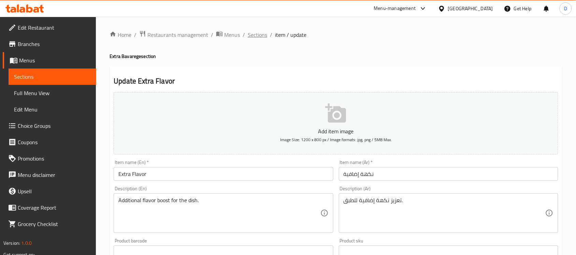
click at [261, 33] on span "Sections" at bounding box center [257, 35] width 19 height 8
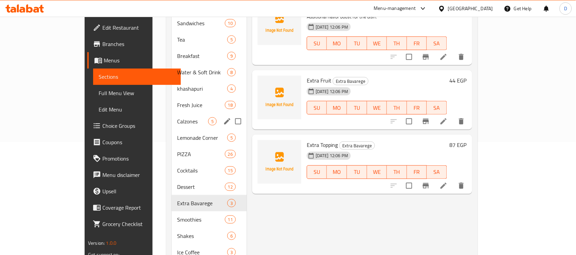
scroll to position [128, 0]
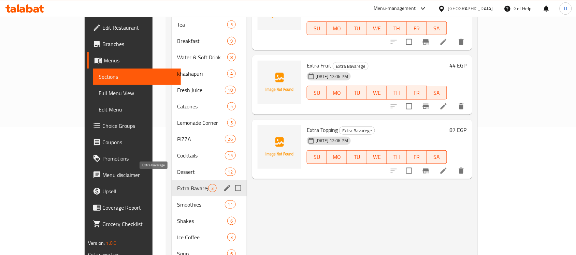
click at [177, 184] on span "Extra Bavarege" at bounding box center [192, 188] width 31 height 8
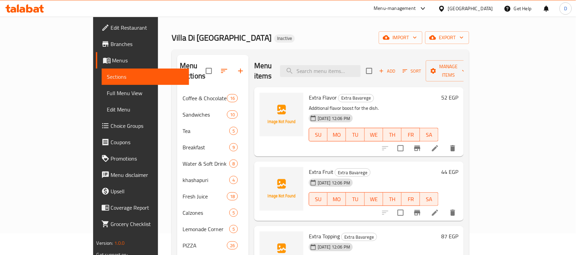
scroll to position [43, 0]
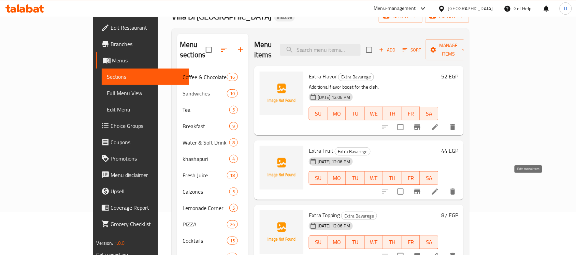
click at [439, 188] on icon at bounding box center [435, 192] width 8 height 8
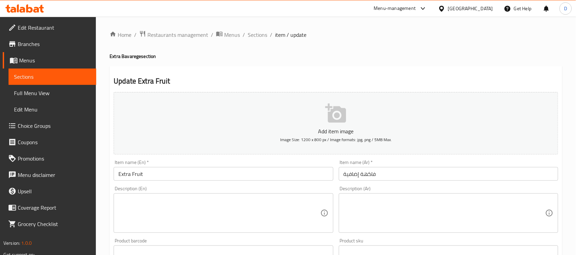
click at [156, 177] on input "Extra Fruit" at bounding box center [223, 174] width 219 height 14
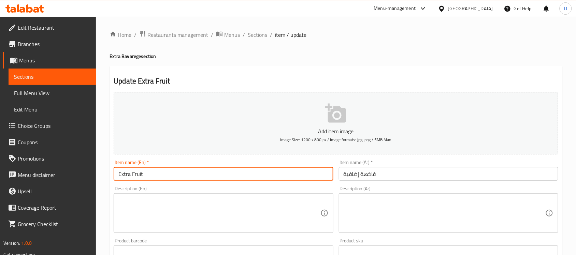
click at [156, 177] on input "Extra Fruit" at bounding box center [223, 174] width 219 height 14
paste textarea "Extra fresh fruits."
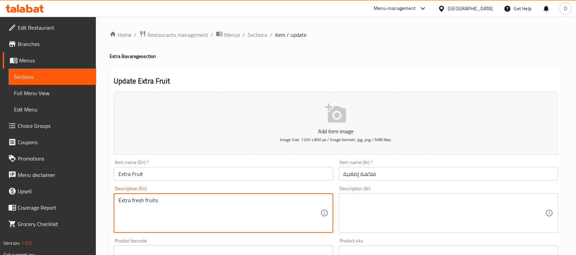
type textarea "Extra fresh fruits."
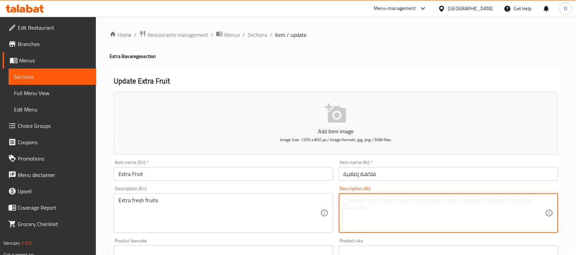
paste textarea "فواكه طازجة إضافية"
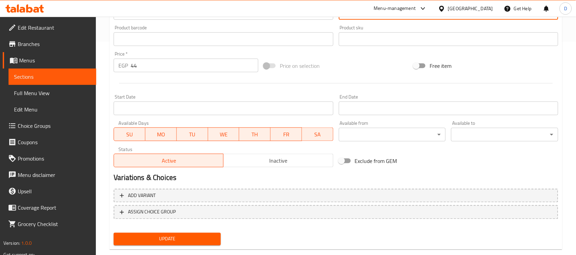
type textarea "فواكه طازجة إضافية"
click at [193, 235] on span "Update" at bounding box center [167, 239] width 96 height 9
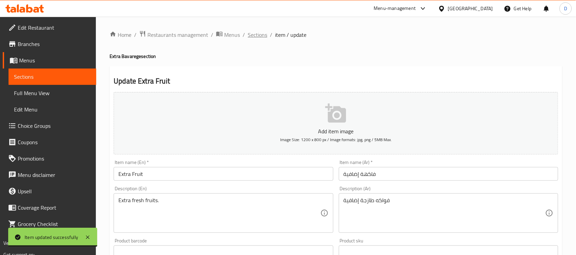
click at [256, 38] on span "Sections" at bounding box center [257, 35] width 19 height 8
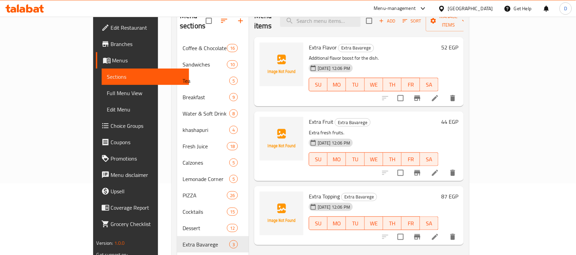
scroll to position [85, 0]
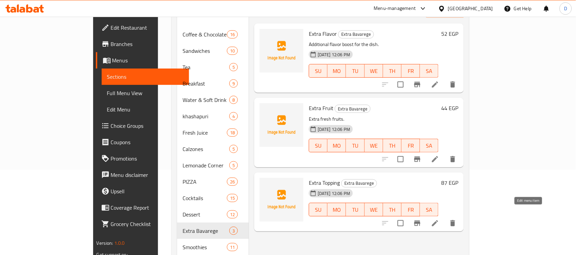
click at [439, 219] on icon at bounding box center [435, 223] width 8 height 8
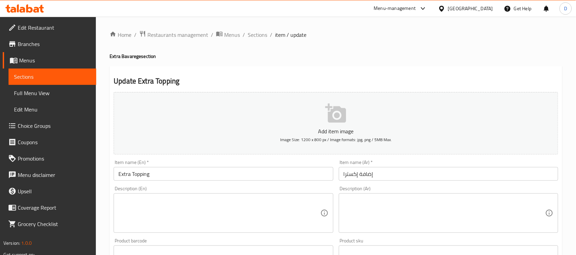
click at [444, 214] on textarea at bounding box center [444, 213] width 202 height 32
paste textarea "إضافات متنوعة للتحلية"
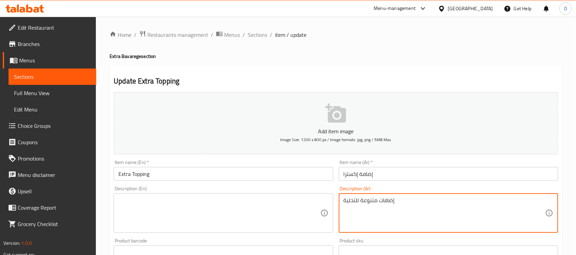
type textarea "إضافات متنوعة للتحلية"
click at [208, 212] on textarea at bounding box center [219, 213] width 202 height 32
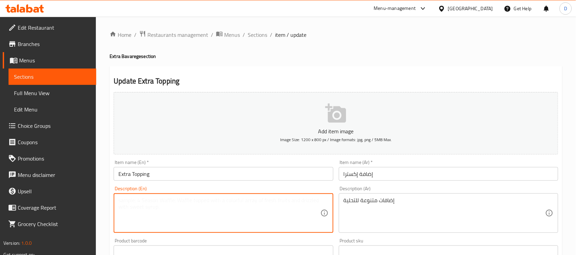
paste textarea "Assorted Dessert Toppings"
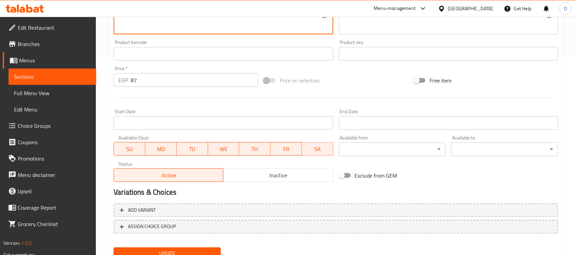
scroll to position [225, 0]
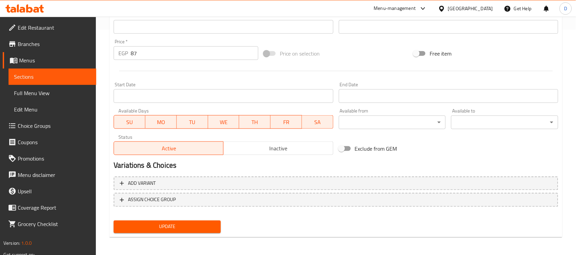
type textarea "Assorted Dessert Toppings"
click at [195, 229] on span "Update" at bounding box center [167, 227] width 96 height 9
click at [183, 227] on span "Update" at bounding box center [167, 227] width 96 height 9
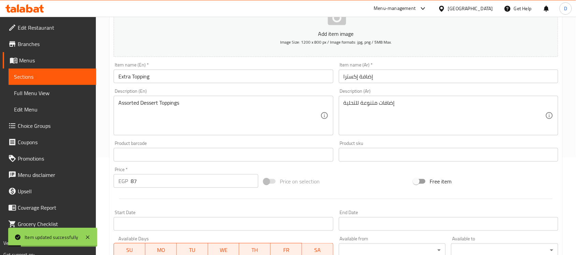
scroll to position [0, 0]
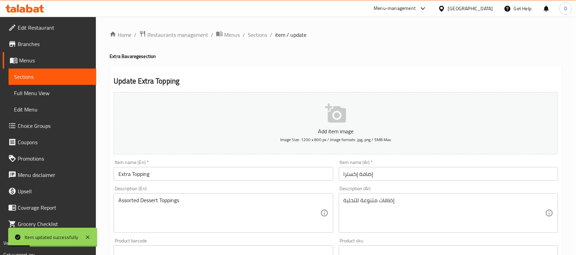
click at [253, 40] on div "Home / Restaurants management / Menus / Sections / item / update Extra Bavarege…" at bounding box center [335, 249] width 453 height 438
click at [252, 31] on span "Sections" at bounding box center [257, 35] width 19 height 8
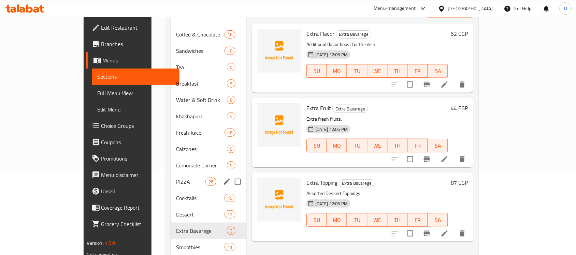
scroll to position [128, 0]
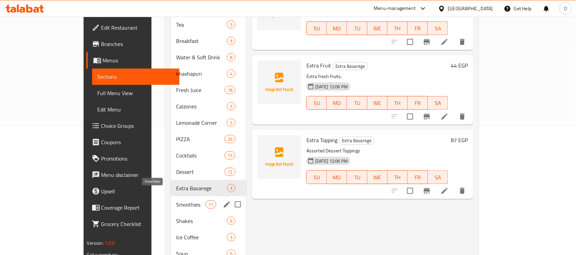
drag, startPoint x: 136, startPoint y: 191, endPoint x: 149, endPoint y: 199, distance: 15.1
click at [176, 201] on span "Smoothies" at bounding box center [190, 205] width 29 height 8
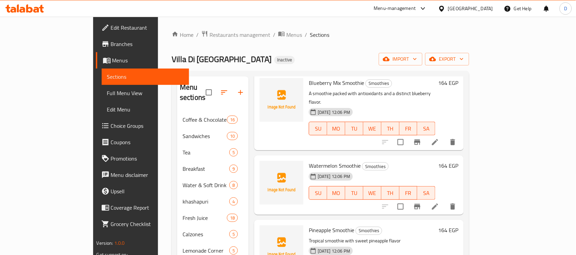
scroll to position [341, 0]
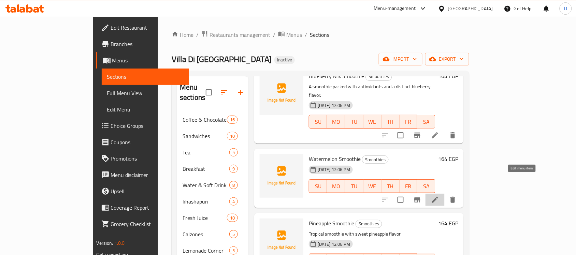
click at [439, 196] on icon at bounding box center [435, 200] width 8 height 8
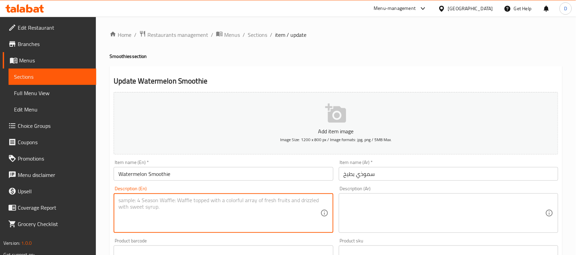
click at [192, 211] on textarea at bounding box center [219, 213] width 202 height 32
paste textarea "Frozen watermelon smoothie"
drag, startPoint x: 134, startPoint y: 205, endPoint x: 112, endPoint y: 205, distance: 22.5
click at [112, 205] on div "Description (En) Frozen watermelon smoothie Description (En)" at bounding box center [223, 209] width 225 height 52
type textarea "iced watermelon smoothie"
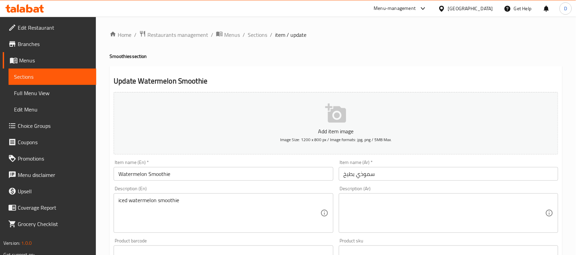
click at [430, 207] on textarea at bounding box center [444, 213] width 202 height 32
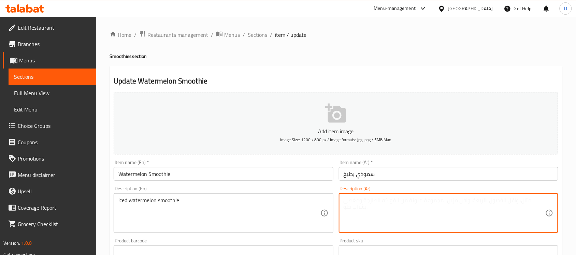
paste textarea "سموثي بطيخ مثلج."
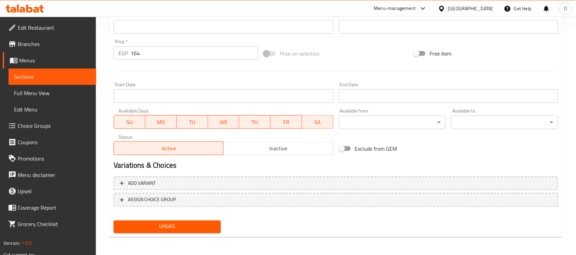
type textarea "سموثي بطيخ مثلج."
click at [200, 223] on span "Update" at bounding box center [167, 227] width 96 height 9
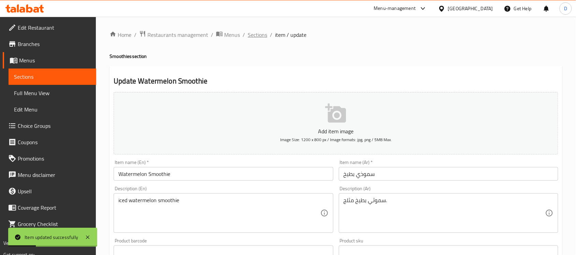
click at [258, 34] on span "Sections" at bounding box center [257, 35] width 19 height 8
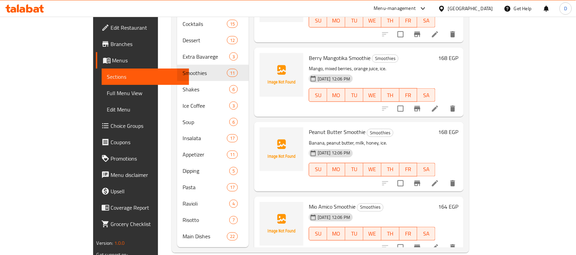
scroll to position [260, 0]
click at [439, 243] on icon at bounding box center [435, 247] width 8 height 8
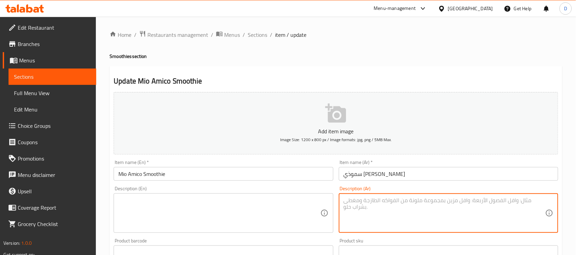
click at [455, 204] on textarea at bounding box center [444, 213] width 202 height 32
paste textarea "كوكتيل فواكه "صديقي" الخاص"
type textarea "كوكتيل فواكه "صديقي" الخاص"
click at [247, 214] on textarea at bounding box center [219, 213] width 202 height 32
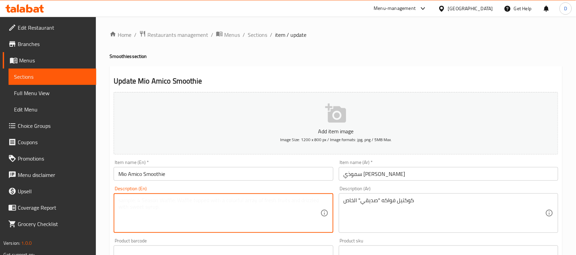
paste textarea "My Friend's Special Fruit Cocktail"
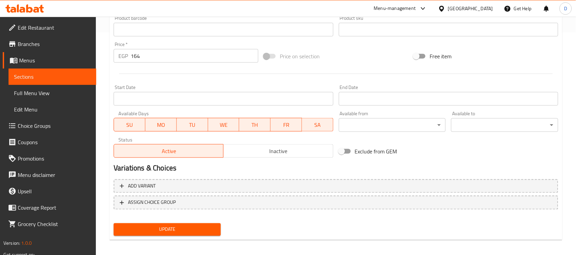
scroll to position [225, 0]
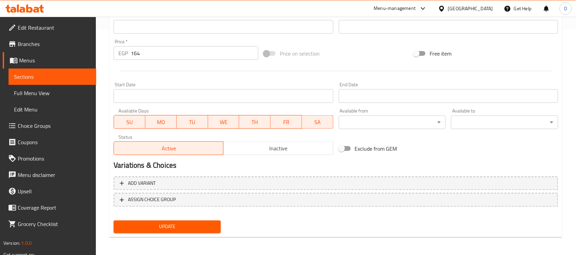
type textarea "My Friend's Special Fruit Cocktail"
click at [182, 221] on button "Update" at bounding box center [167, 227] width 107 height 13
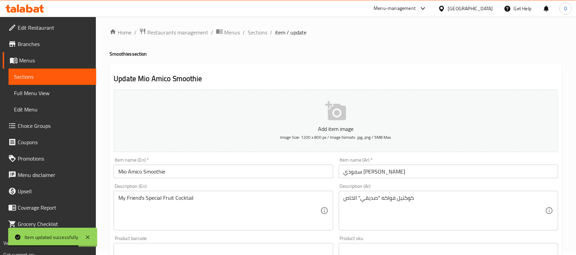
scroll to position [0, 0]
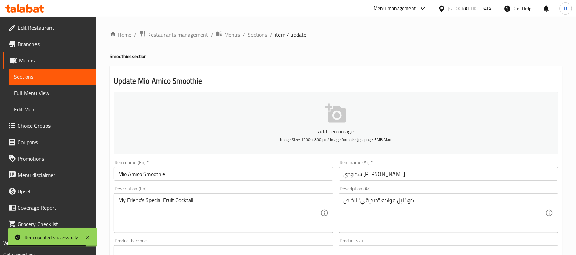
click at [261, 36] on span "Sections" at bounding box center [257, 35] width 19 height 8
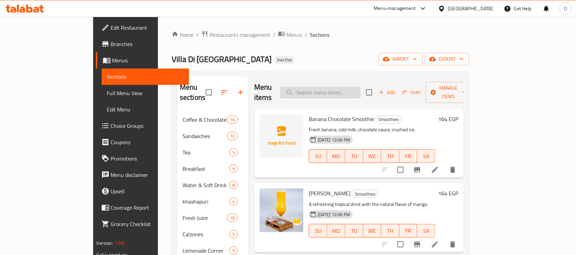
click at [360, 87] on input "search" at bounding box center [320, 93] width 80 height 12
paste input "Caramel Milkshake"
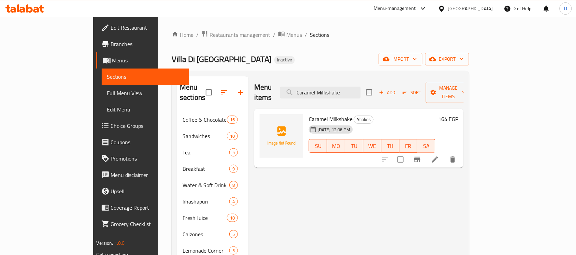
type input "Caramel Milkshake"
click at [439, 156] on icon at bounding box center [435, 160] width 8 height 8
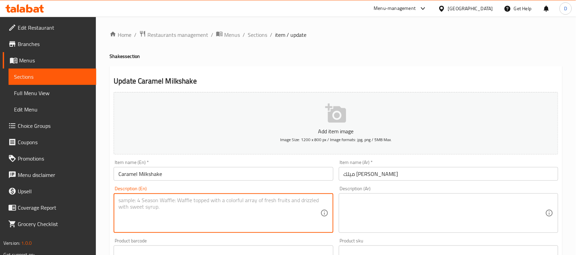
click at [219, 215] on textarea at bounding box center [219, 213] width 202 height 32
paste textarea "Velvety smooth caramel milkshake, made with creamy ice cream and drizzled with …"
type textarea "Velvety smooth caramel milkshake, made with creamy ice cream and drizzled with …"
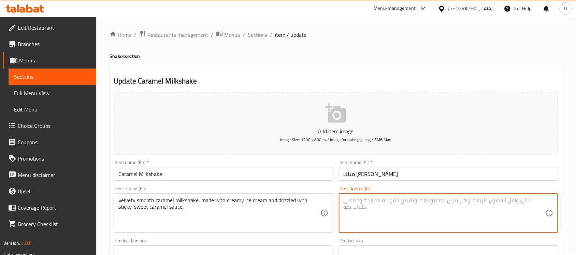
click at [374, 220] on textarea at bounding box center [444, 213] width 202 height 32
paste textarea "ميلك شيك الكراميل الناعم والكريمي، مصنوع من الآيس كريم الكريمي ومزين بصلصة الكر…"
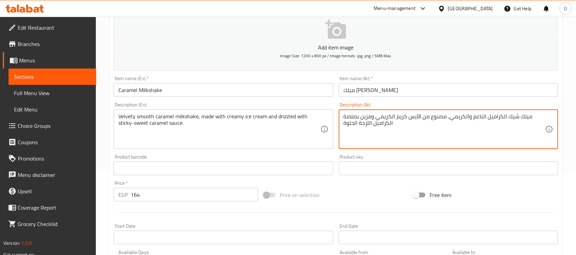
scroll to position [225, 0]
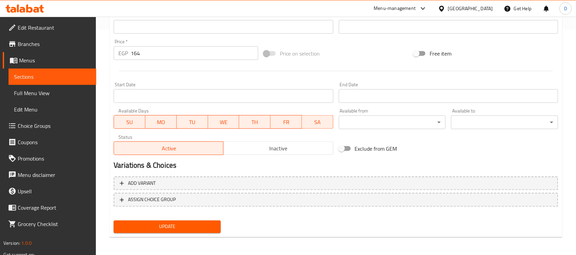
type textarea "ميلك شيك الكراميل الناعم والكريمي، مصنوع من الآيس كريم الكريمي ومزين بصلصة الكر…"
click at [208, 228] on span "Update" at bounding box center [167, 227] width 96 height 9
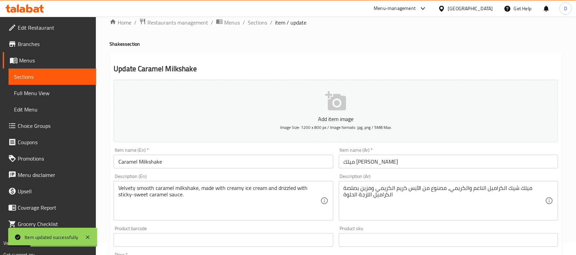
scroll to position [0, 0]
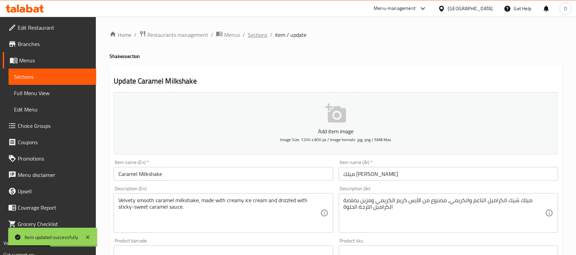
click at [261, 35] on span "Sections" at bounding box center [257, 35] width 19 height 8
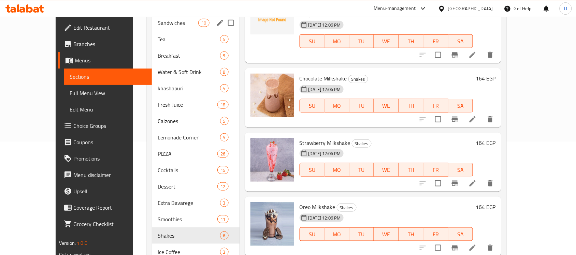
scroll to position [128, 0]
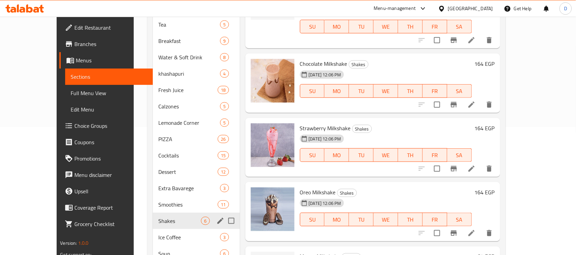
click at [158, 217] on span "Shakes" at bounding box center [179, 221] width 43 height 8
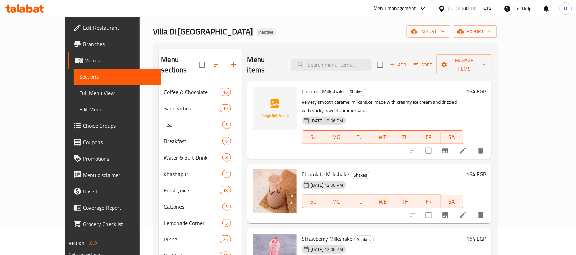
scroll to position [43, 0]
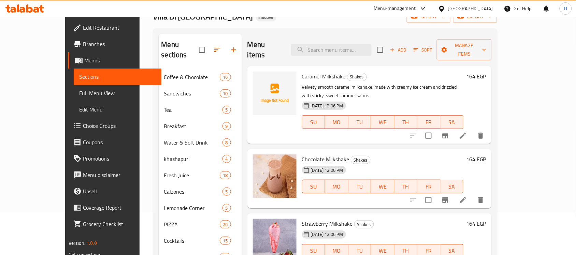
click at [467, 196] on icon at bounding box center [463, 200] width 8 height 8
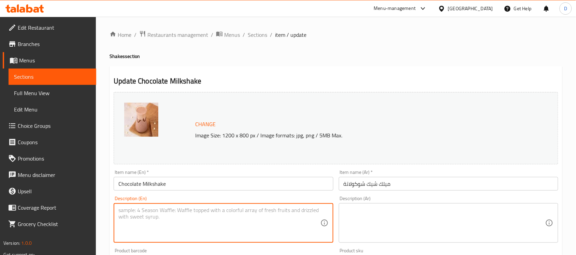
click at [246, 222] on textarea at bounding box center [219, 223] width 202 height 32
paste textarea "Made with fresh milk, smooth chocolate for a creamy taste"
type textarea "Made with fresh milk, smooth chocolate for a creamy taste"
click at [389, 224] on textarea at bounding box center [444, 223] width 202 height 32
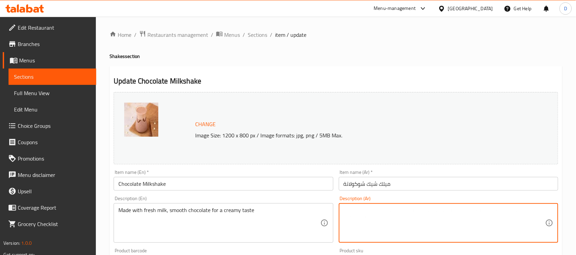
paste textarea "مصنوع من الحليب الطازج والشوكولاتة الناعمة لمذاق كريمي"
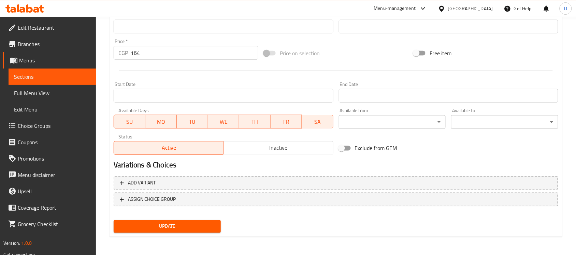
type textarea "مصنوع من الحليب الطازج والشوكولاتة الناعمة لمذاق كريمي"
click at [217, 225] on button "Update" at bounding box center [167, 226] width 107 height 13
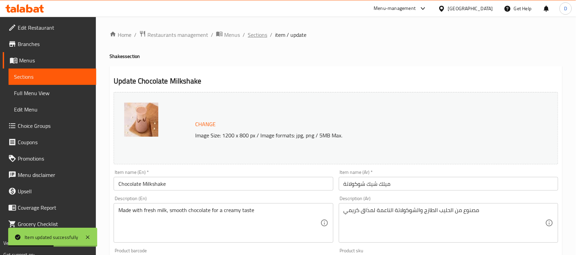
click at [263, 36] on span "Sections" at bounding box center [257, 35] width 19 height 8
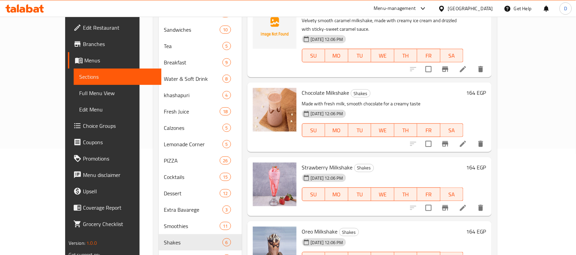
scroll to position [128, 0]
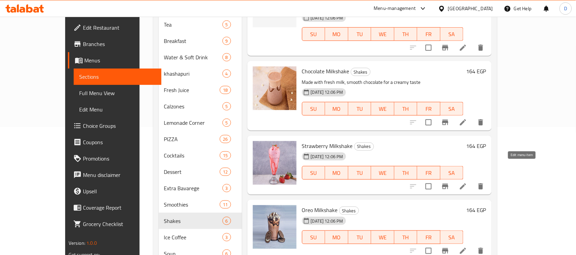
click at [466, 183] on icon at bounding box center [463, 186] width 6 height 6
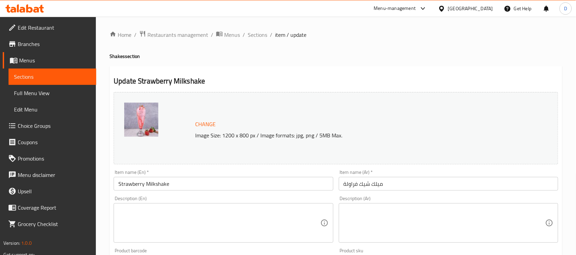
click at [193, 212] on textarea at bounding box center [219, 223] width 202 height 32
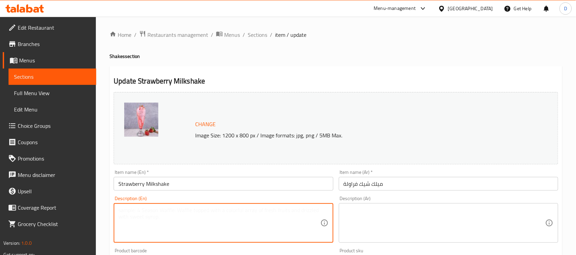
paste textarea "Made with strawberries and creamy vanilla ice cream"
type textarea "Made with strawberries and creamy vanilla ice cream"
click at [391, 217] on textarea at bounding box center [444, 223] width 202 height 32
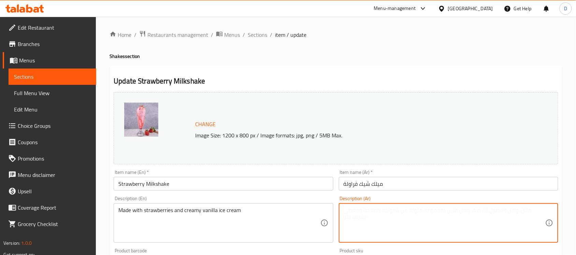
paste textarea "مصنوع من الفراولة و آيس كريم الفانيليا الكريمي"
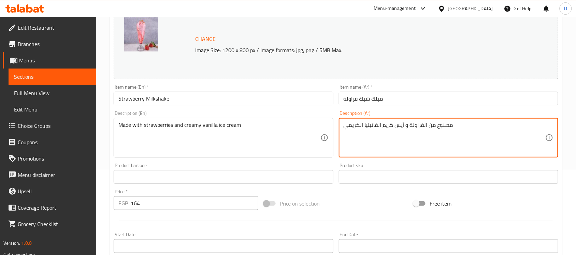
scroll to position [236, 0]
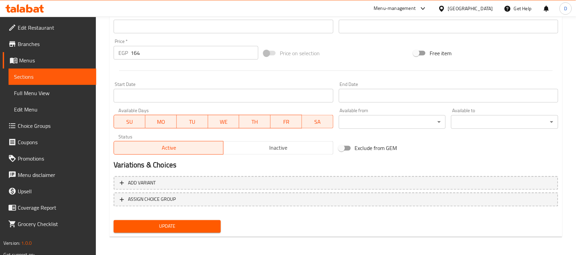
type textarea "مصنوع من الفراولة و آيس كريم الفانيليا الكريمي"
click at [181, 225] on span "Update" at bounding box center [167, 226] width 96 height 9
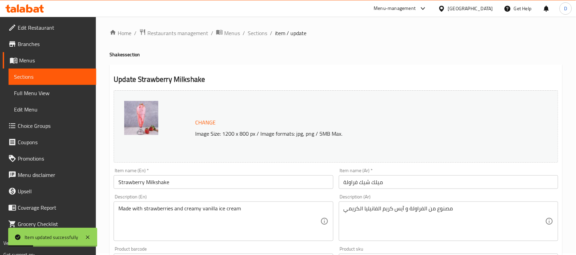
scroll to position [0, 0]
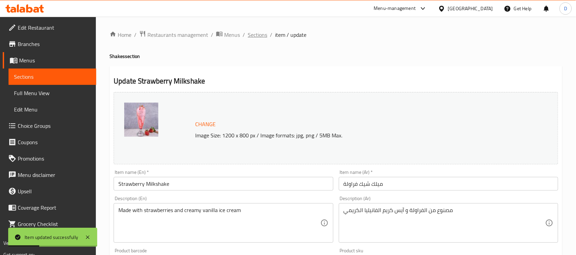
click at [256, 38] on span "Sections" at bounding box center [257, 35] width 19 height 8
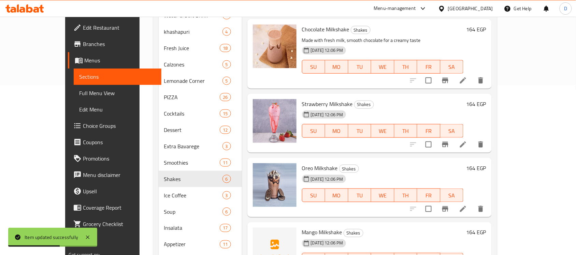
scroll to position [171, 0]
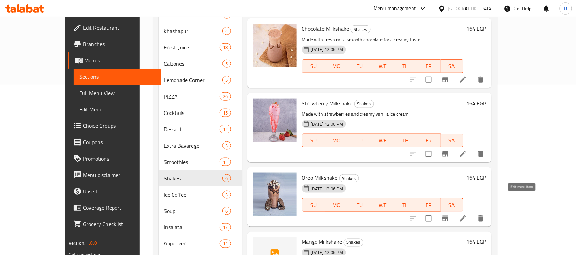
click at [467, 215] on icon at bounding box center [463, 219] width 8 height 8
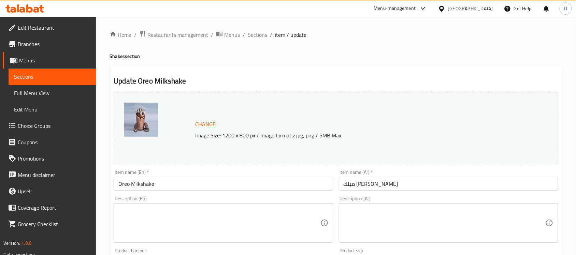
click at [197, 204] on div "Description (En)" at bounding box center [223, 223] width 219 height 40
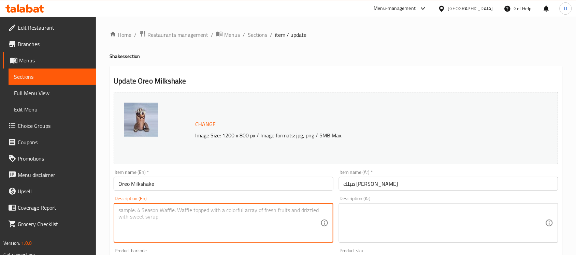
paste textarea "Made with vanilla ice cream, milk and crushed oreo cookies"
type textarea "Made with vanilla ice cream, milk and crushed oreo cookies"
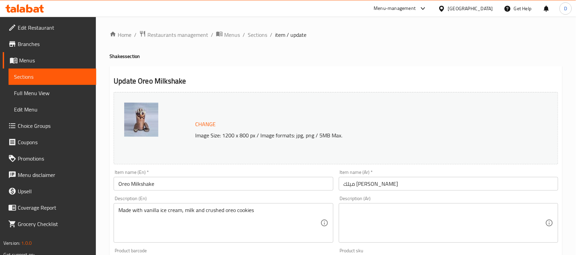
click at [364, 207] on div "Description (Ar)" at bounding box center [448, 223] width 219 height 40
paste textarea "مصنوعة من آيس كريم الفانيليا والحليب وكوكيز الأوريو المطحونة"
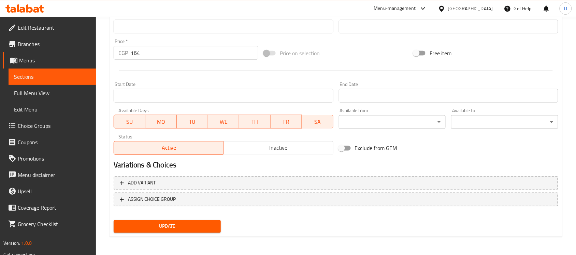
type textarea "مصنوعة من آيس كريم الفانيليا والحليب وكوكيز الأوريو المطحونة"
click at [180, 227] on span "Update" at bounding box center [167, 226] width 96 height 9
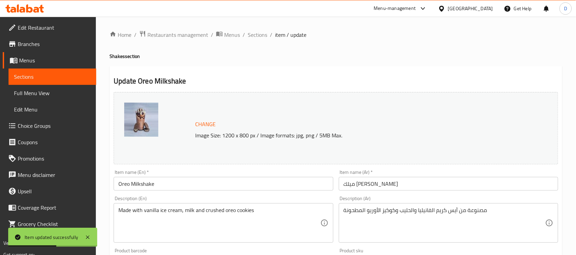
drag, startPoint x: 264, startPoint y: 37, endPoint x: 238, endPoint y: 70, distance: 42.0
click at [264, 37] on span "Sections" at bounding box center [257, 35] width 19 height 8
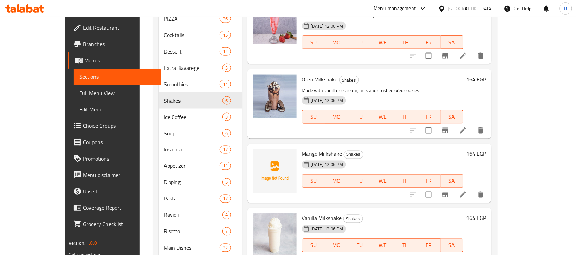
scroll to position [256, 0]
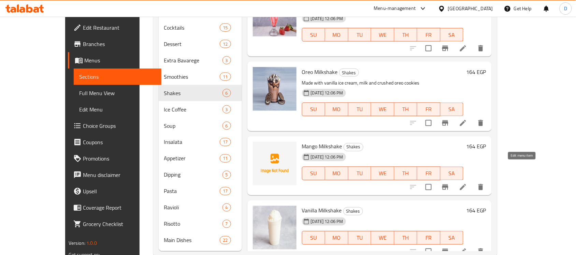
click at [466, 184] on icon at bounding box center [463, 187] width 6 height 6
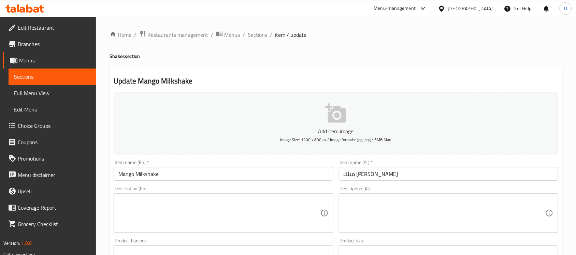
click at [262, 207] on textarea at bounding box center [219, 213] width 202 height 32
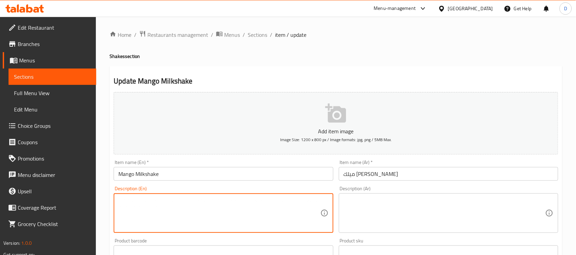
paste textarea "Made with mangoes, milk and ice cream"
type textarea "Made with mangoes, milk and ice cream"
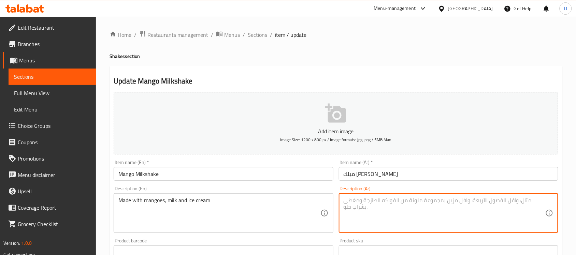
click at [347, 219] on textarea at bounding box center [444, 213] width 202 height 32
paste textarea "مصنوع من المانجو والحليب والآيس كريم"
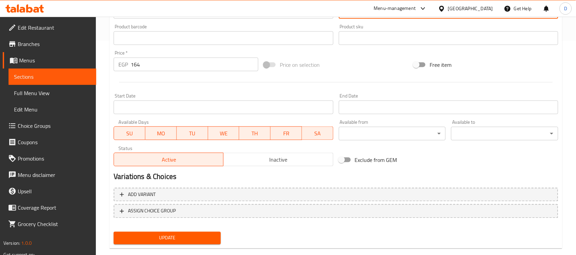
scroll to position [225, 0]
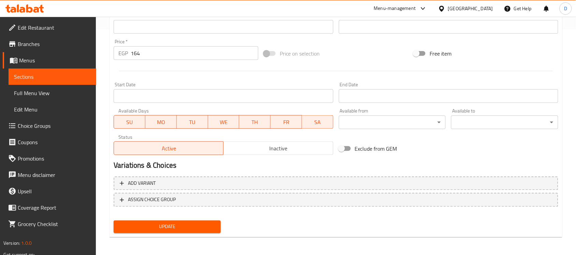
type textarea "مصنوع من المانجو والحليب والآيس كريم"
click at [180, 227] on span "Update" at bounding box center [167, 227] width 96 height 9
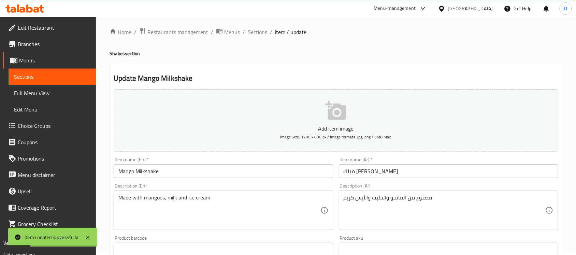
scroll to position [0, 0]
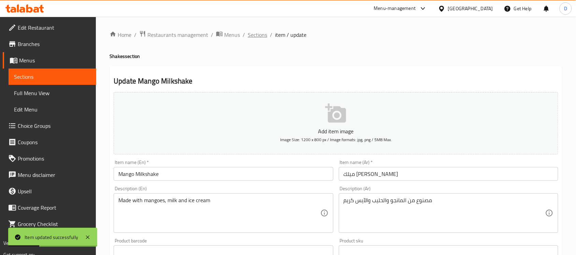
click at [253, 36] on span "Sections" at bounding box center [257, 35] width 19 height 8
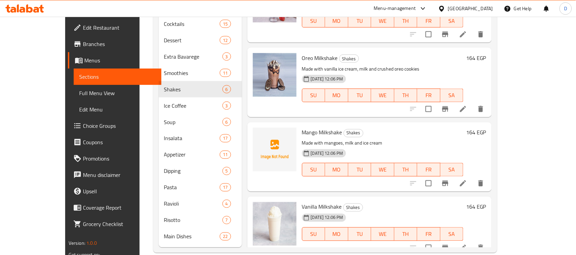
scroll to position [260, 0]
click at [472, 241] on li at bounding box center [462, 247] width 19 height 12
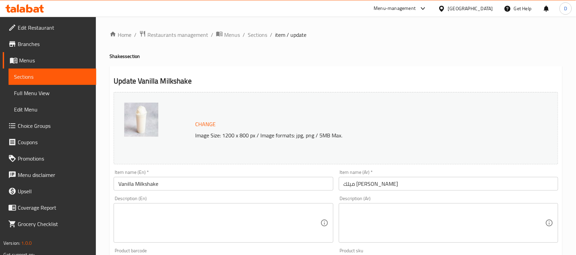
click at [222, 216] on textarea at bounding box center [219, 223] width 202 height 32
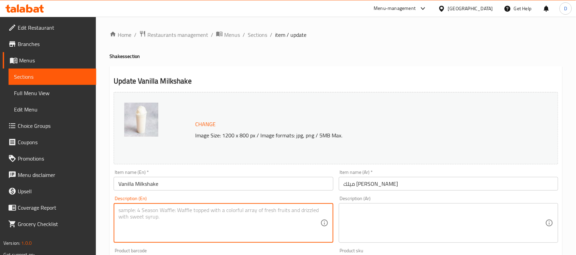
paste textarea "Creamy and sweet milkshake flavored with vanilla."
type textarea "Creamy and sweet milkshake flavored with vanilla."
click at [385, 224] on textarea at bounding box center [444, 223] width 202 height 32
paste textarea "ميلك شيك دسم وحلو بنكهة الفانيليا."
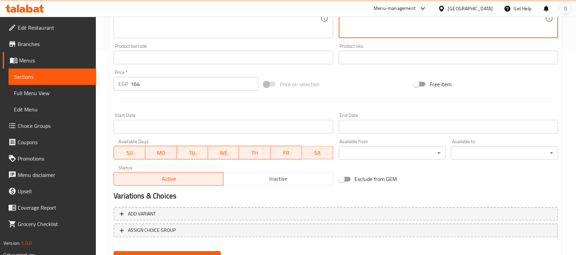
scroll to position [236, 0]
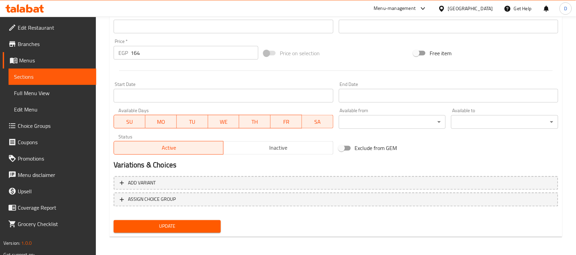
type textarea "ميلك شيك دسم وحلو بنكهة الفانيليا."
click at [178, 223] on span "Update" at bounding box center [167, 226] width 96 height 9
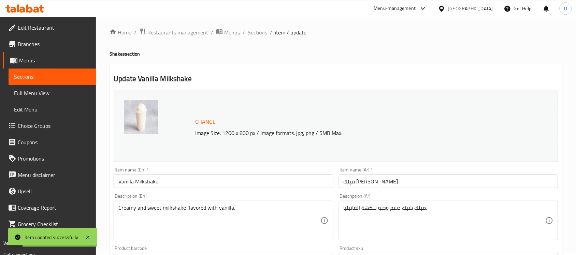
scroll to position [0, 0]
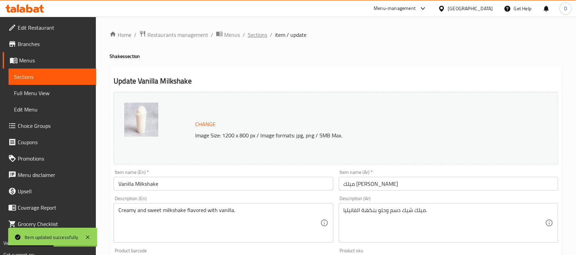
click at [254, 34] on span "Sections" at bounding box center [257, 35] width 19 height 8
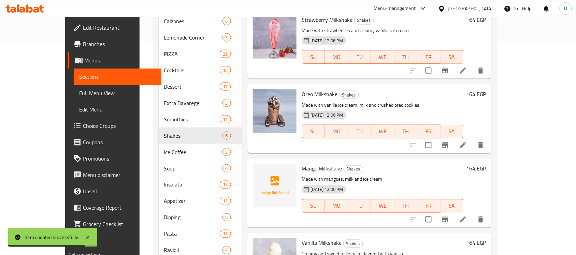
scroll to position [260, 0]
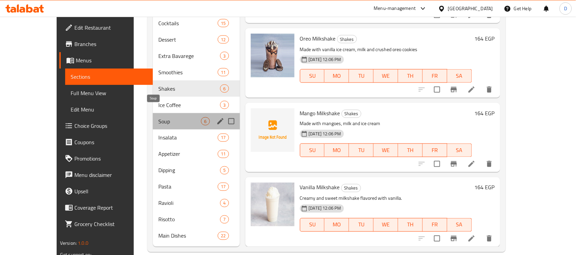
click at [158, 117] on span "Soup" at bounding box center [179, 121] width 43 height 8
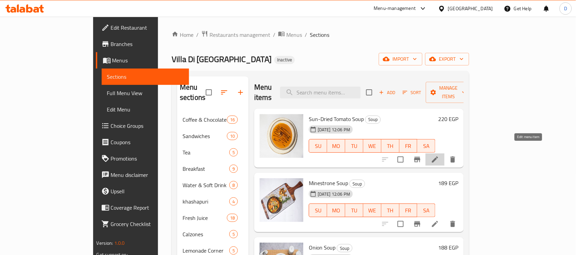
click at [439, 156] on icon at bounding box center [435, 160] width 8 height 8
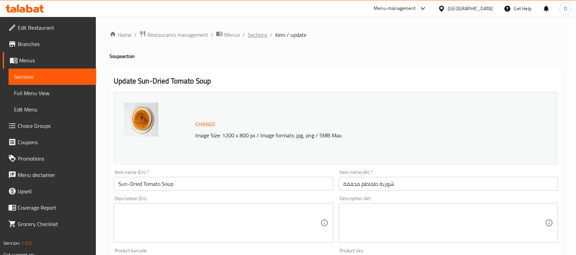
click at [251, 34] on span "Sections" at bounding box center [257, 35] width 19 height 8
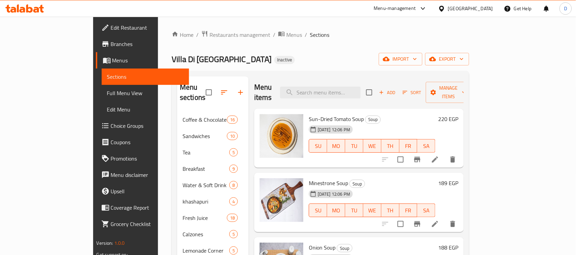
scroll to position [43, 0]
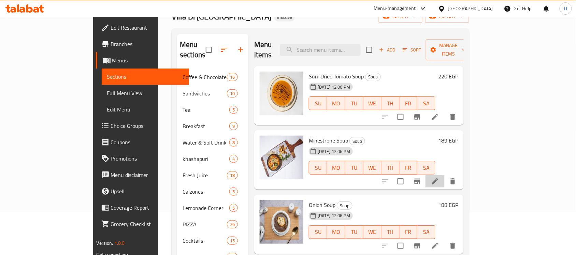
click at [444, 175] on li at bounding box center [434, 181] width 19 height 12
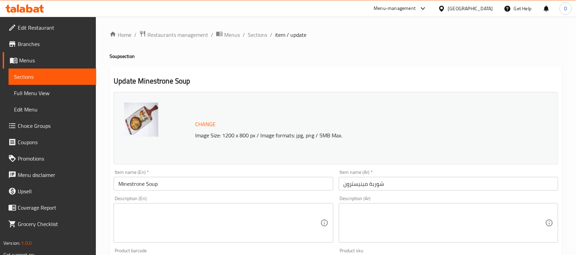
click at [356, 217] on textarea at bounding box center [444, 223] width 202 height 32
paste textarea "شوربة خضار إيطالية"
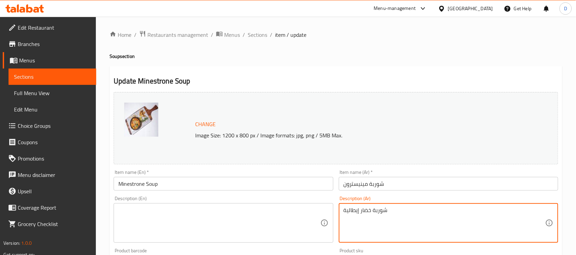
type textarea "شوربة خضار إيطالية"
click at [255, 215] on textarea at bounding box center [219, 223] width 202 height 32
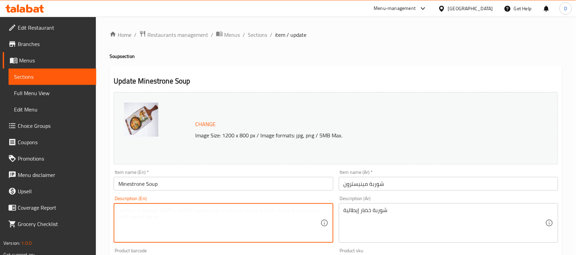
paste textarea "Italian vegetable soup"
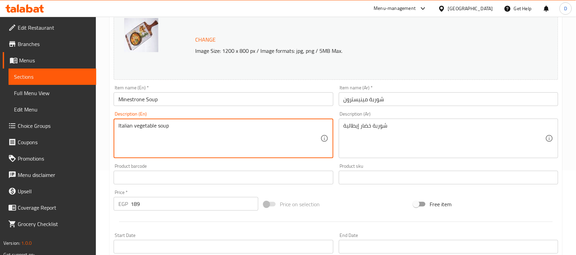
scroll to position [236, 0]
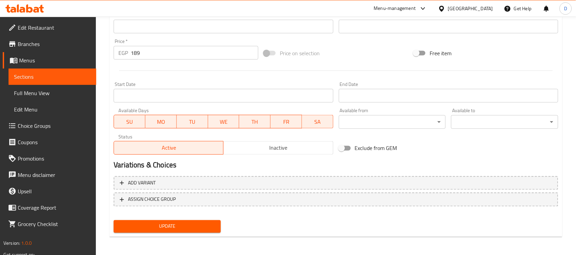
type textarea "Italian vegetable soup"
click at [205, 221] on button "Update" at bounding box center [167, 226] width 107 height 13
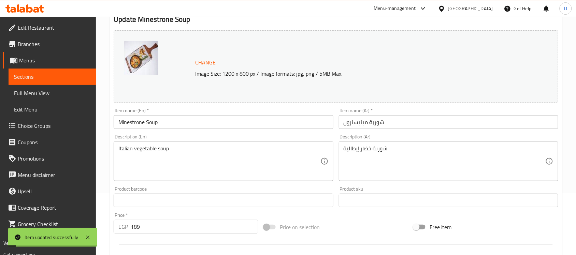
scroll to position [0, 0]
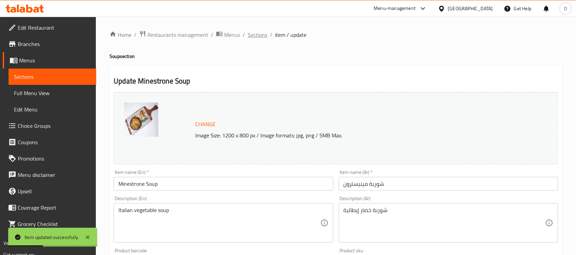
click at [256, 36] on span "Sections" at bounding box center [257, 35] width 19 height 8
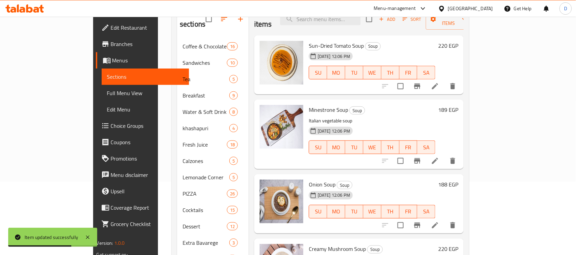
scroll to position [85, 0]
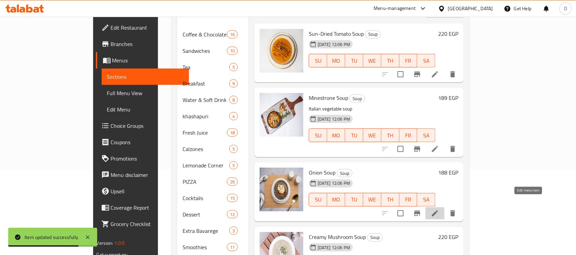
click at [438, 210] on icon at bounding box center [435, 213] width 6 height 6
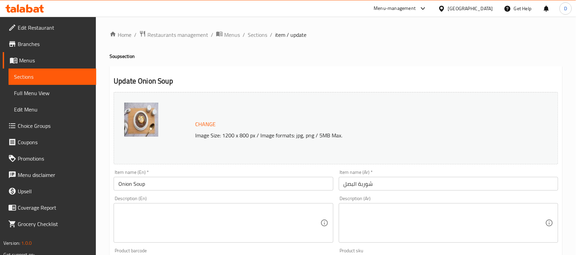
click at [370, 219] on textarea at bounding box center [444, 223] width 202 height 32
paste textarea "شوربة بصل بالجبنة"
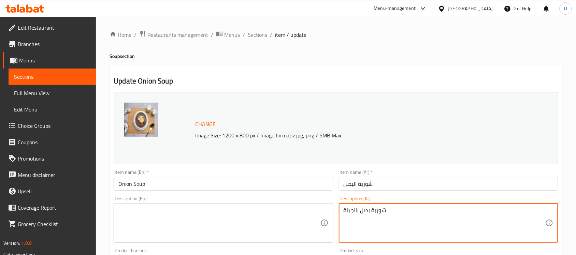
type textarea "شوربة بصل بالجبنة"
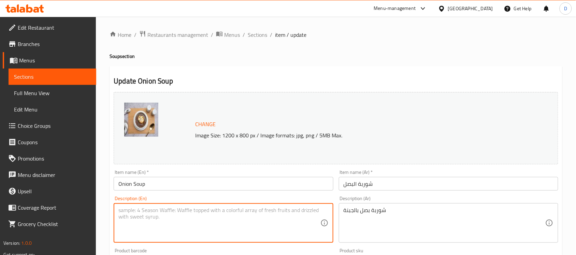
click at [189, 220] on textarea at bounding box center [219, 223] width 202 height 32
paste textarea "Onion soup with cheese"
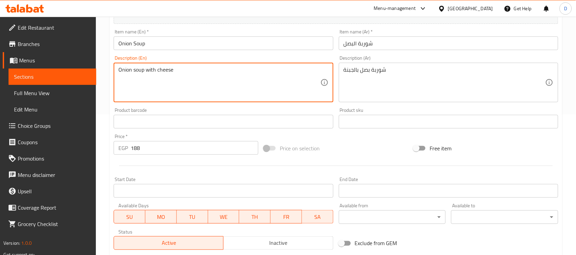
scroll to position [236, 0]
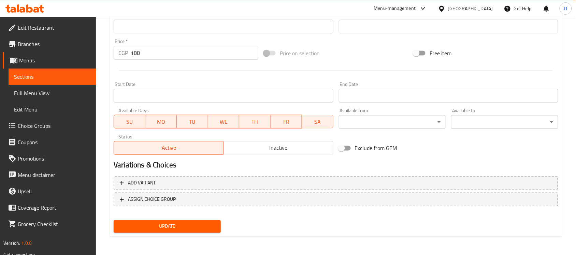
type textarea "Onion soup with cheese"
click at [189, 229] on span "Update" at bounding box center [167, 226] width 96 height 9
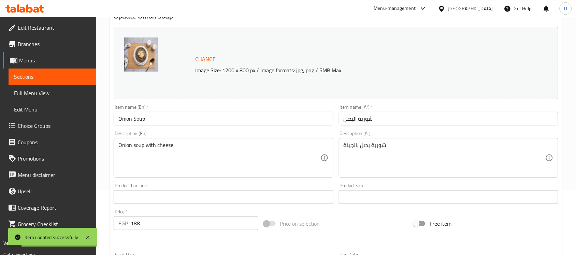
scroll to position [0, 0]
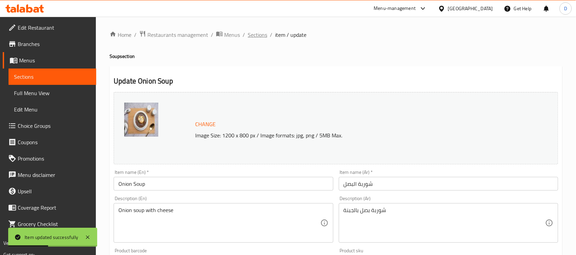
click at [248, 33] on span "Sections" at bounding box center [257, 35] width 19 height 8
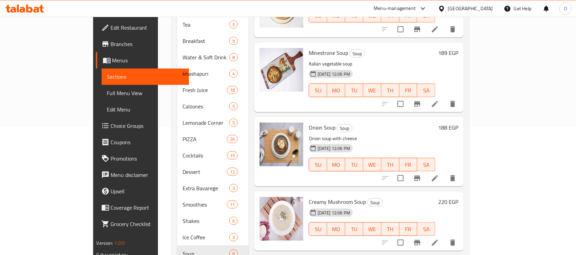
scroll to position [3, 0]
click at [439, 238] on icon at bounding box center [435, 242] width 8 height 8
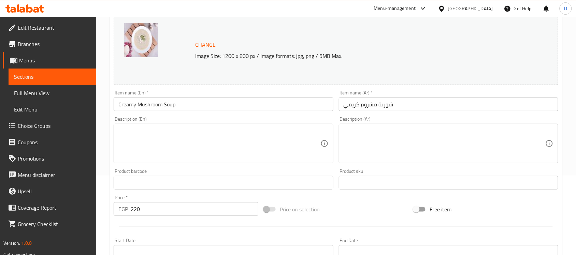
scroll to position [85, 0]
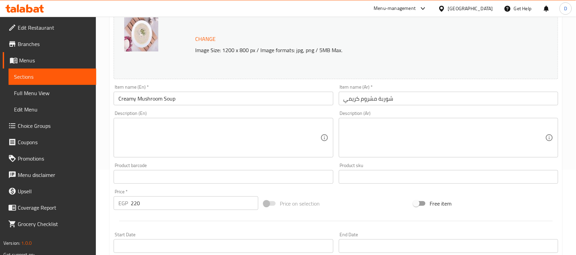
click at [263, 147] on textarea at bounding box center [219, 138] width 202 height 32
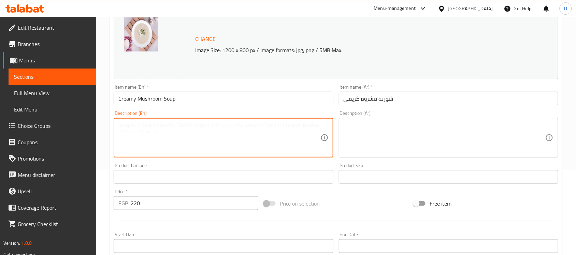
paste textarea "Butter, Onion, Celery, Carrots, Chicken broth, Dried thyme, Bay leaf, Salt, Bla…"
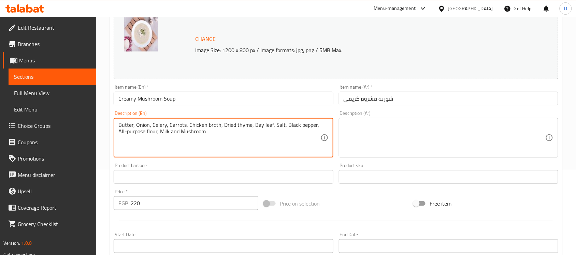
type textarea "Butter, Onion, Celery, Carrots, Chicken broth, Dried thyme, Bay leaf, Salt, Bla…"
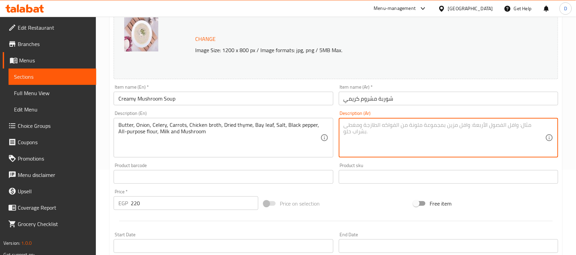
click at [418, 145] on textarea at bounding box center [444, 138] width 202 height 32
paste textarea "زبدة، بصل، كرفس، جزر، مرق الدجاج، زعتر مجفف، ورقة غار، ملح، فلفل أسود، دقيق متع…"
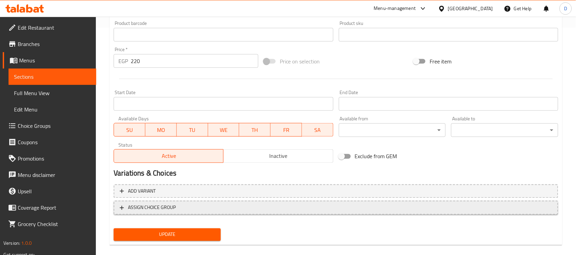
scroll to position [236, 0]
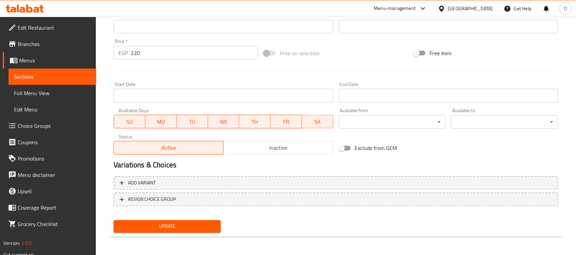
type textarea "زبدة، بصل، كرفس، جزر، مرق الدجاج، زعتر مجفف، ورقة غار، ملح، فلفل أسود، دقيق متع…"
click at [186, 223] on span "Update" at bounding box center [167, 226] width 96 height 9
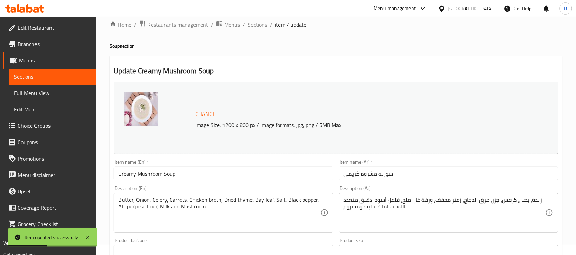
scroll to position [0, 0]
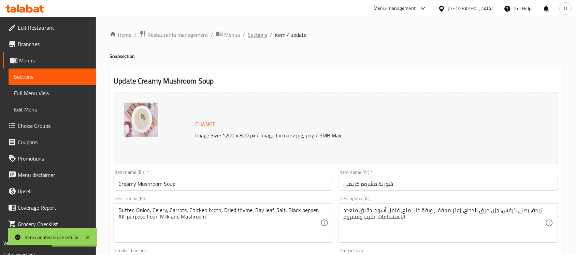
click at [253, 32] on span "Sections" at bounding box center [257, 35] width 19 height 8
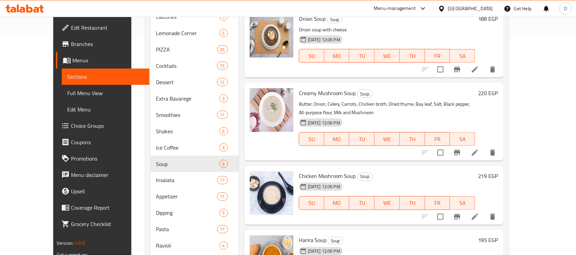
scroll to position [21, 0]
click at [479, 213] on icon at bounding box center [475, 217] width 8 height 8
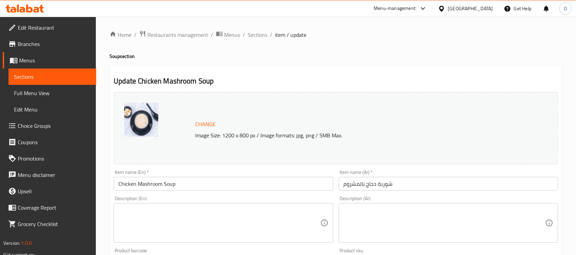
click at [256, 229] on textarea at bounding box center [219, 223] width 202 height 32
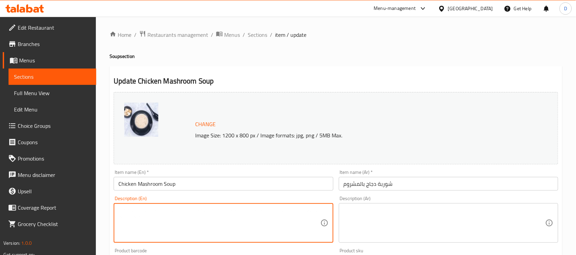
paste textarea "Chicken broth, cooked chicken, mushrooms, onions, celery, carrots, herbs and sp…"
type textarea "Chicken broth, cooked chicken, mushrooms, onions, celery, carrots, herbs and sp…"
paste textarea "مرق الدجاج ، دجاج مطبوخ ، فطر ، بصل ، كرفس ، جزر ، أعشاب وتوابل"
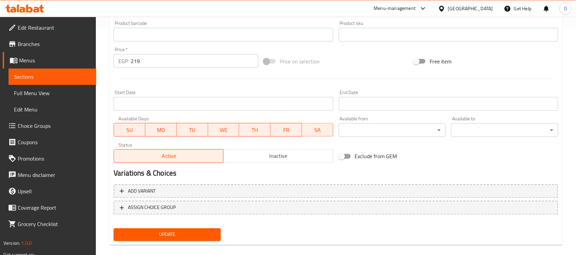
scroll to position [236, 0]
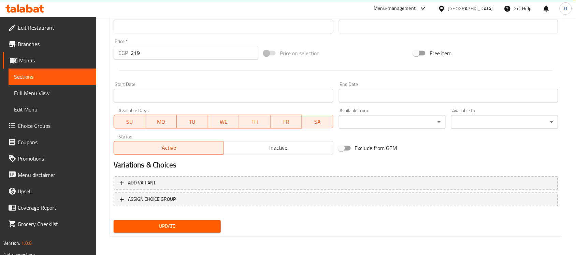
type textarea "مرق الدجاج ، دجاج مطبوخ ، فطر ، بصل ، كرفس ، جزر ، أعشاب وتوابل"
click at [200, 222] on span "Update" at bounding box center [167, 226] width 96 height 9
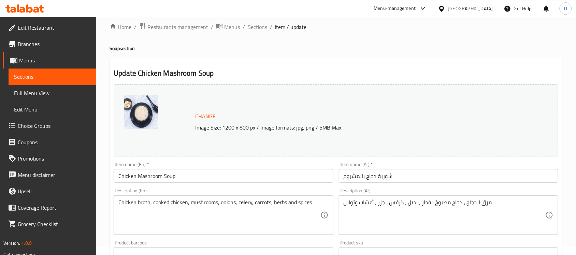
scroll to position [0, 0]
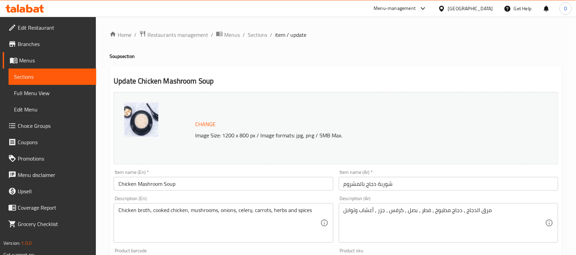
click at [257, 40] on div "Home / Restaurants management / Menus / Sections / item / update Soup section U…" at bounding box center [335, 254] width 453 height 448
click at [258, 34] on span "Sections" at bounding box center [257, 35] width 19 height 8
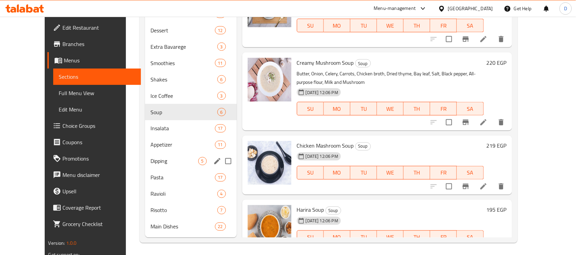
scroll to position [260, 0]
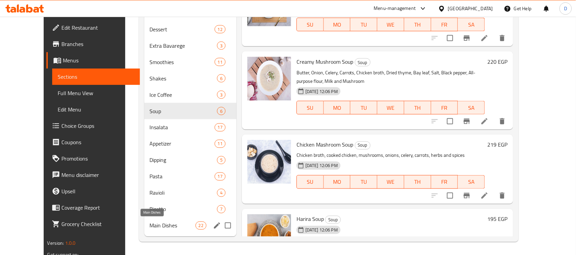
click at [150, 224] on span "Main Dishes" at bounding box center [173, 226] width 46 height 8
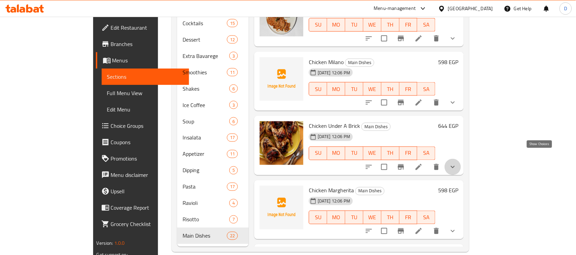
click at [455, 166] on icon "show more" at bounding box center [453, 167] width 4 height 2
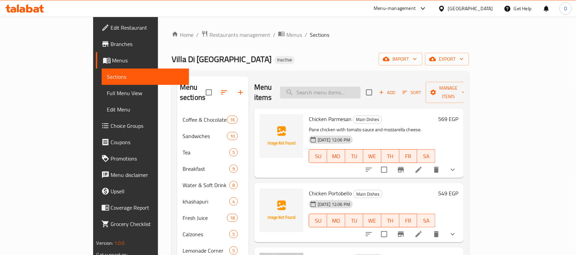
click at [339, 91] on input "search" at bounding box center [320, 93] width 80 height 12
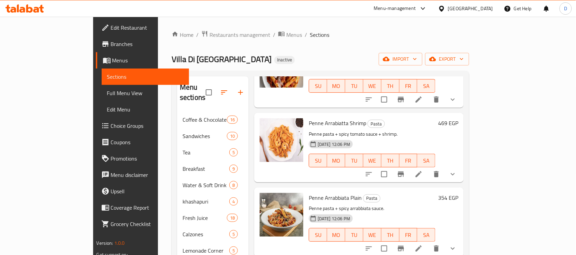
scroll to position [85, 0]
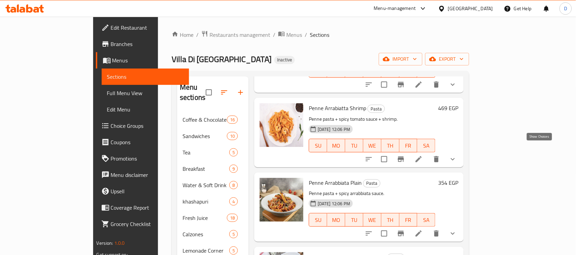
click at [457, 155] on icon "show more" at bounding box center [453, 159] width 8 height 8
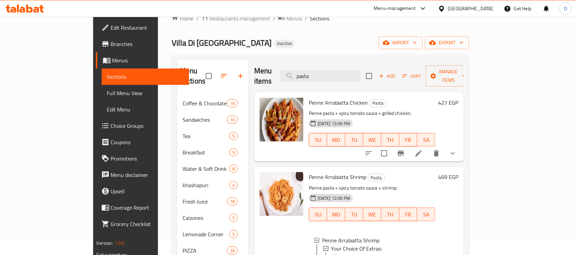
scroll to position [0, 0]
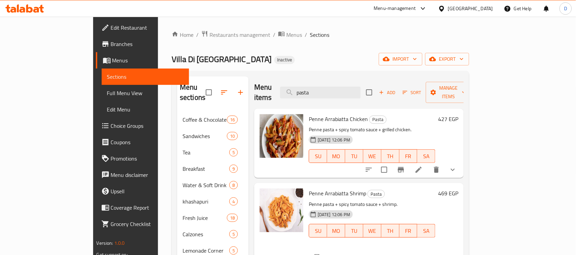
drag, startPoint x: 354, startPoint y: 86, endPoint x: 303, endPoint y: 86, distance: 51.2
click at [303, 86] on div "Menu items pasta Add Sort Manage items" at bounding box center [358, 92] width 209 height 32
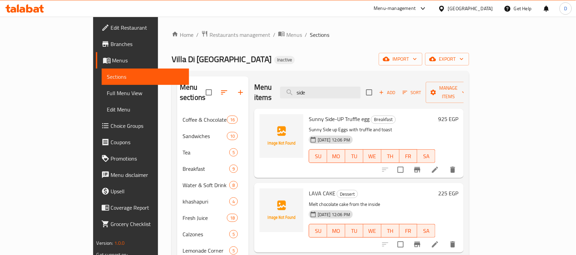
drag, startPoint x: 347, startPoint y: 86, endPoint x: 294, endPoint y: 83, distance: 53.0
click at [294, 83] on div "Menu items side Add Sort Manage items" at bounding box center [358, 92] width 209 height 32
type input "1"
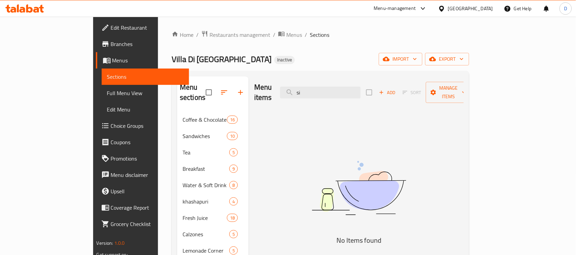
type input "s"
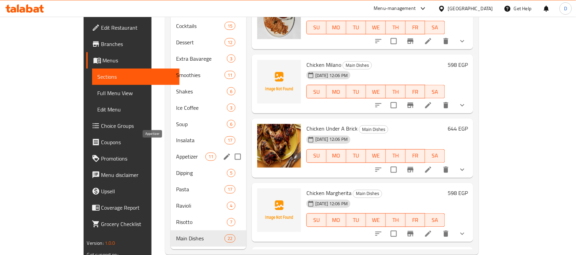
scroll to position [260, 0]
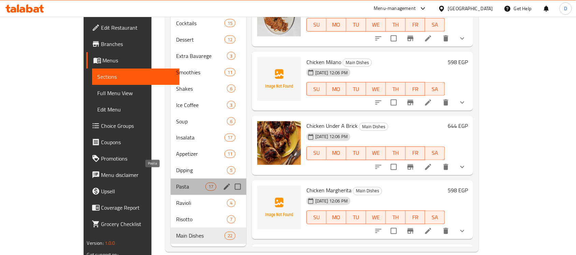
click at [176, 183] on span "Pasta" at bounding box center [190, 187] width 29 height 8
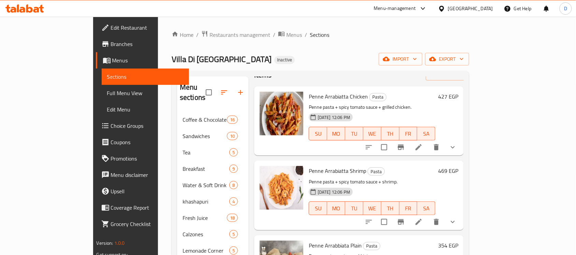
scroll to position [43, 0]
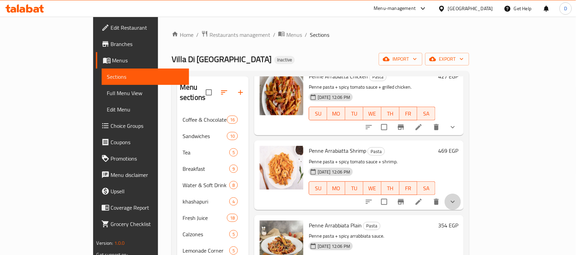
click at [461, 194] on button "show more" at bounding box center [452, 202] width 16 height 16
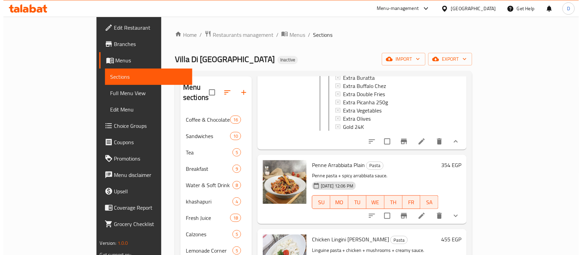
scroll to position [554, 0]
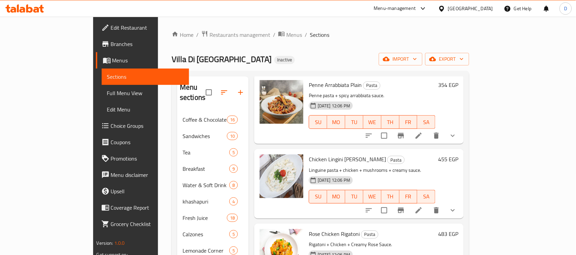
click at [428, 136] on li at bounding box center [418, 136] width 19 height 12
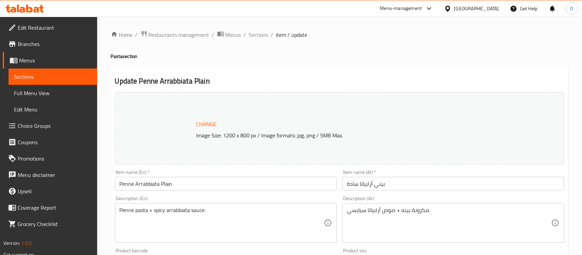
type input "إختيارك من الإضافات:"
type input "0"
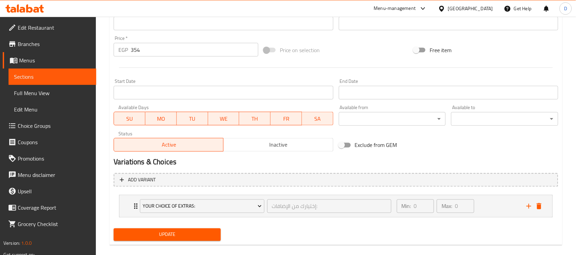
scroll to position [248, 0]
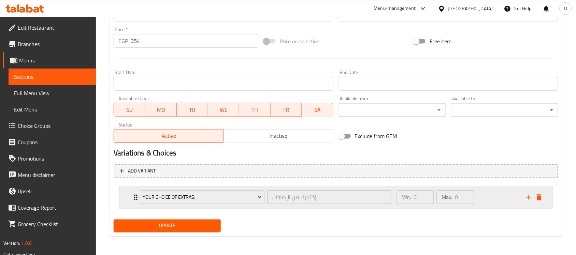
click at [136, 200] on div "Your Choice Of Extras: إختيارك من الإضافات: ​" at bounding box center [265, 198] width 259 height 22
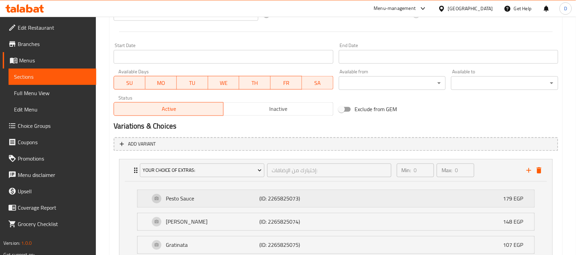
scroll to position [281, 0]
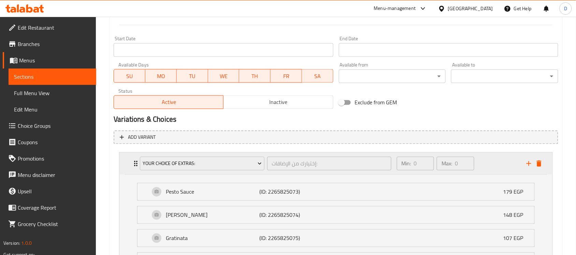
click at [134, 164] on icon "Expand" at bounding box center [136, 164] width 8 height 8
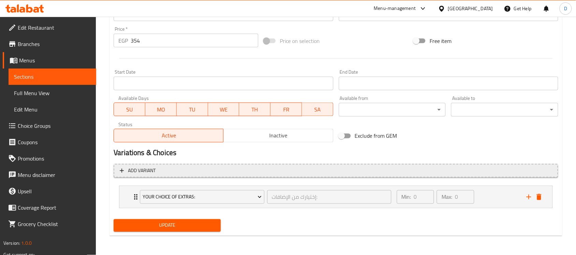
scroll to position [248, 0]
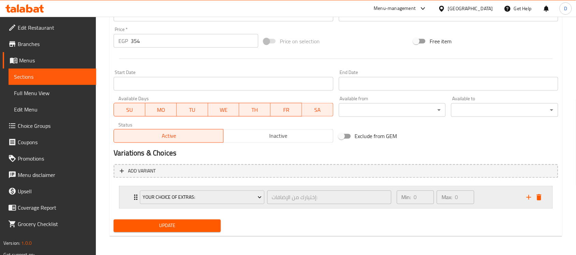
click at [266, 195] on div "إختيارك من الإضافات: ​" at bounding box center [329, 197] width 127 height 16
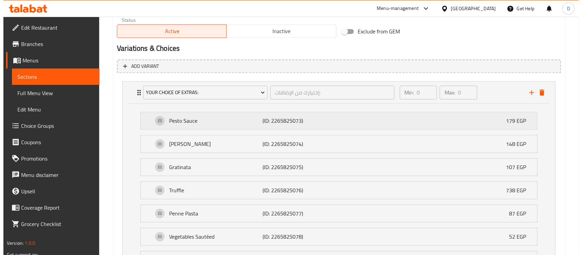
scroll to position [367, 0]
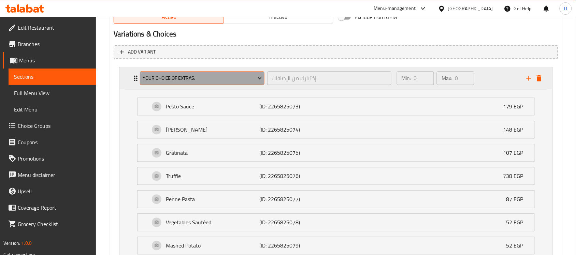
click at [260, 77] on icon "Expand" at bounding box center [259, 78] width 7 height 7
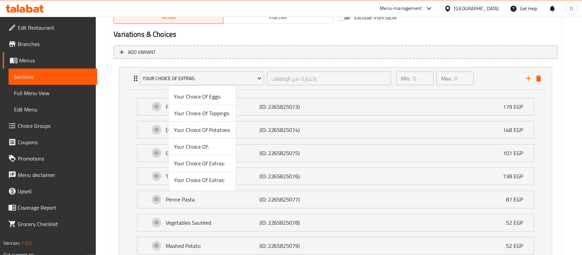
click at [194, 114] on span "Your Choice Of Toppings:" at bounding box center [202, 113] width 57 height 8
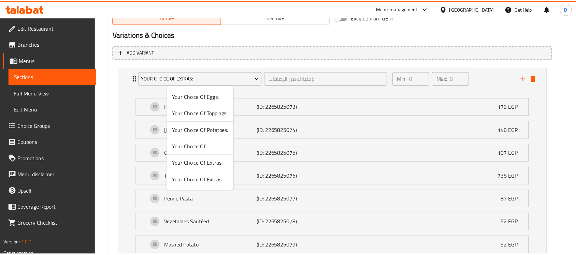
scroll to position [248, 0]
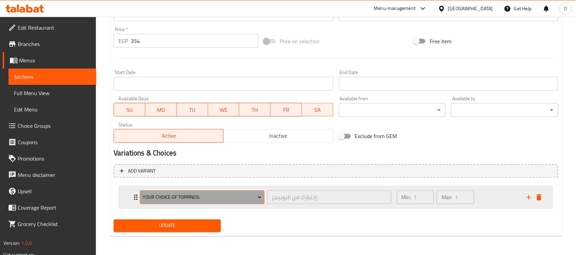
click at [259, 195] on icon "Expand" at bounding box center [259, 197] width 7 height 7
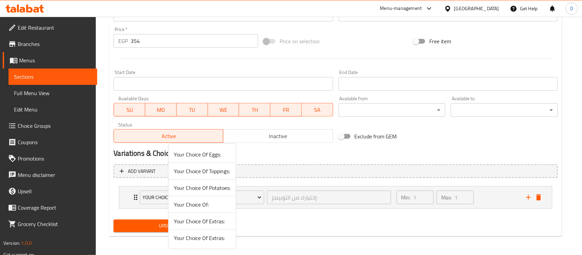
click at [267, 227] on div at bounding box center [291, 127] width 582 height 255
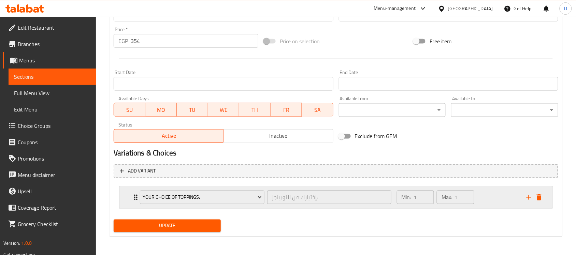
click at [134, 198] on icon "Expand" at bounding box center [136, 197] width 8 height 8
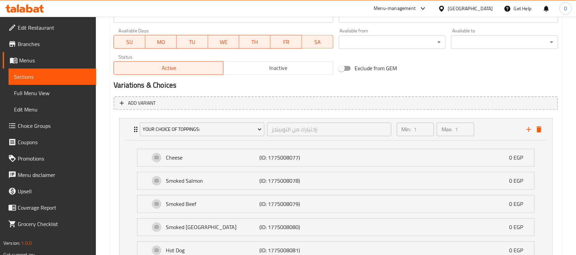
scroll to position [316, 0]
click at [46, 90] on span "Full Menu View" at bounding box center [52, 93] width 77 height 8
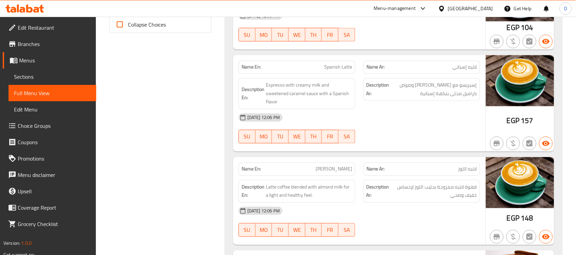
click at [52, 93] on span "Full Menu View" at bounding box center [52, 93] width 77 height 8
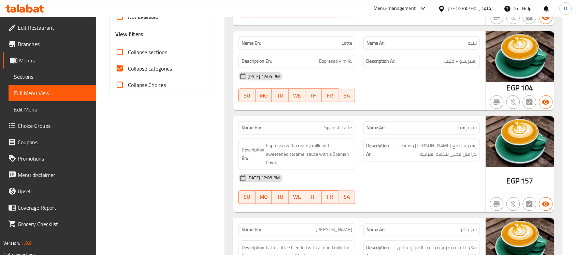
scroll to position [213, 0]
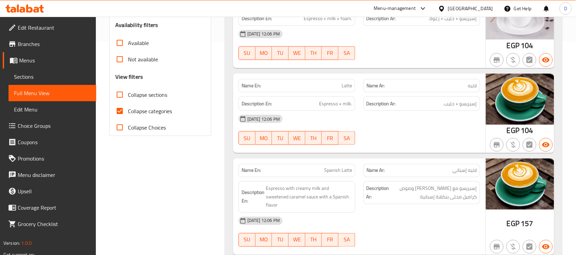
click at [118, 113] on input "Collapse categories" at bounding box center [120, 111] width 16 height 16
checkbox input "false"
click at [120, 94] on input "Collapse sections" at bounding box center [120, 95] width 16 height 16
checkbox input "true"
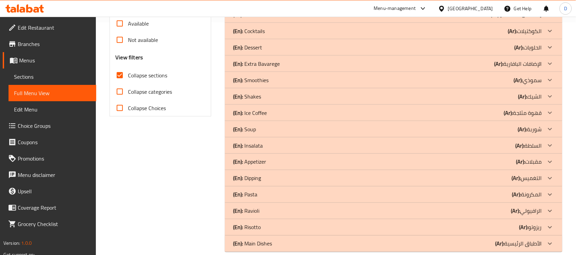
scroll to position [243, 0]
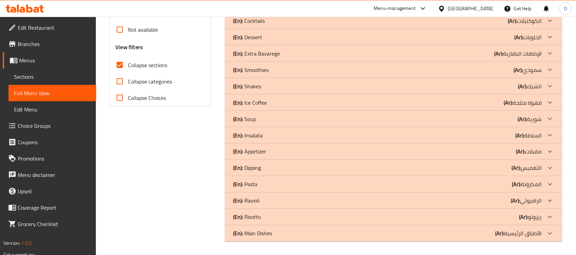
click at [547, 183] on icon at bounding box center [550, 184] width 8 height 8
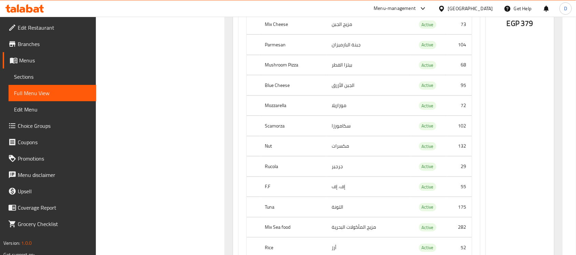
scroll to position [16826, 0]
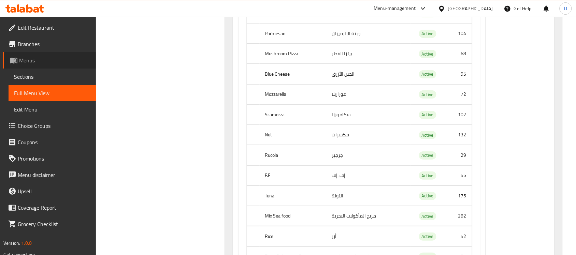
click at [24, 56] on span "Menus" at bounding box center [55, 60] width 72 height 8
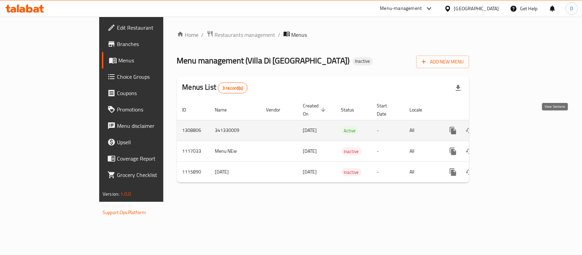
click at [506, 127] on icon "enhanced table" at bounding box center [502, 131] width 8 height 8
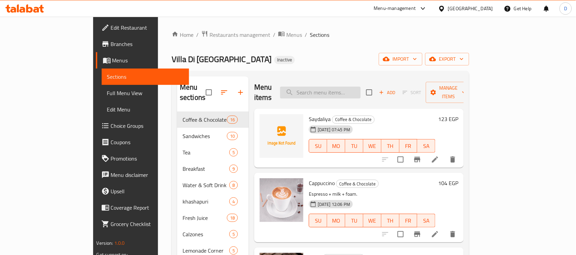
click at [361, 90] on input "search" at bounding box center [320, 93] width 80 height 12
paste input "Chicken Parmesan"
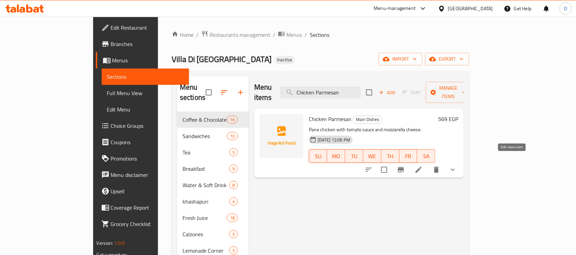
type input "Chicken Parmesan"
click at [423, 166] on icon at bounding box center [418, 170] width 8 height 8
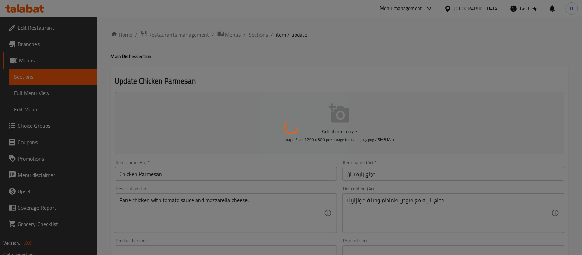
type input "إختيارك من الإضافات:"
type input "0"
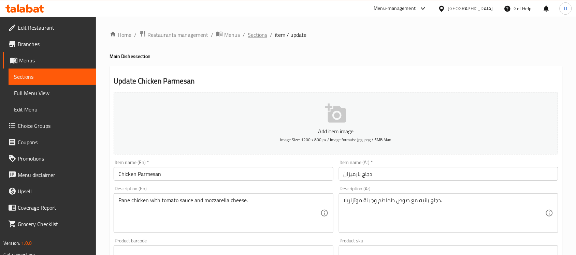
click at [256, 36] on span "Sections" at bounding box center [257, 35] width 19 height 8
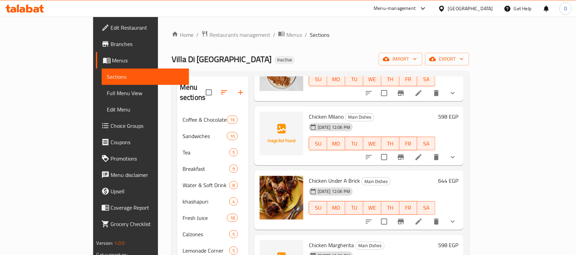
scroll to position [213, 0]
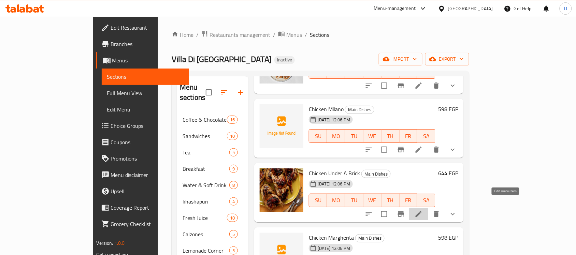
click at [423, 210] on icon at bounding box center [418, 214] width 8 height 8
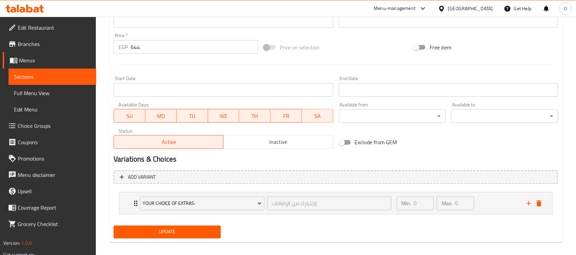
scroll to position [248, 0]
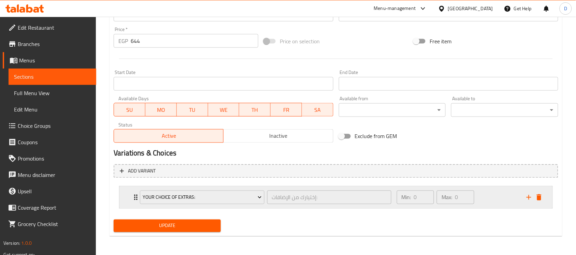
click at [136, 199] on div "Your Choice Of Extras: إختيارك من الإضافات: ​" at bounding box center [265, 198] width 259 height 22
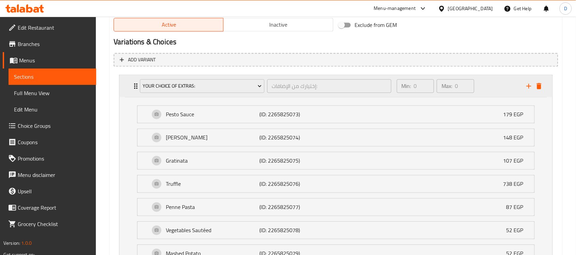
scroll to position [376, 0]
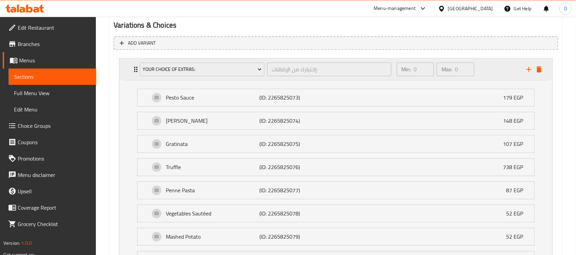
click at [136, 71] on div "Your Choice Of Extras: إختيارك من الإضافات: ​" at bounding box center [265, 70] width 259 height 22
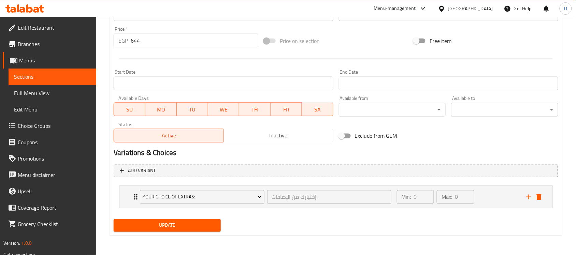
scroll to position [248, 0]
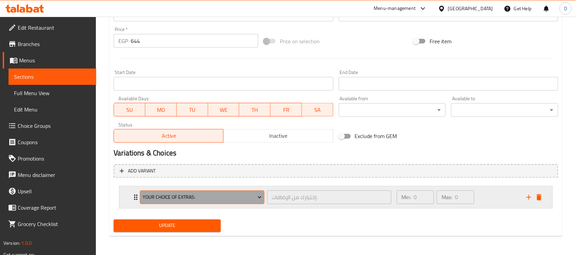
click at [263, 197] on icon "Expand" at bounding box center [259, 197] width 7 height 7
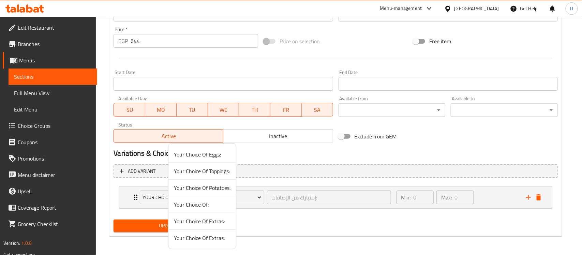
click at [210, 205] on span "Your Choice Of:" at bounding box center [202, 205] width 57 height 8
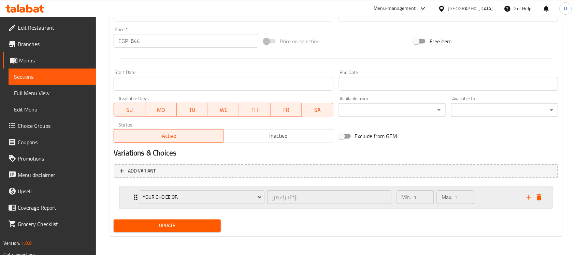
click at [137, 197] on div "Your Choice Of: إختيارك من: ​" at bounding box center [265, 198] width 259 height 22
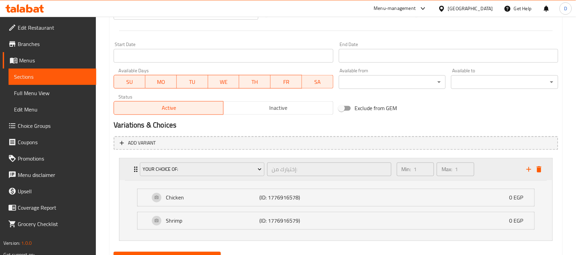
scroll to position [308, 0]
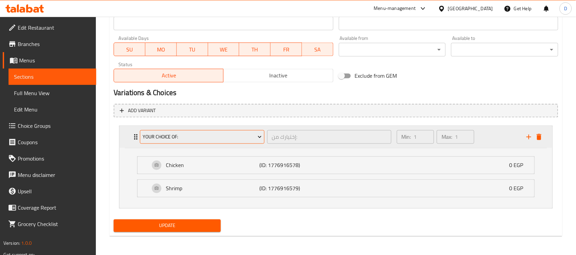
click at [256, 137] on icon "Expand" at bounding box center [259, 137] width 7 height 7
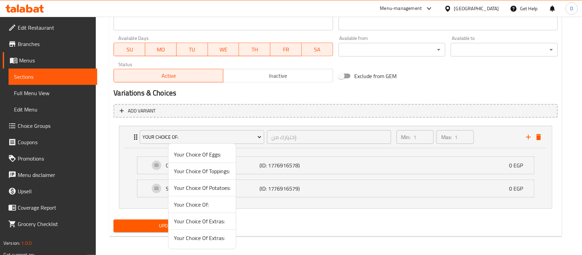
click at [98, 161] on div at bounding box center [291, 127] width 582 height 255
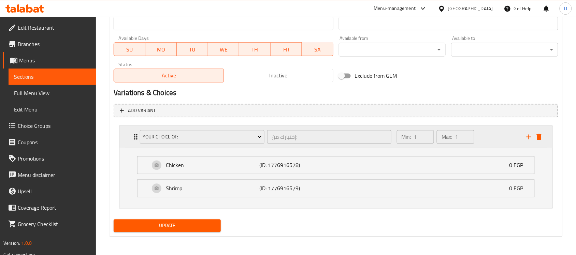
click at [134, 137] on icon "Expand" at bounding box center [136, 137] width 8 height 8
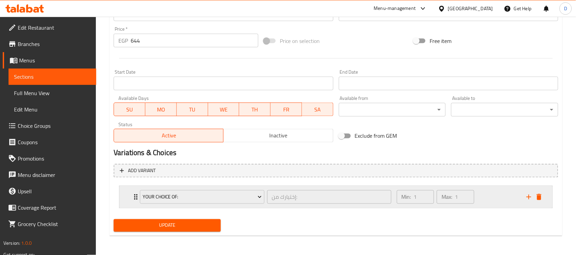
scroll to position [248, 0]
click at [251, 195] on span "Your Choice Of:" at bounding box center [202, 197] width 119 height 9
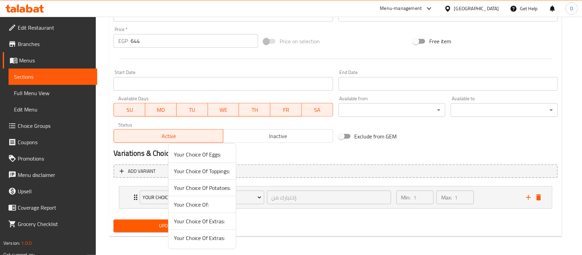
click at [205, 169] on span "Your Choice Of Toppings:" at bounding box center [202, 171] width 57 height 8
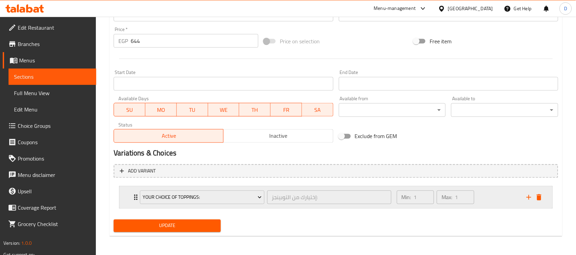
click at [137, 200] on div "Your Choice Of Toppings: إختيارك من التوبينجز: ​" at bounding box center [265, 198] width 259 height 22
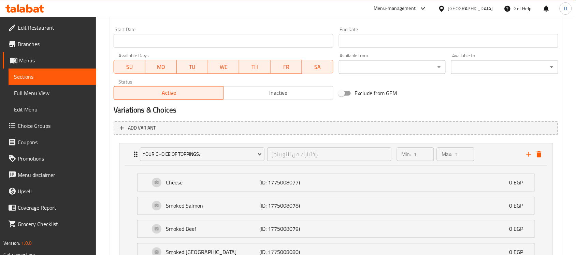
scroll to position [290, 0]
click at [137, 157] on div "Your Choice Of Toppings: إختيارك من التوبينجز: ​" at bounding box center [265, 155] width 259 height 22
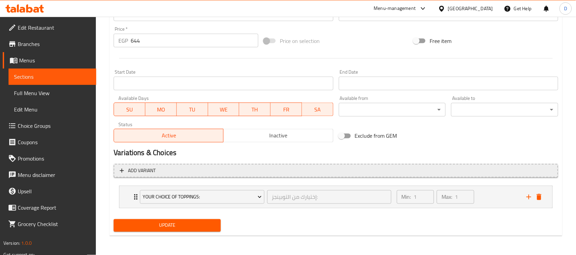
scroll to position [248, 0]
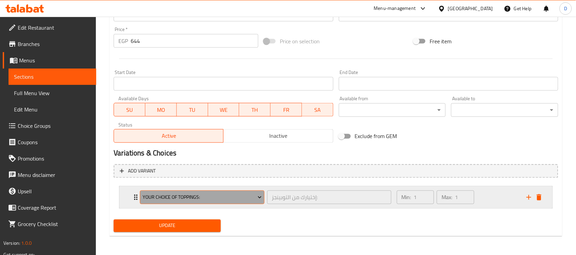
click at [260, 202] on button "Your Choice Of Toppings:" at bounding box center [202, 198] width 124 height 14
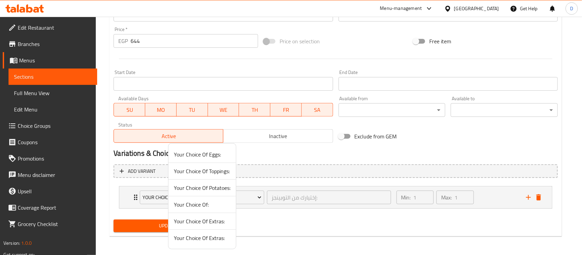
click at [270, 217] on div at bounding box center [291, 127] width 582 height 255
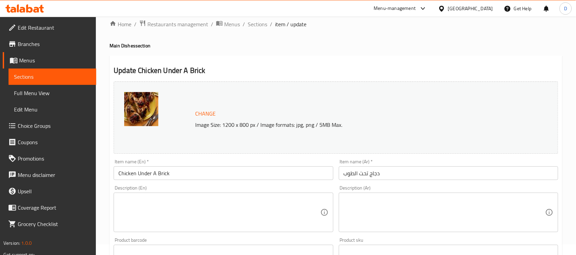
scroll to position [0, 0]
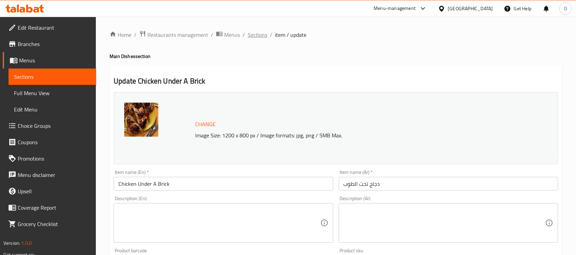
click at [256, 37] on span "Sections" at bounding box center [257, 35] width 19 height 8
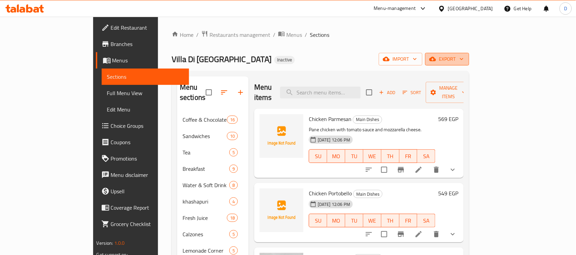
click at [464, 61] on span "export" at bounding box center [446, 59] width 33 height 9
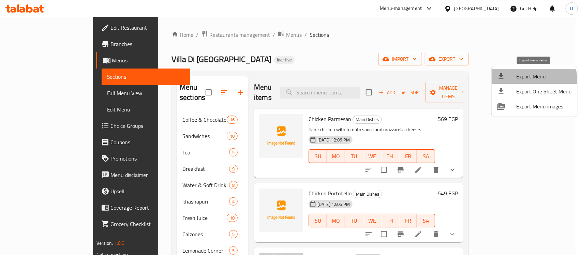
click at [531, 79] on span "Export Menu" at bounding box center [544, 76] width 56 height 8
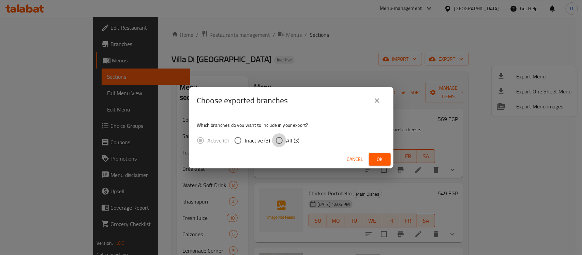
click at [277, 141] on input "All (3)" at bounding box center [279, 140] width 14 height 14
radio input "true"
click at [380, 160] on span "Ok" at bounding box center [379, 159] width 11 height 9
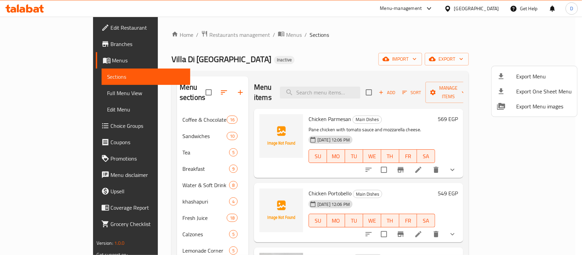
click at [53, 92] on div at bounding box center [291, 127] width 582 height 255
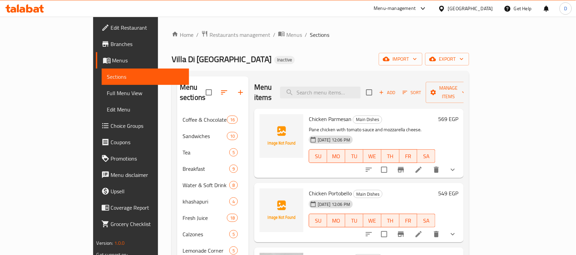
click at [107, 91] on span "Full Menu View" at bounding box center [145, 93] width 77 height 8
click at [107, 94] on span "Full Menu View" at bounding box center [145, 93] width 77 height 8
